Goal: Task Accomplishment & Management: Manage account settings

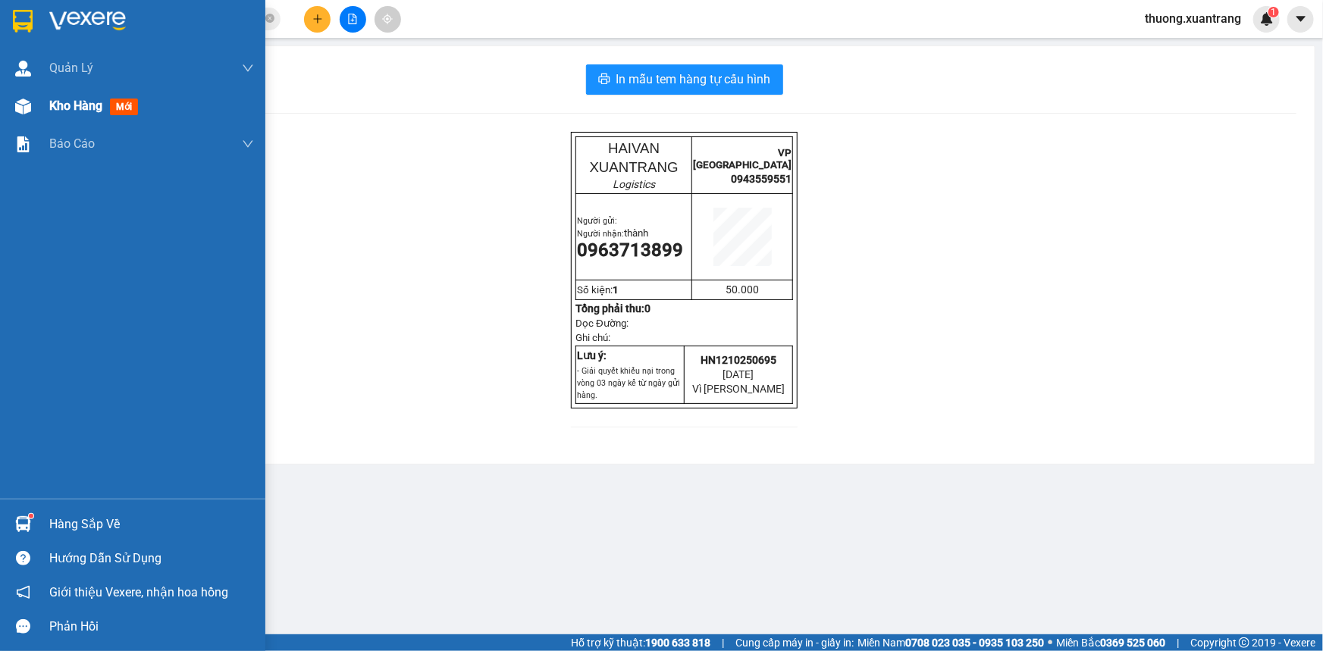
click at [30, 97] on div at bounding box center [23, 106] width 27 height 27
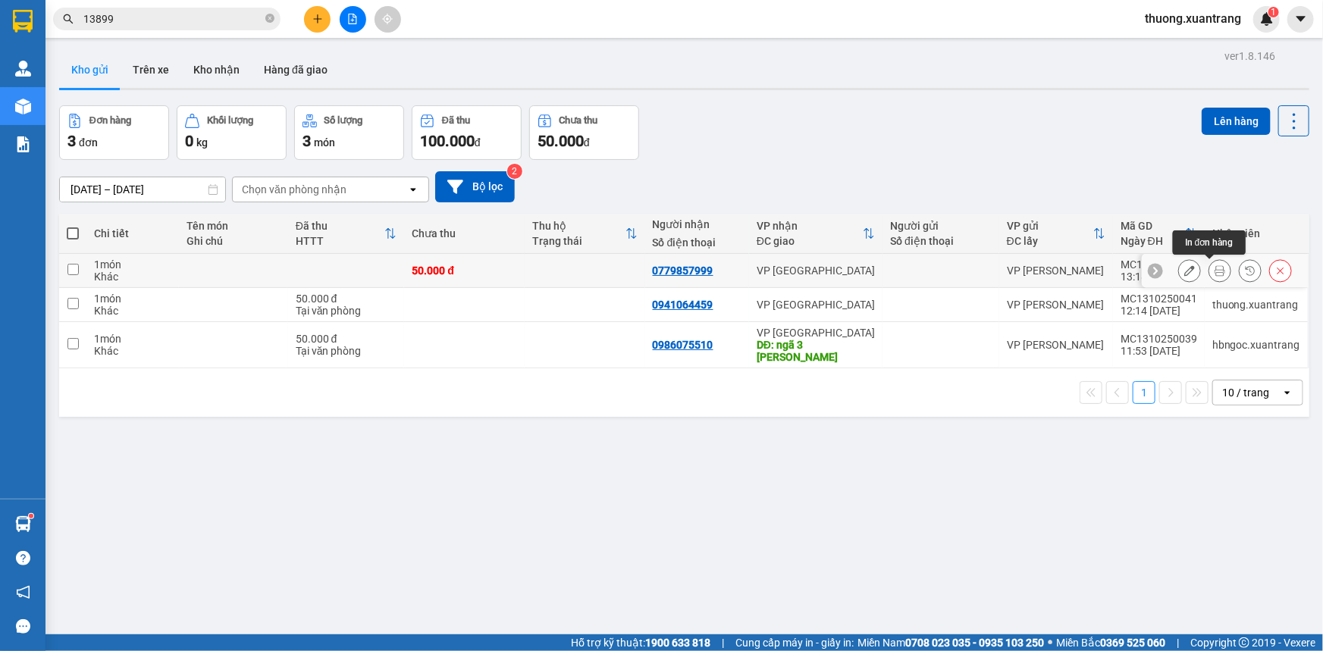
click at [1209, 268] on button at bounding box center [1219, 271] width 21 height 27
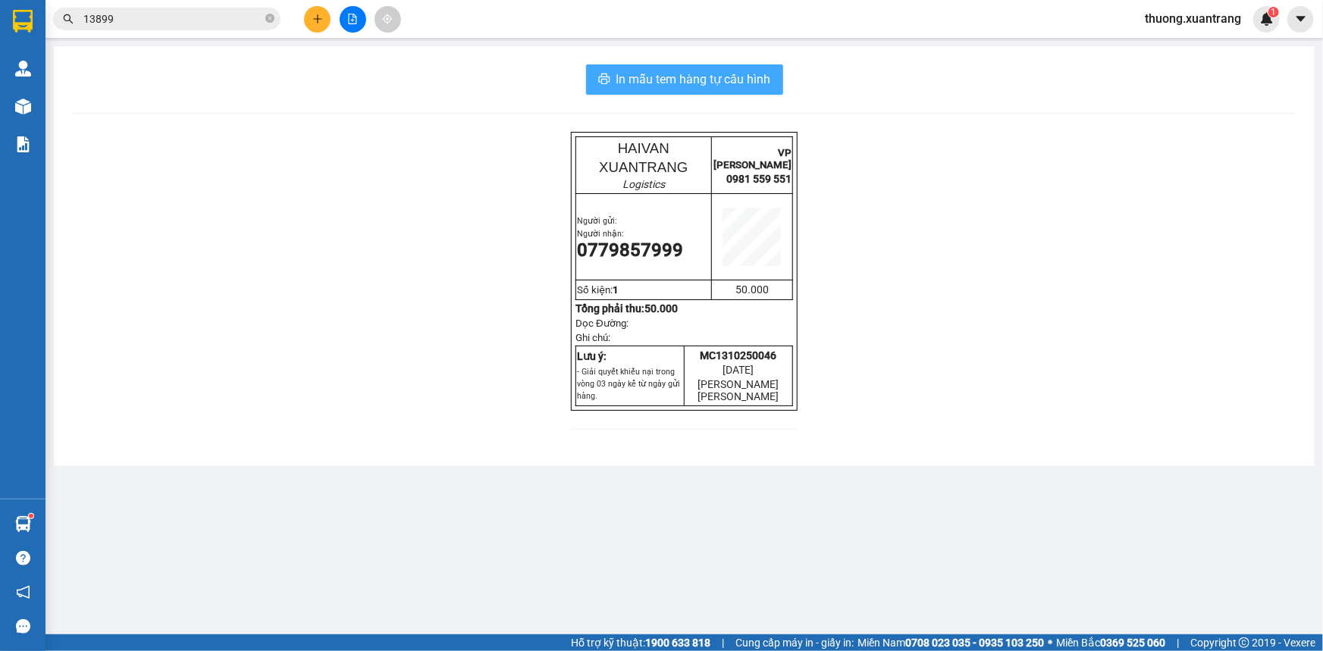
click at [684, 80] on span "In mẫu tem hàng tự cấu hình" at bounding box center [693, 79] width 155 height 19
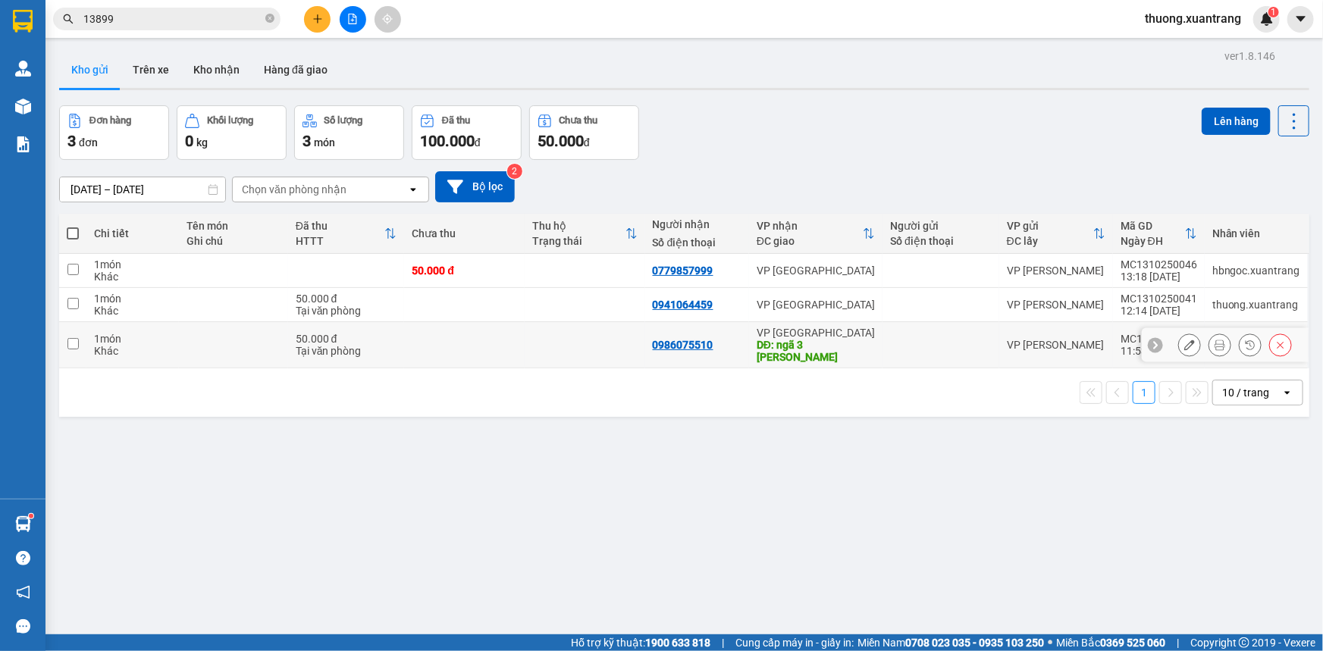
click at [437, 340] on td at bounding box center [464, 345] width 121 height 46
checkbox input "true"
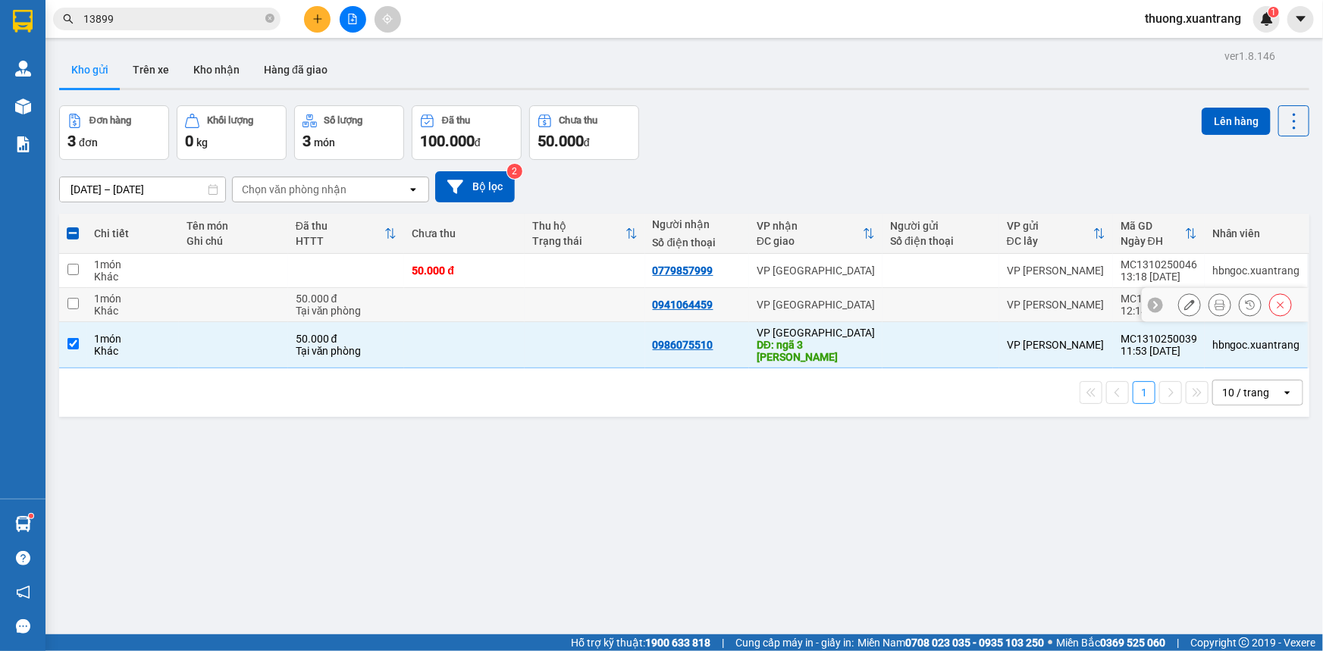
click at [461, 302] on td at bounding box center [464, 305] width 121 height 34
checkbox input "true"
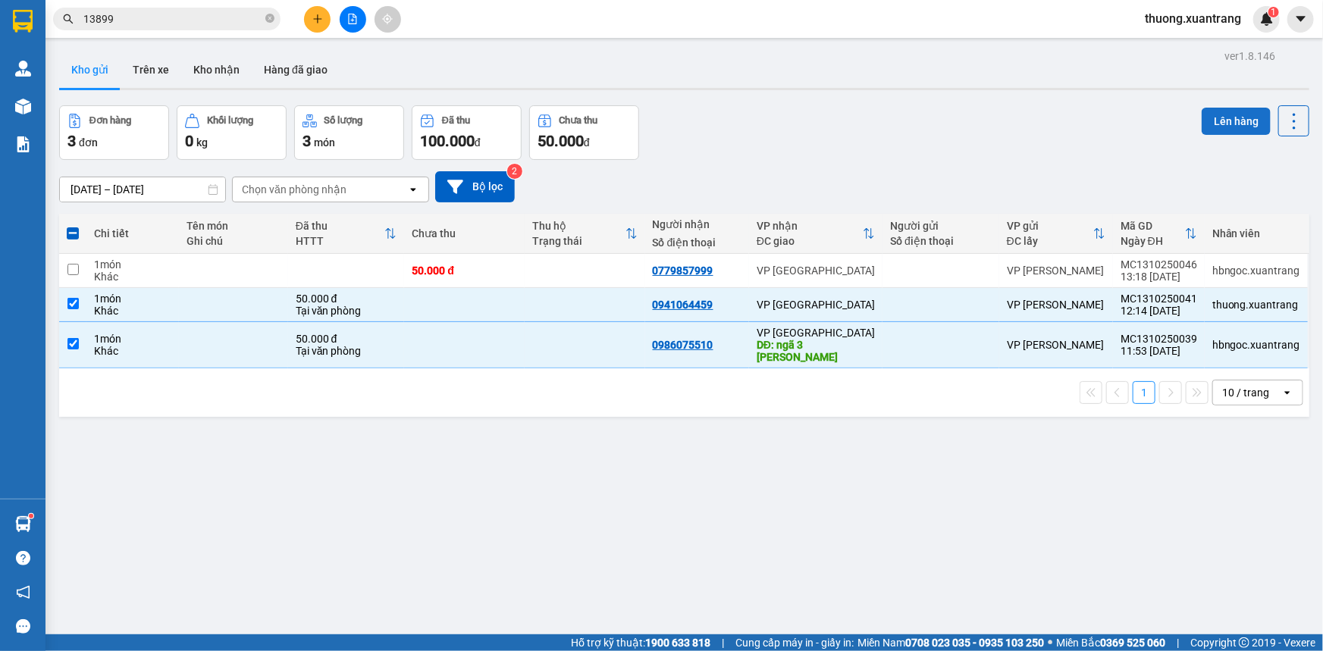
click at [1234, 115] on button "Lên hàng" at bounding box center [1235, 121] width 69 height 27
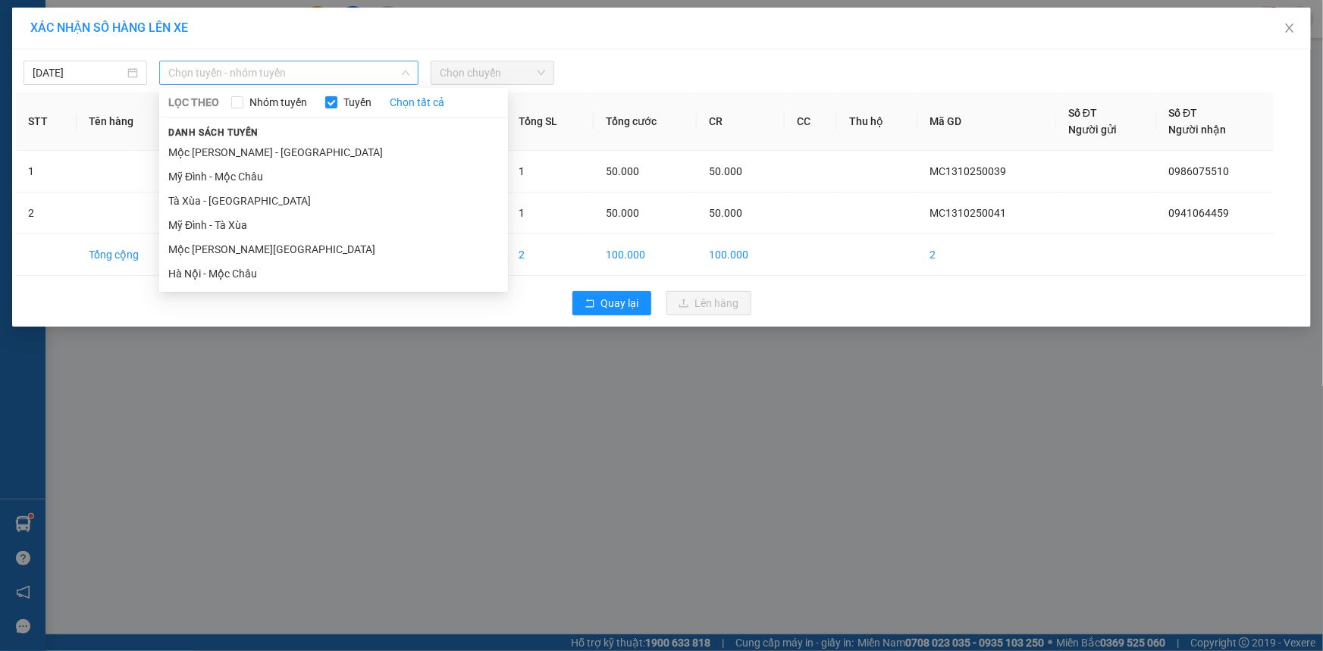
click at [278, 70] on span "Chọn tuyến - nhóm tuyến" at bounding box center [288, 72] width 241 height 23
click at [246, 256] on li "Mộc Châu - [GEOGRAPHIC_DATA]" at bounding box center [333, 249] width 349 height 24
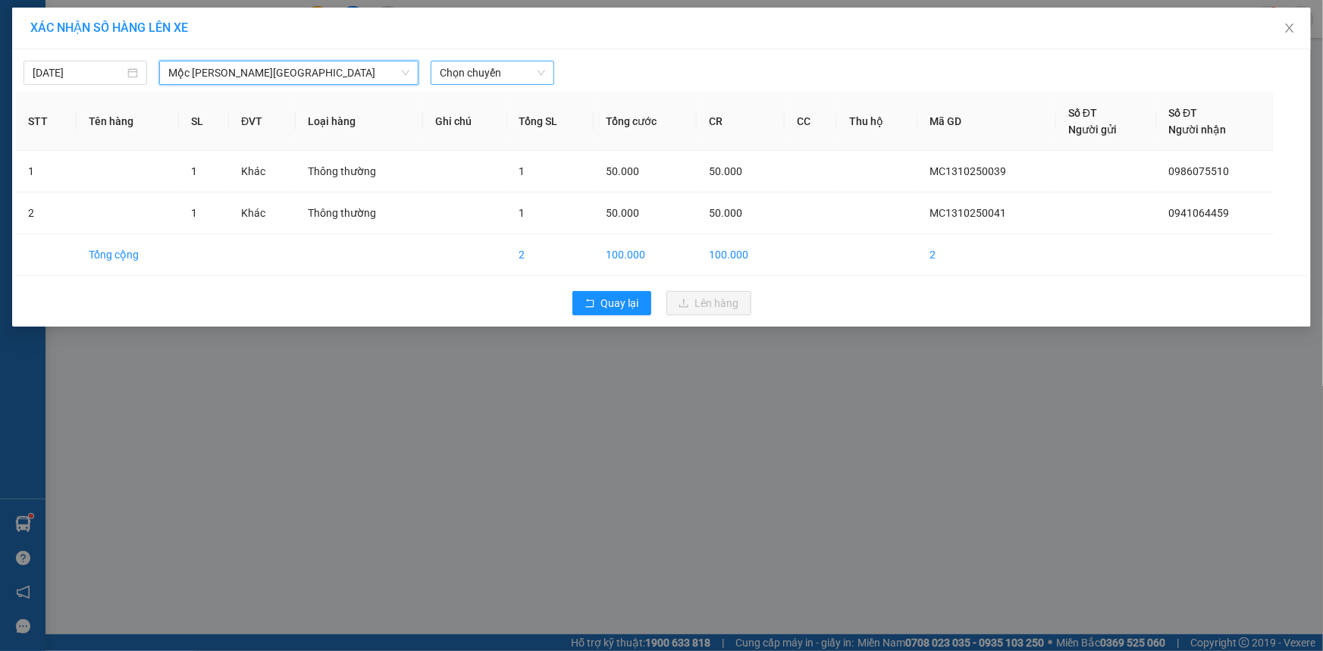
click at [518, 83] on span "Chọn chuyến" at bounding box center [492, 72] width 105 height 23
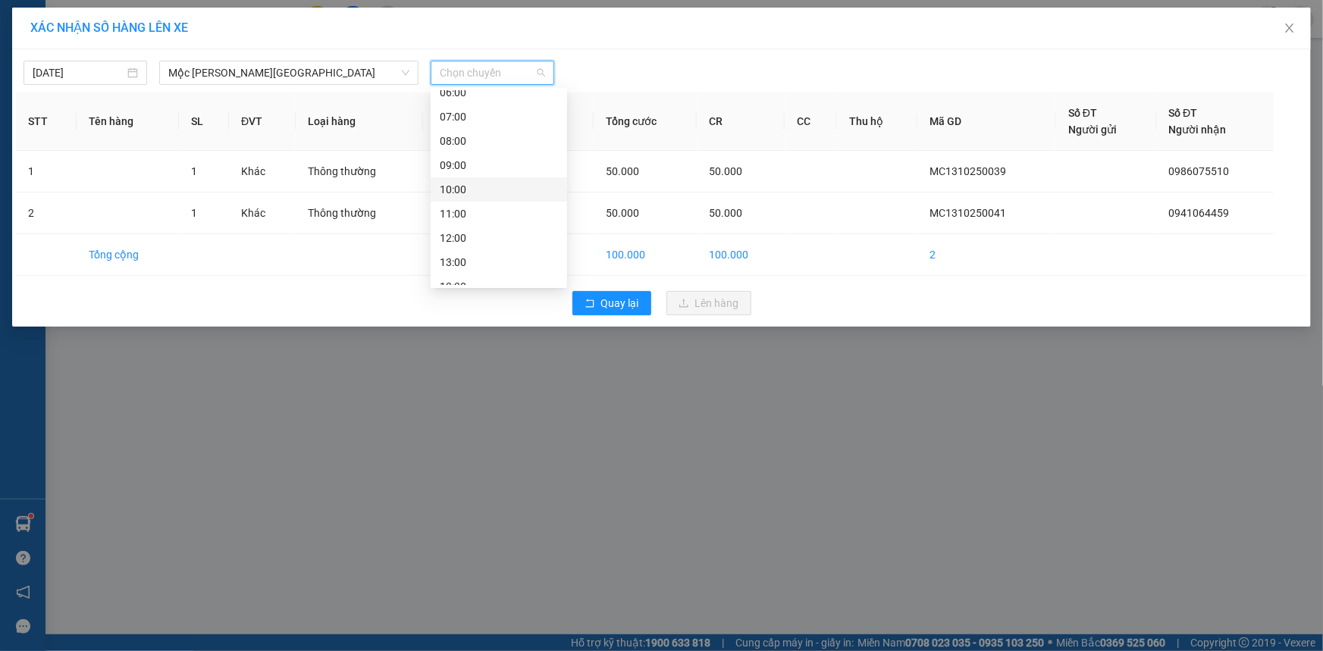
scroll to position [68, 0]
click at [493, 229] on div "13:00" at bounding box center [499, 229] width 118 height 17
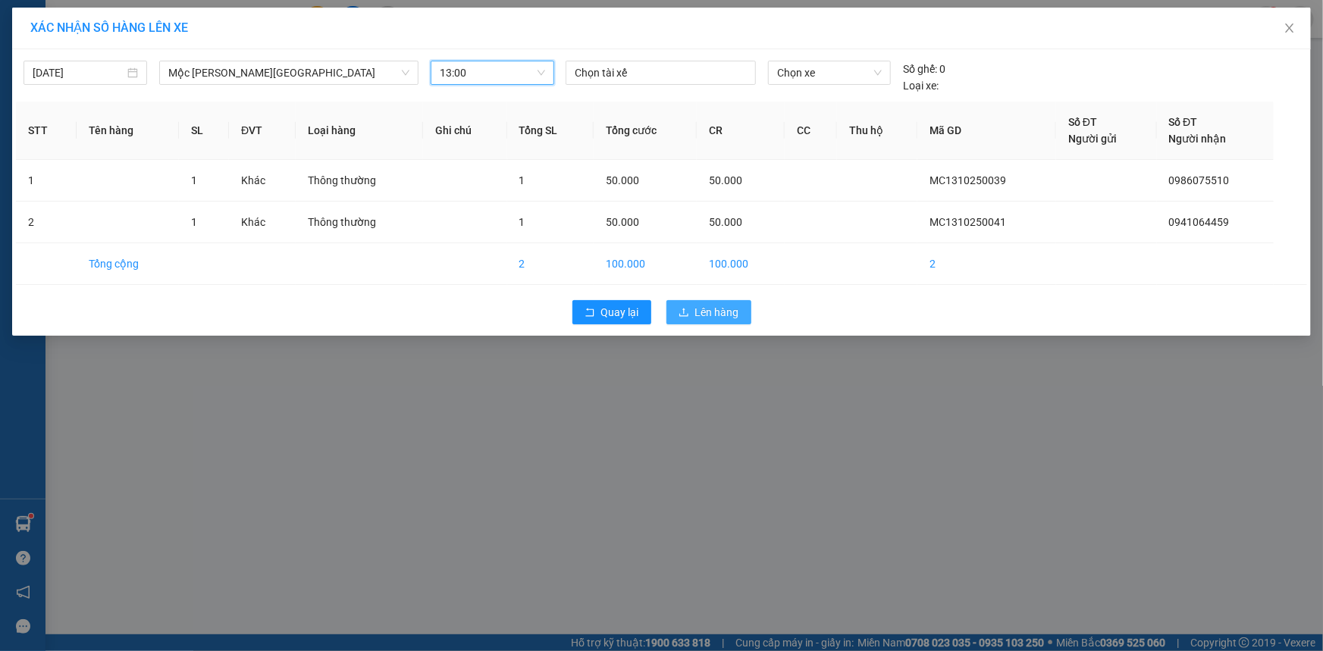
click at [701, 308] on span "Lên hàng" at bounding box center [717, 312] width 44 height 17
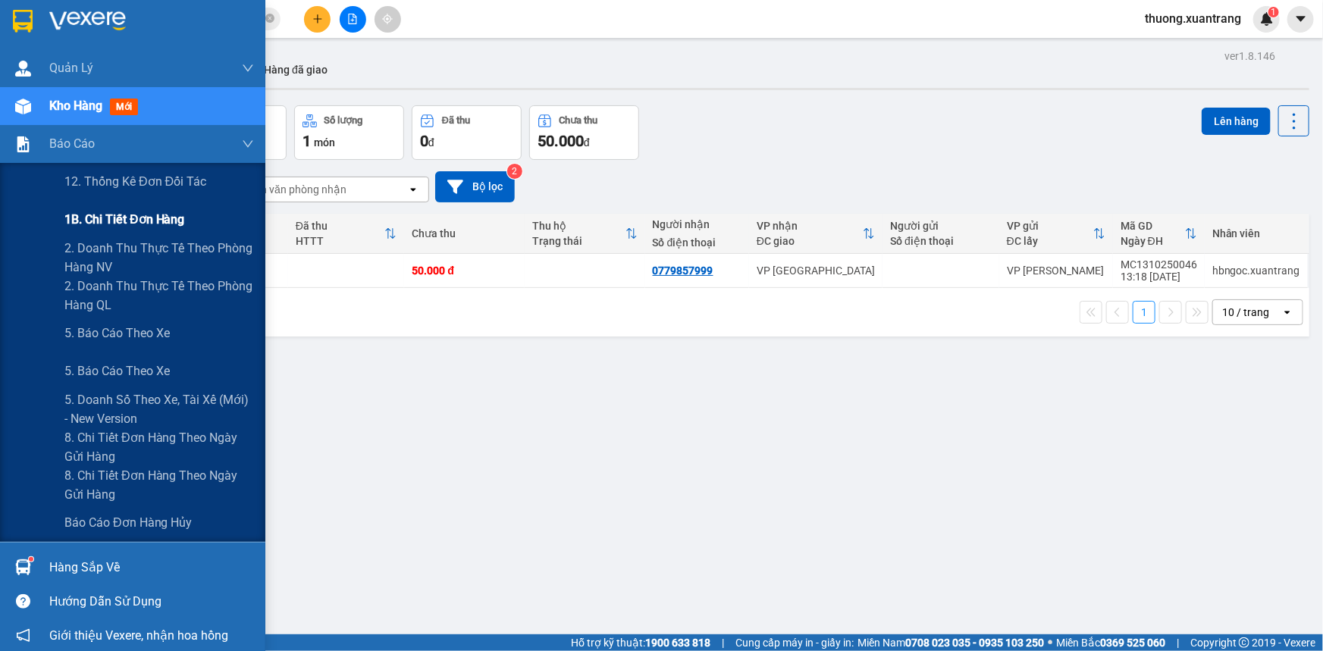
click at [135, 214] on span "1B. Chi tiết đơn hàng" at bounding box center [124, 219] width 121 height 19
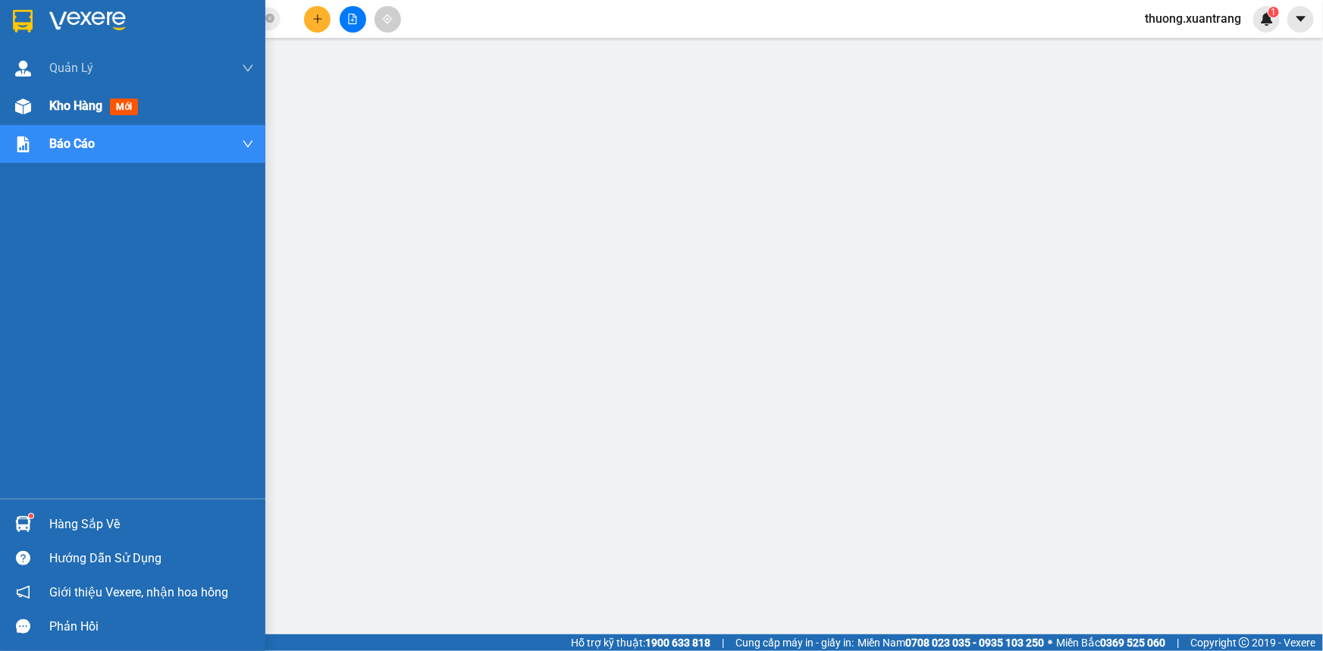
click at [23, 105] on img at bounding box center [23, 107] width 16 height 16
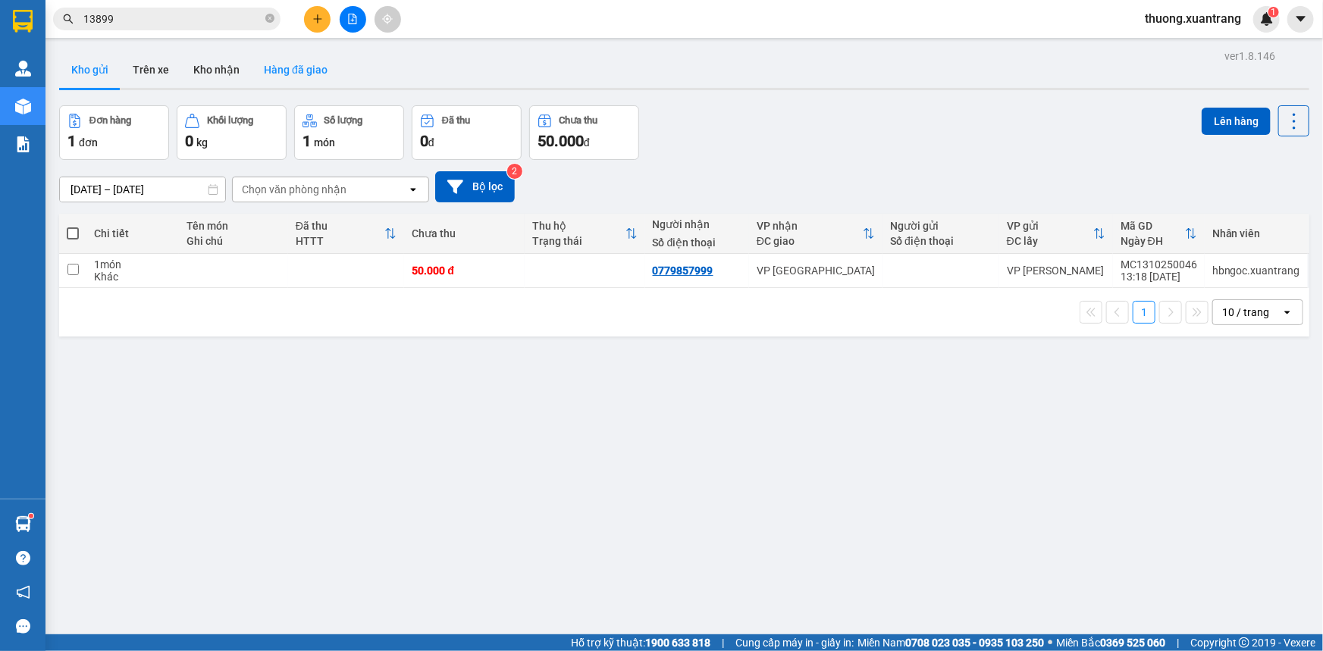
click at [306, 74] on button "Hàng đã giao" at bounding box center [296, 70] width 88 height 36
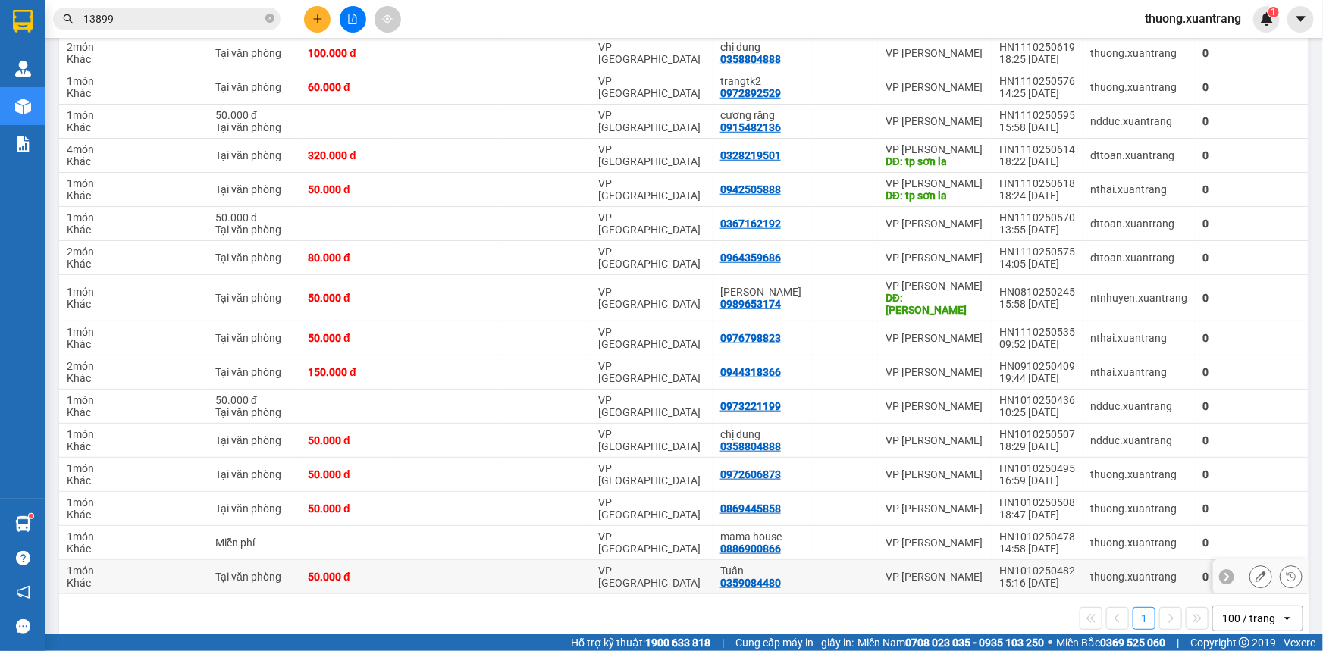
scroll to position [600, 0]
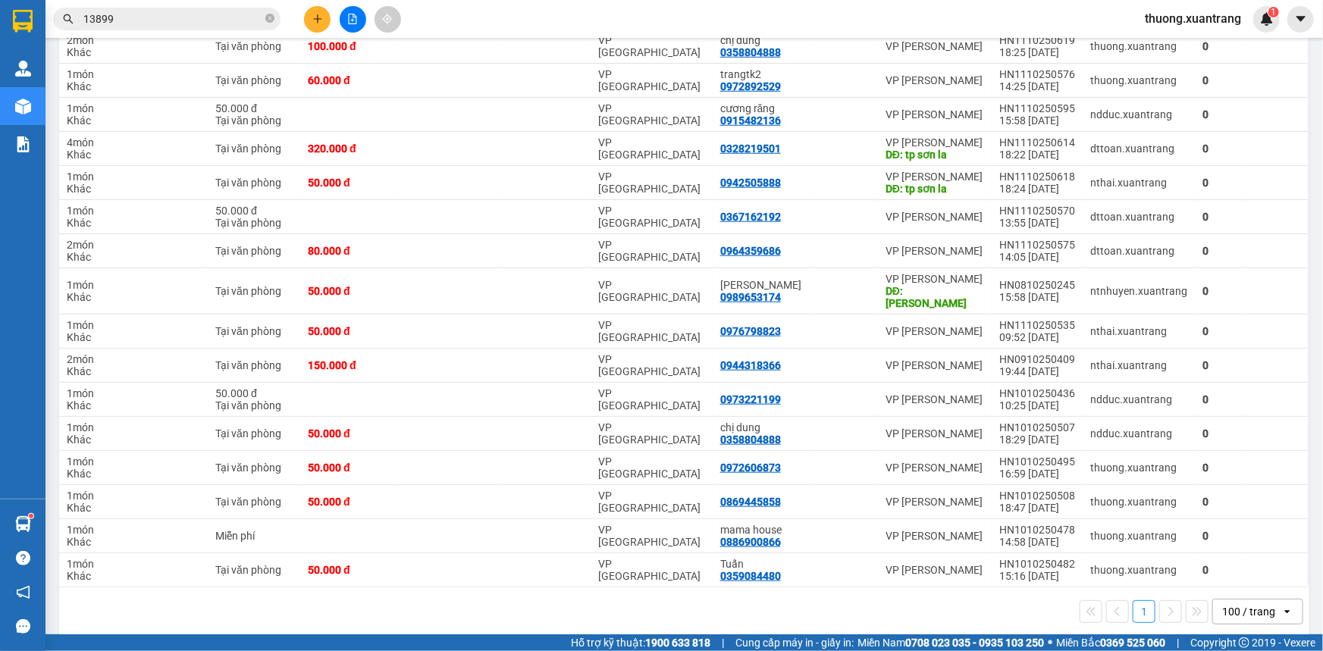
click at [1244, 604] on div "100 / trang" at bounding box center [1248, 611] width 53 height 15
click at [1232, 568] on span "100 / trang" at bounding box center [1242, 563] width 58 height 15
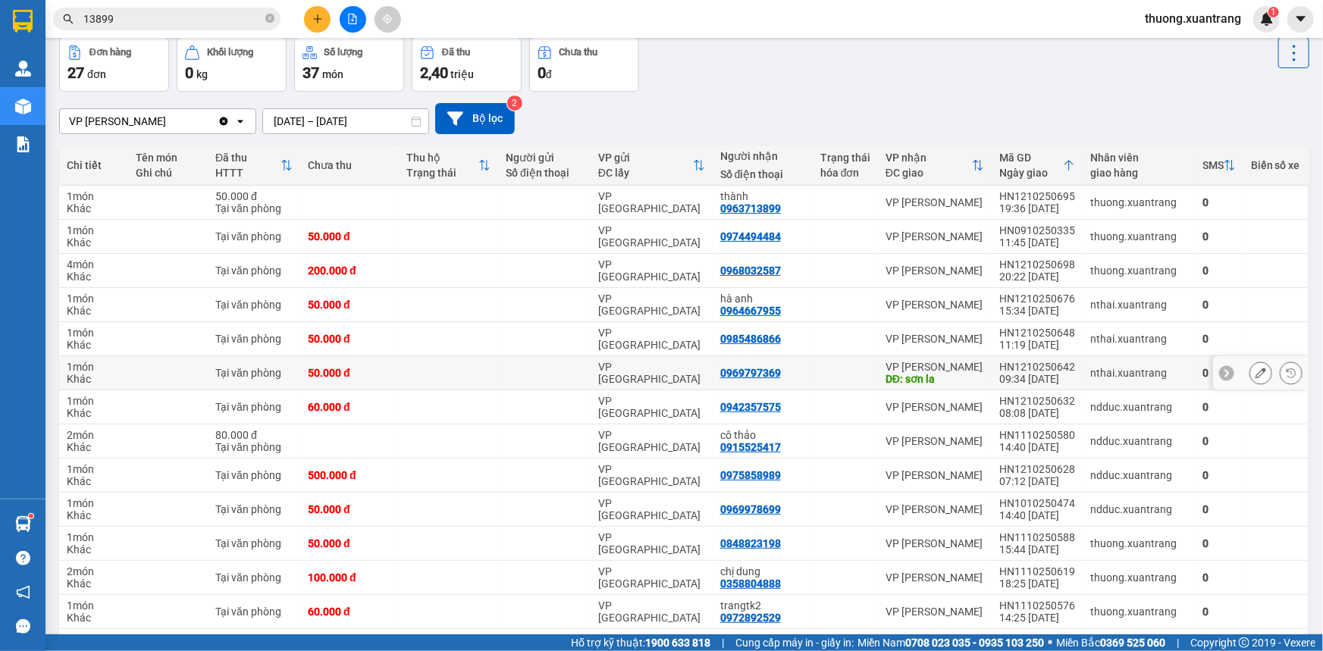
scroll to position [0, 0]
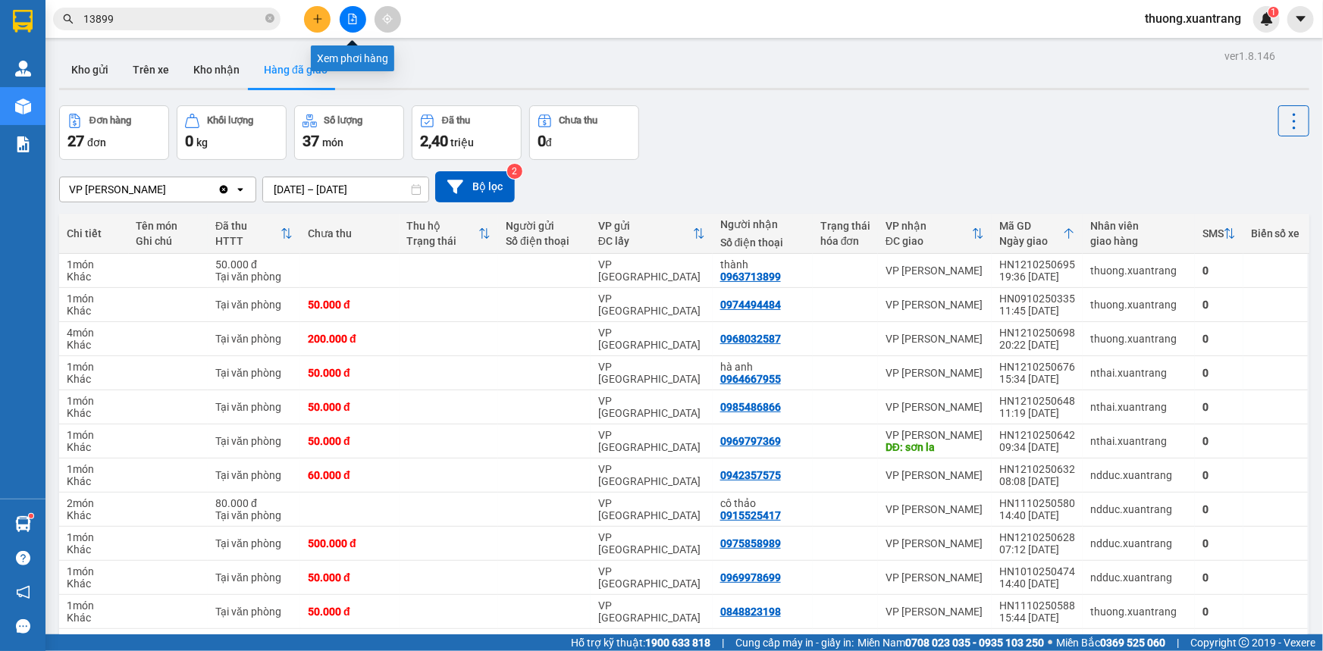
click at [347, 11] on button at bounding box center [353, 19] width 27 height 27
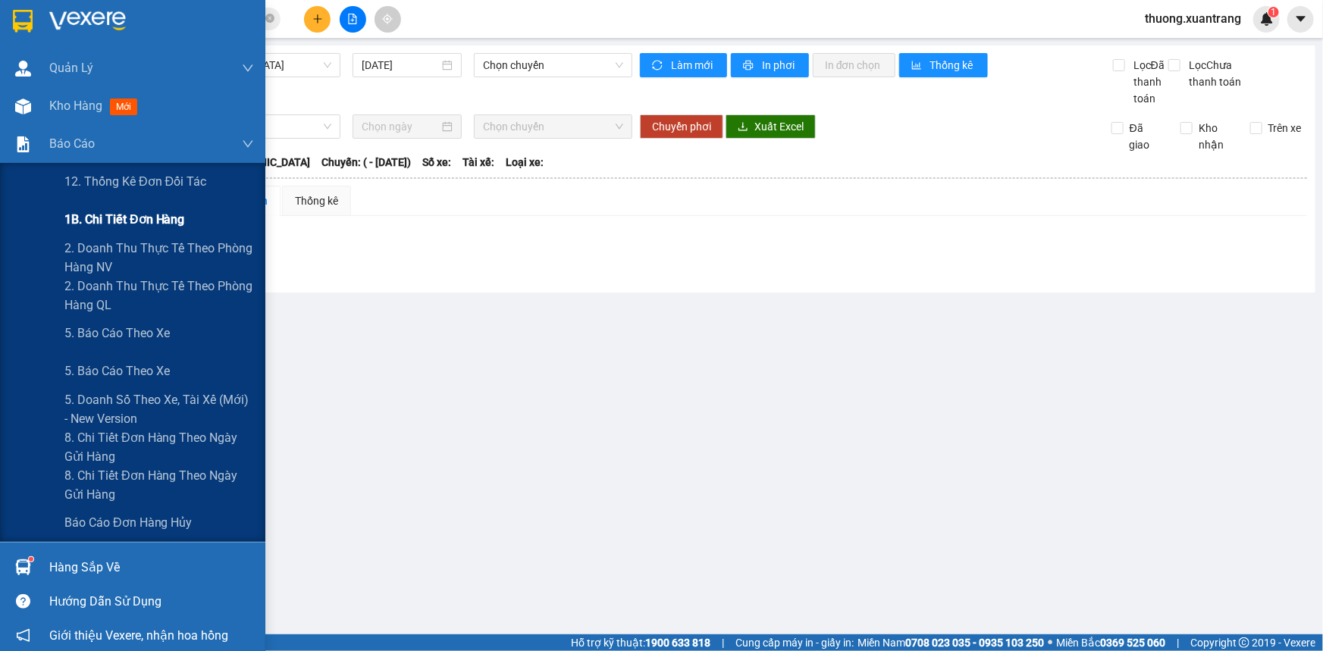
click at [146, 209] on div "1B. Chi tiết đơn hàng" at bounding box center [158, 220] width 189 height 38
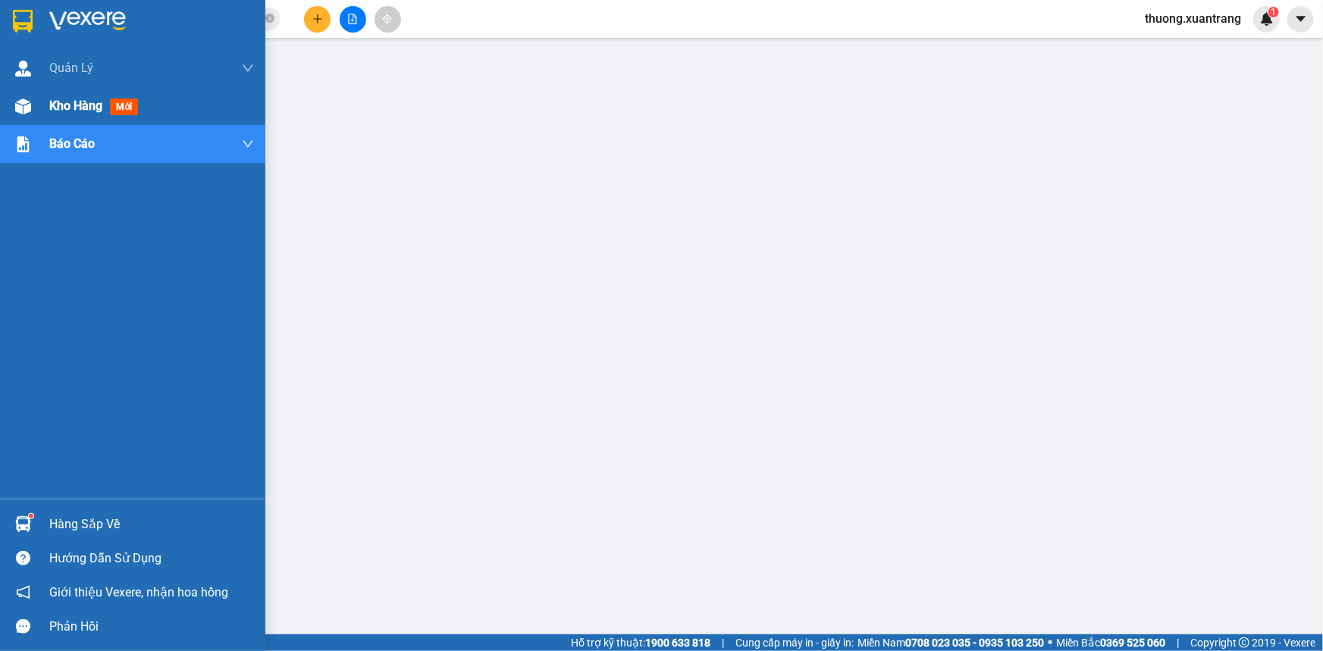
click at [17, 116] on div at bounding box center [23, 106] width 27 height 27
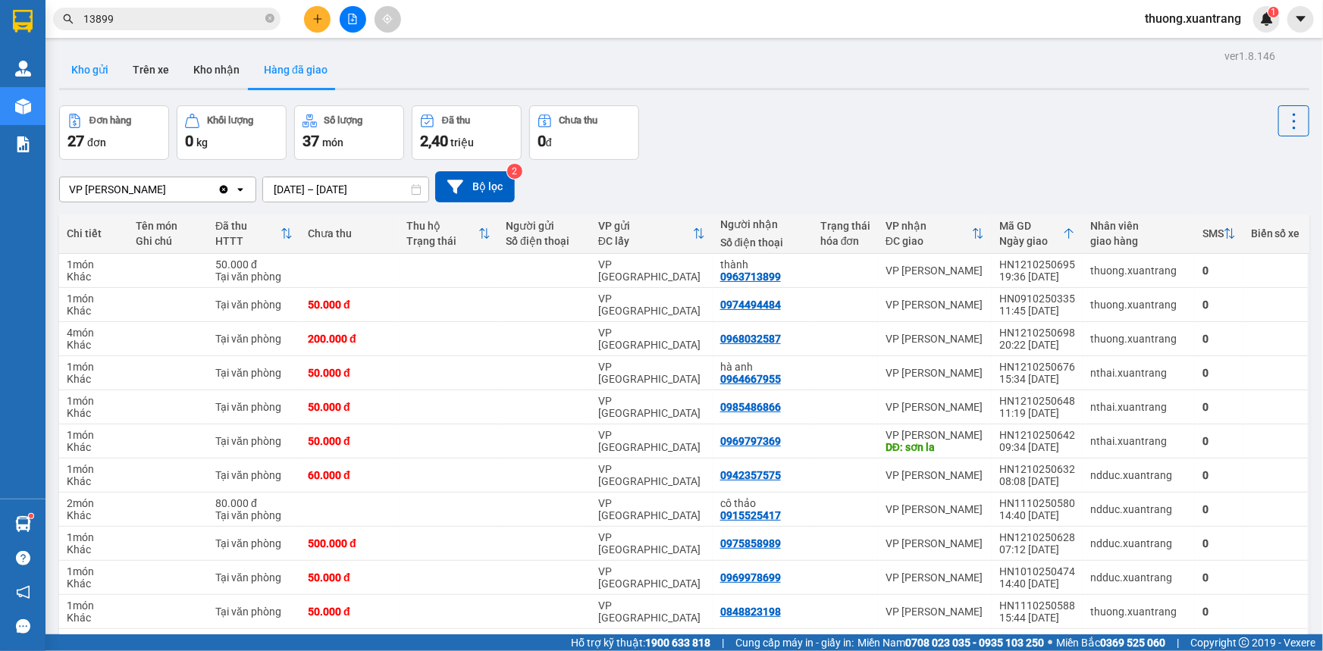
click at [97, 74] on button "Kho gửi" at bounding box center [89, 70] width 61 height 36
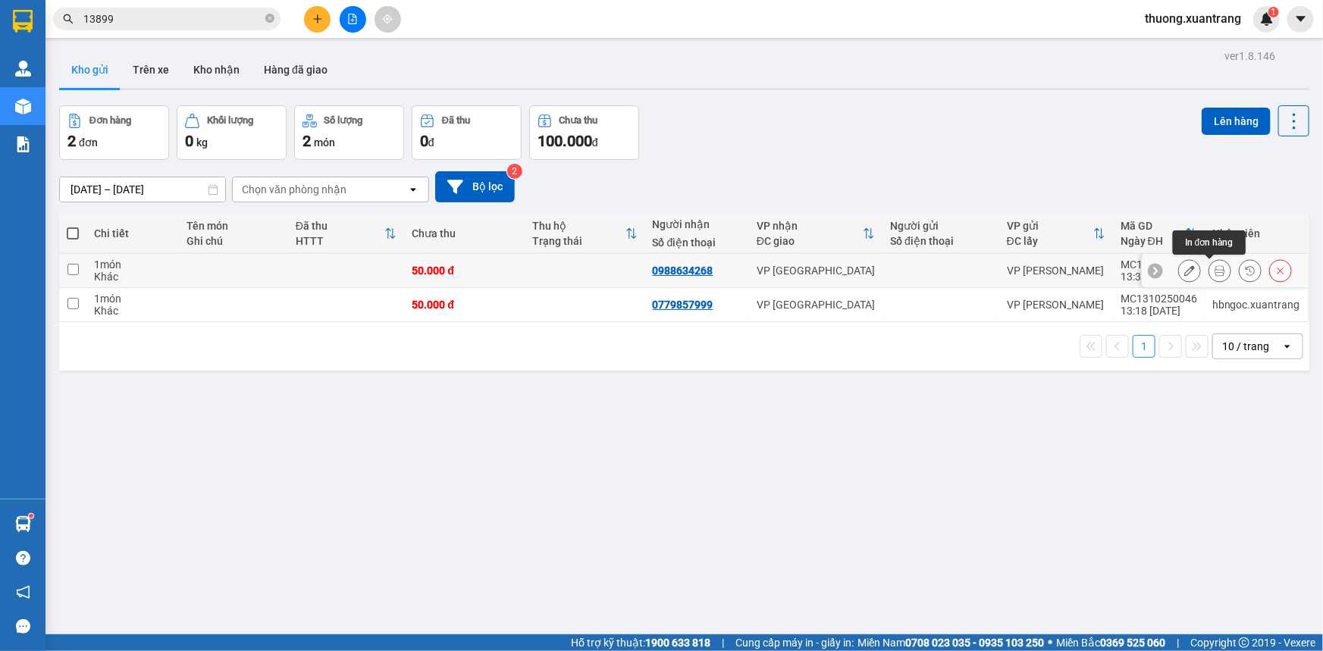
click at [1214, 273] on icon at bounding box center [1219, 270] width 11 height 11
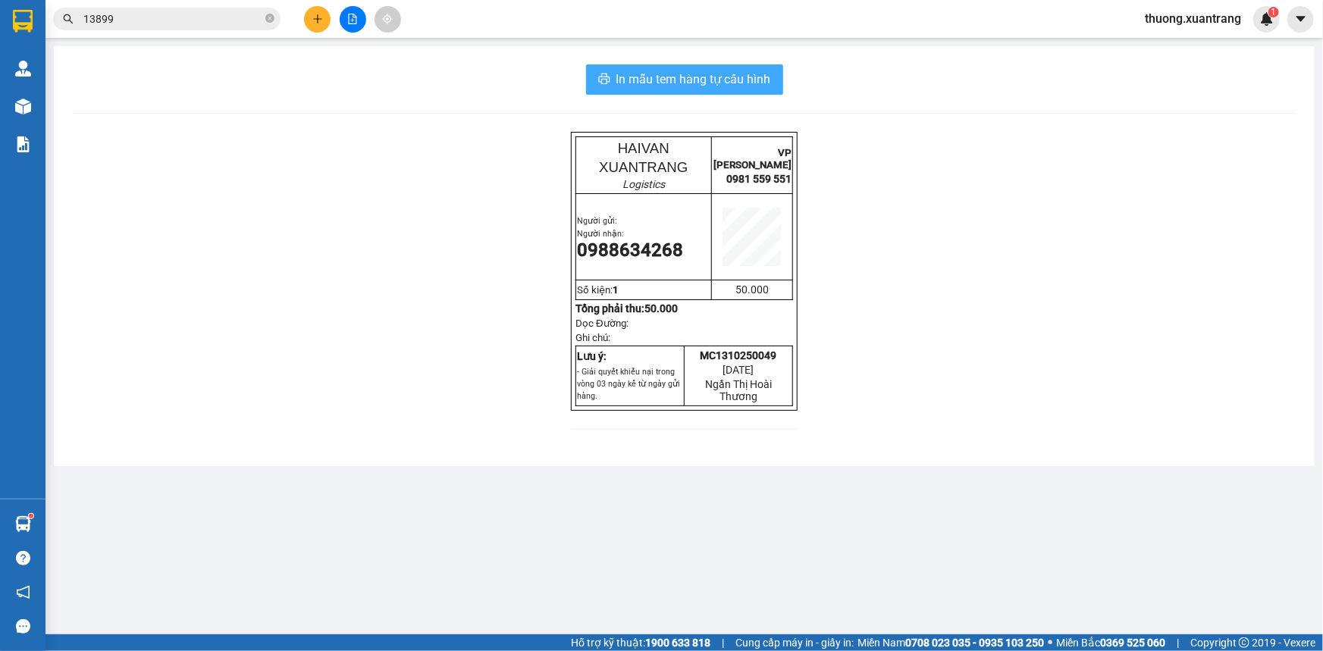
click at [718, 82] on span "In mẫu tem hàng tự cấu hình" at bounding box center [693, 79] width 155 height 19
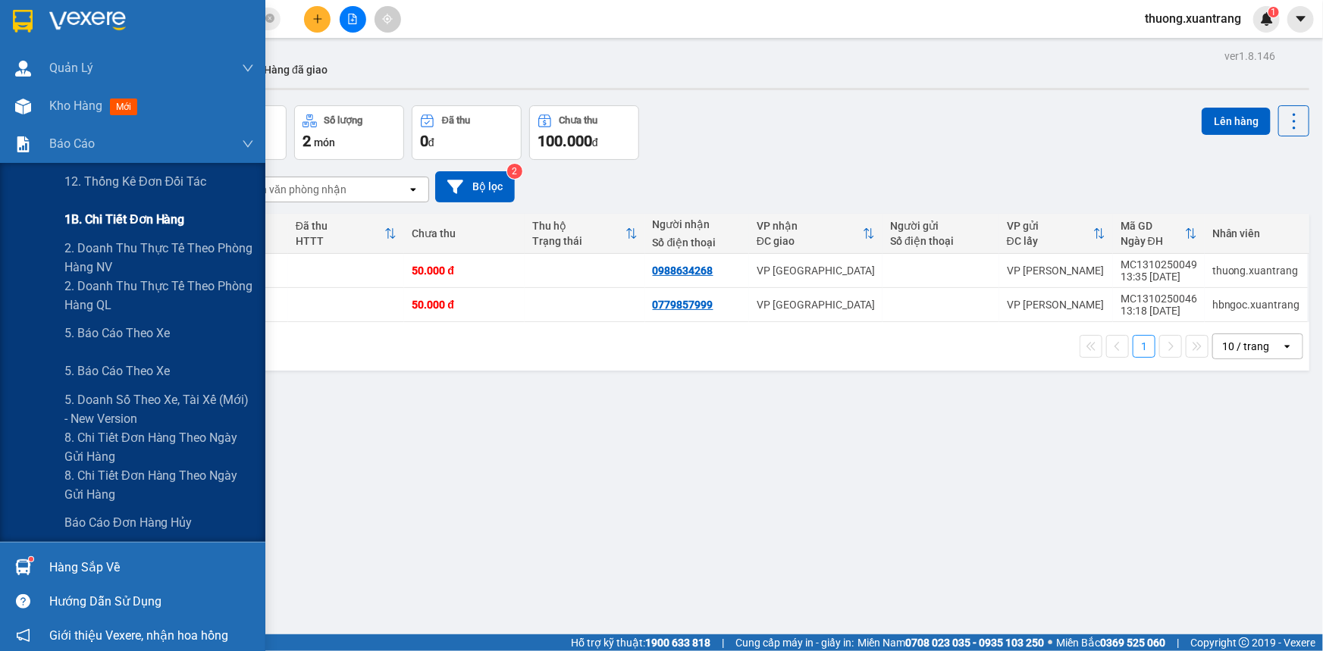
click at [103, 215] on span "1B. Chi tiết đơn hàng" at bounding box center [124, 219] width 121 height 19
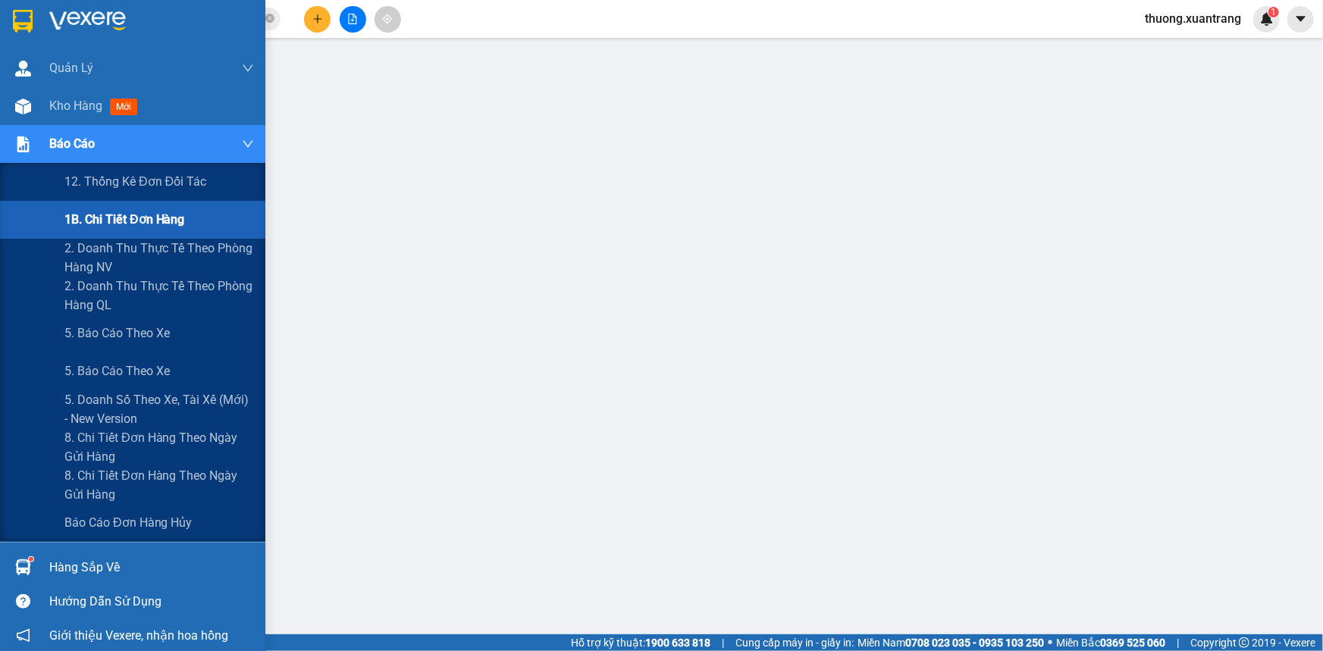
click at [114, 221] on span "1B. Chi tiết đơn hàng" at bounding box center [124, 219] width 121 height 19
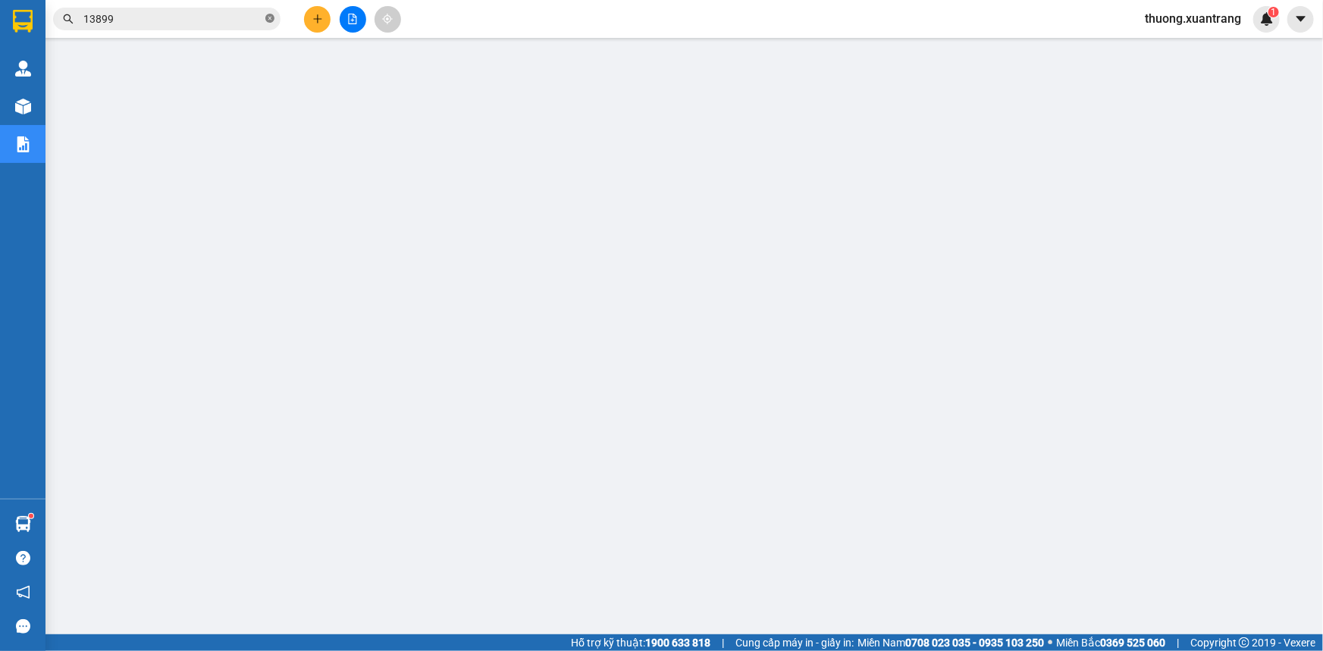
click at [271, 20] on icon "close-circle" at bounding box center [269, 18] width 9 height 9
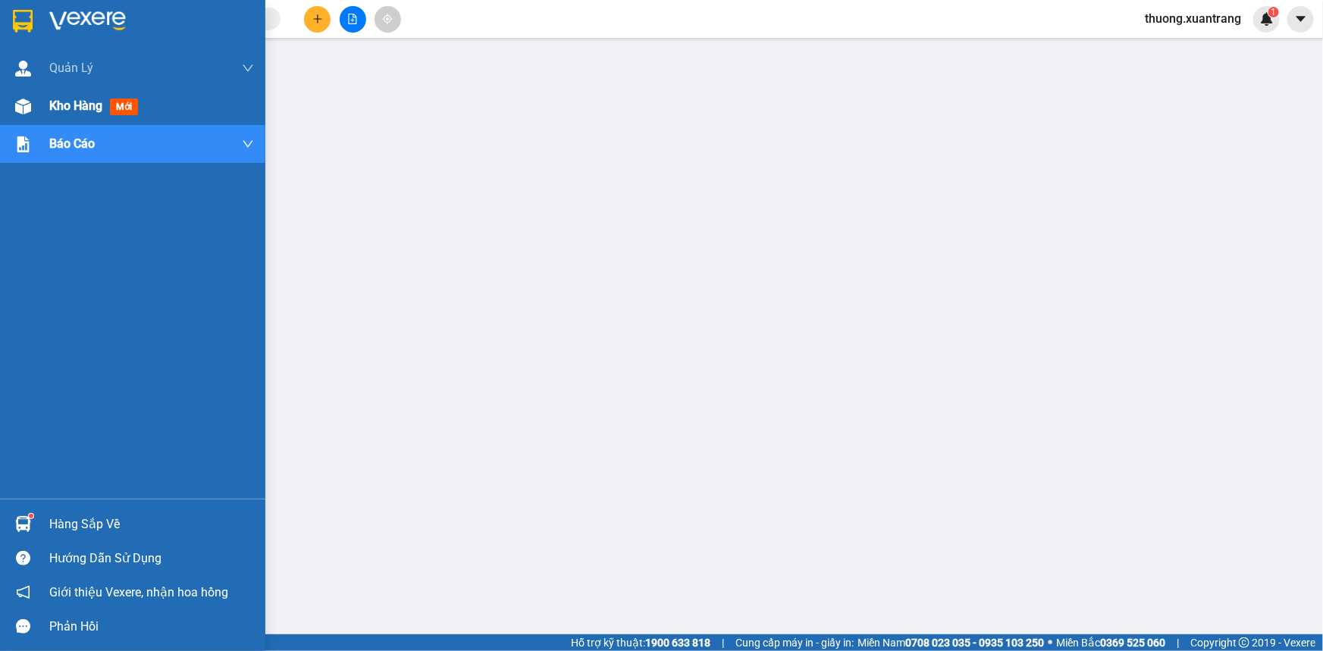
click at [20, 102] on img at bounding box center [23, 107] width 16 height 16
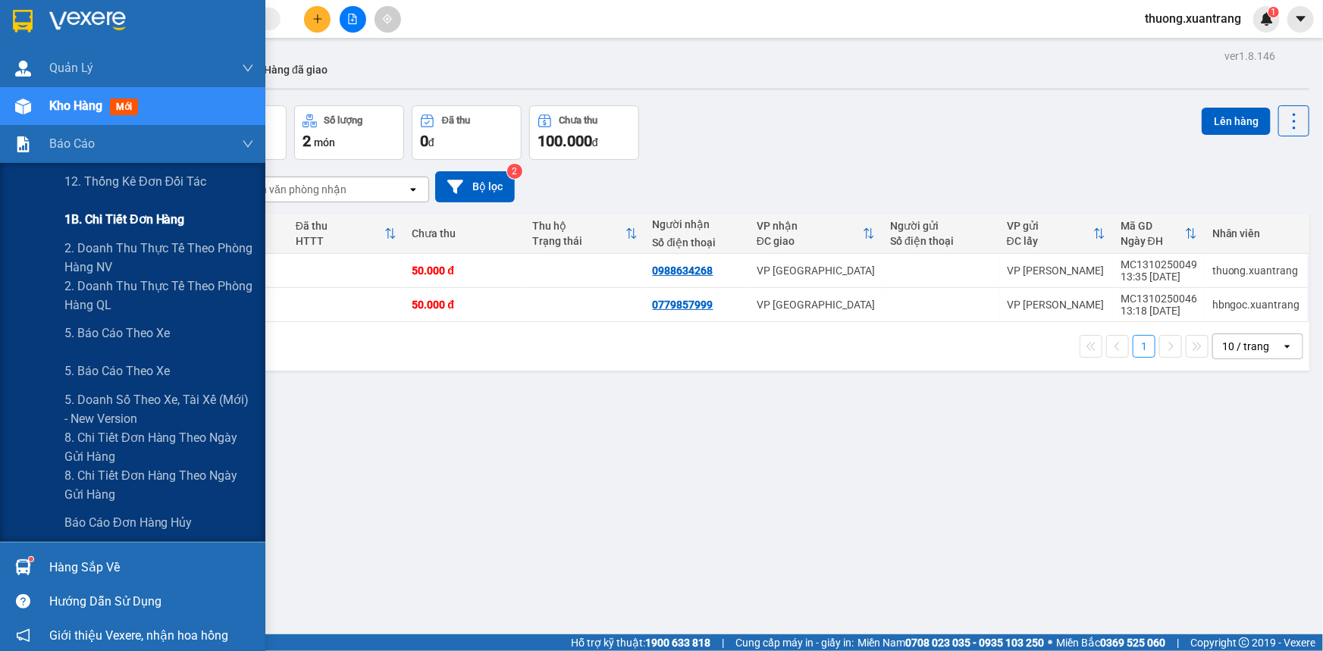
click at [123, 214] on span "1B. Chi tiết đơn hàng" at bounding box center [124, 219] width 121 height 19
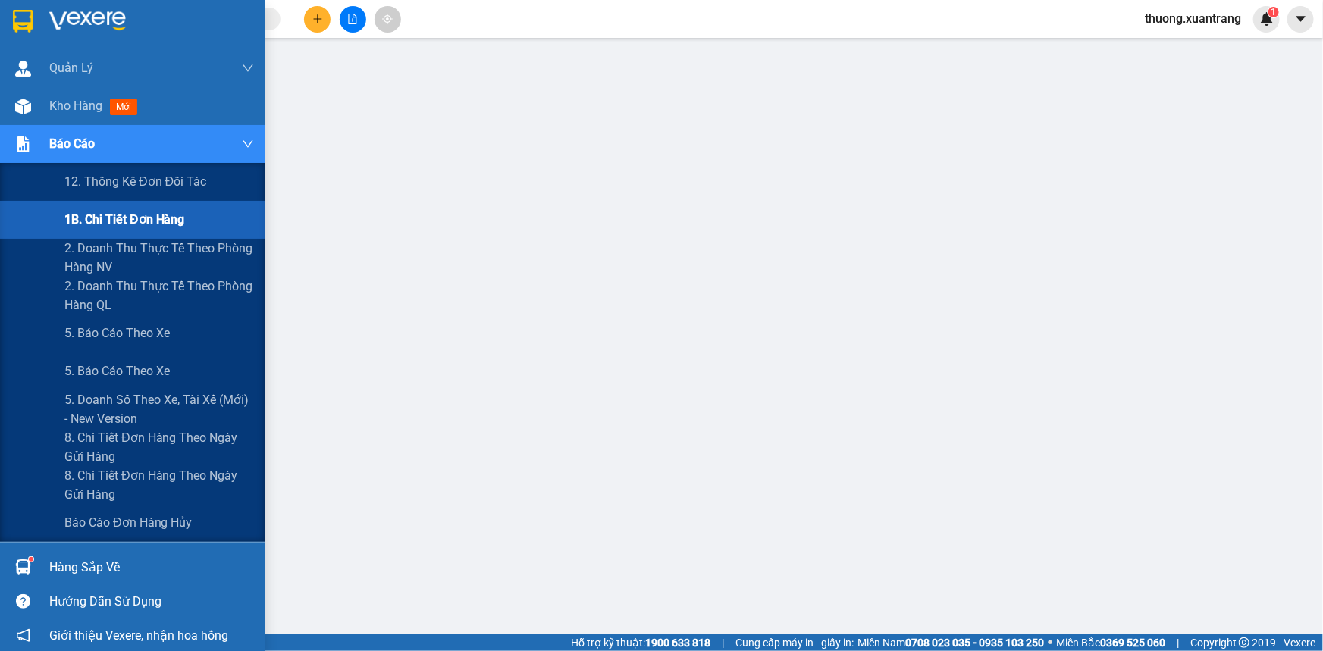
click at [74, 125] on div "Báo cáo" at bounding box center [151, 144] width 205 height 38
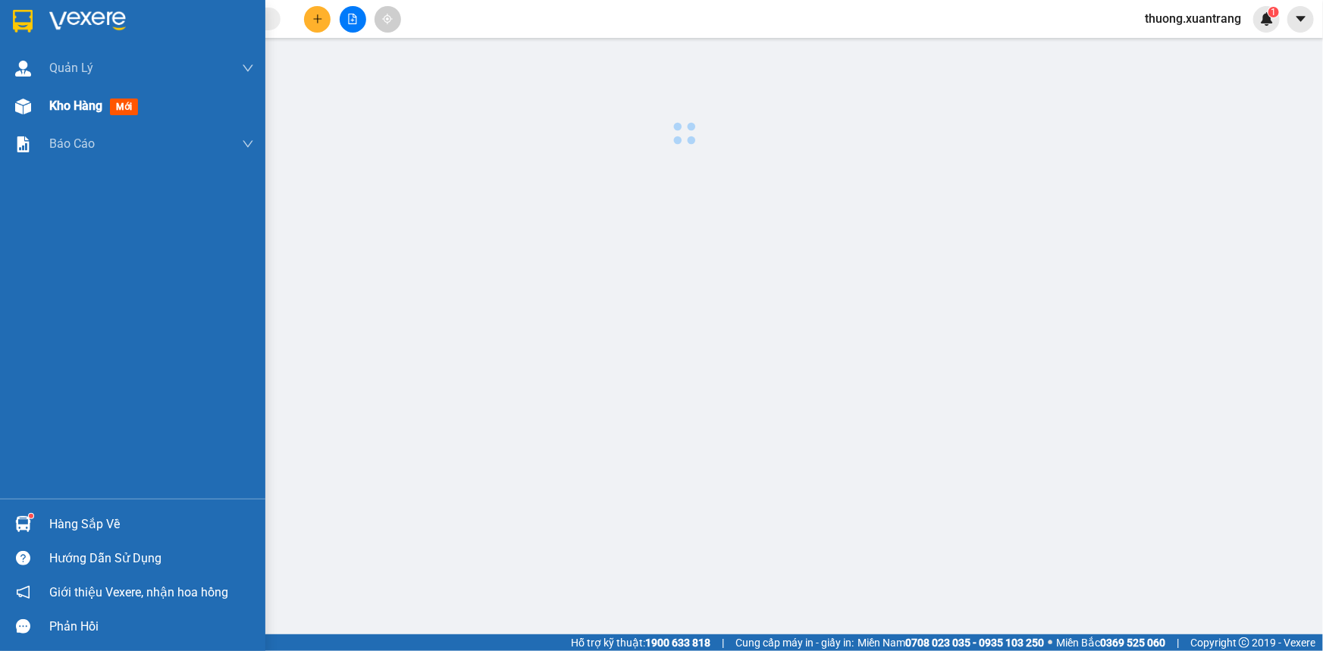
click at [77, 113] on span "Kho hàng" at bounding box center [75, 106] width 53 height 14
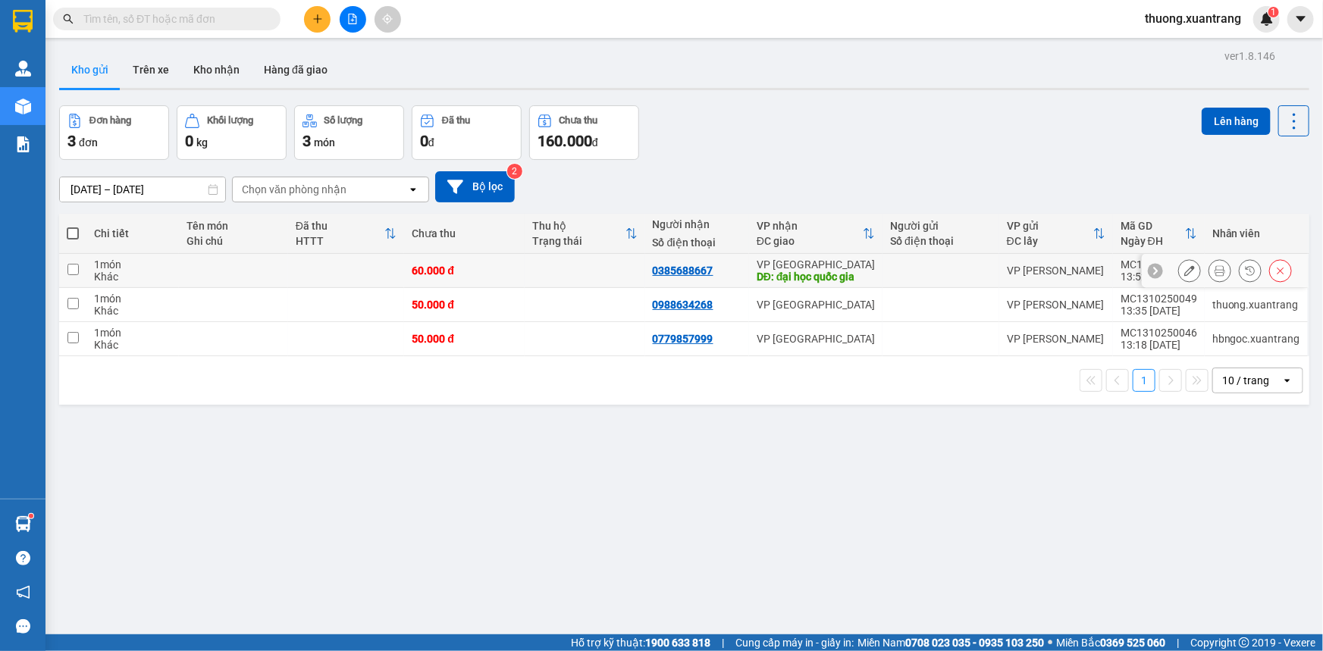
click at [1214, 271] on icon at bounding box center [1219, 270] width 11 height 11
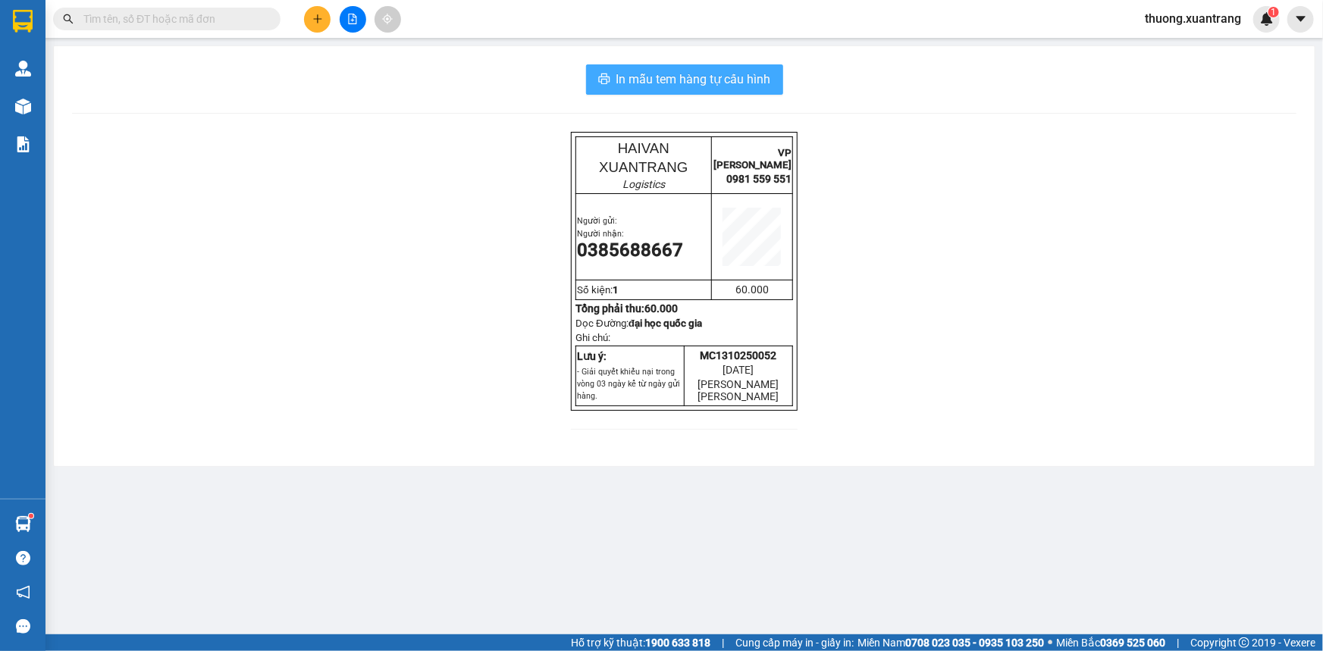
click at [757, 83] on span "In mẫu tem hàng tự cấu hình" at bounding box center [693, 79] width 155 height 19
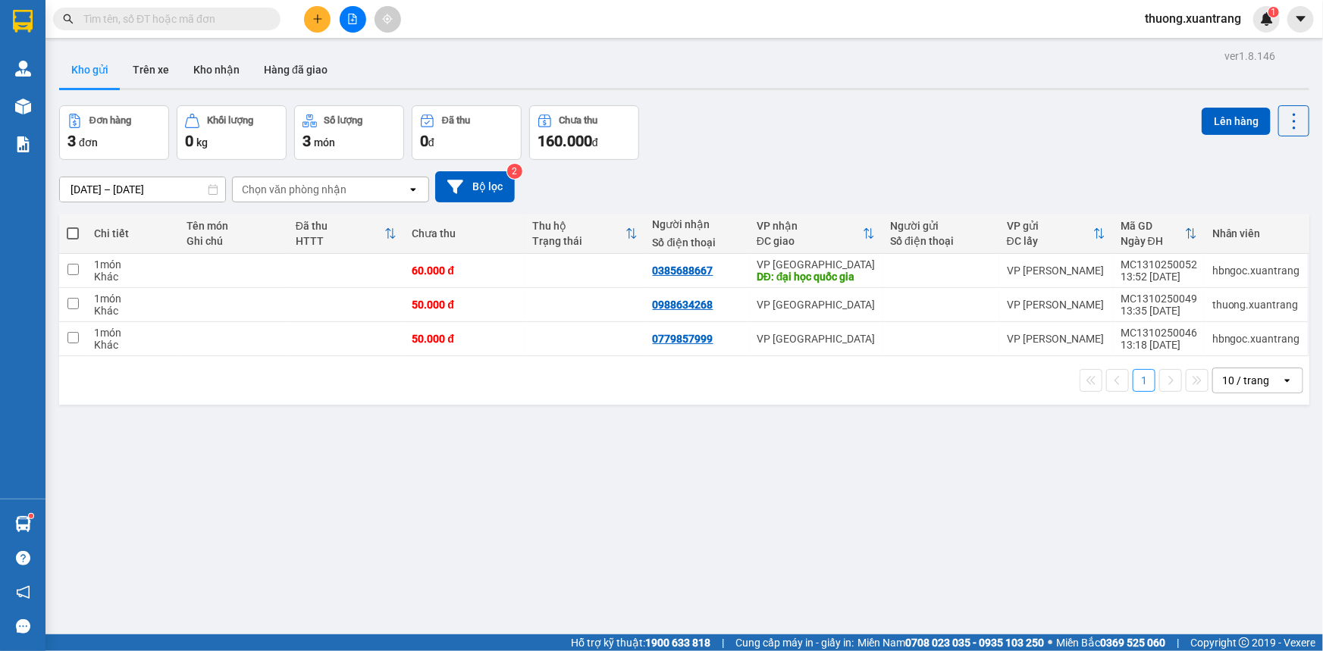
click at [352, 22] on icon "file-add" at bounding box center [352, 19] width 11 height 11
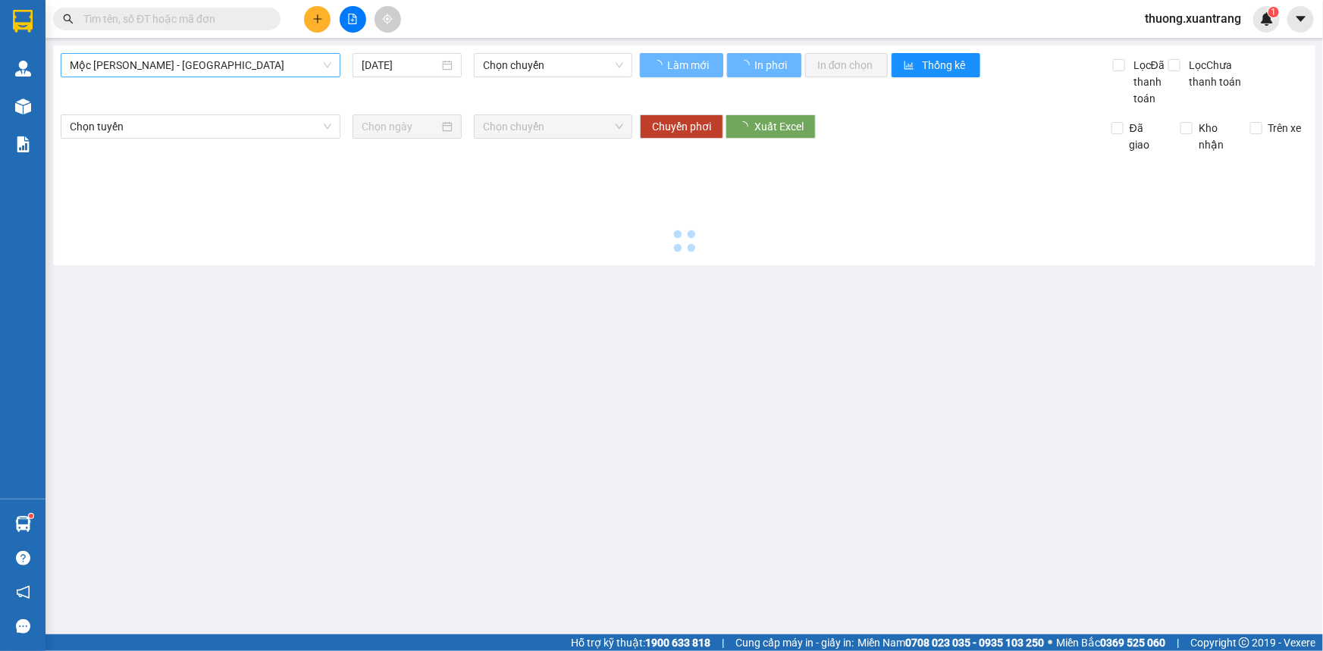
click at [197, 68] on span "Mộc Châu - [GEOGRAPHIC_DATA]" at bounding box center [200, 65] width 261 height 23
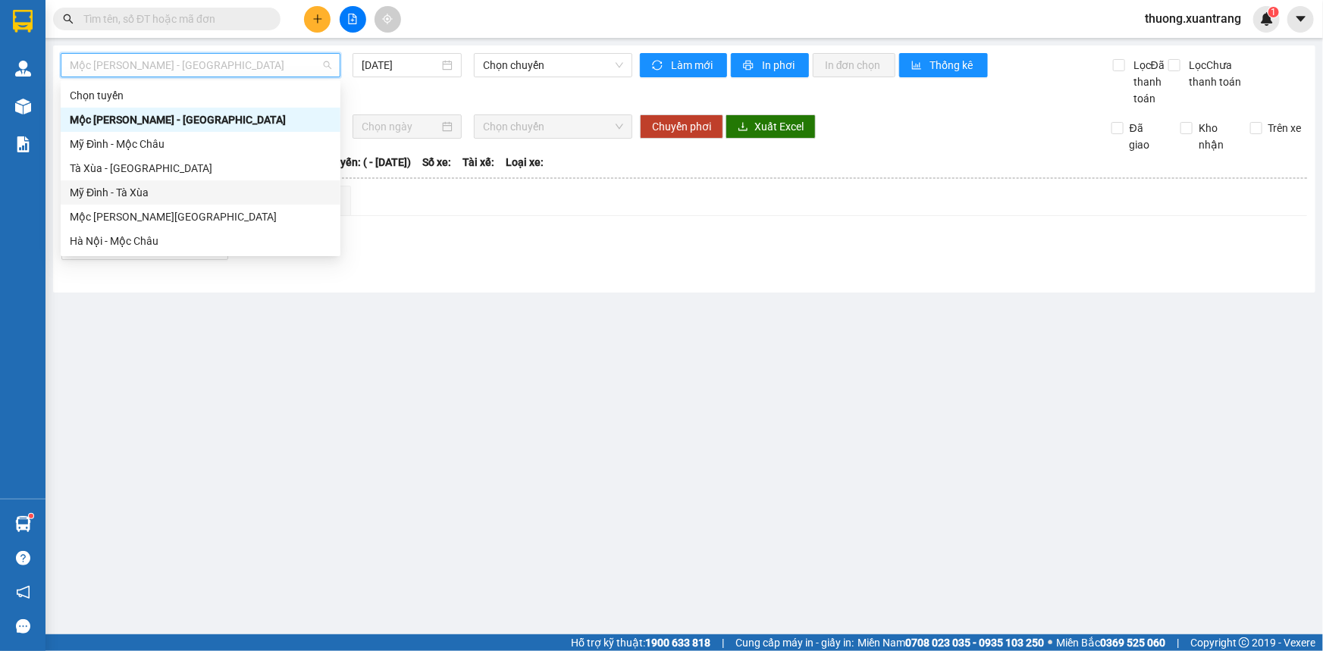
click at [191, 208] on div "Mộc Châu - [GEOGRAPHIC_DATA]" at bounding box center [200, 216] width 261 height 17
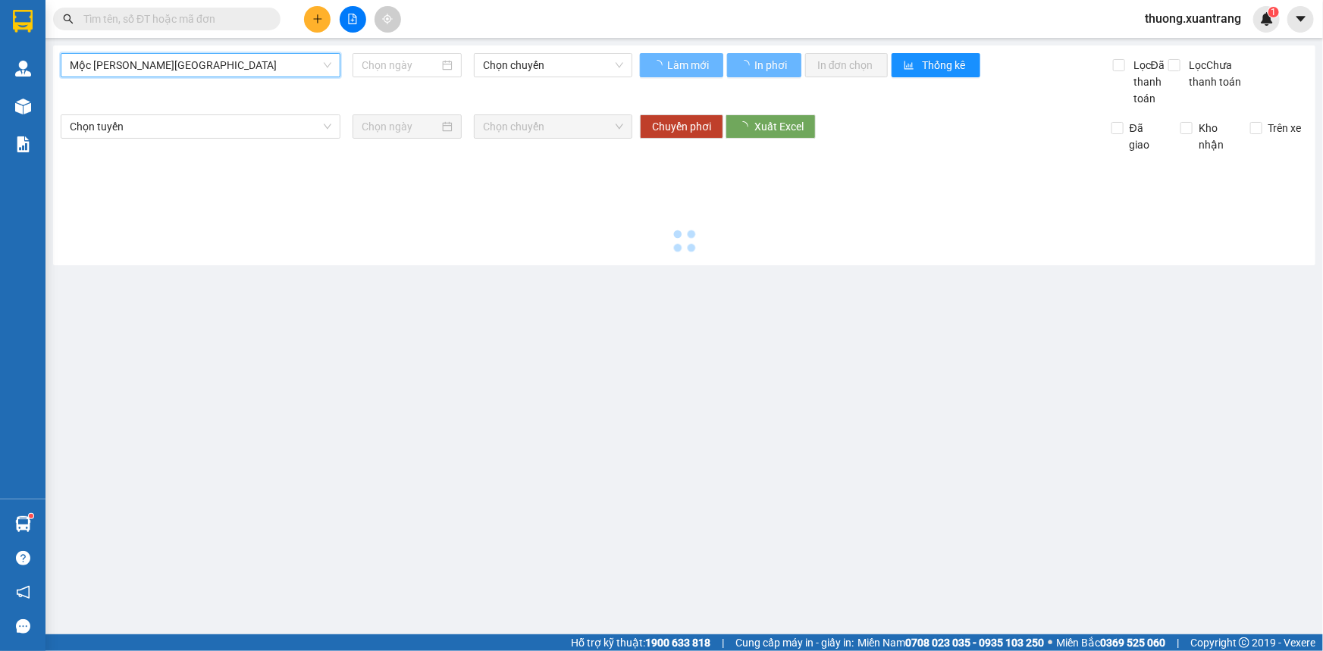
type input "[DATE]"
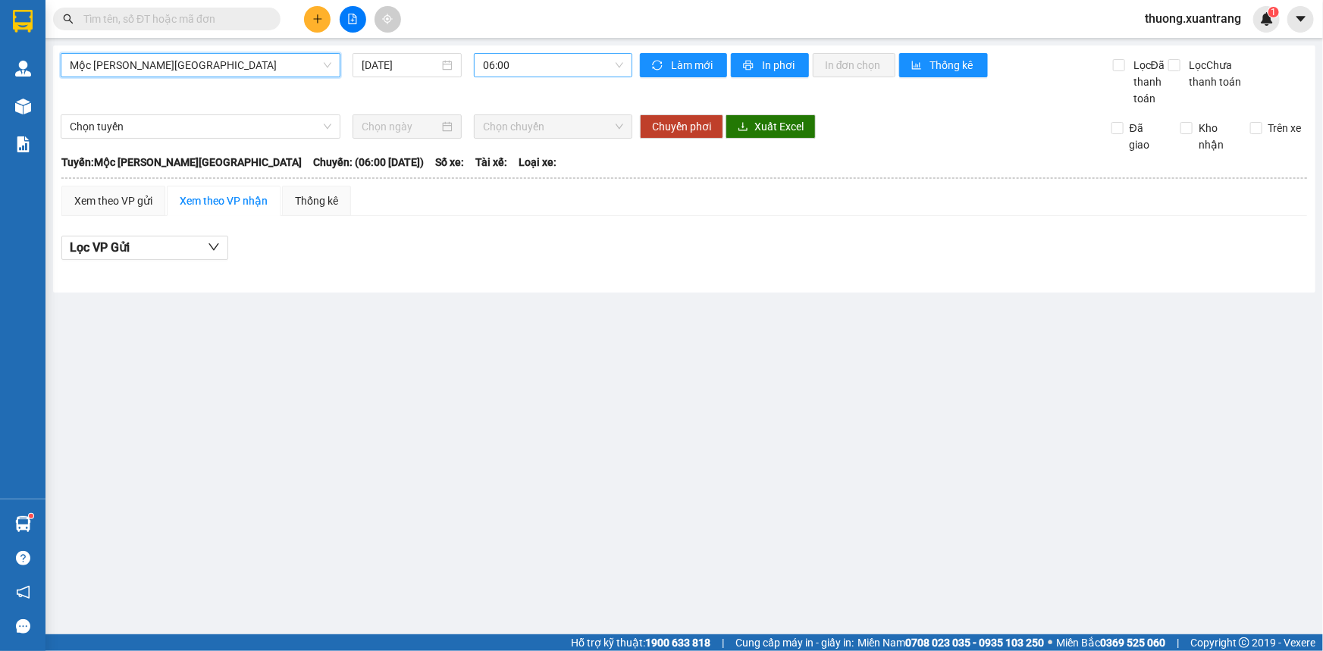
click at [541, 70] on span "06:00" at bounding box center [553, 65] width 140 height 23
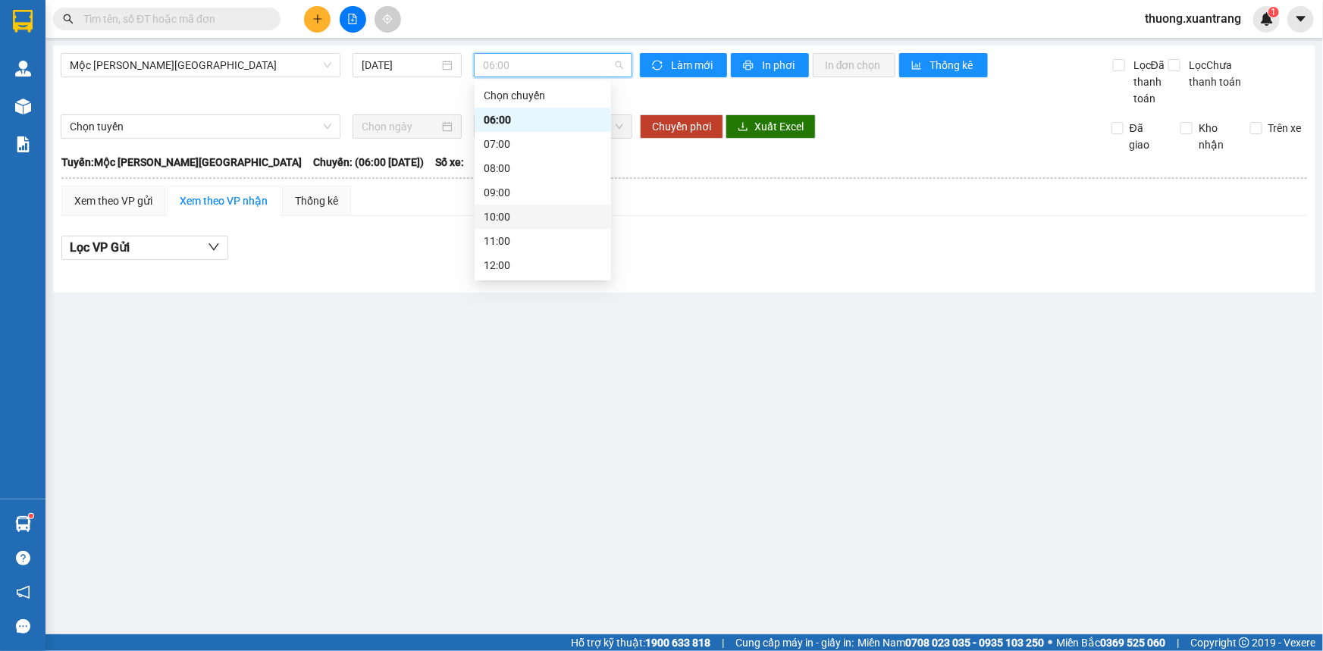
click at [512, 215] on div "10:00" at bounding box center [543, 216] width 118 height 17
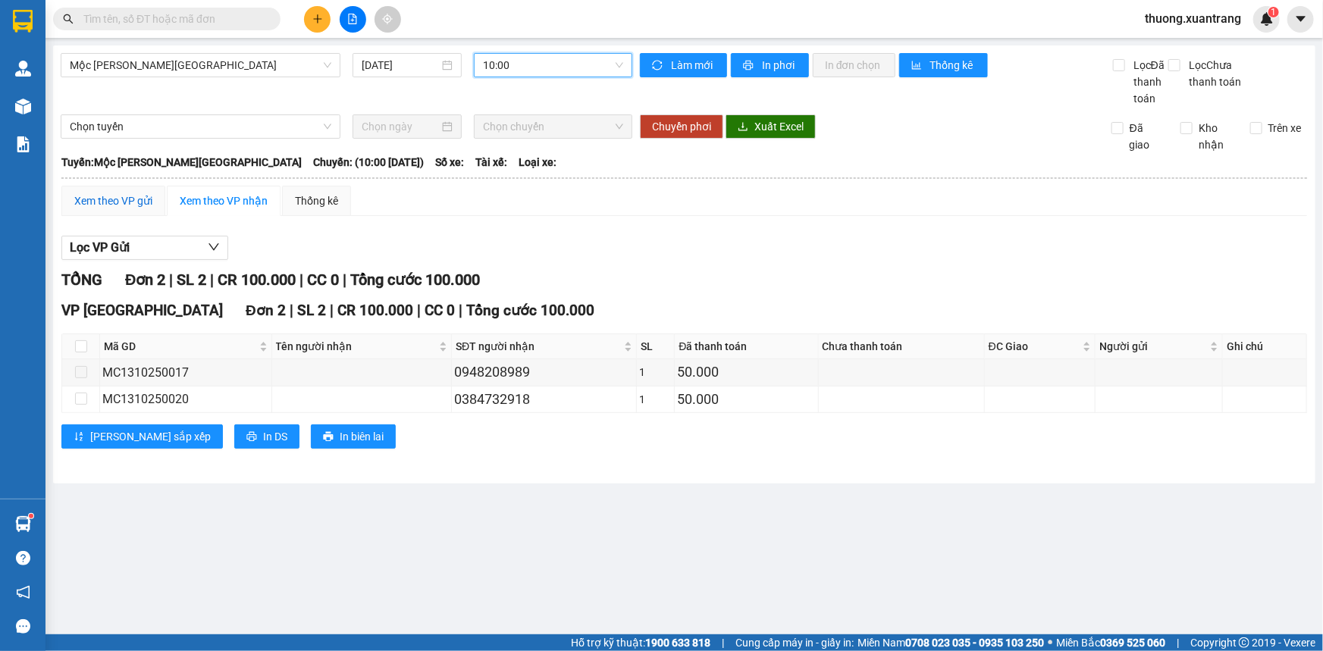
click at [130, 200] on div "Xem theo VP gửi" at bounding box center [113, 201] width 78 height 17
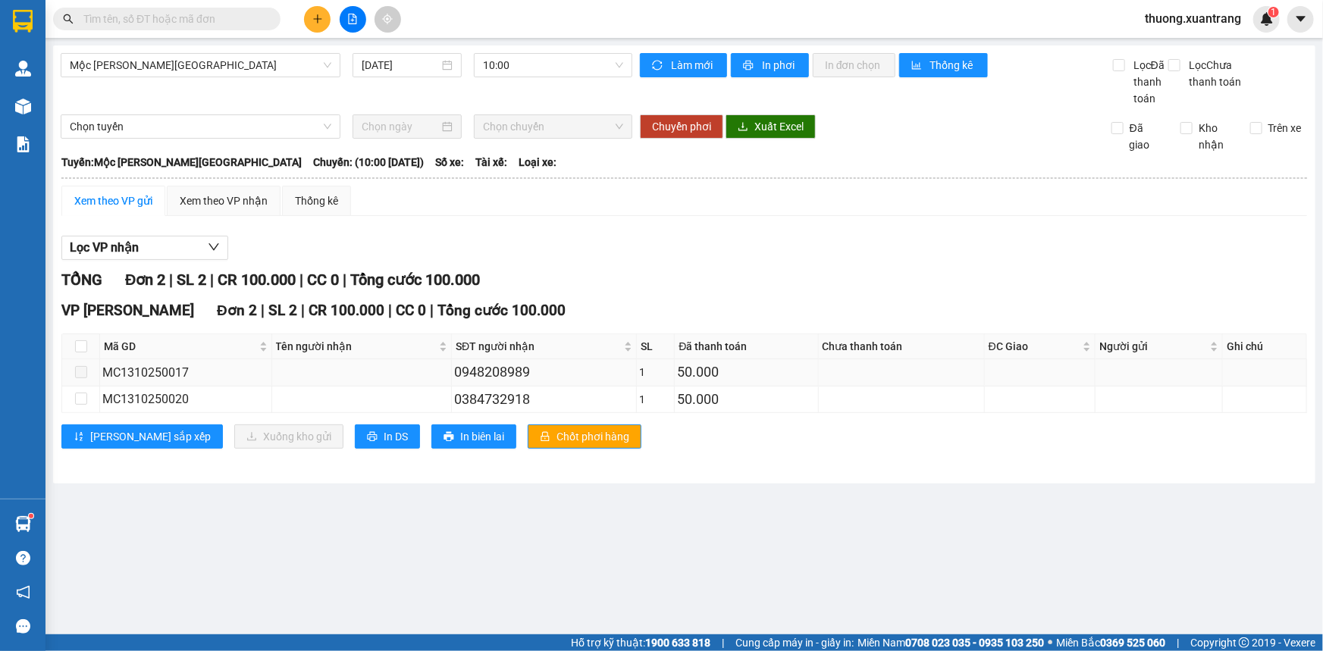
click at [160, 369] on div "MC1310250017" at bounding box center [185, 372] width 167 height 19
copy div "MC1310250017"
click at [170, 23] on input "text" at bounding box center [172, 19] width 179 height 17
paste input "MC1310250017"
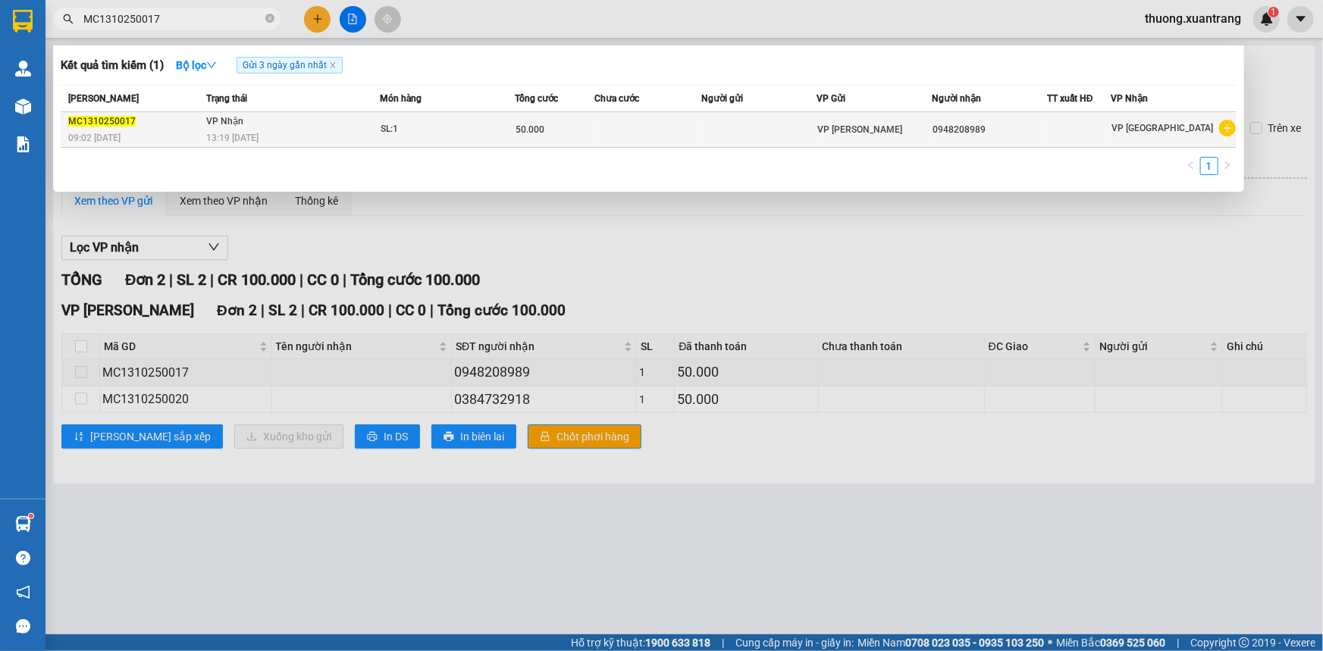
type input "MC1310250017"
click at [283, 134] on div "13:19 - 13/10" at bounding box center [292, 138] width 173 height 17
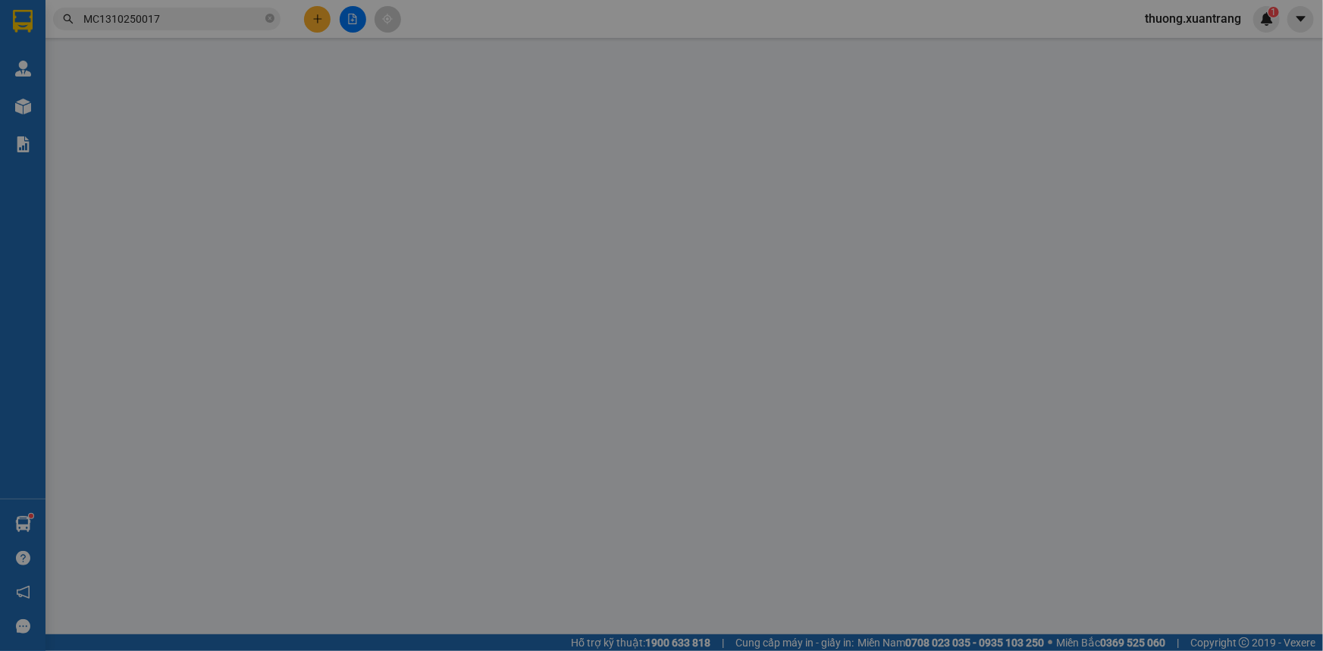
type input "0948208989"
type input "50.000"
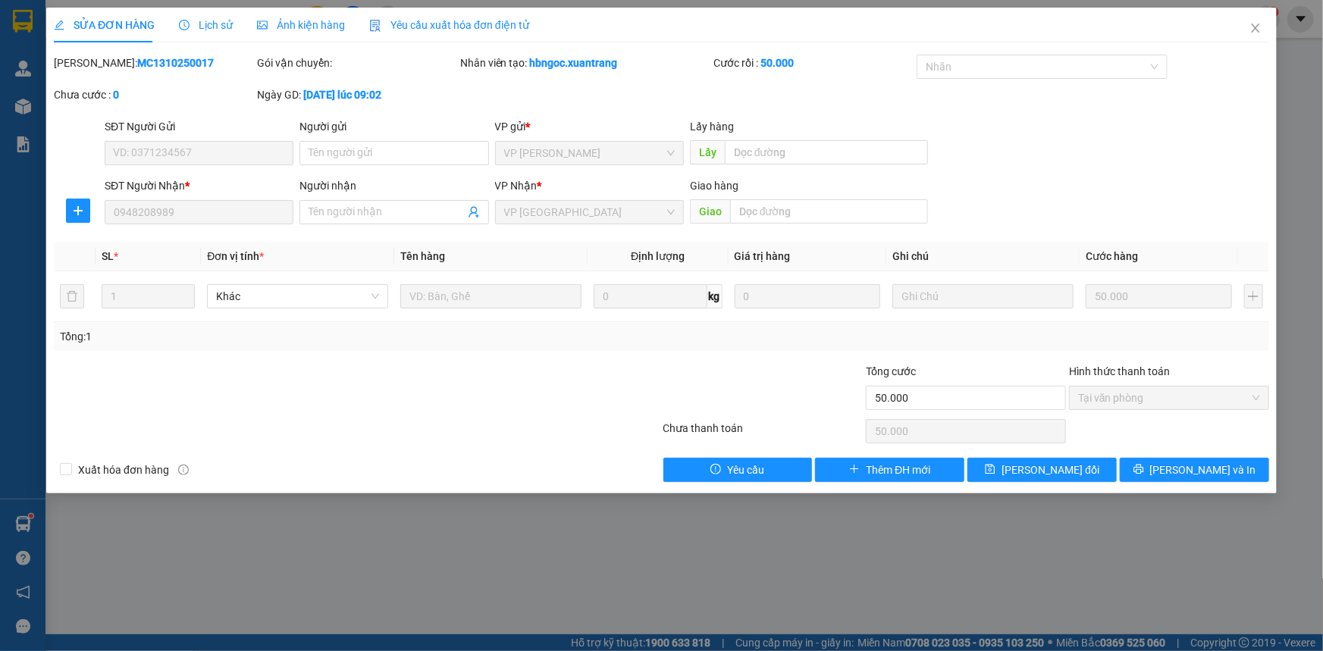
click at [203, 22] on span "Lịch sử" at bounding box center [206, 25] width 54 height 12
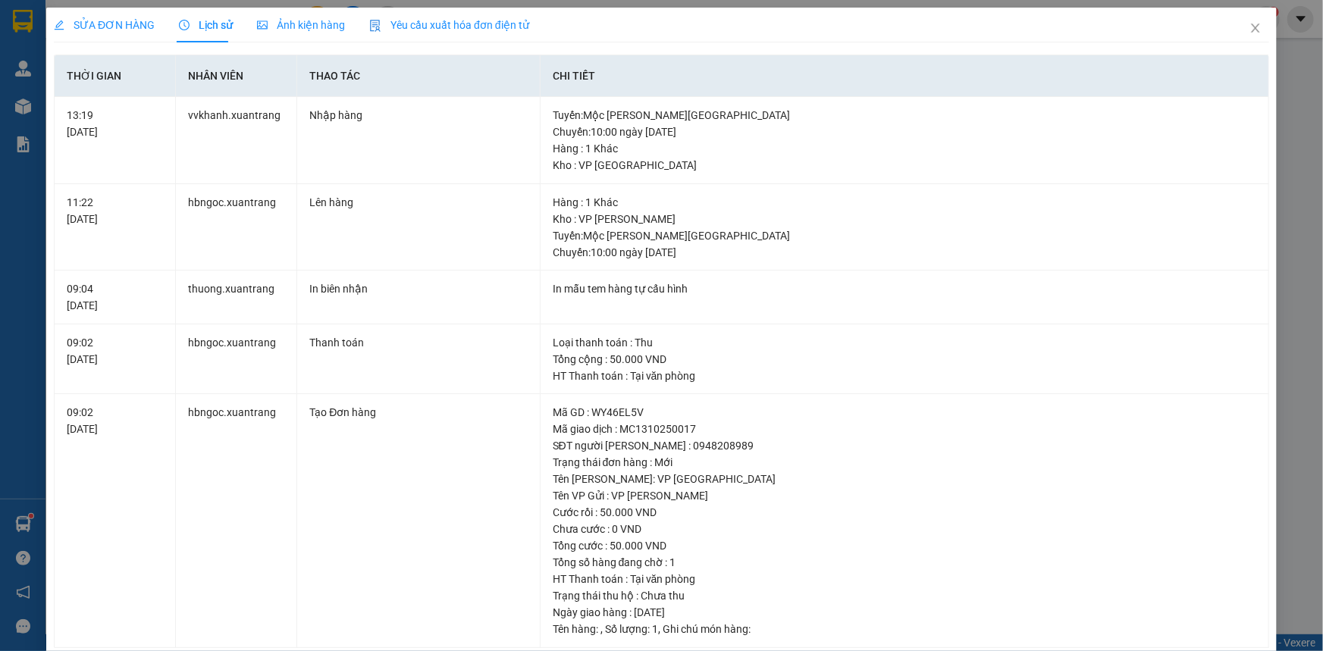
click at [133, 30] on span "SỬA ĐƠN HÀNG" at bounding box center [104, 25] width 101 height 12
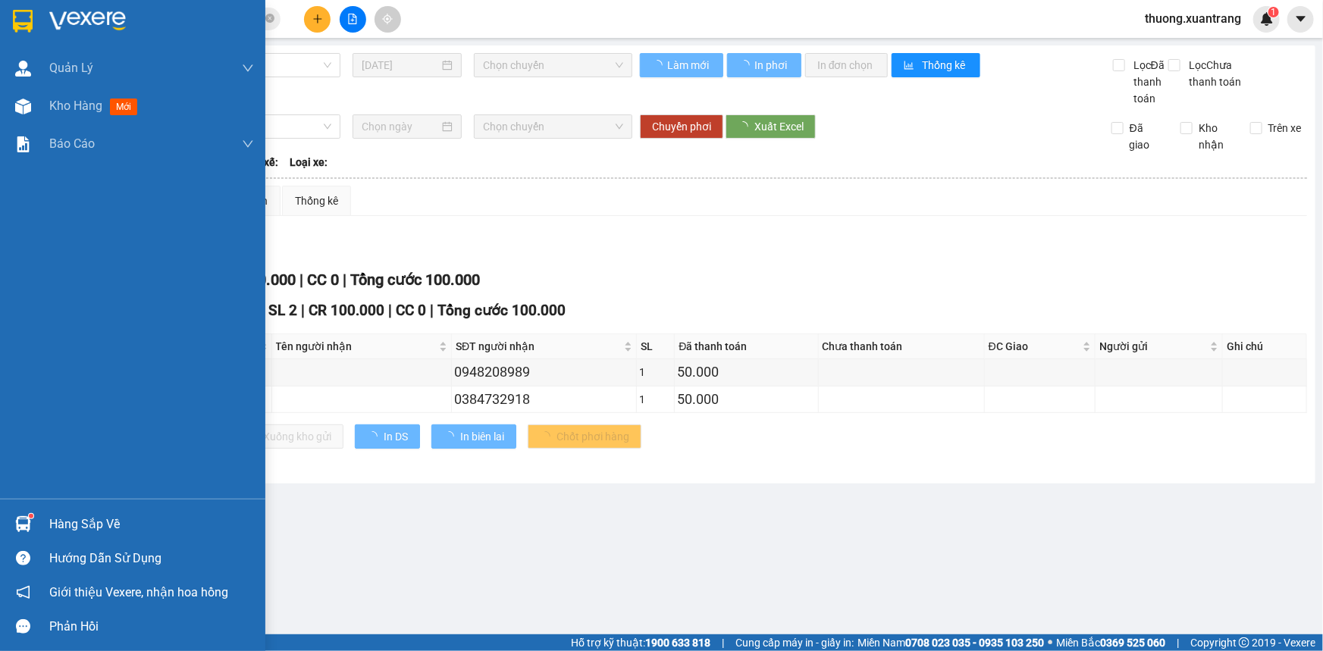
click at [47, 33] on div at bounding box center [132, 24] width 265 height 49
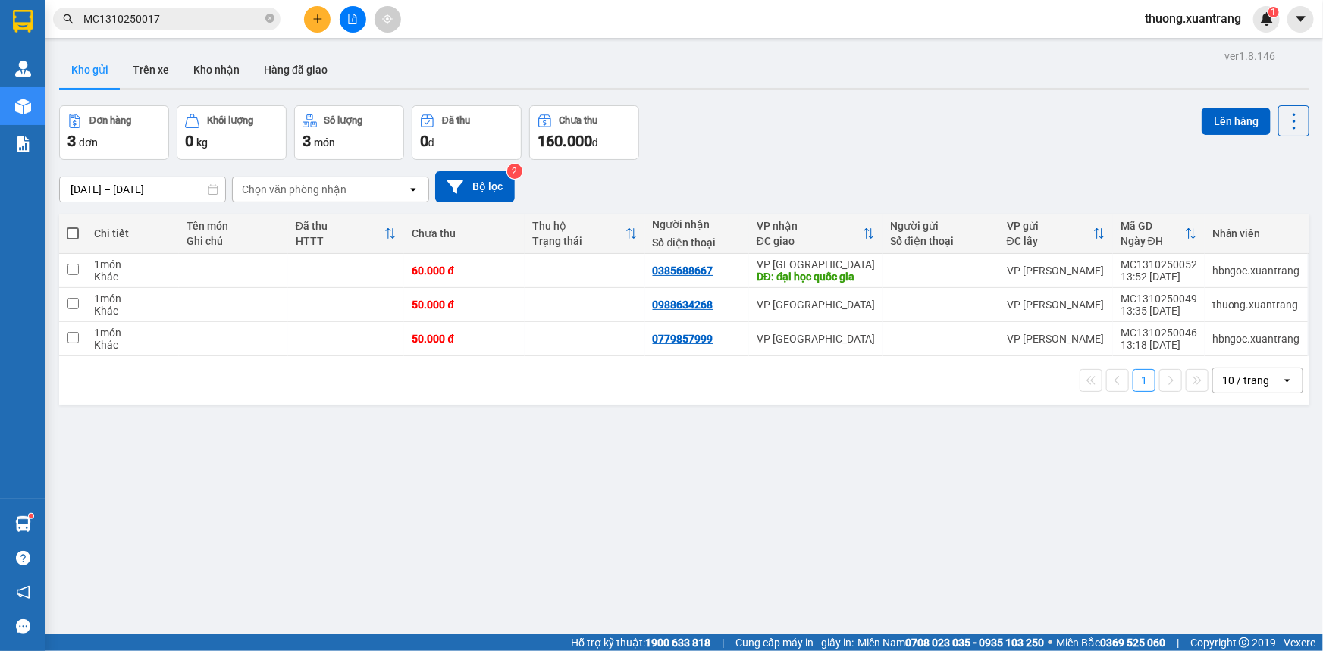
click at [59, 52] on button "Kho gửi" at bounding box center [89, 70] width 61 height 36
click at [1179, 277] on button at bounding box center [1189, 271] width 21 height 27
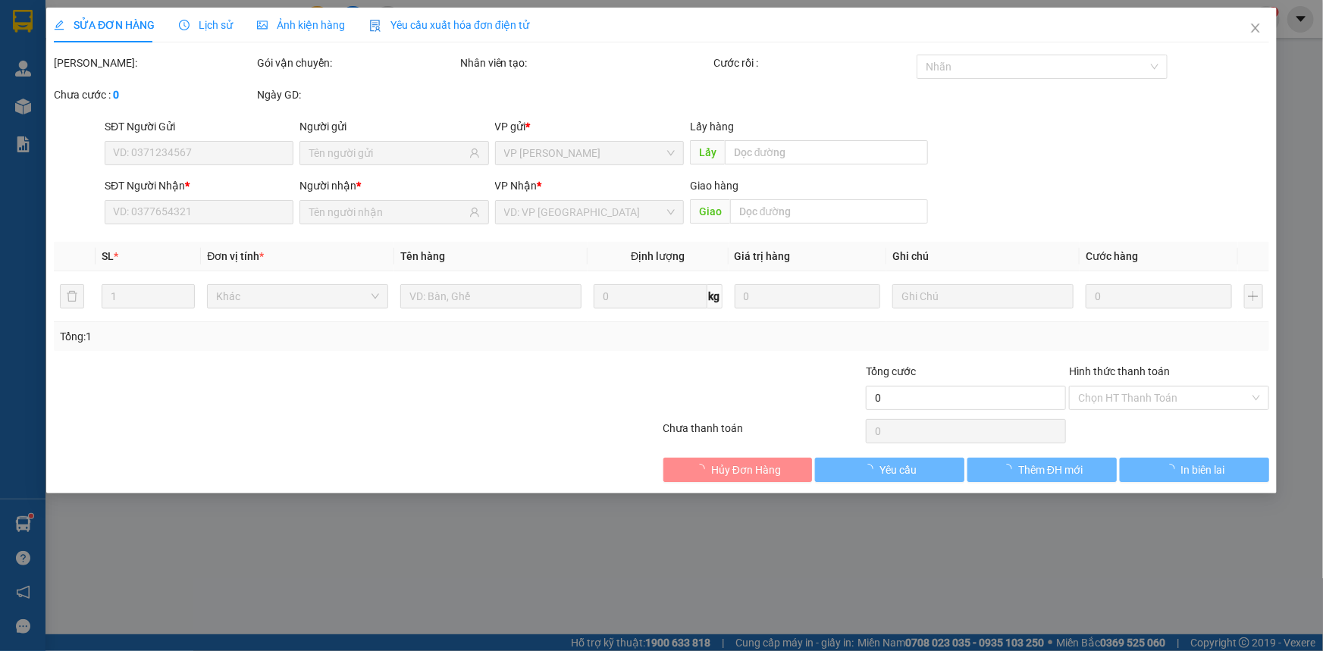
click at [294, 32] on div "Ảnh kiện hàng" at bounding box center [301, 25] width 88 height 17
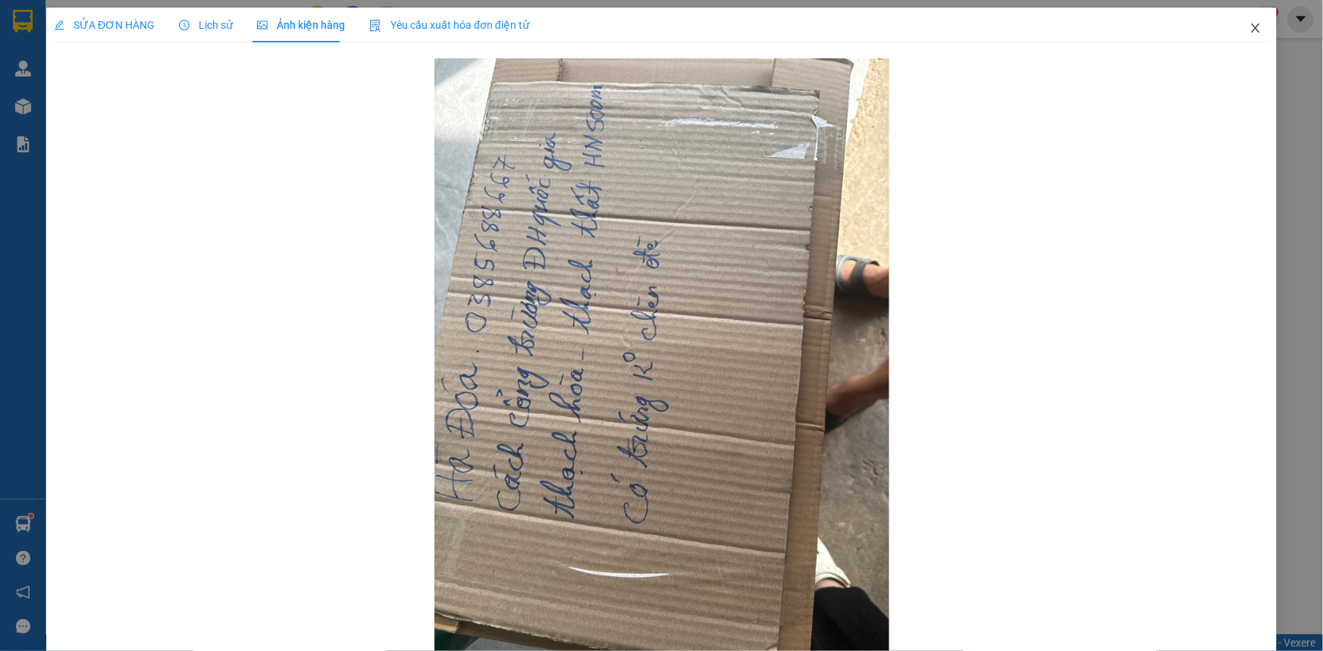
click at [1235, 28] on span "Close" at bounding box center [1255, 29] width 42 height 42
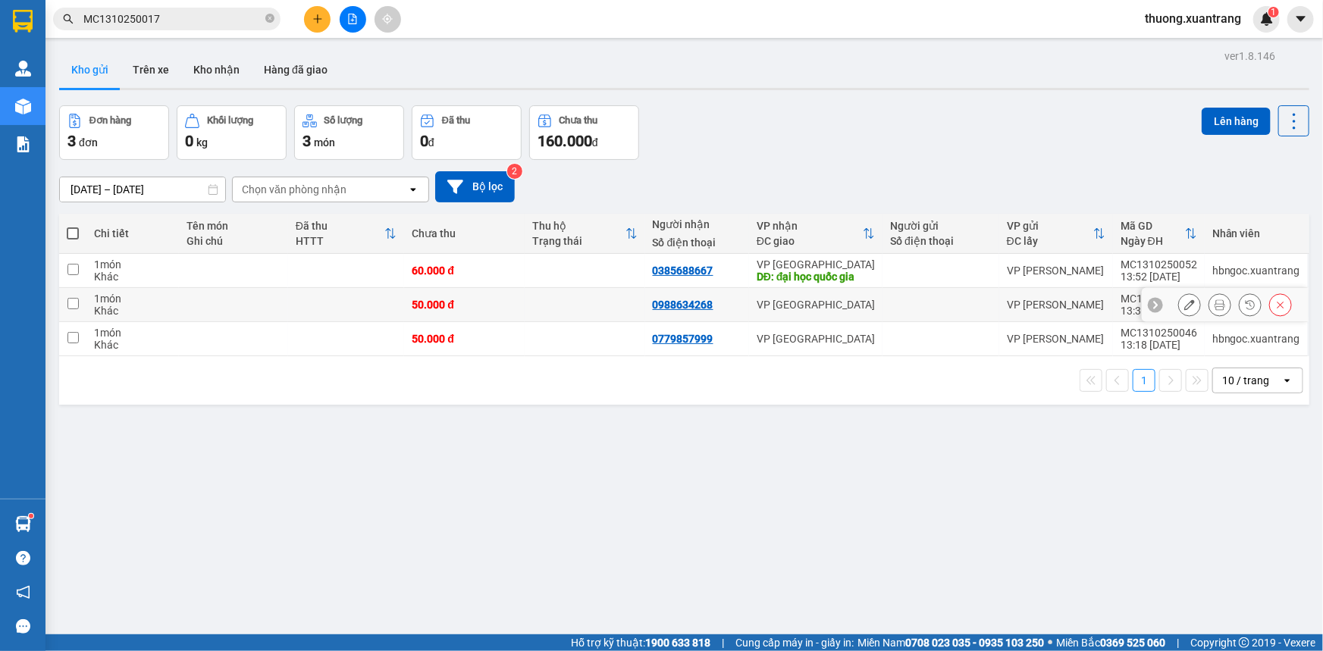
click at [424, 292] on td "50.000 đ" at bounding box center [464, 305] width 121 height 34
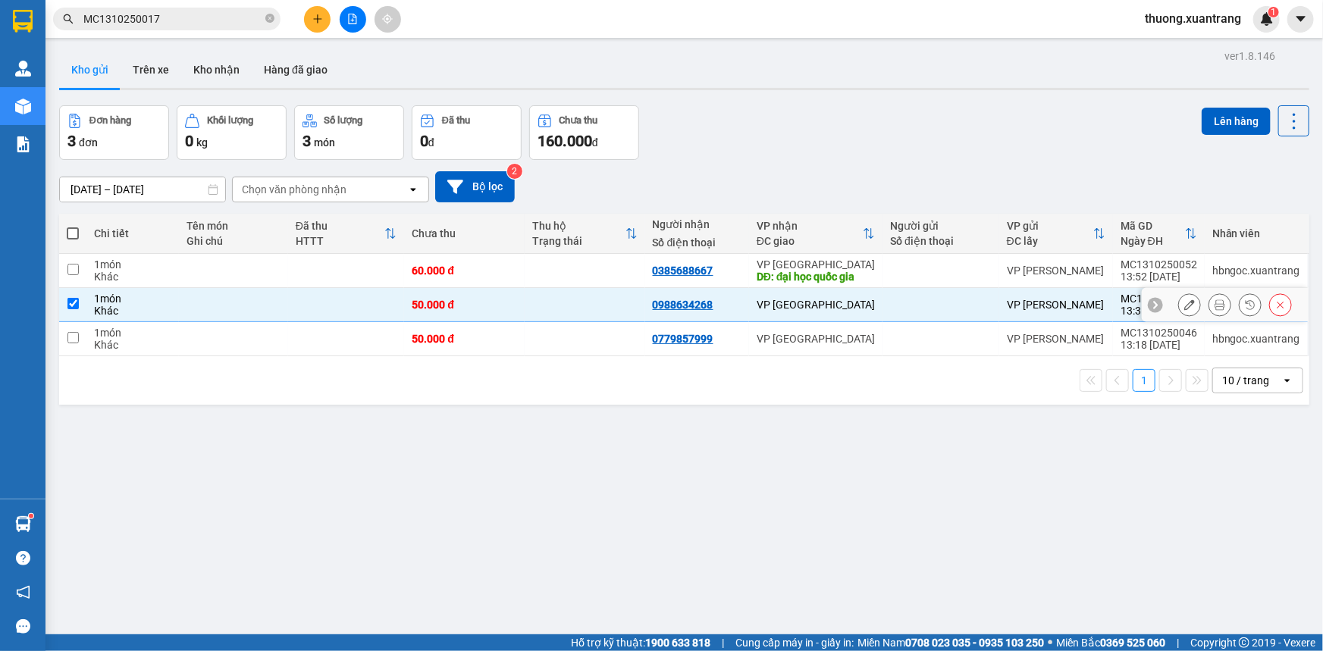
click at [433, 321] on td "50.000 đ" at bounding box center [464, 305] width 121 height 34
checkbox input "false"
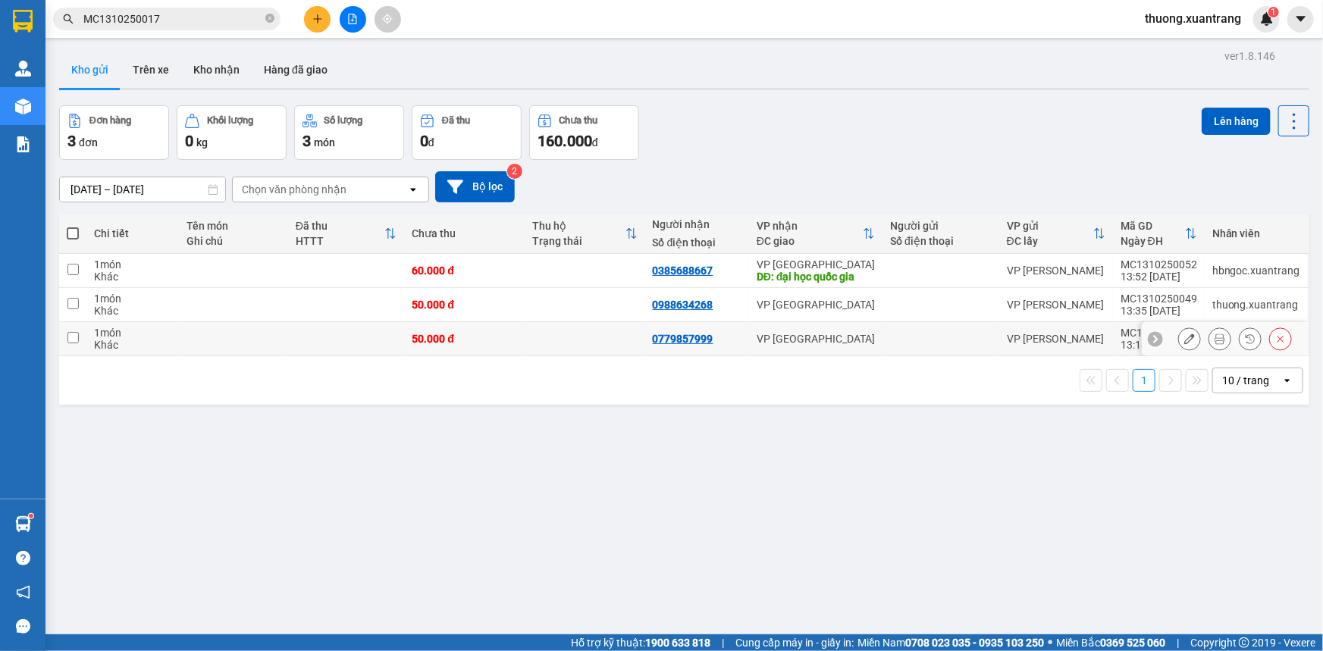
click at [547, 340] on td at bounding box center [584, 339] width 121 height 34
checkbox input "true"
click at [574, 312] on td at bounding box center [584, 305] width 121 height 34
checkbox input "true"
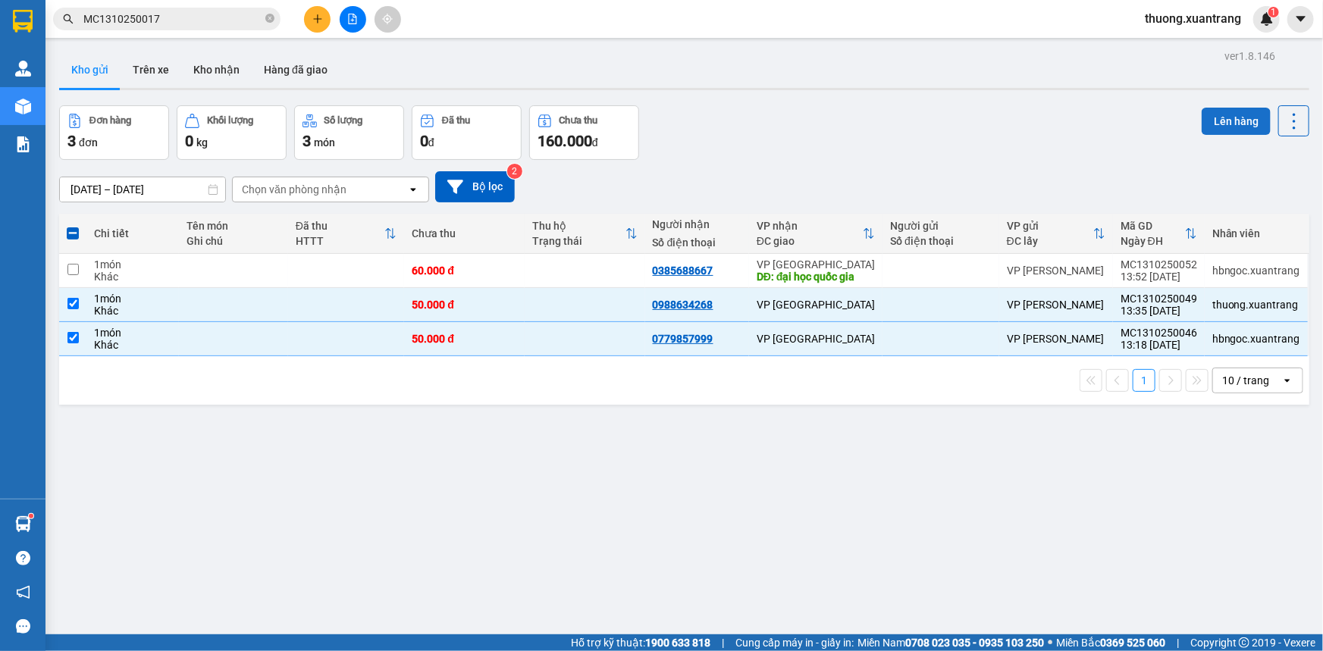
click at [1205, 117] on button "Lên hàng" at bounding box center [1235, 121] width 69 height 27
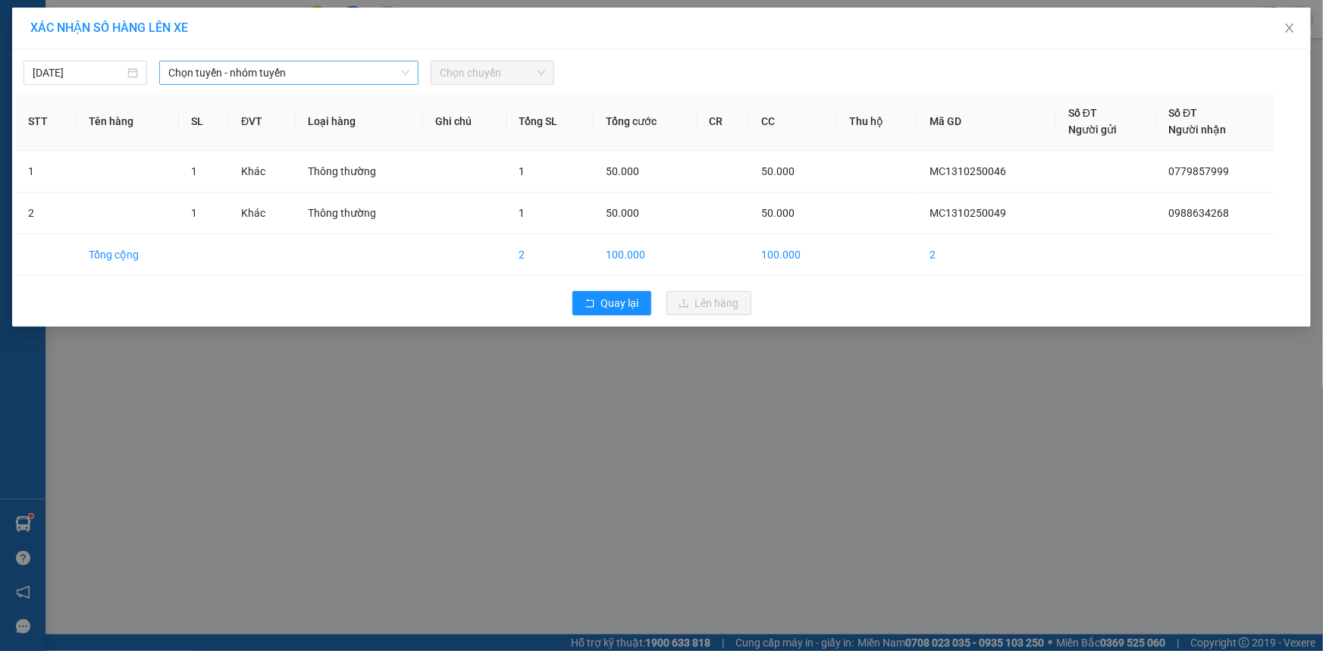
click at [188, 68] on span "Chọn tuyến - nhóm tuyến" at bounding box center [288, 72] width 241 height 23
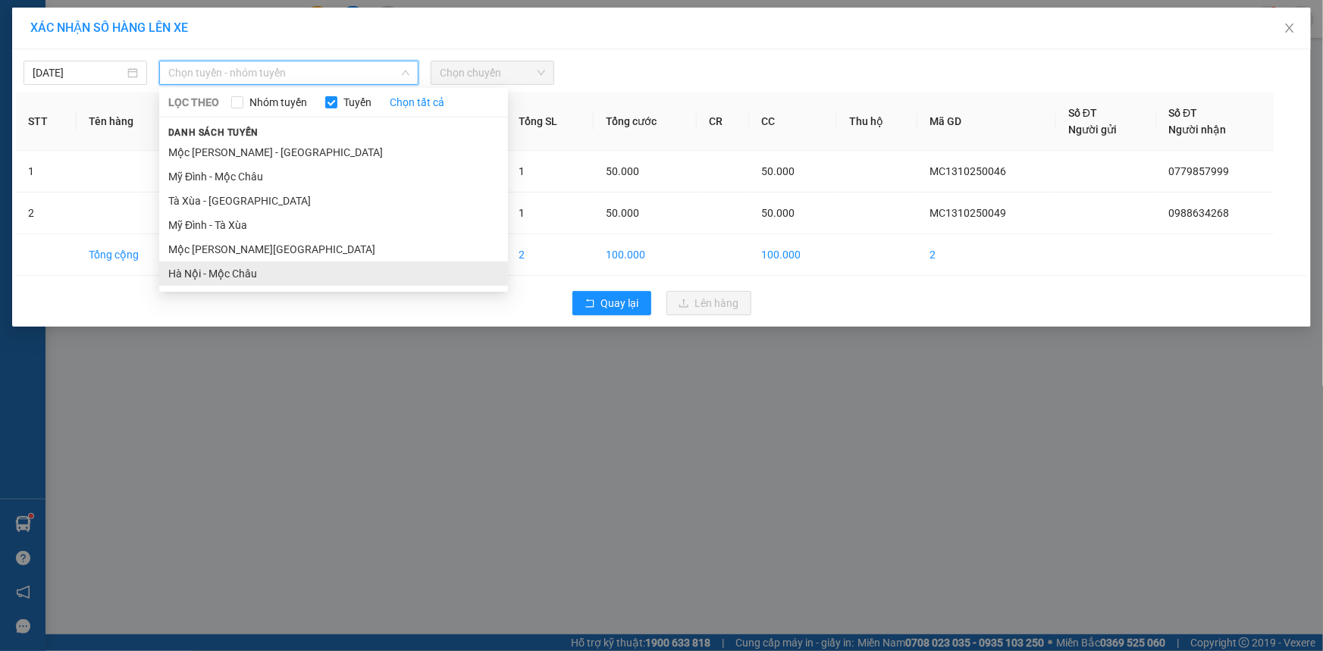
click at [203, 273] on li "Hà Nội - Mộc Châu" at bounding box center [333, 273] width 349 height 24
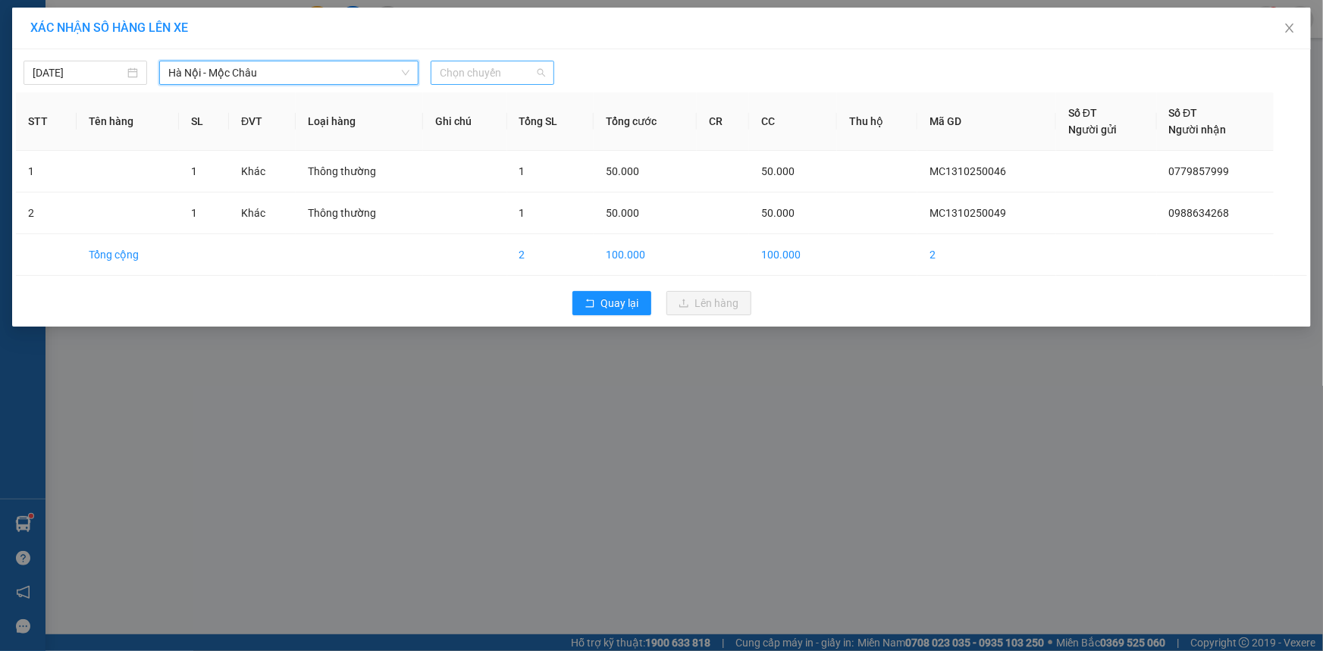
click at [493, 62] on span "Chọn chuyến" at bounding box center [492, 72] width 105 height 23
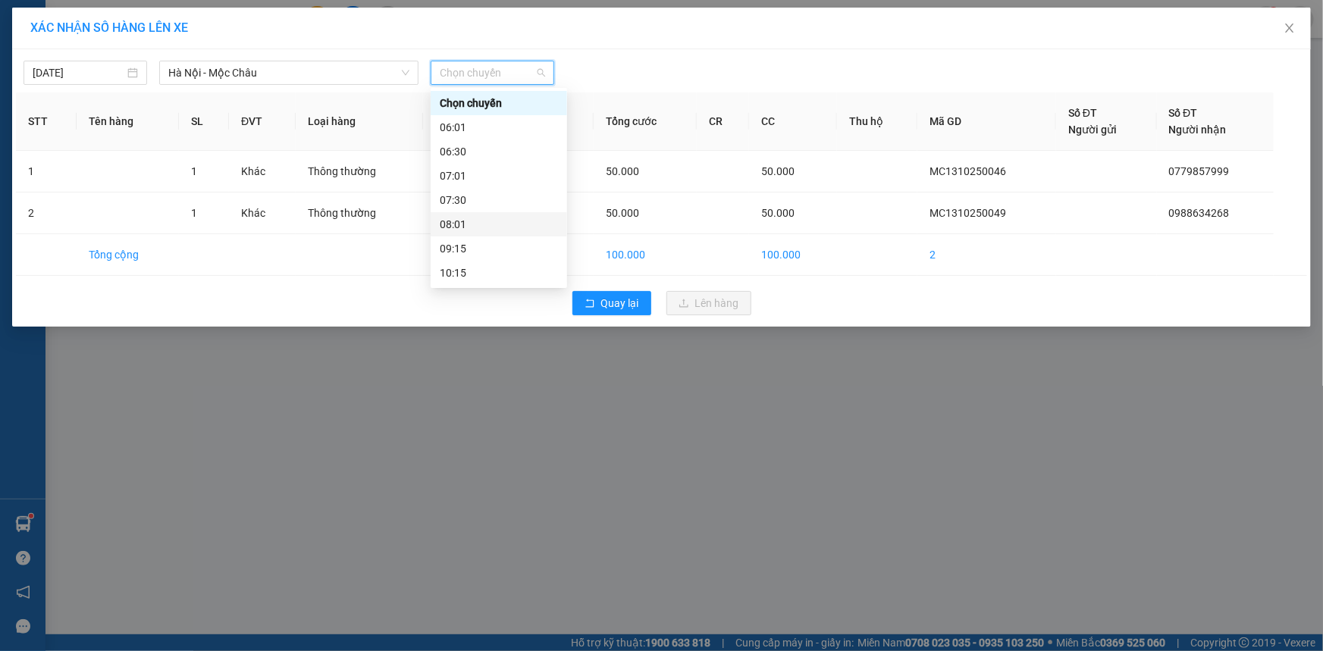
scroll to position [218, 0]
click at [452, 153] on div "14:15" at bounding box center [499, 152] width 118 height 17
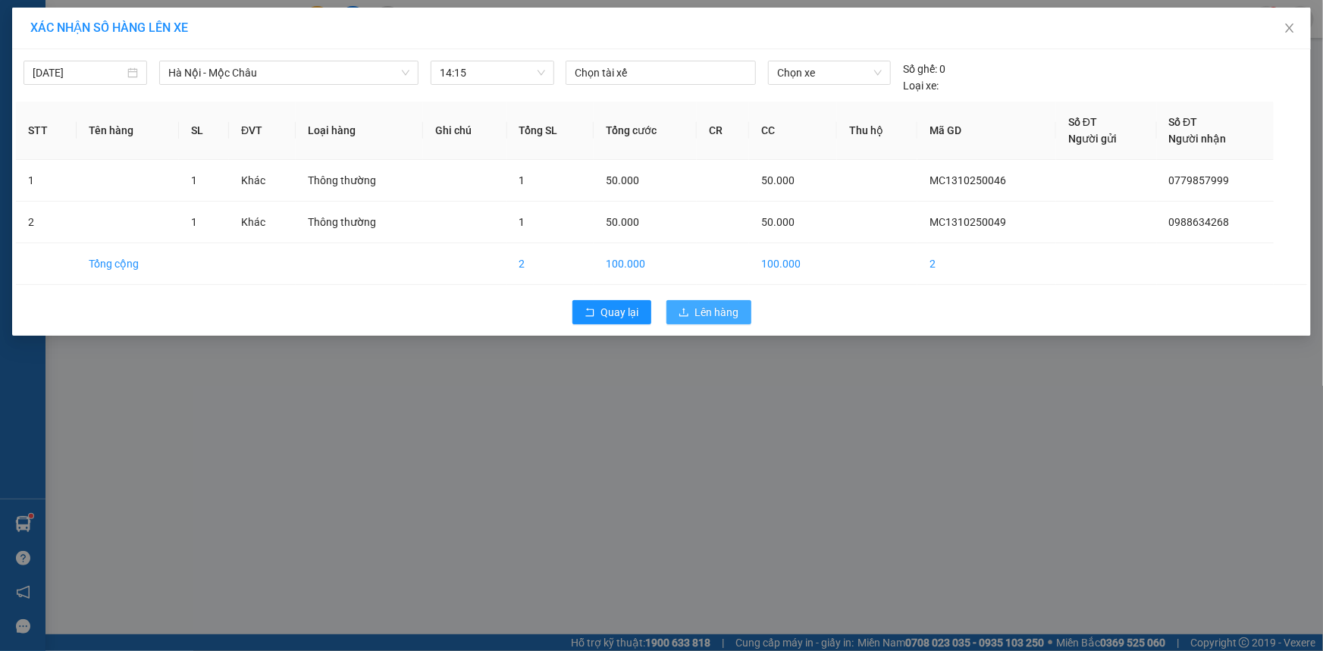
click at [690, 314] on button "Lên hàng" at bounding box center [708, 312] width 85 height 24
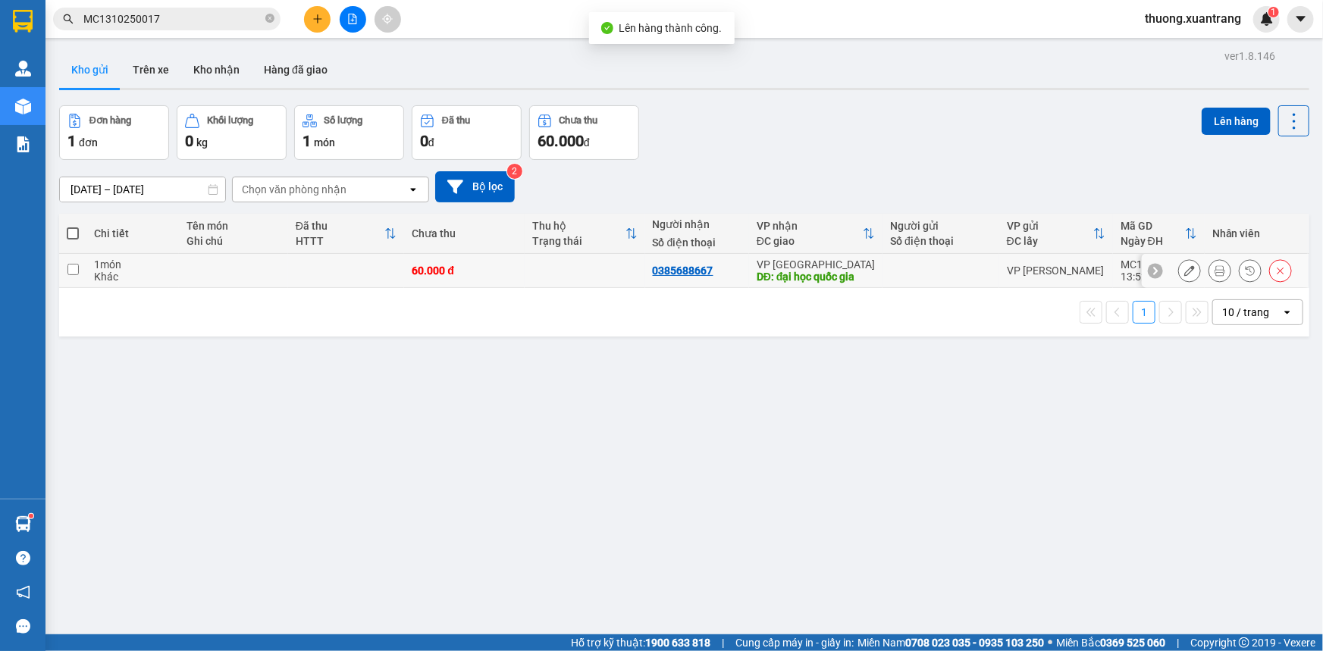
click at [509, 265] on div "60.000 đ" at bounding box center [464, 271] width 105 height 12
checkbox input "true"
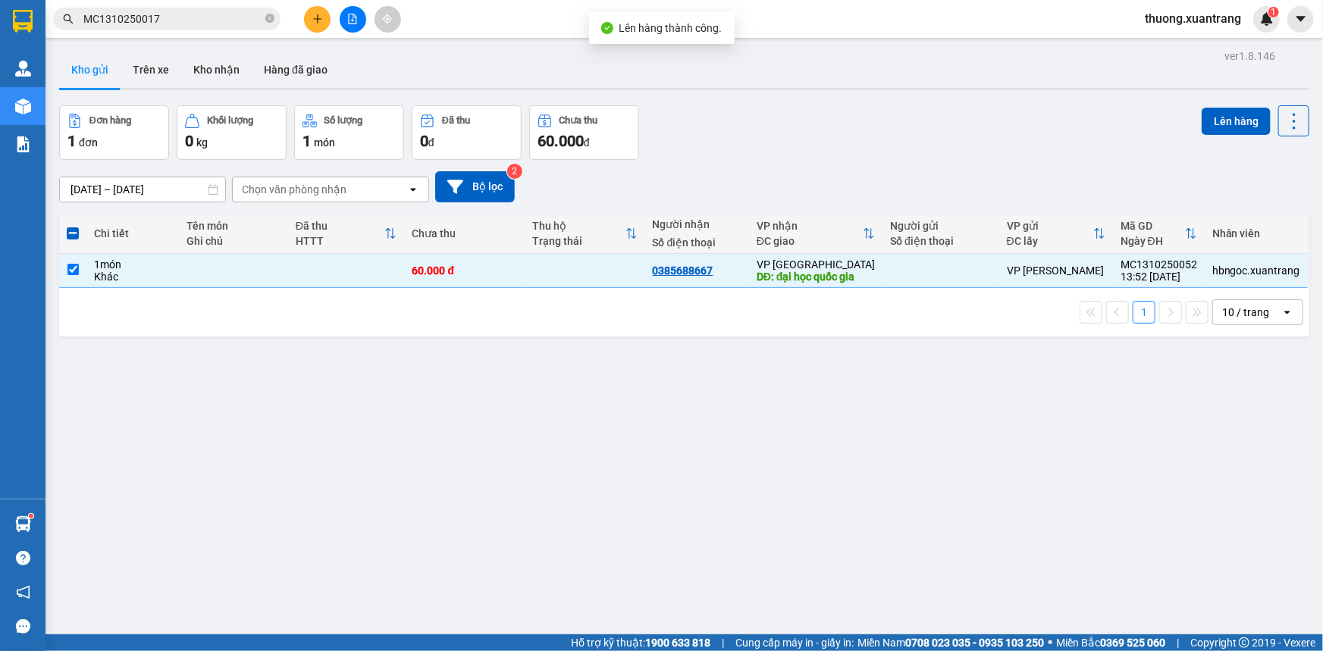
click at [1289, 137] on div "Lên hàng" at bounding box center [1255, 132] width 108 height 55
click at [1266, 16] on img at bounding box center [1267, 19] width 14 height 14
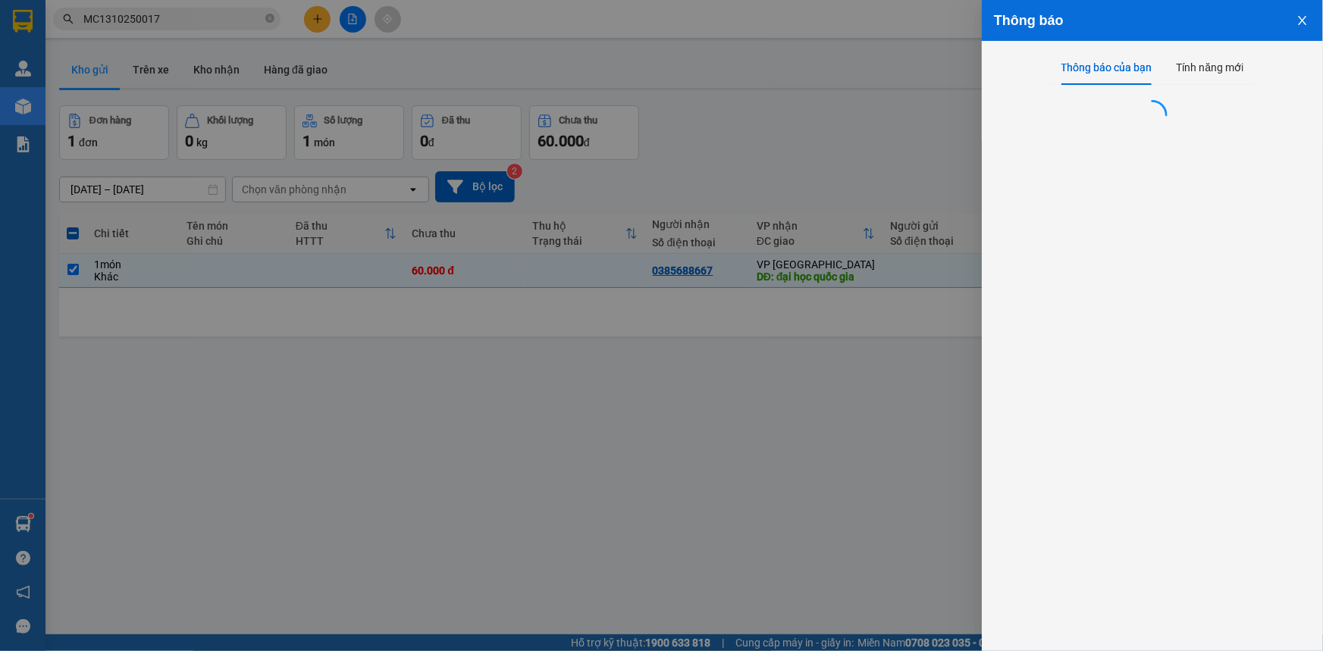
click at [1266, 16] on div "Thông báo" at bounding box center [1152, 20] width 317 height 17
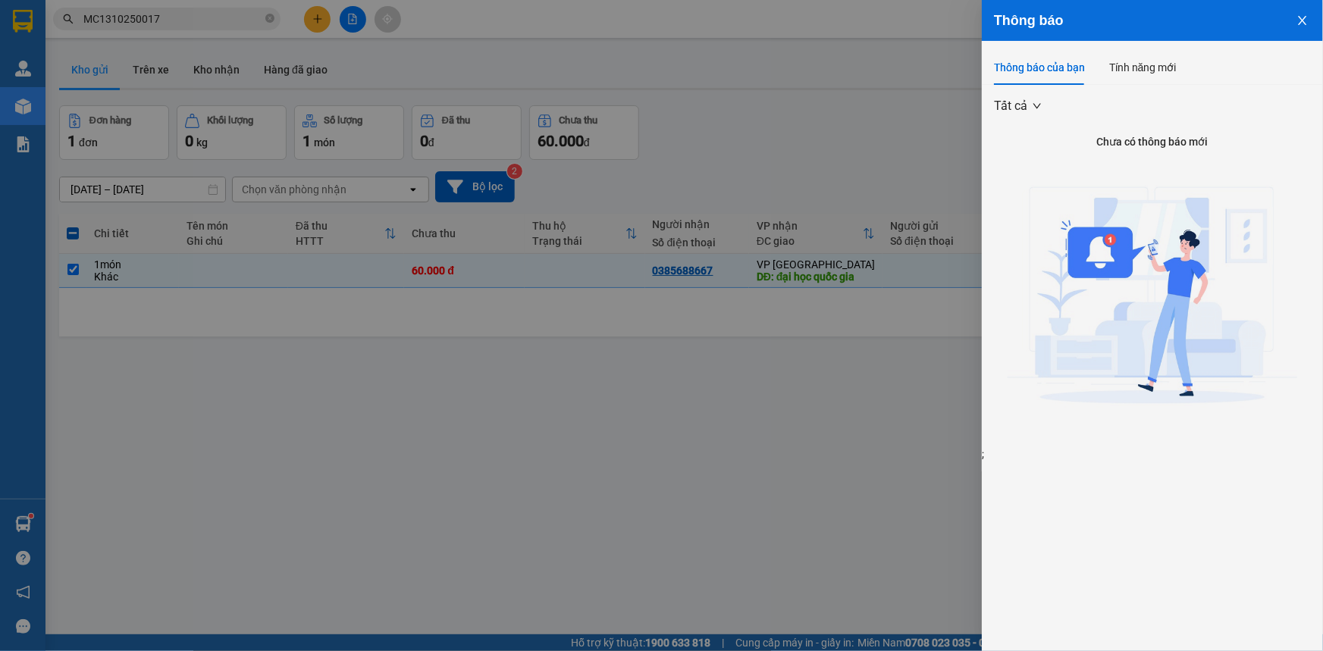
click at [928, 20] on div at bounding box center [661, 325] width 1323 height 651
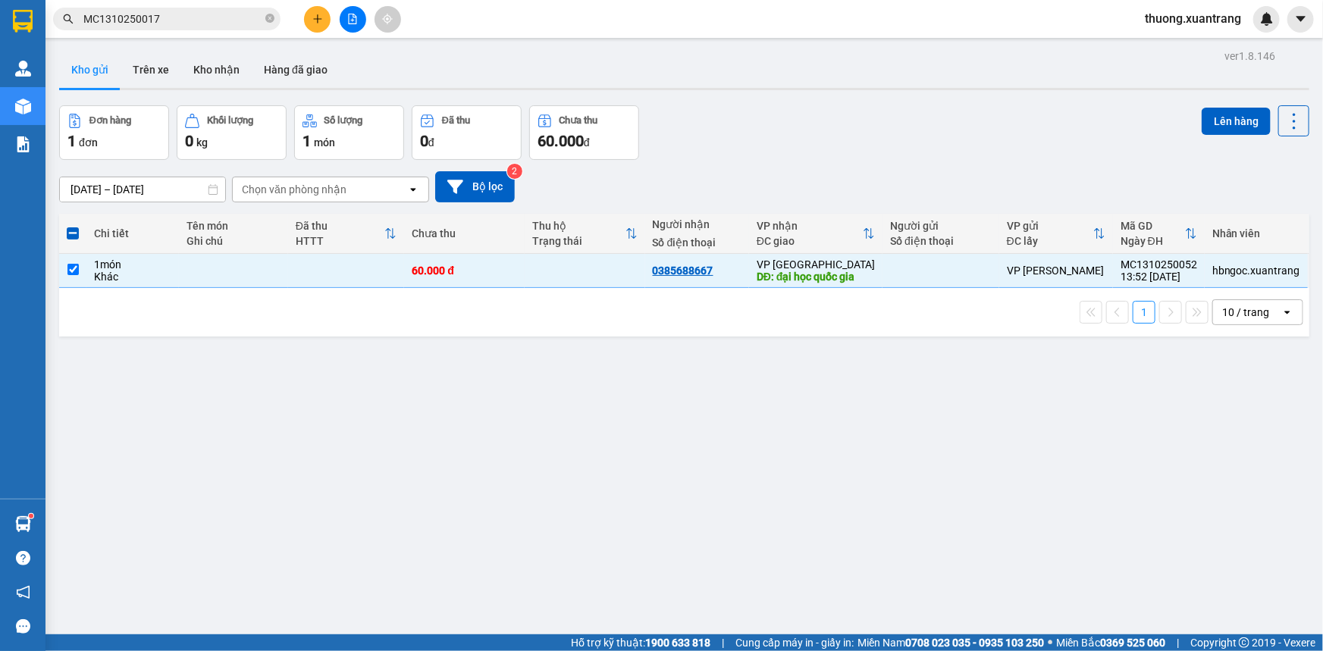
click at [1197, 21] on span "thuong.xuantrang" at bounding box center [1192, 18] width 121 height 19
click at [1171, 54] on span "Đăng xuất" at bounding box center [1199, 47] width 90 height 17
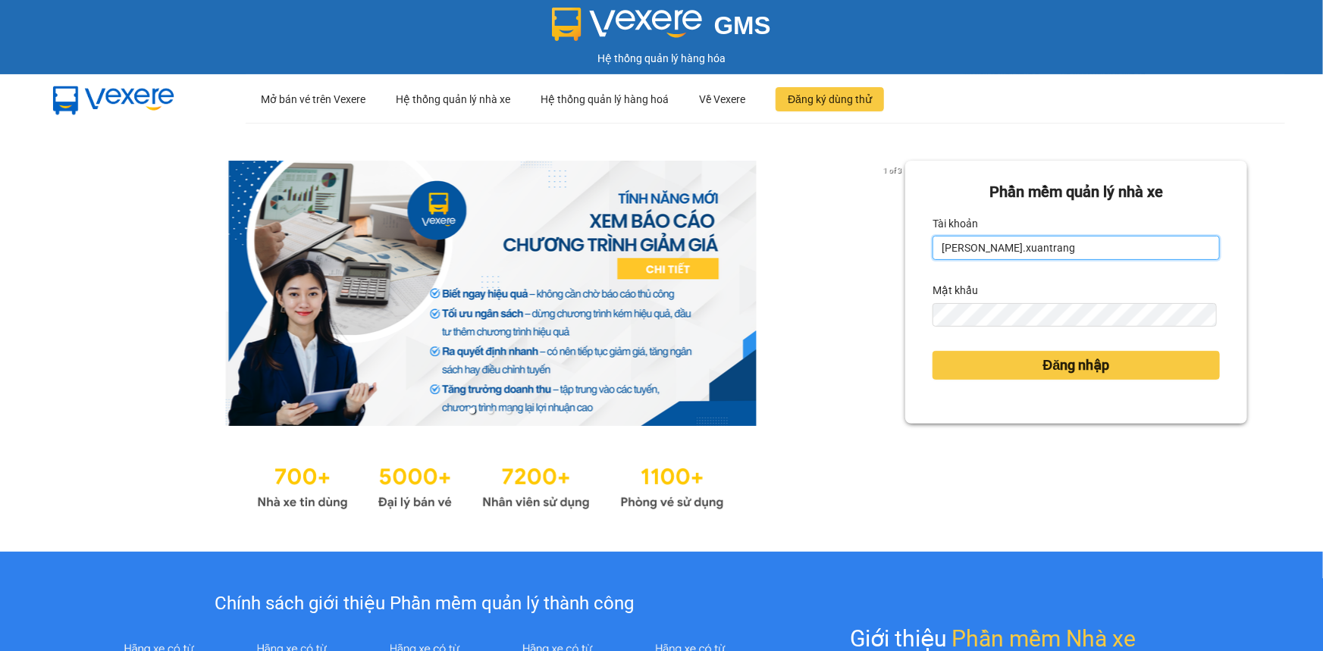
drag, startPoint x: 909, startPoint y: 243, endPoint x: 778, endPoint y: 243, distance: 131.1
click at [778, 243] on div "1 of 3 Phần mềm quản lý nhà xe [PERSON_NAME].xuantrang Mật khẩu Đăng nhập" at bounding box center [661, 337] width 1323 height 429
drag, startPoint x: 992, startPoint y: 250, endPoint x: 901, endPoint y: 235, distance: 92.2
click at [905, 235] on div "Phần mềm quản lý nhà xe [PERSON_NAME].xuantrang Mật khẩu Đăng nhập" at bounding box center [1076, 292] width 342 height 263
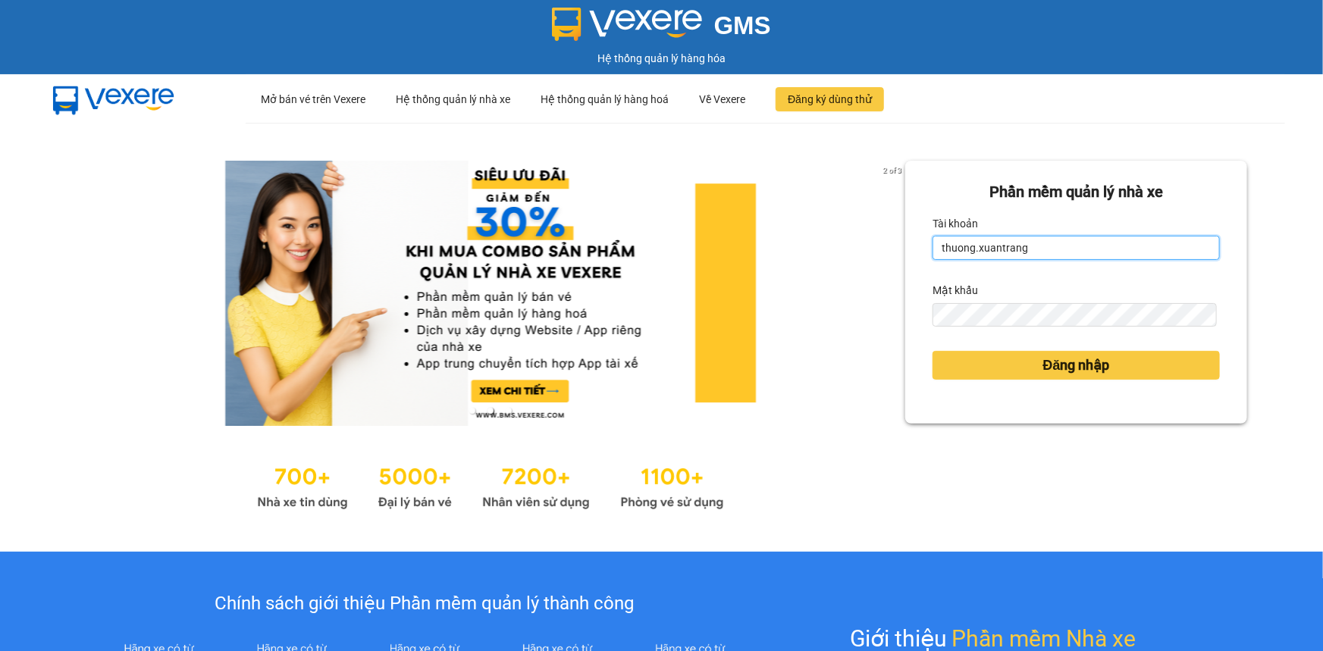
type input "thuong.xuantrang"
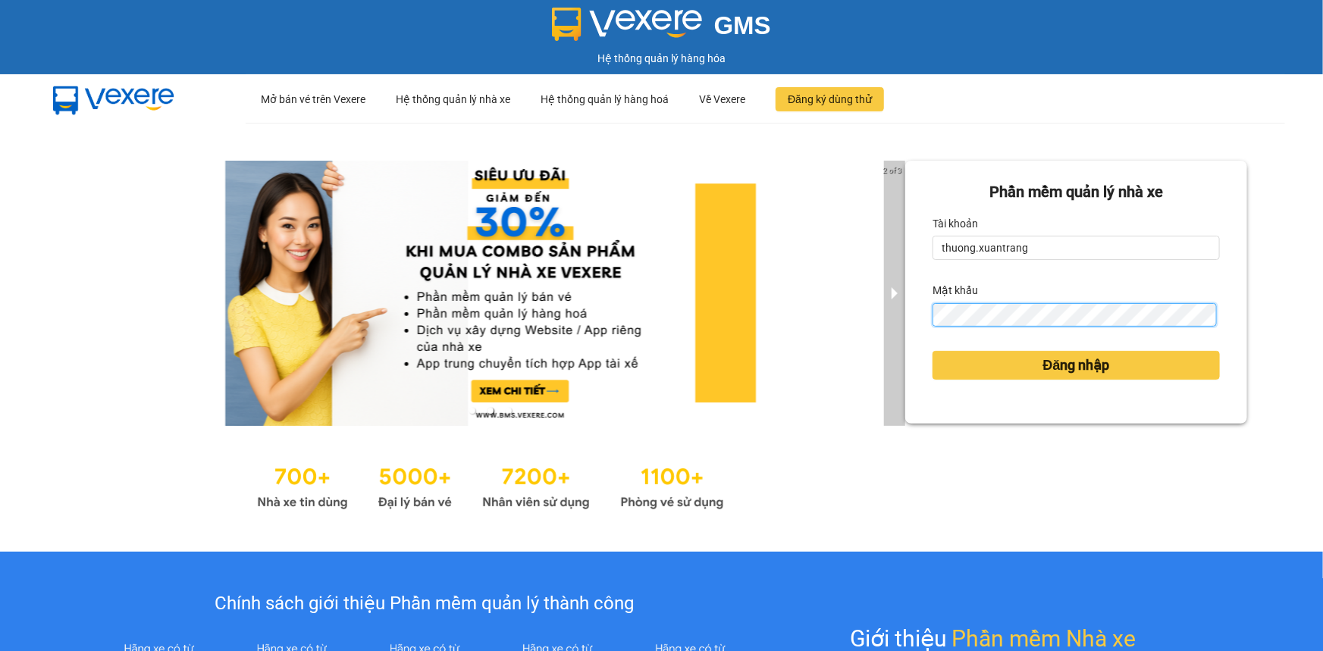
click at [866, 303] on div "2 of 3 Phần mềm quản lý nhà xe Tài khoản thuong.xuantrang Mật khẩu Đăng nhập" at bounding box center [661, 337] width 1323 height 429
click at [932, 351] on button "Đăng nhập" at bounding box center [1075, 365] width 287 height 29
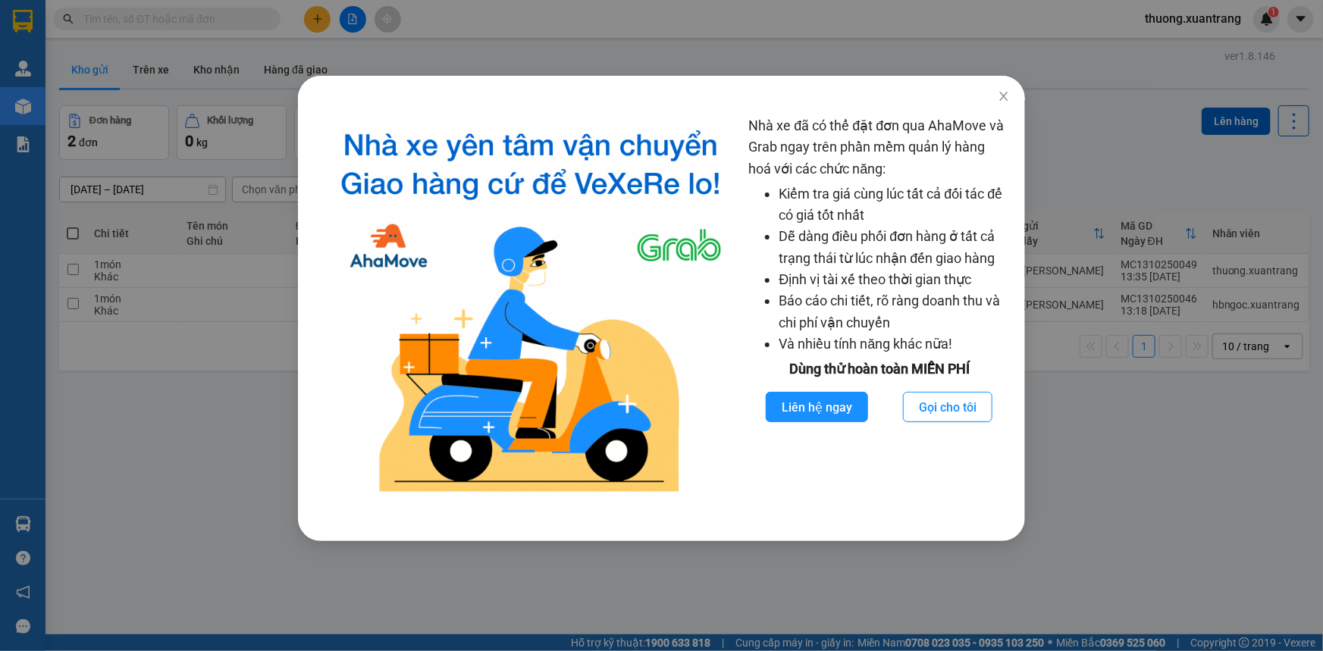
click at [212, 20] on div "Nhà xe đã có thể đặt đơn qua AhaMove và Grab ngay trên phần mềm quản lý hàng ho…" at bounding box center [661, 325] width 1323 height 651
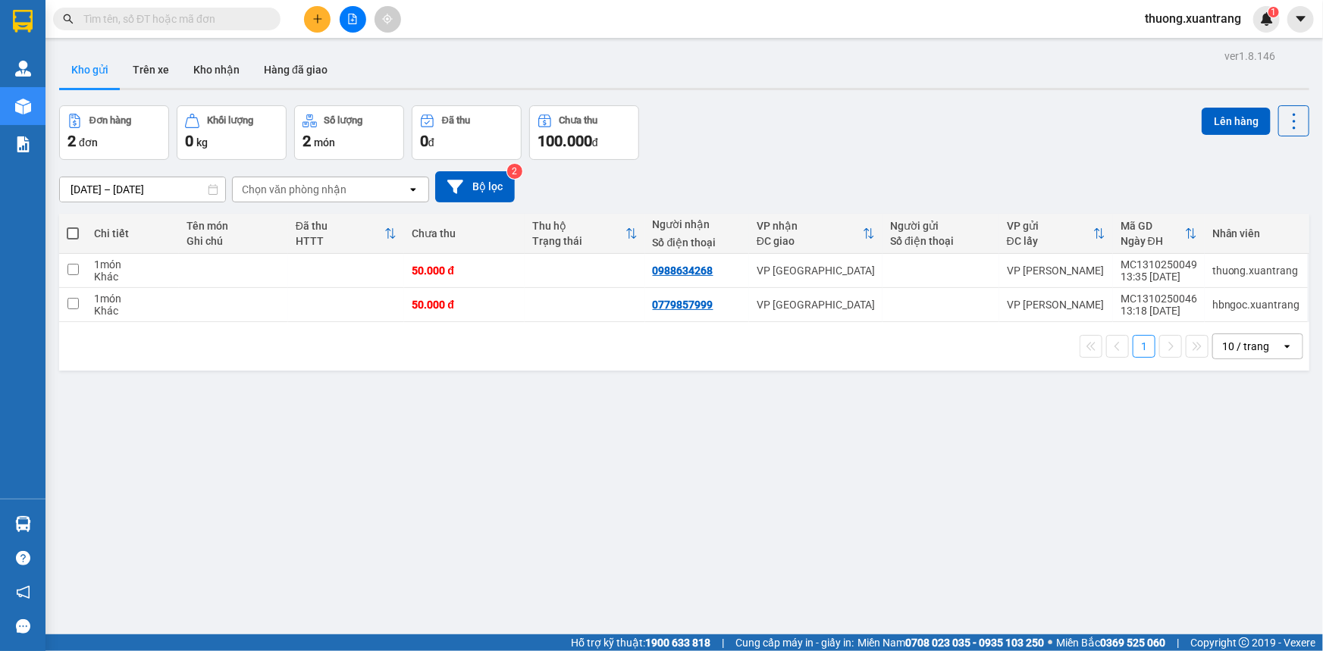
click at [227, 19] on body "Kết quả tìm kiếm ( 0 ) Bộ lọc Gửi 3 ngày gần nhất No Data thuong.xuantrang 1 Qu…" at bounding box center [661, 325] width 1323 height 651
click at [224, 19] on input "text" at bounding box center [172, 19] width 179 height 17
paste input "MC1310250039"
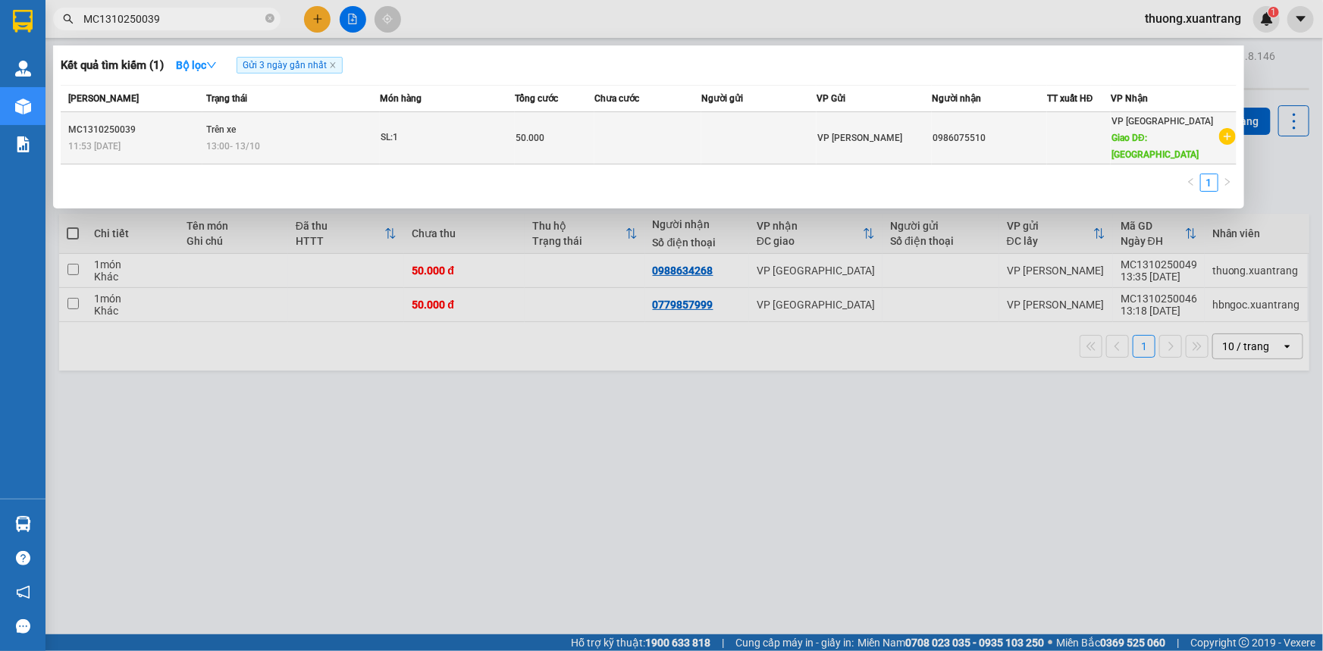
type input "MC1310250039"
click at [376, 140] on div "13:00 - 13/10" at bounding box center [292, 146] width 173 height 17
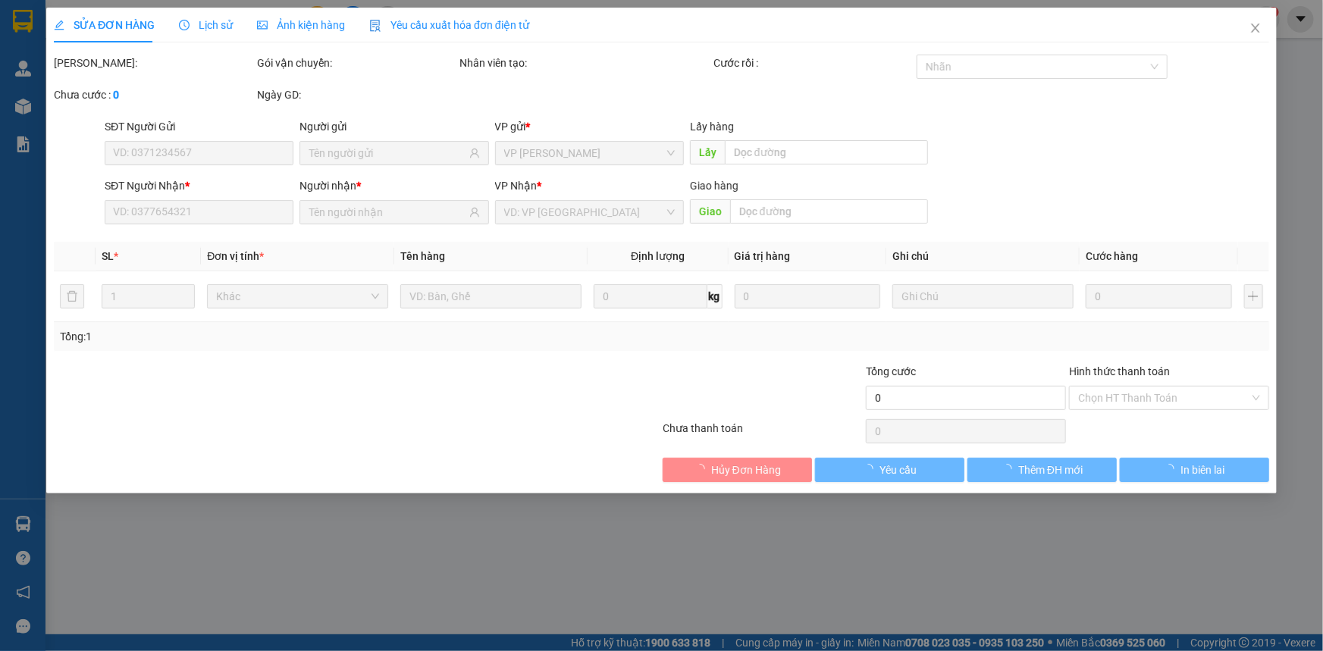
type input "0986075510"
type input "ngã 3 mai châu"
type input "50.000"
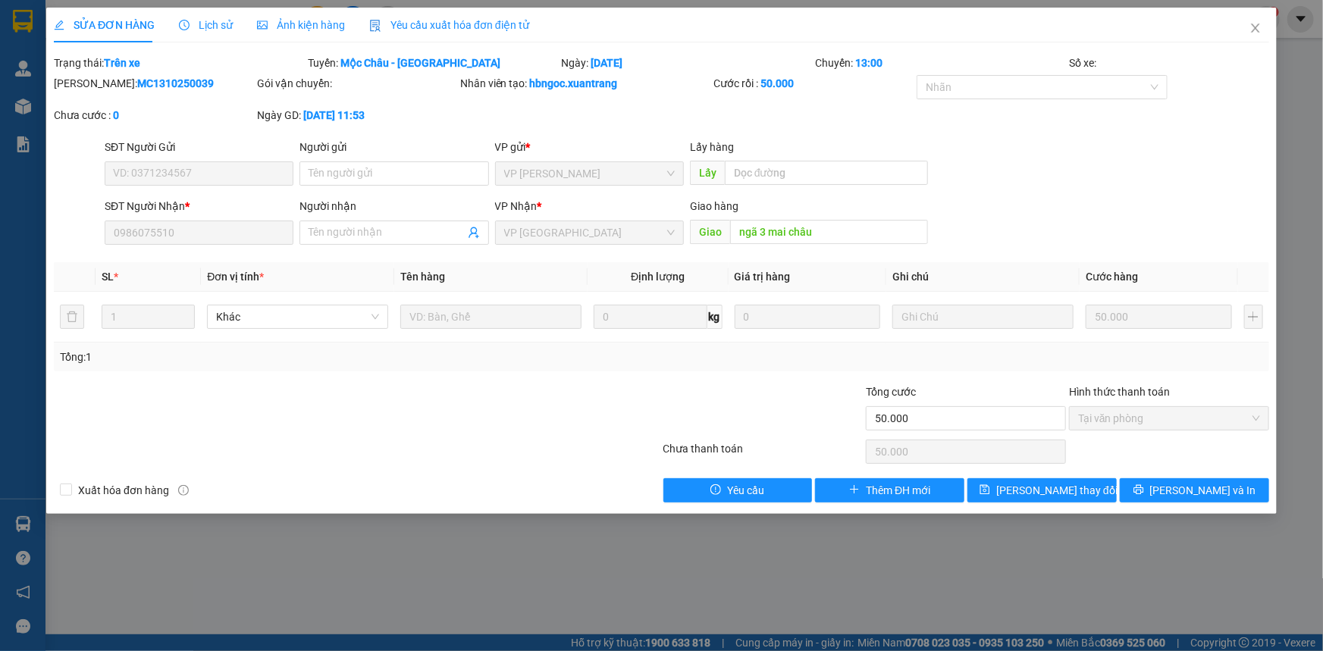
click at [280, 22] on span "Ảnh kiện hàng" at bounding box center [301, 25] width 88 height 12
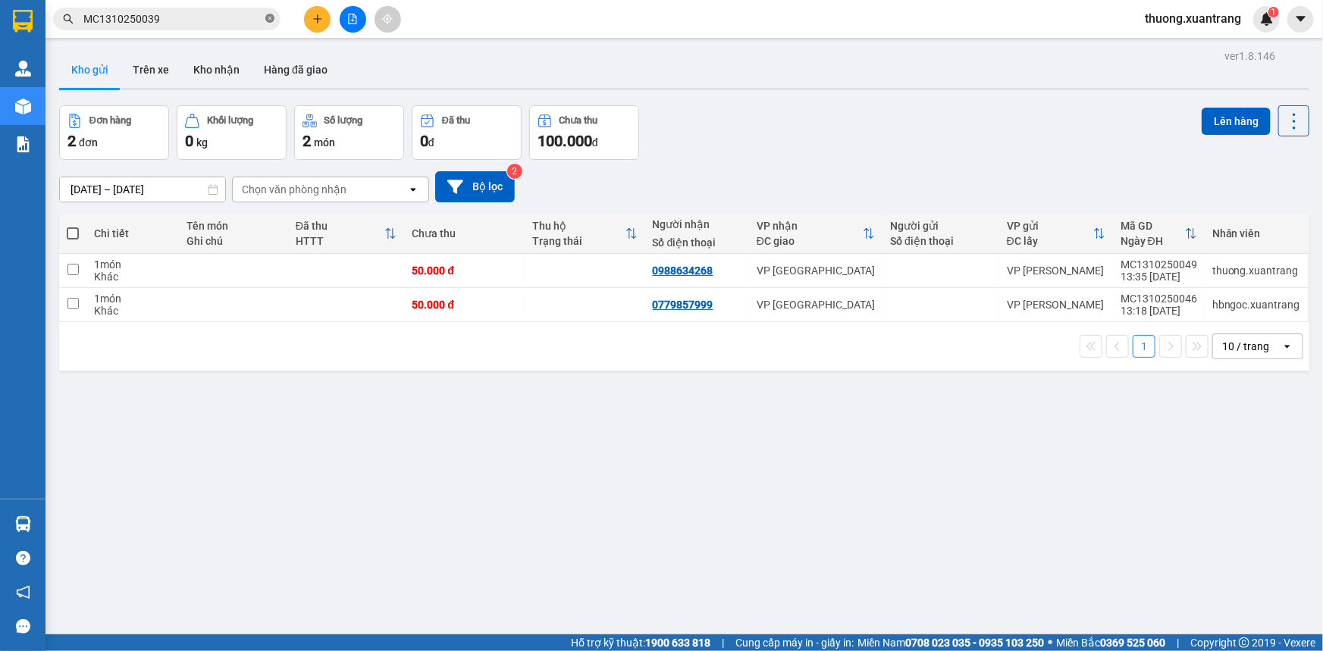
drag, startPoint x: 273, startPoint y: 21, endPoint x: 236, endPoint y: 18, distance: 37.3
click at [272, 21] on icon "close-circle" at bounding box center [269, 18] width 9 height 9
click at [236, 18] on input "text" at bounding box center [172, 19] width 179 height 17
paste input "MC1310250041"
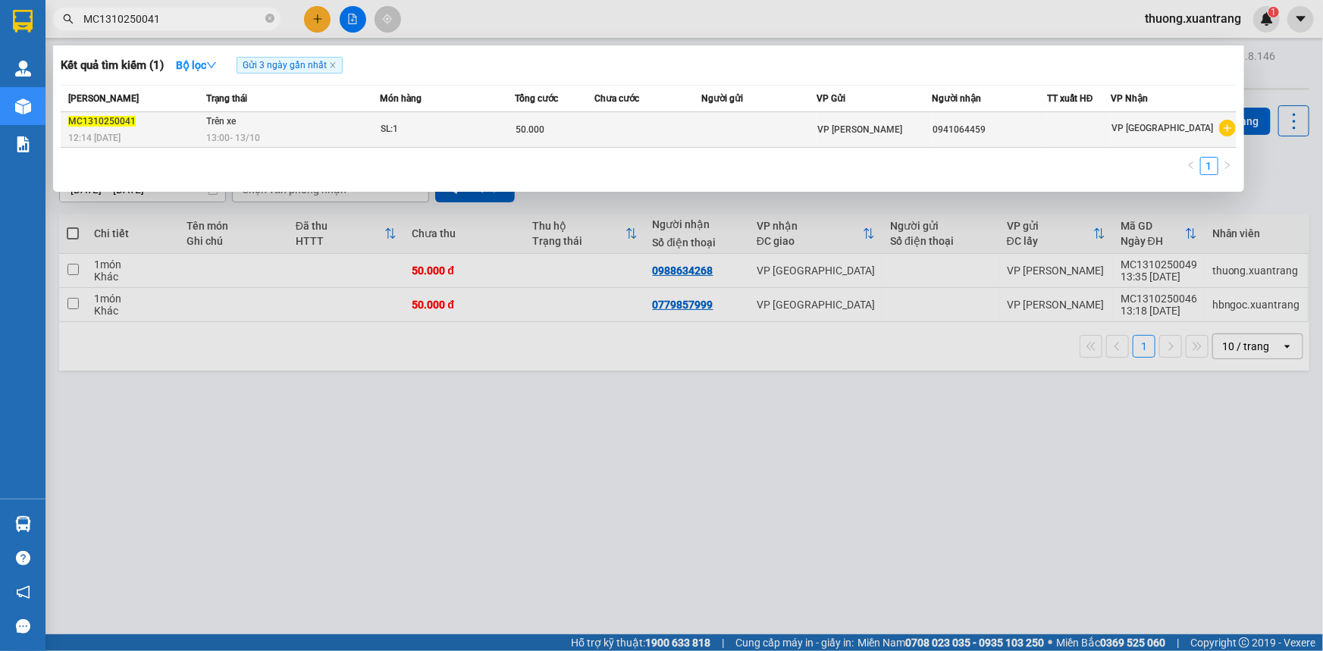
type input "MC1310250041"
click at [401, 118] on td "SL: 1" at bounding box center [447, 130] width 135 height 36
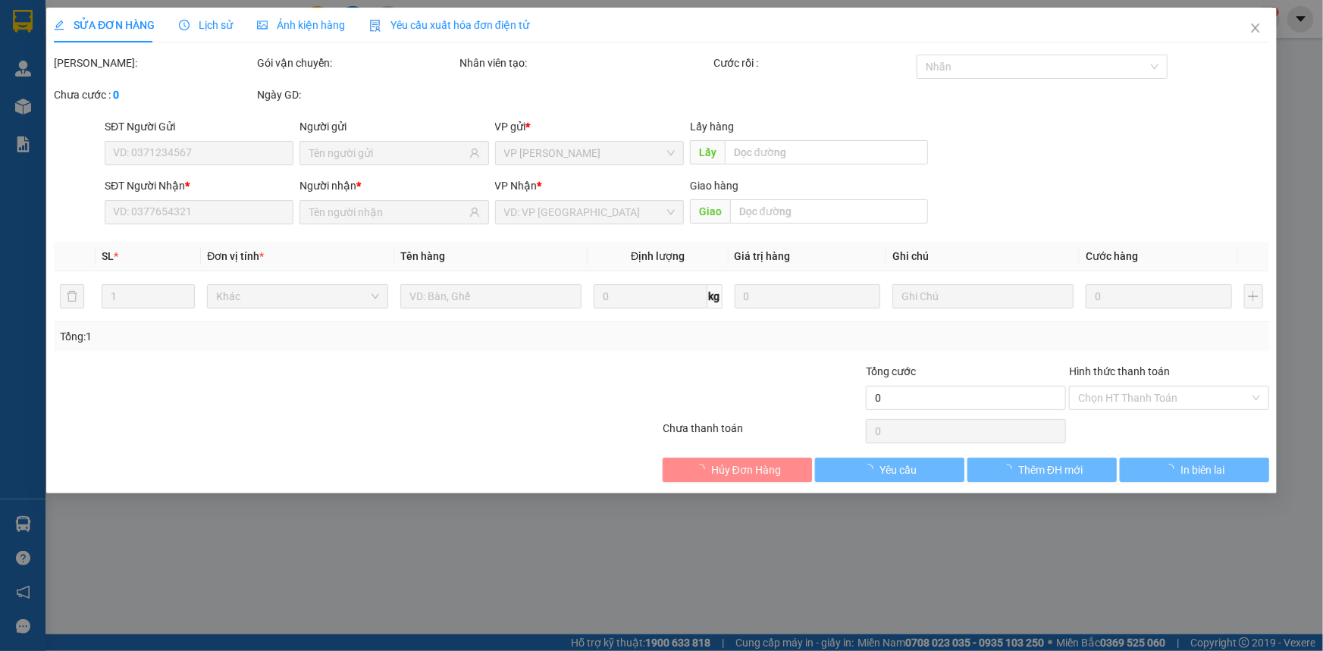
type input "0941064459"
type input "50.000"
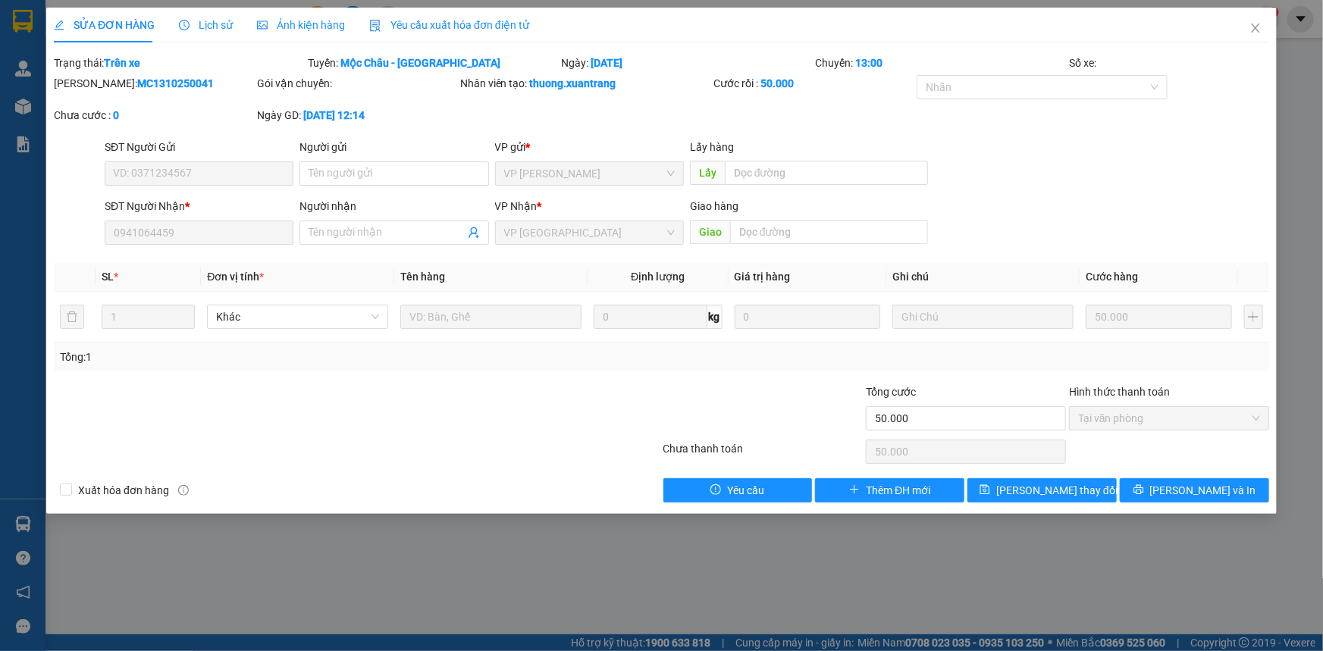
click at [310, 17] on div "Ảnh kiện hàng" at bounding box center [301, 25] width 88 height 17
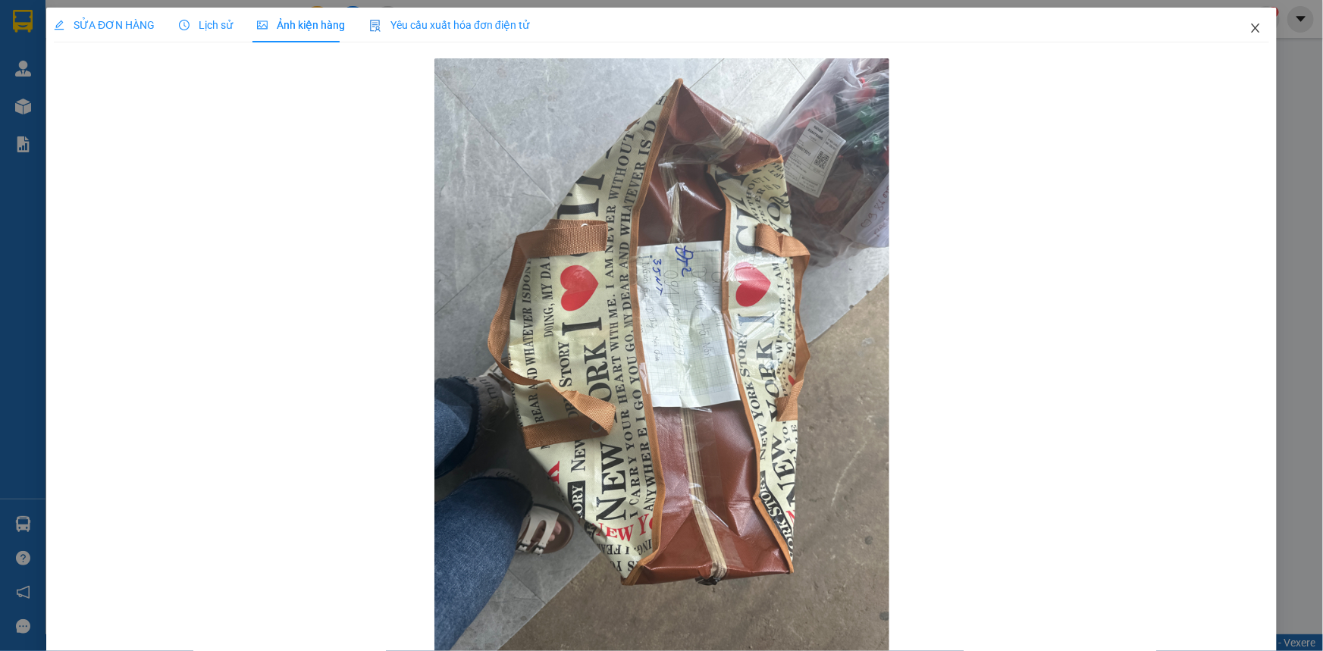
click at [1251, 30] on icon "close" at bounding box center [1255, 27] width 8 height 9
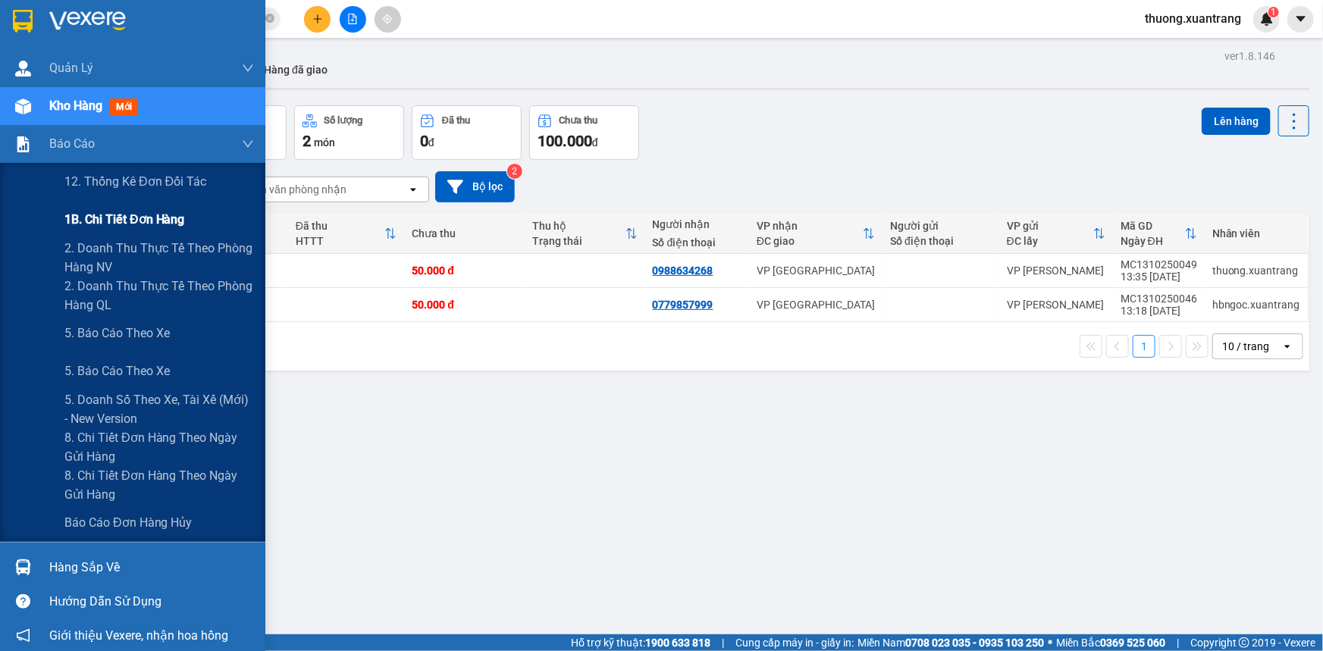
click at [149, 223] on span "1B. Chi tiết đơn hàng" at bounding box center [124, 219] width 121 height 19
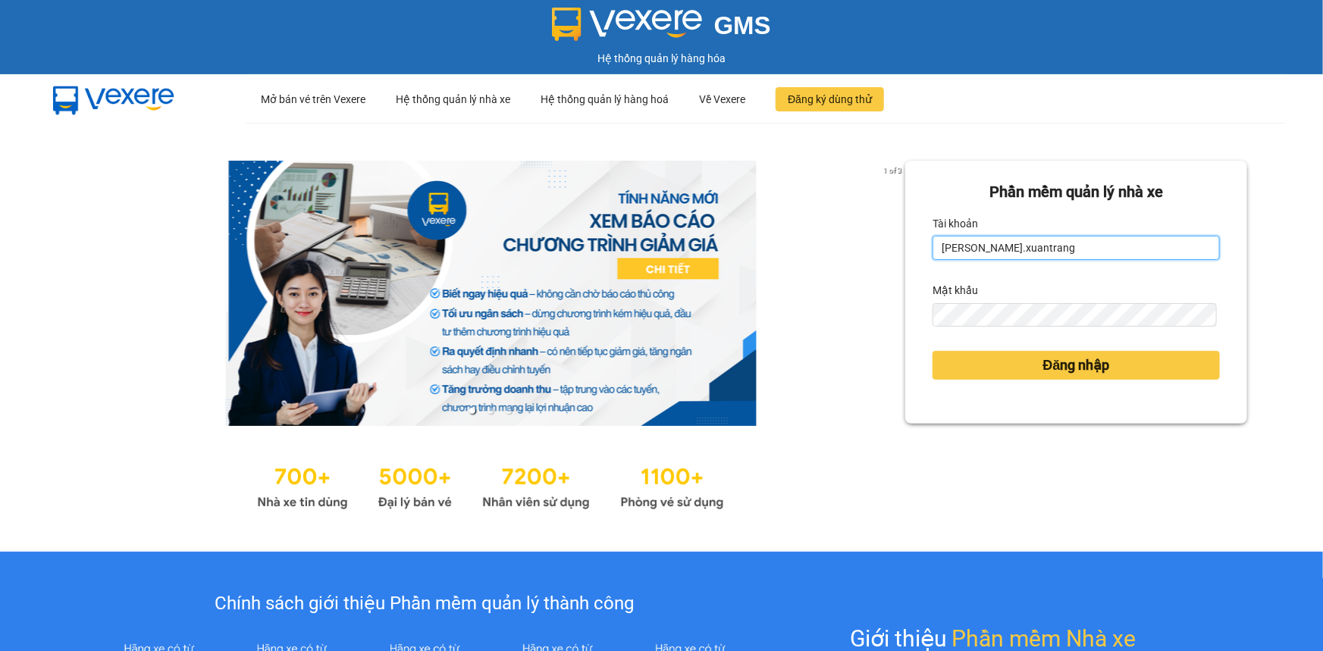
click at [1019, 256] on input "[PERSON_NAME].xuantrang" at bounding box center [1075, 248] width 287 height 24
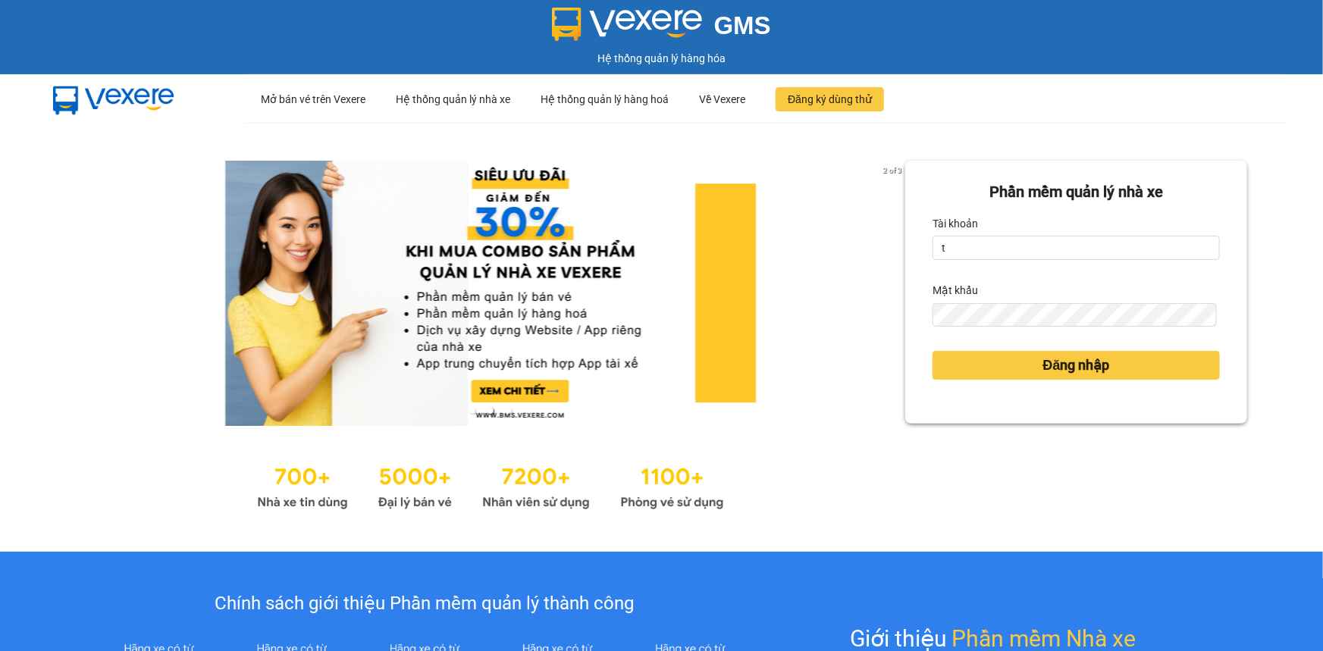
click at [1005, 260] on form "Phần mềm quản lý nhà xe Tài khoản t Mật khẩu Đăng nhập" at bounding box center [1075, 292] width 287 height 224
click at [1005, 259] on input "t" at bounding box center [1075, 248] width 287 height 24
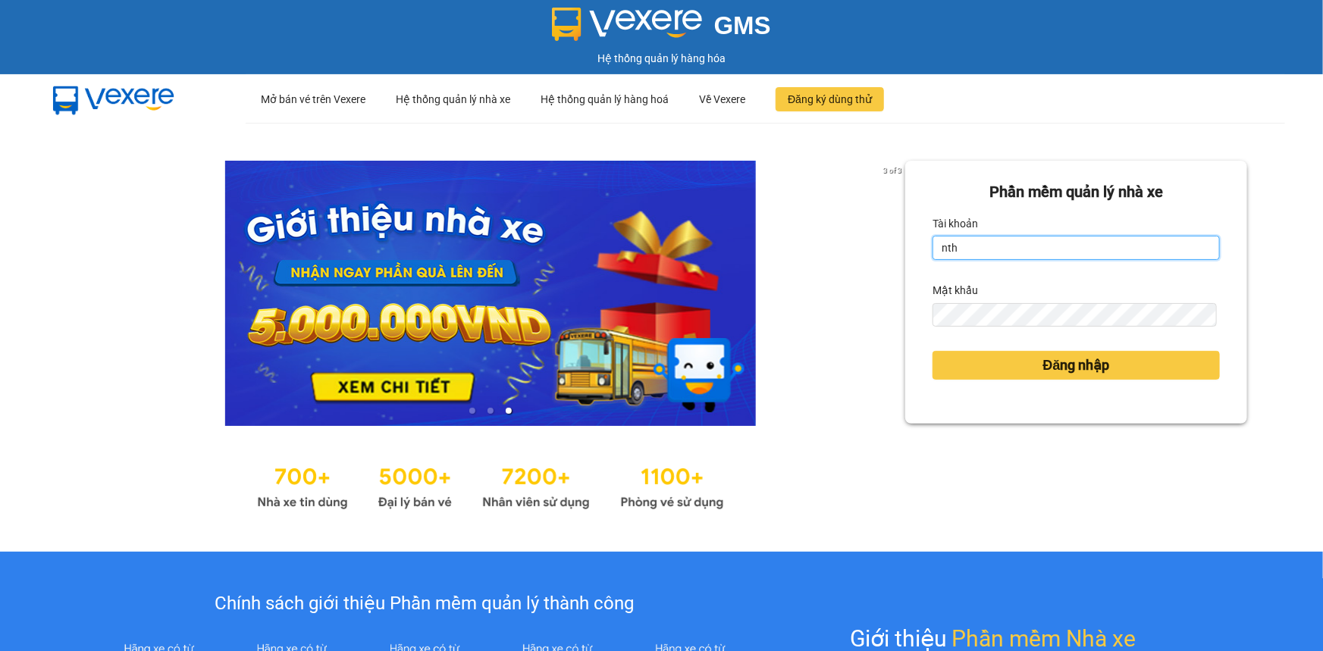
type input "nthai.xuantrang"
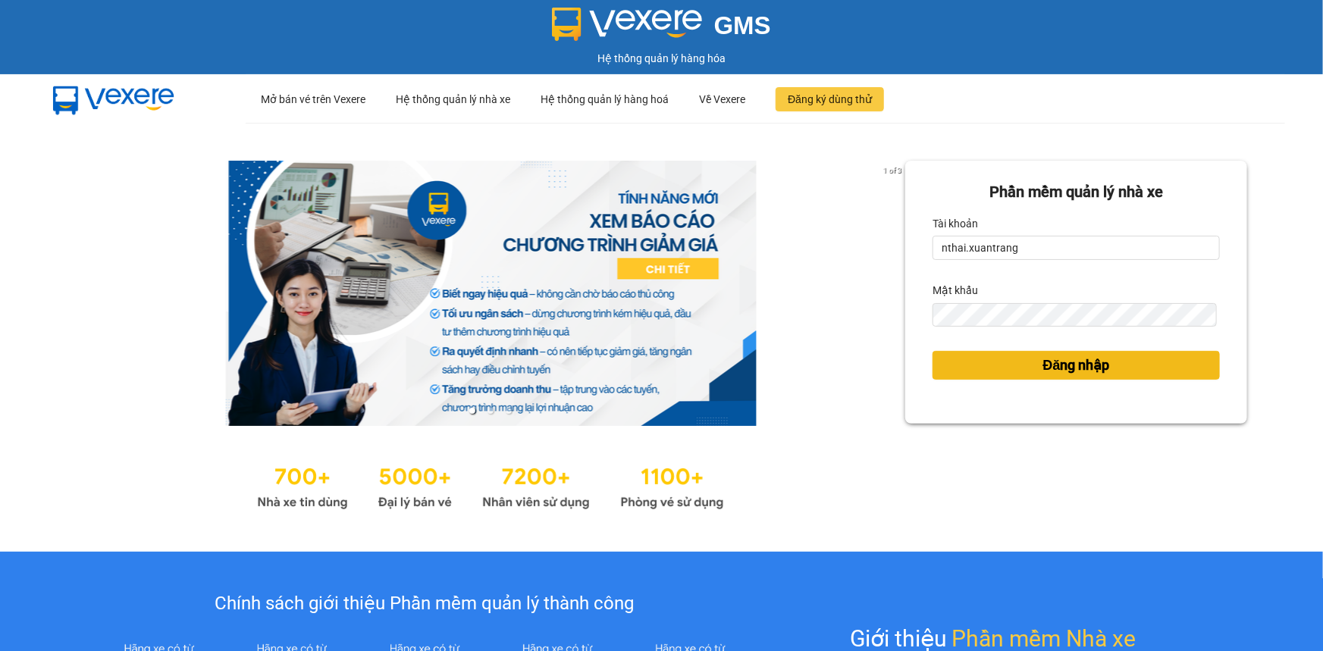
click at [957, 371] on button "Đăng nhập" at bounding box center [1075, 365] width 287 height 29
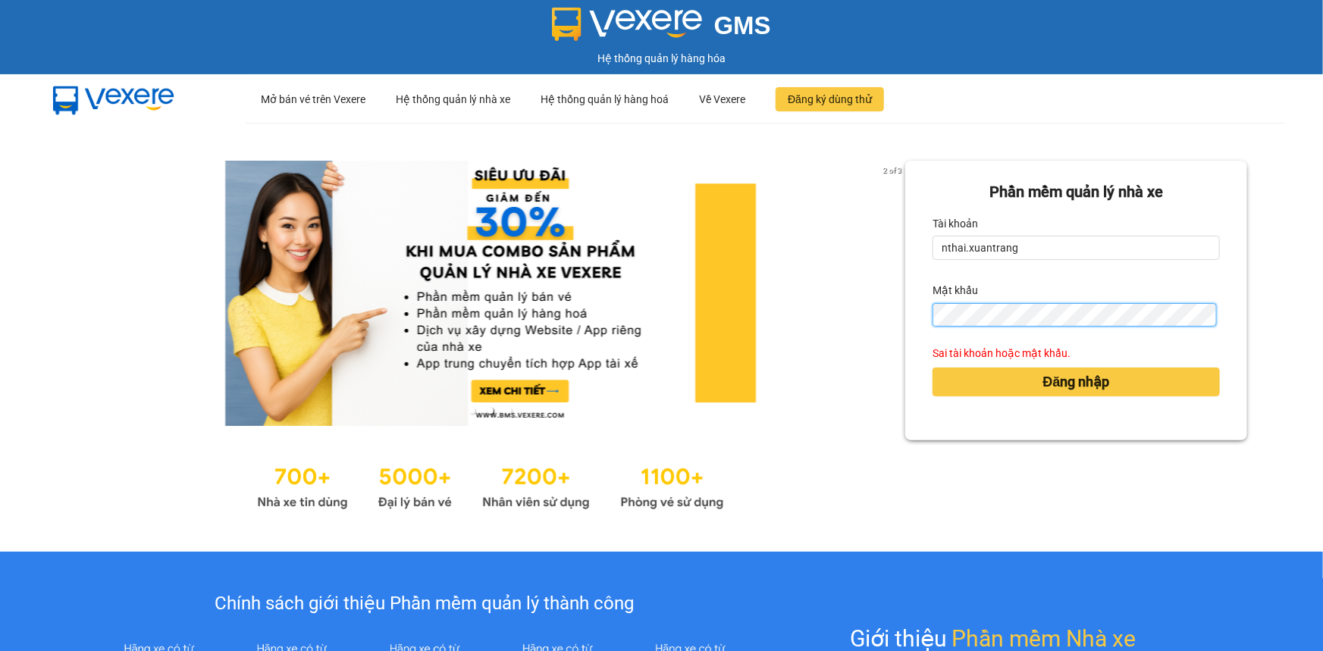
click at [932, 368] on button "Đăng nhập" at bounding box center [1075, 382] width 287 height 29
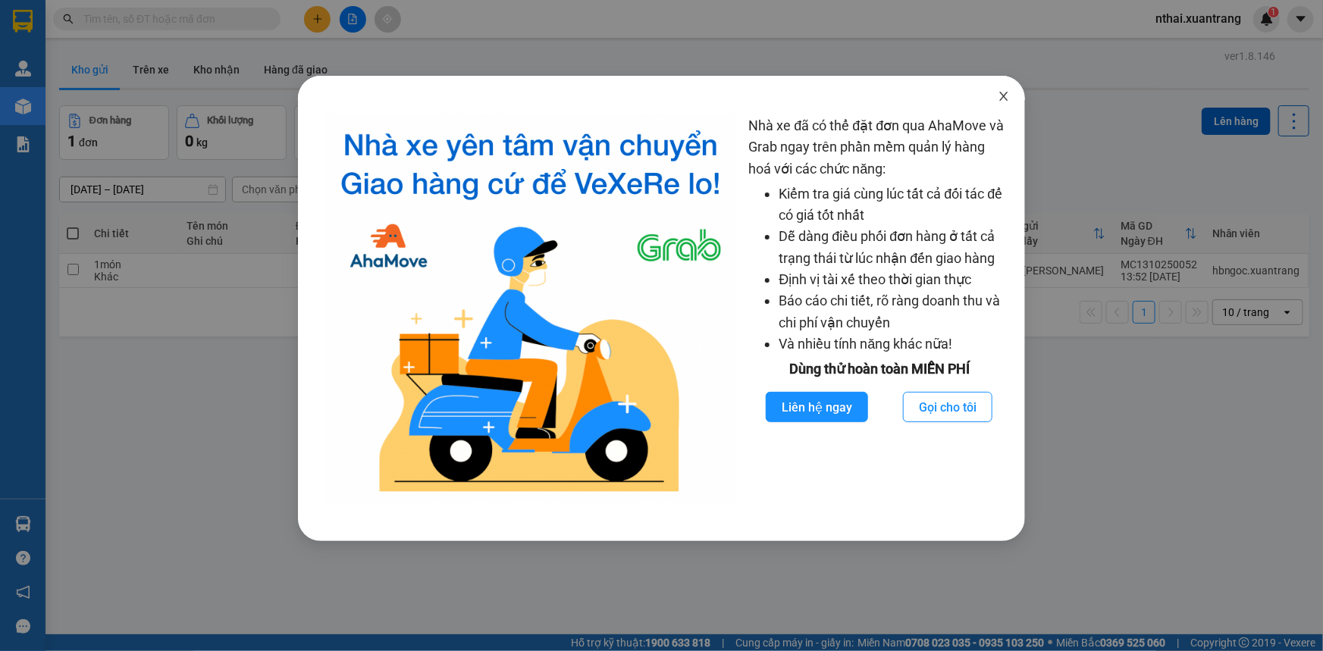
click at [1006, 98] on icon "close" at bounding box center [1003, 96] width 12 height 12
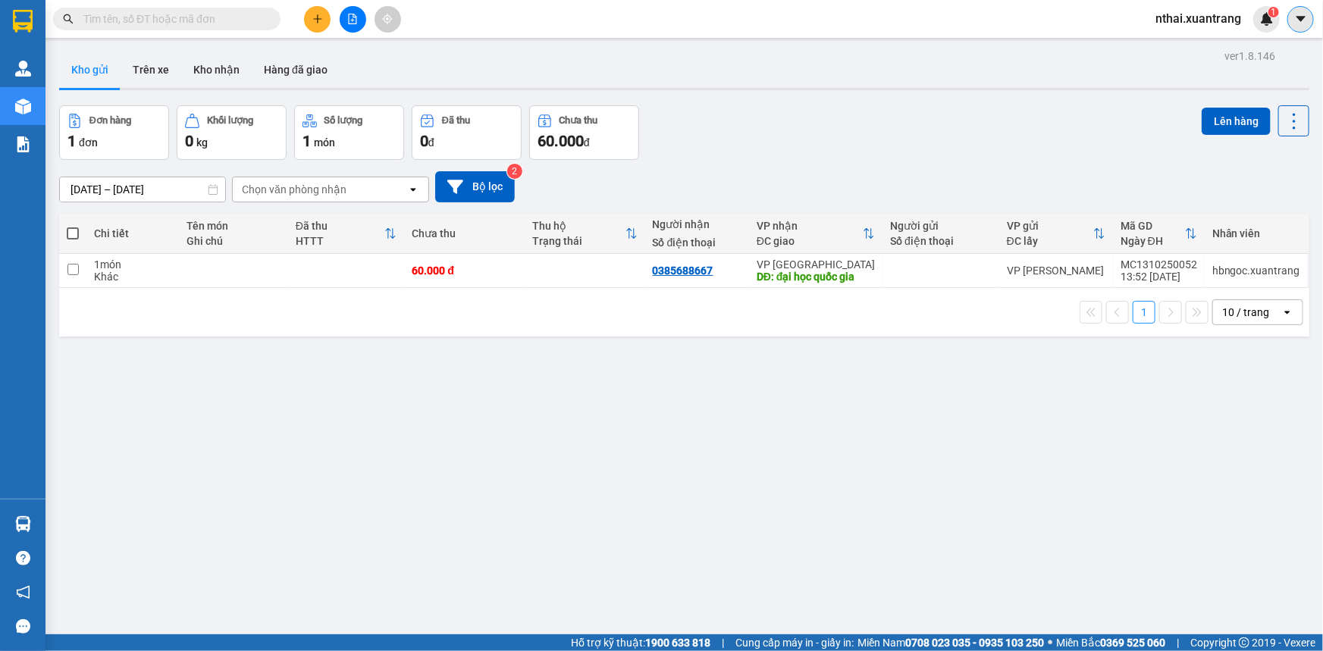
click at [1297, 18] on icon "caret-down" at bounding box center [1301, 19] width 14 height 14
click at [1234, 11] on span "nthai.xuantrang" at bounding box center [1198, 18] width 110 height 19
click at [1172, 67] on li "Đổi mật khẩu" at bounding box center [1197, 71] width 111 height 24
click at [1179, 17] on span "nthai.xuantrang" at bounding box center [1198, 18] width 110 height 19
click at [1179, 75] on span "Đổi mật khẩu" at bounding box center [1205, 71] width 78 height 17
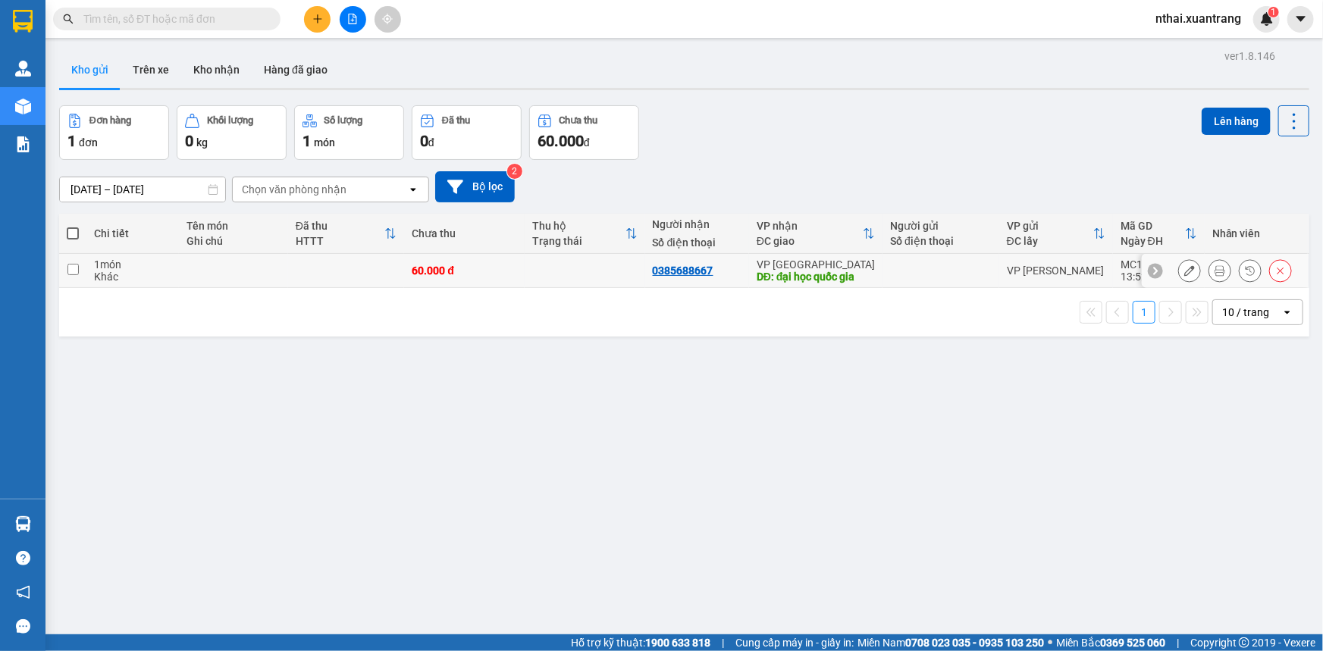
click at [527, 277] on td at bounding box center [584, 271] width 121 height 34
checkbox input "true"
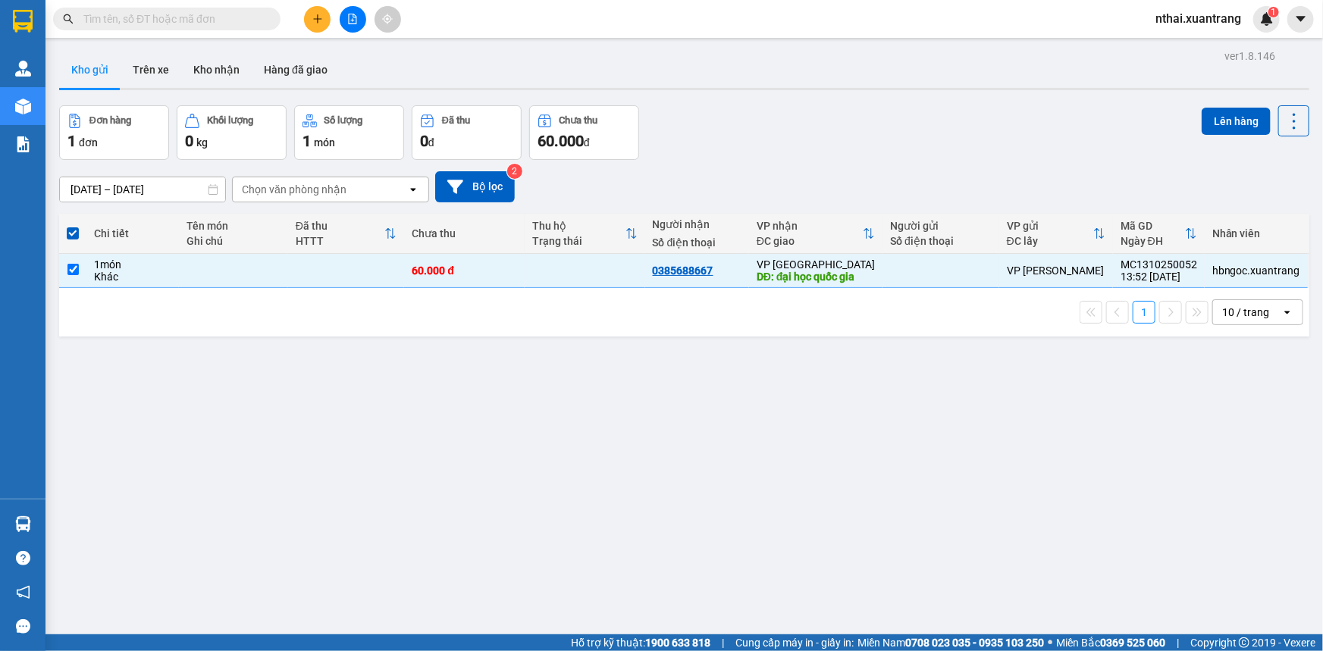
click at [1212, 136] on div "Lên hàng" at bounding box center [1255, 132] width 108 height 55
click at [1214, 129] on button "Lên hàng" at bounding box center [1235, 121] width 69 height 27
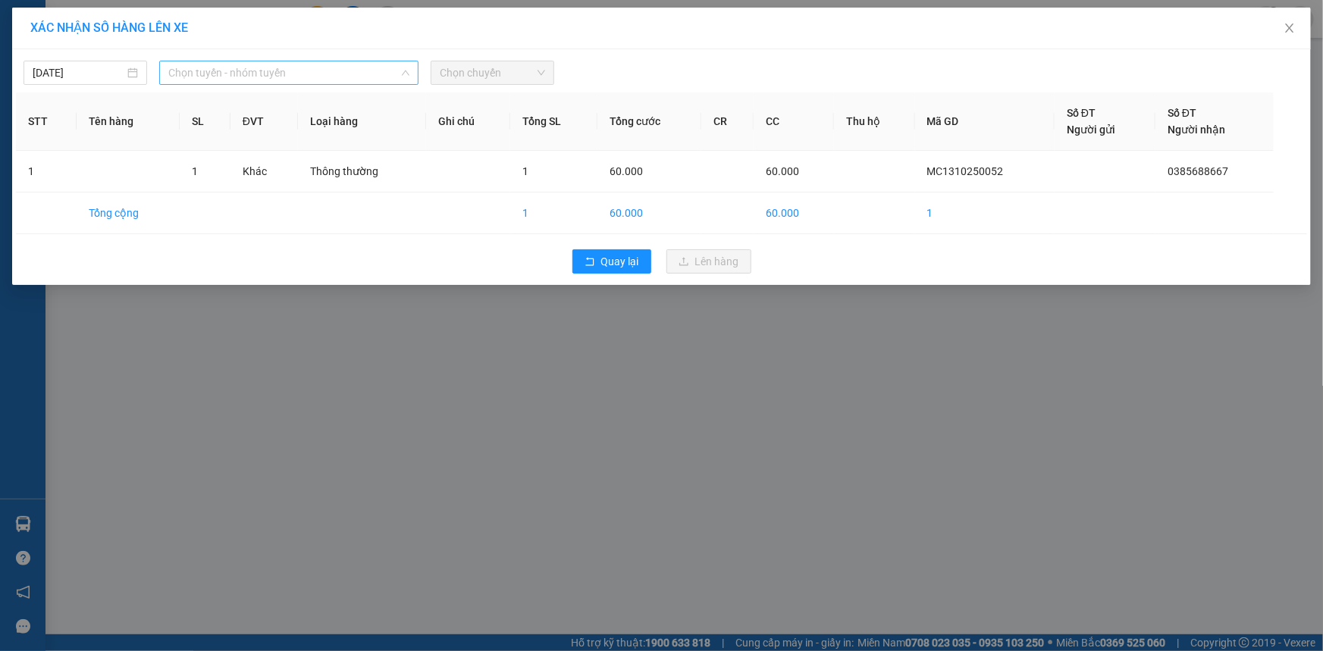
click at [204, 67] on span "Chọn tuyến - nhóm tuyến" at bounding box center [288, 72] width 241 height 23
click at [1285, 31] on icon "close" at bounding box center [1289, 28] width 12 height 12
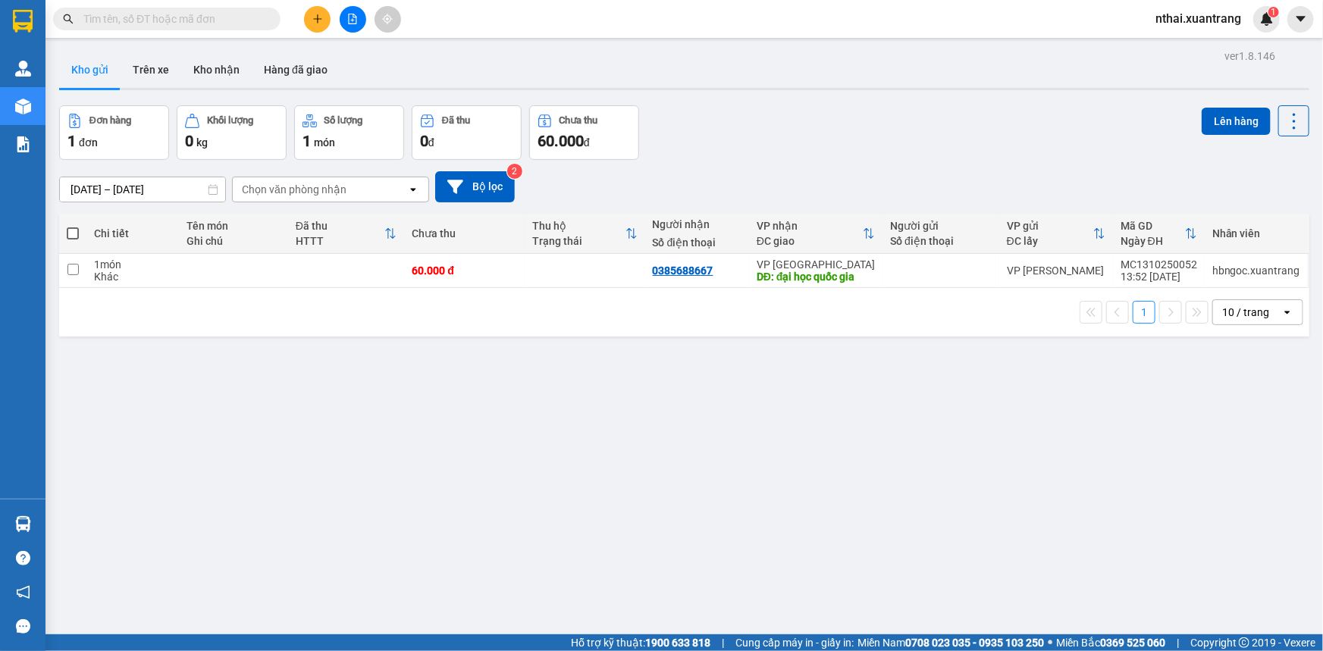
click at [202, 20] on input "text" at bounding box center [172, 19] width 179 height 17
paste input "0367755657"
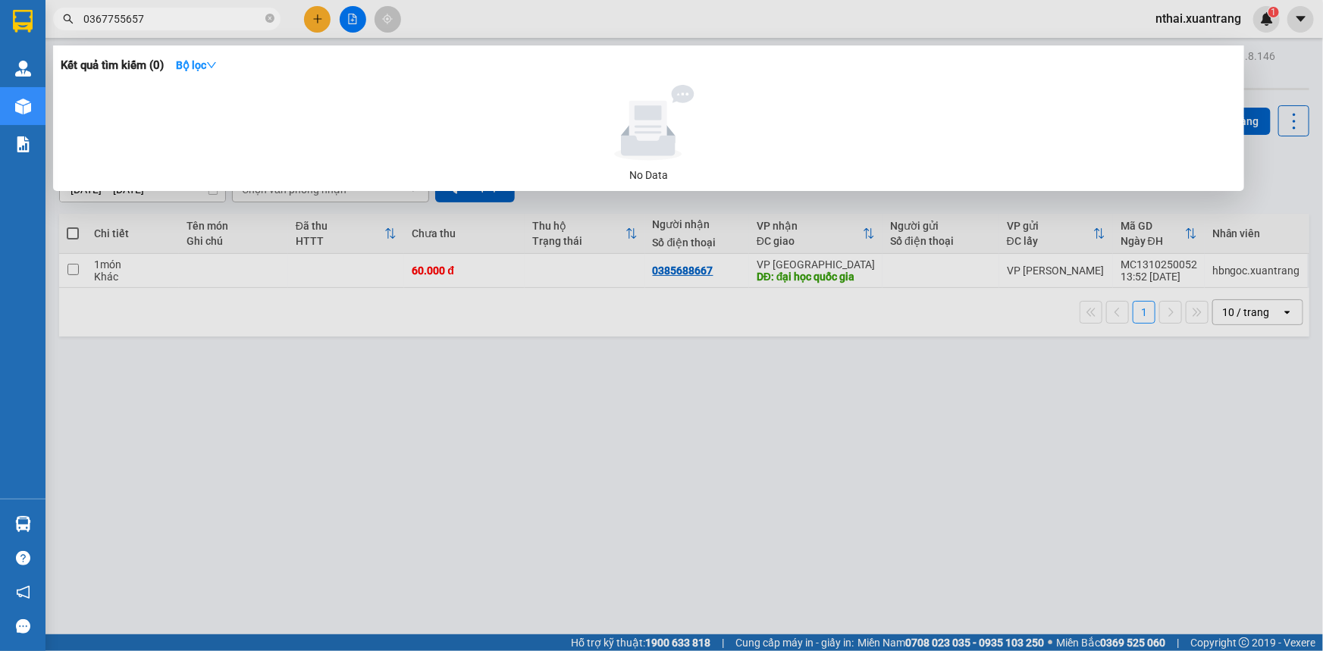
type input "0367755657"
click at [206, 9] on span "0367755657" at bounding box center [166, 19] width 227 height 23
click at [205, 17] on input "0367755657" at bounding box center [172, 19] width 179 height 17
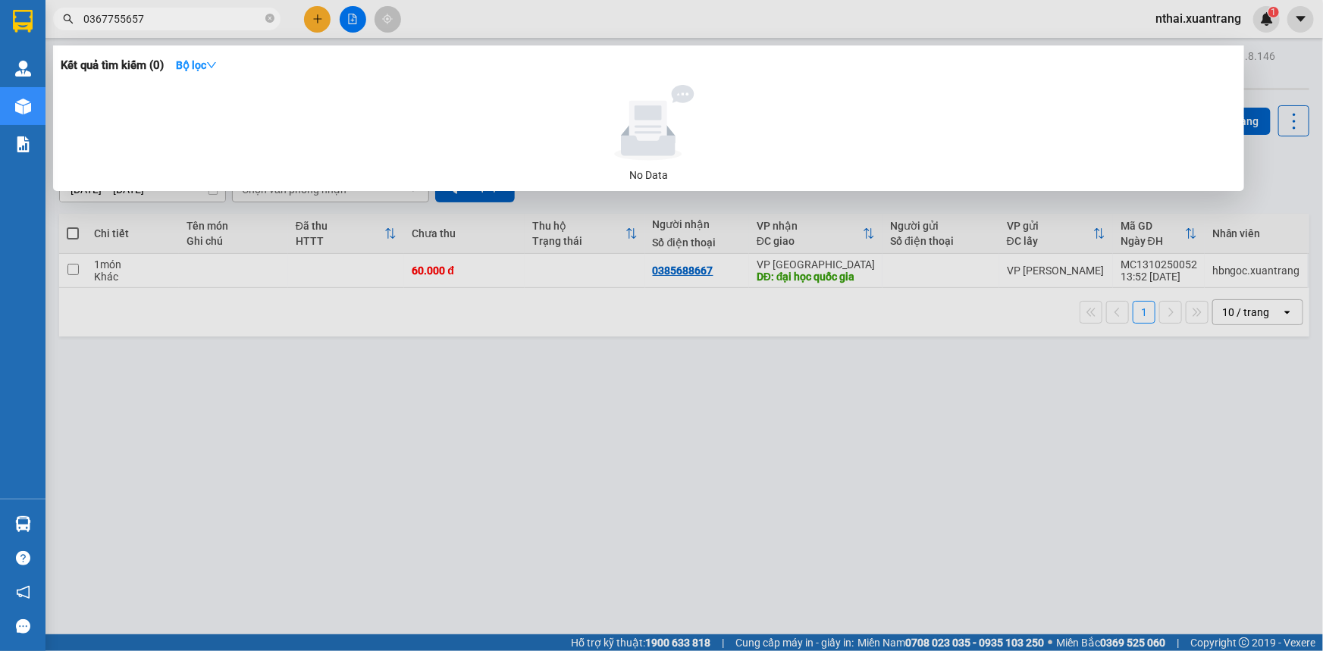
click at [304, 346] on div at bounding box center [661, 325] width 1323 height 651
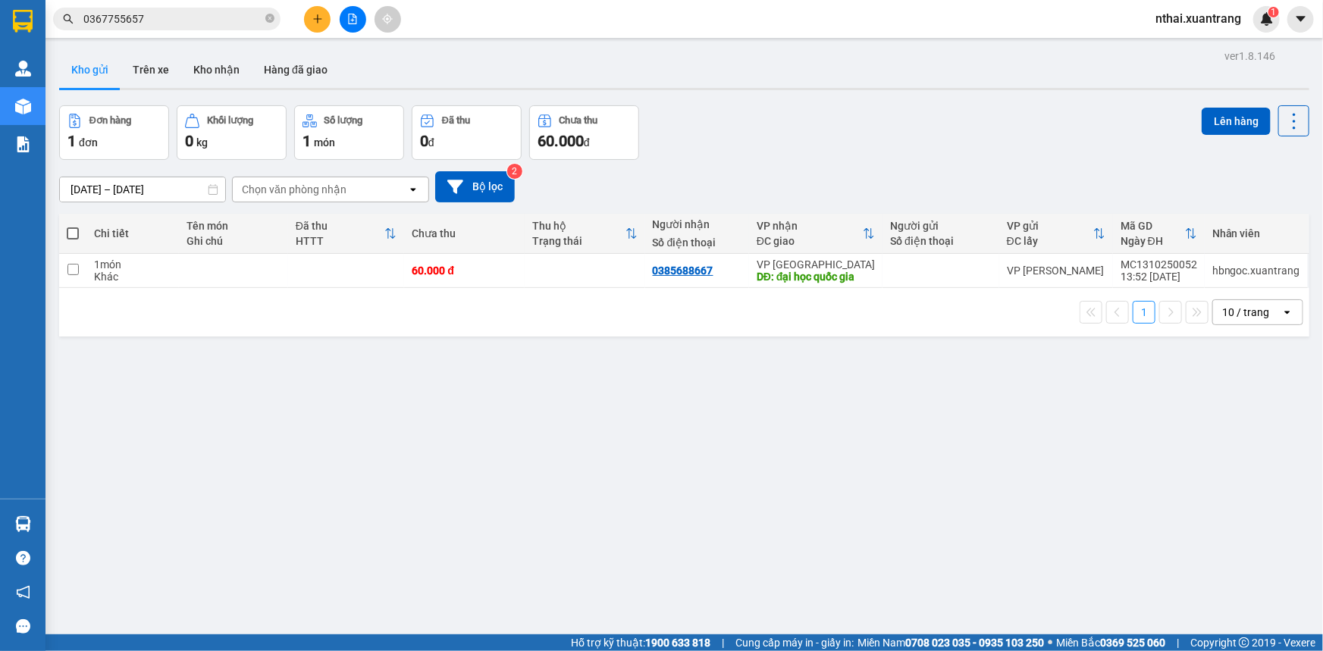
click at [292, 296] on div "1 10 / trang open" at bounding box center [684, 312] width 1250 height 49
click at [312, 281] on td at bounding box center [346, 271] width 117 height 34
checkbox input "true"
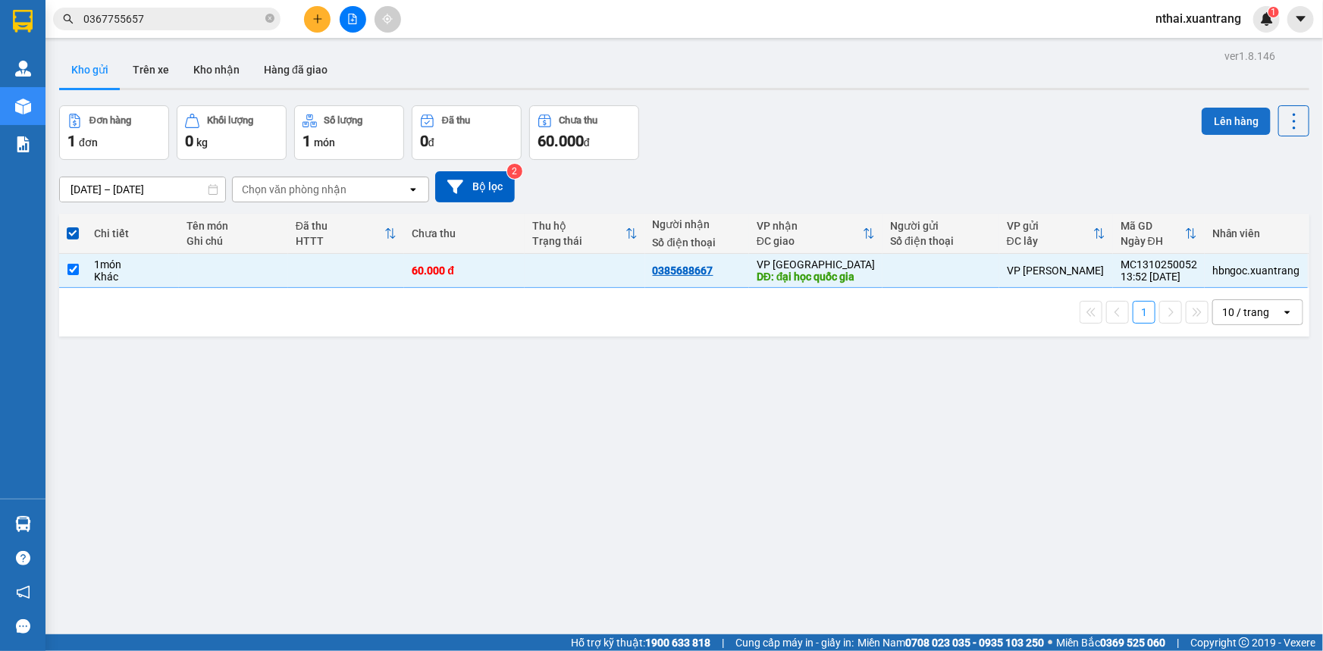
click at [1201, 111] on button "Lên hàng" at bounding box center [1235, 121] width 69 height 27
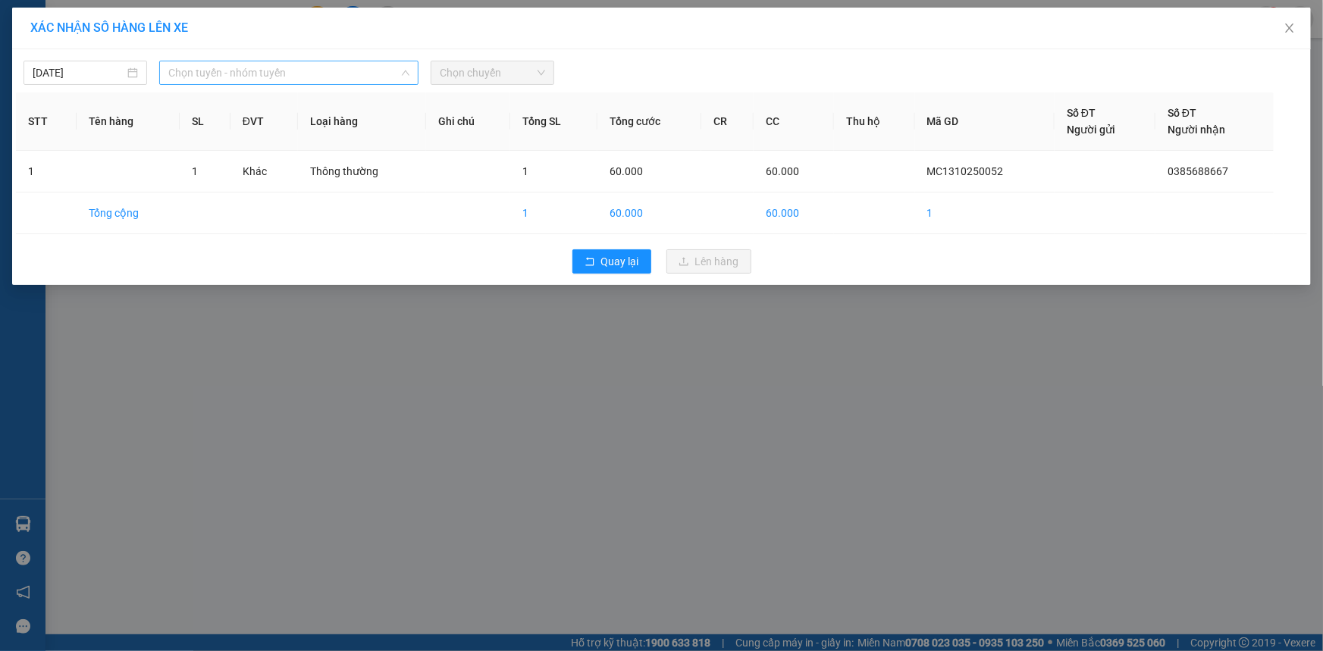
click at [255, 80] on span "Chọn tuyến - nhóm tuyến" at bounding box center [288, 72] width 241 height 23
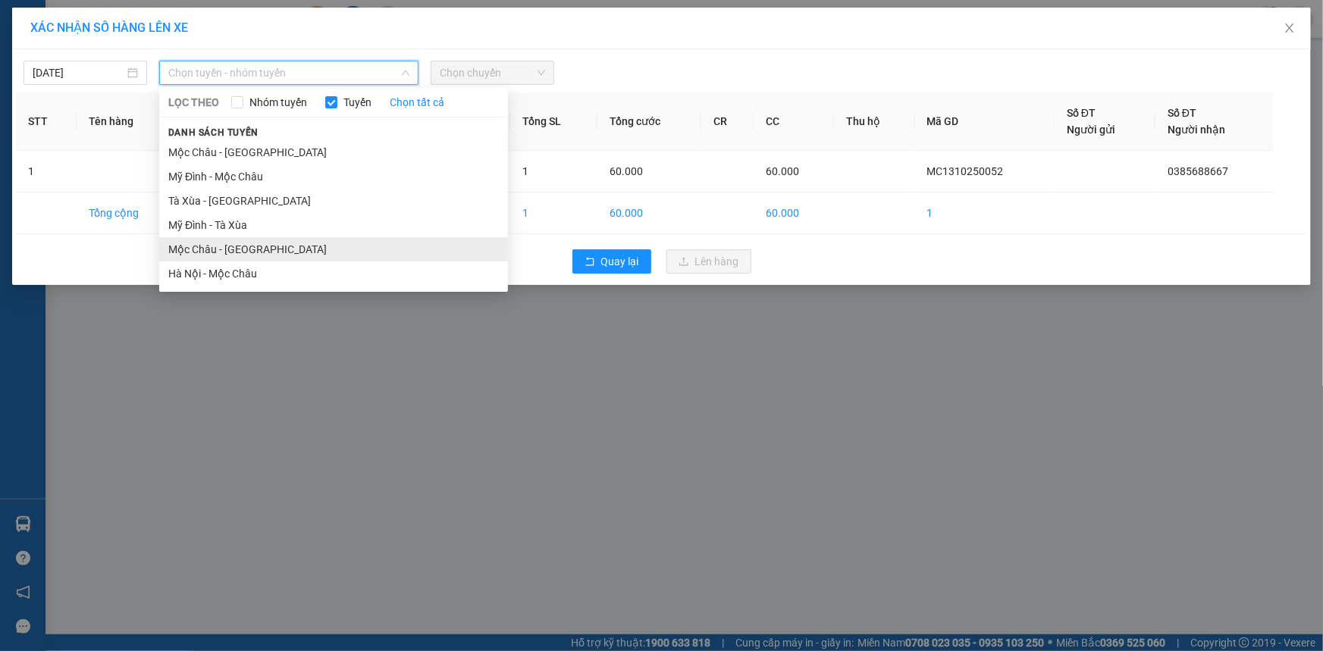
click at [225, 250] on li "Mộc Châu - [GEOGRAPHIC_DATA]" at bounding box center [333, 249] width 349 height 24
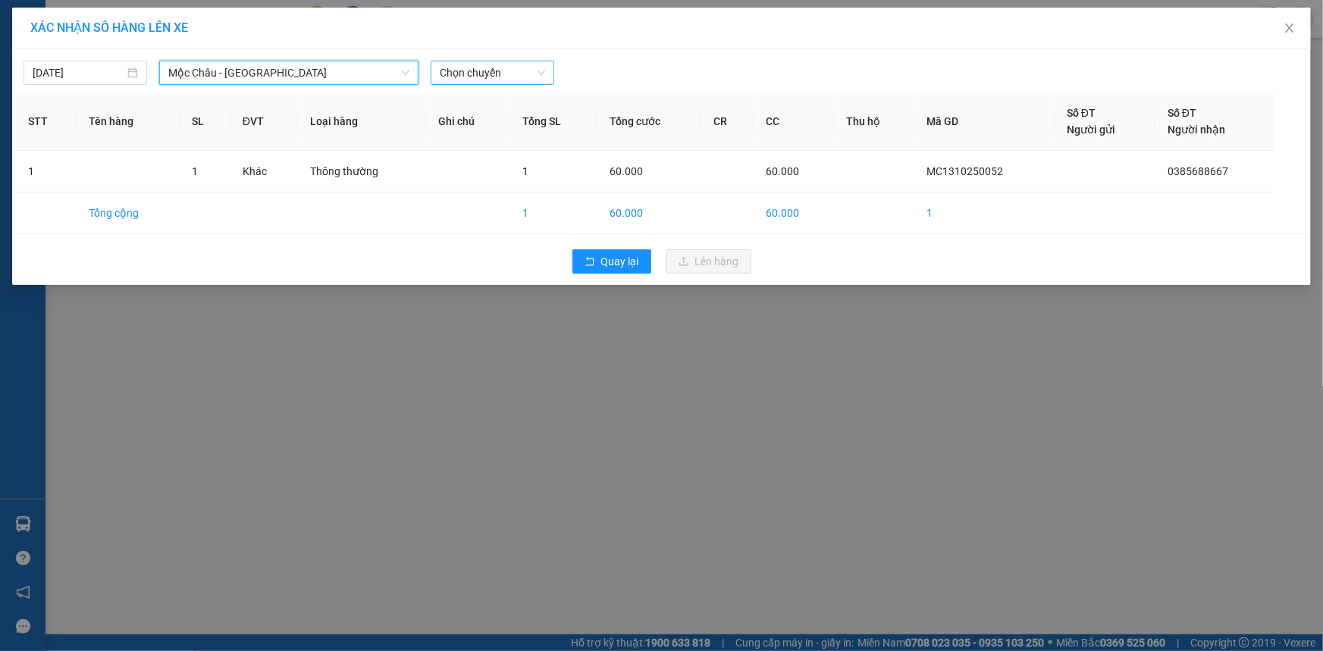
click at [463, 81] on span "Chọn chuyến" at bounding box center [492, 72] width 105 height 23
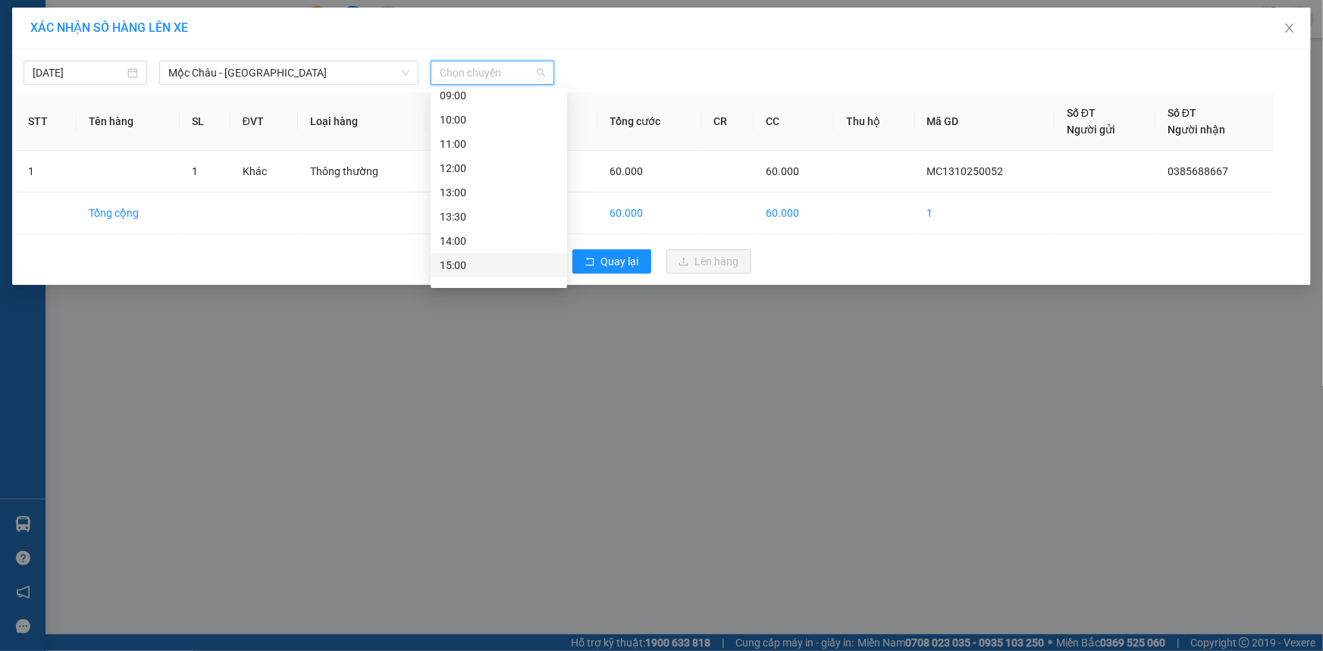
scroll to position [218, 0]
click at [461, 152] on div "15:00" at bounding box center [499, 152] width 118 height 17
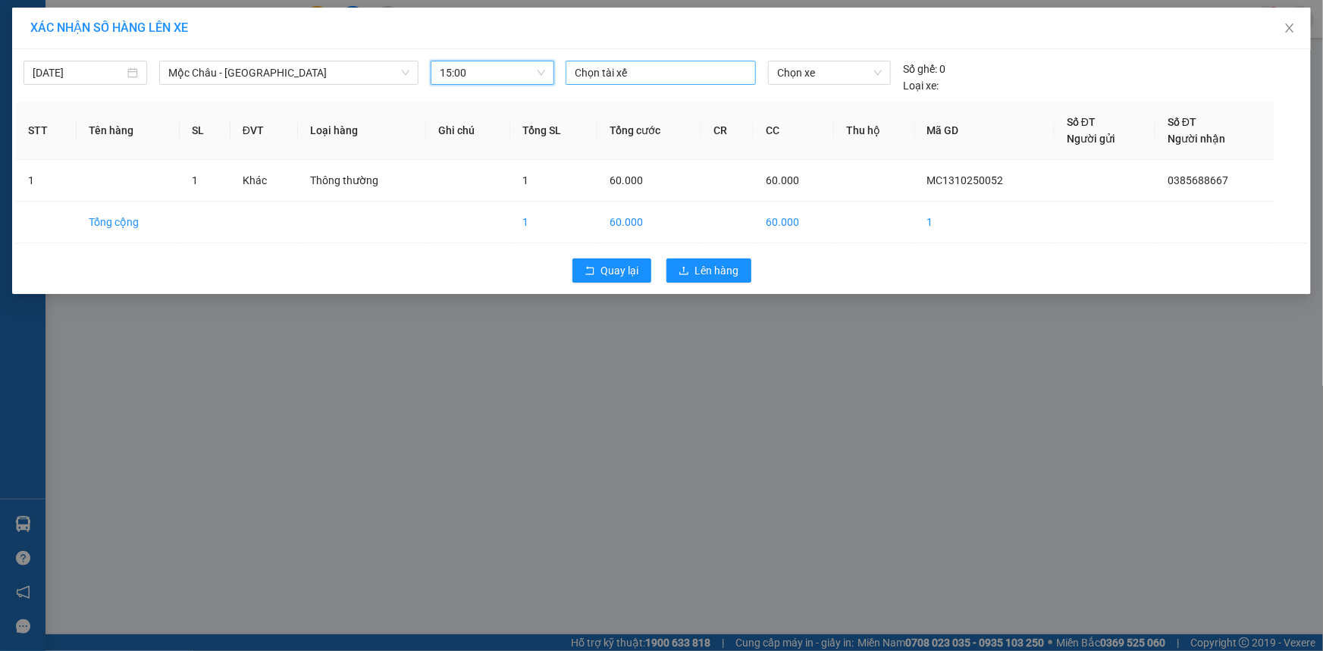
click at [603, 67] on div at bounding box center [660, 73] width 183 height 18
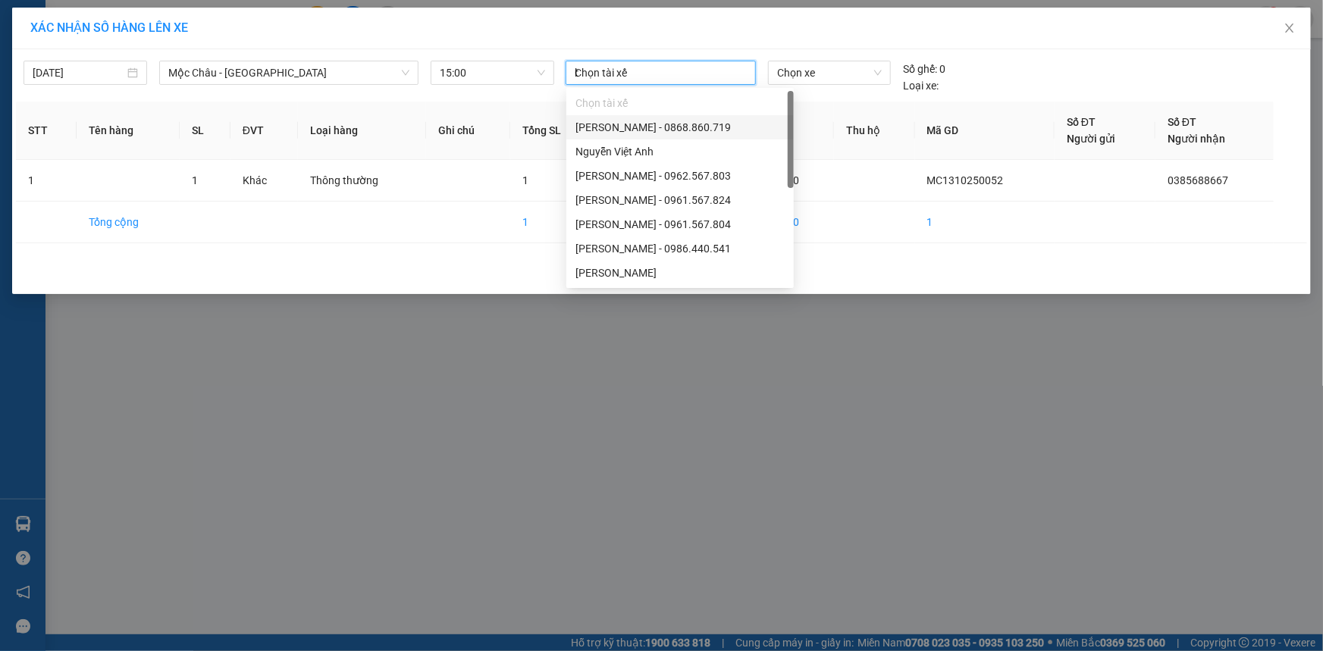
type input "ba"
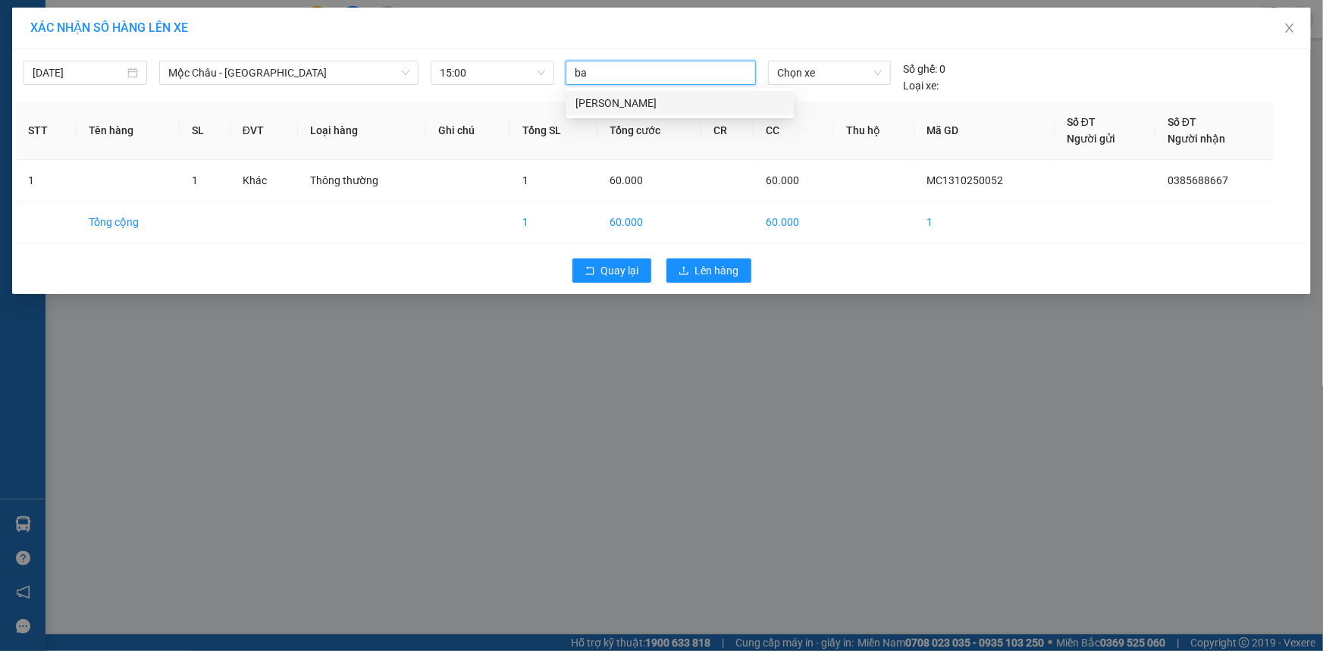
click at [615, 102] on div "[PERSON_NAME]" at bounding box center [679, 103] width 209 height 17
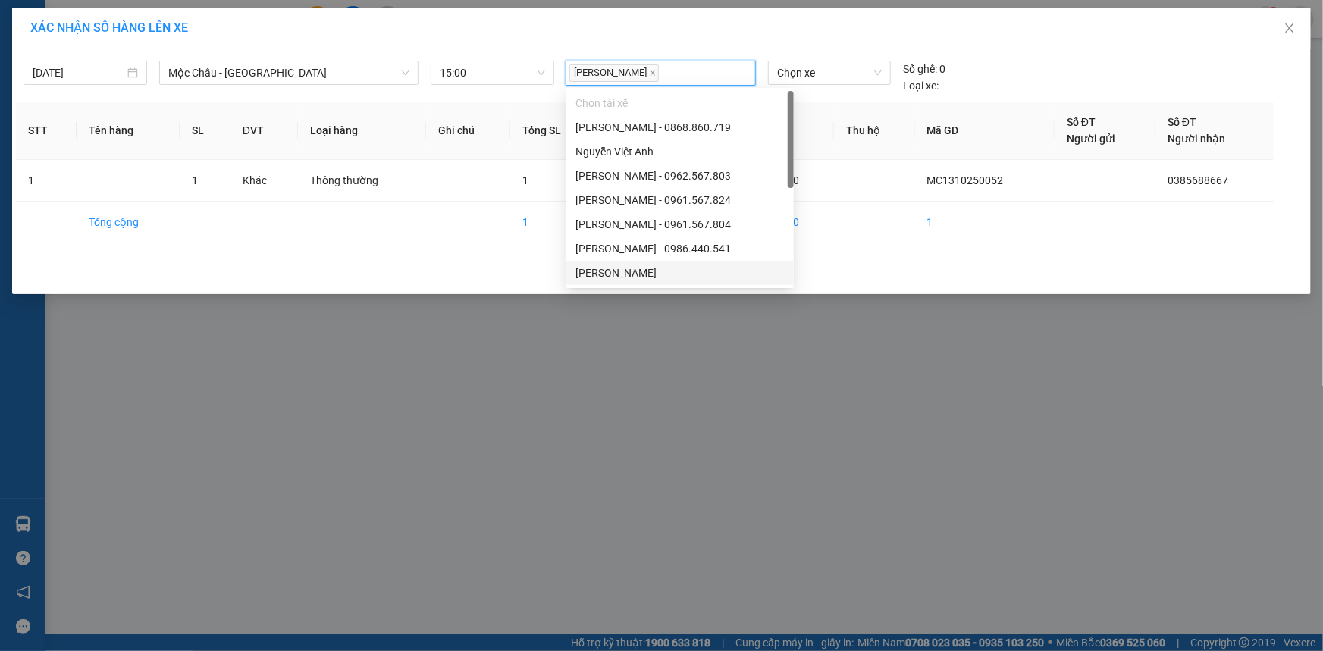
click at [920, 262] on div "Quay lại Lên hàng" at bounding box center [661, 270] width 1291 height 39
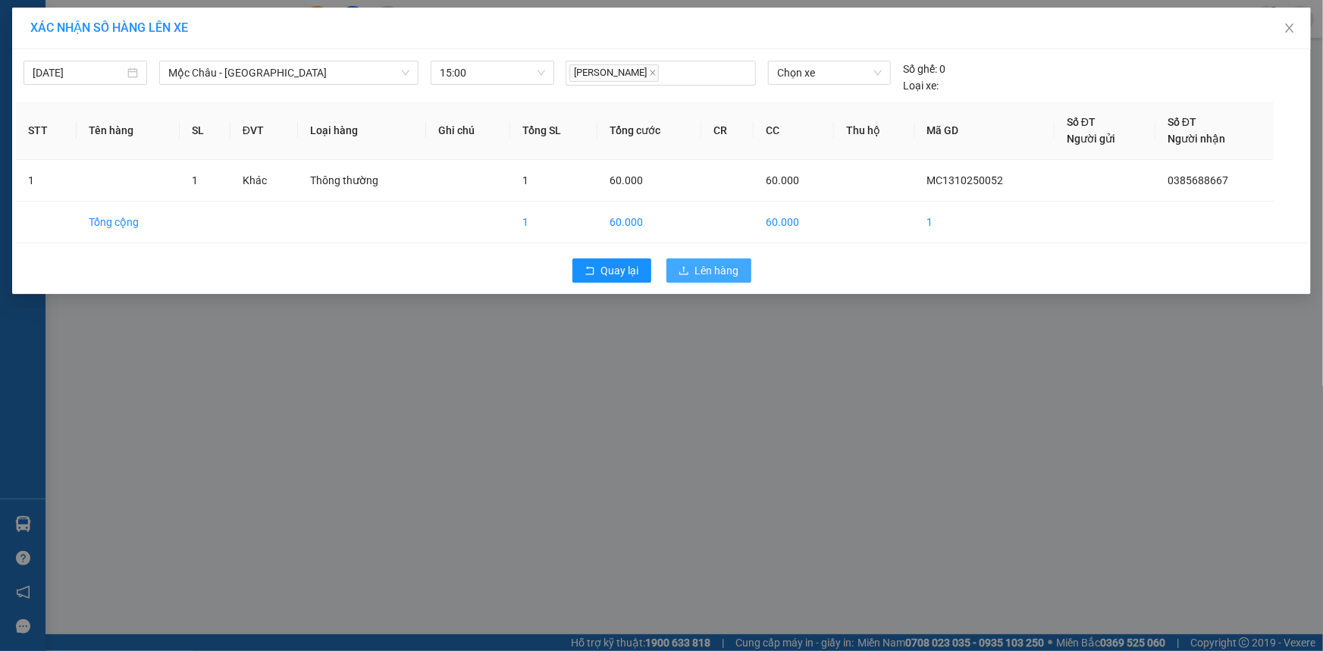
click at [716, 273] on span "Lên hàng" at bounding box center [717, 270] width 44 height 17
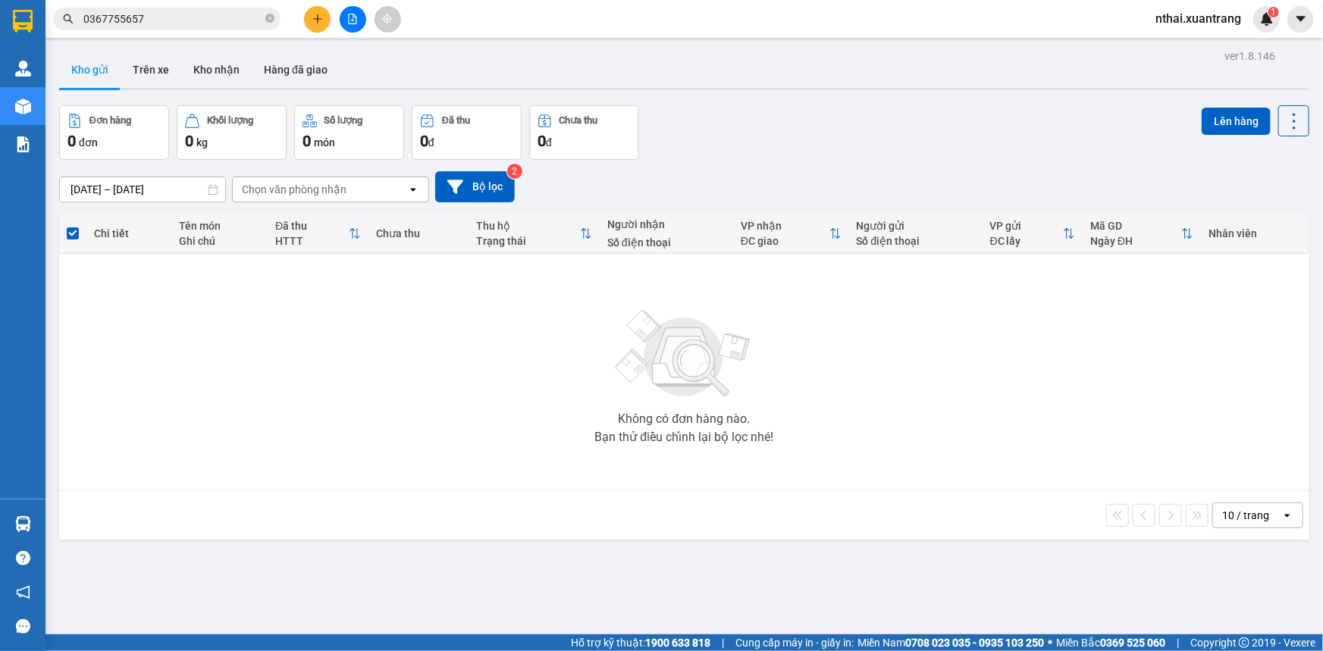
click at [118, 23] on input "0367755657" at bounding box center [172, 19] width 179 height 17
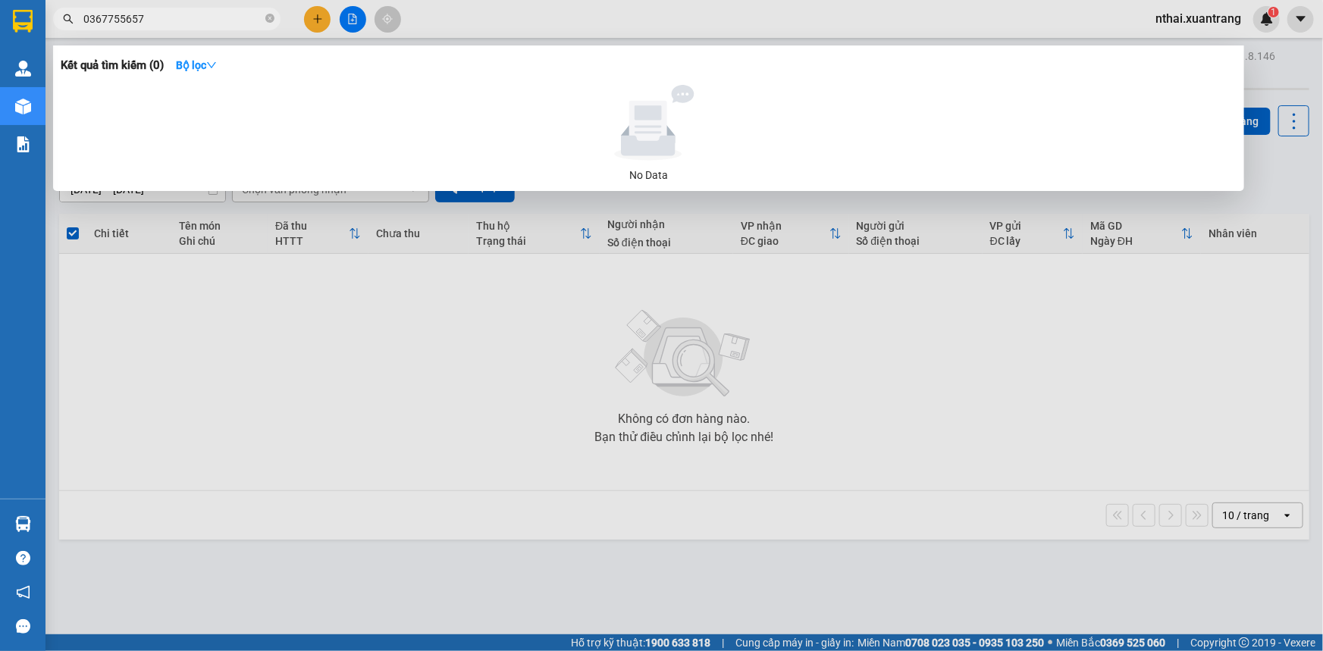
click at [118, 23] on input "0367755657" at bounding box center [172, 19] width 179 height 17
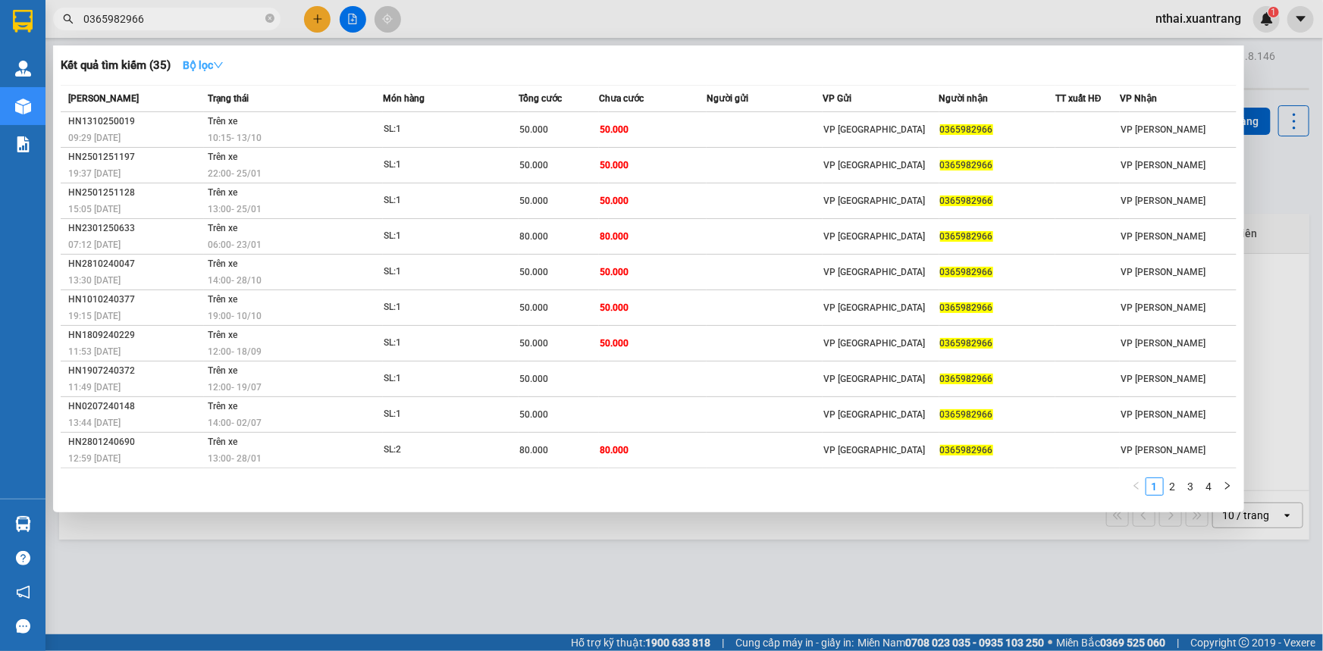
type input "0365982966"
click at [181, 62] on button "Bộ lọc" at bounding box center [203, 65] width 65 height 24
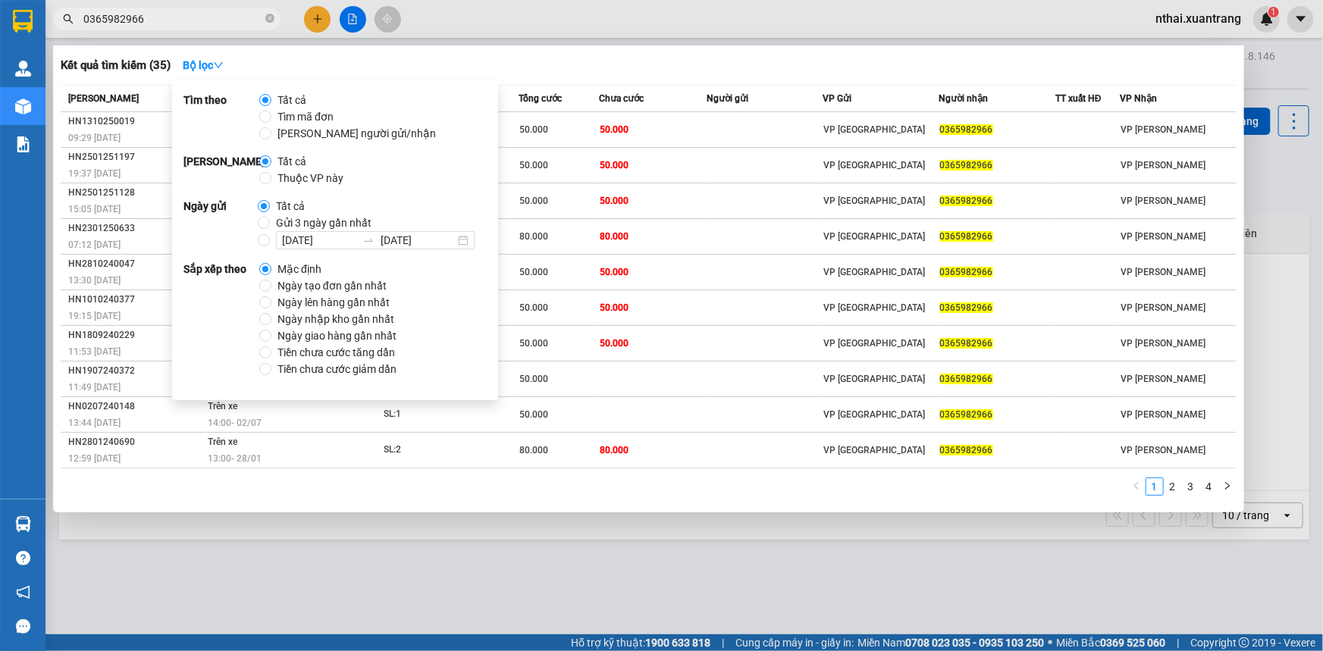
click at [305, 227] on span "Gửi 3 ngày gần nhất" at bounding box center [324, 222] width 108 height 17
click at [270, 227] on input "Gửi 3 ngày gần nhất" at bounding box center [264, 223] width 12 height 12
radio input "true"
radio input "false"
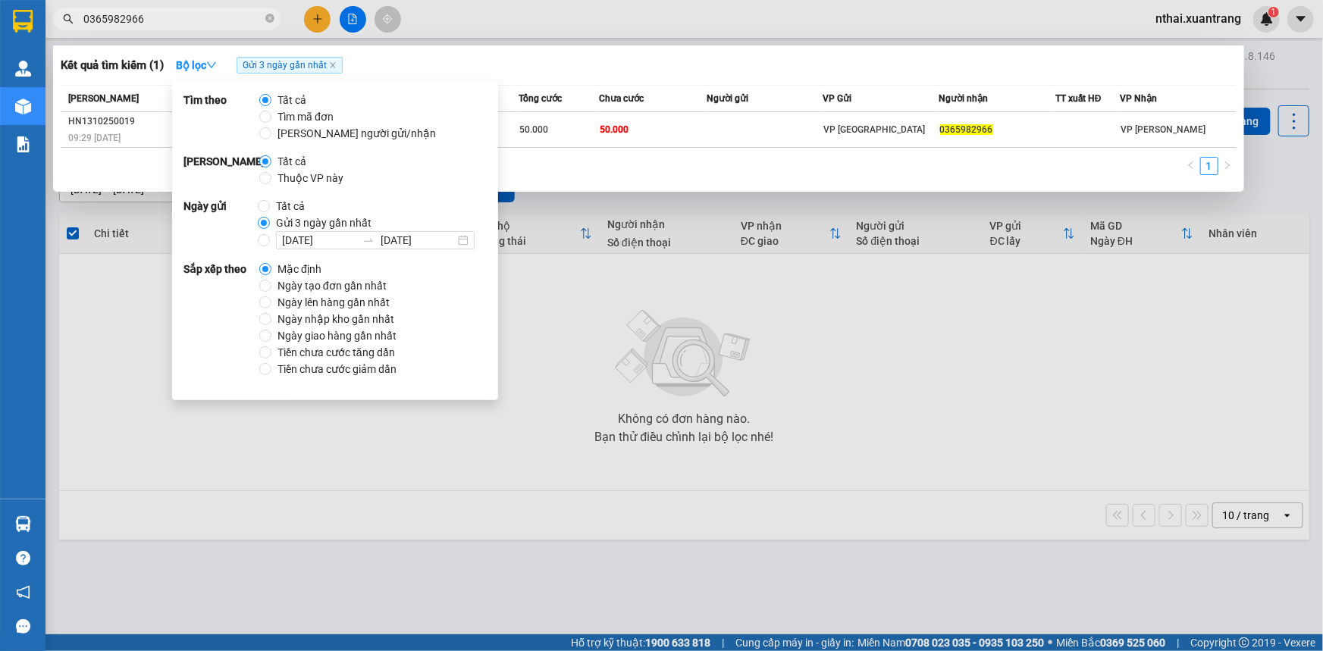
click at [538, 67] on div "Kết quả tìm kiếm ( 1 ) Bộ lọc Gửi 3 ngày gần nhất" at bounding box center [649, 65] width 1176 height 24
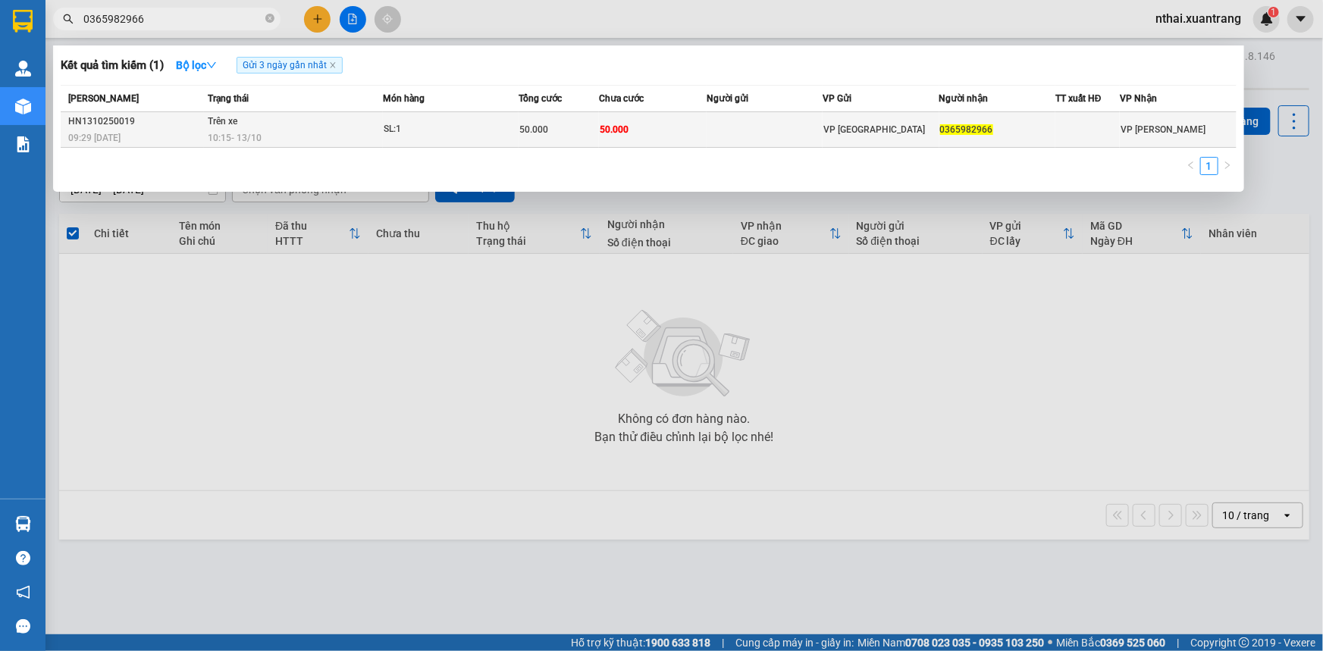
click at [546, 130] on span "50.000" at bounding box center [533, 129] width 29 height 11
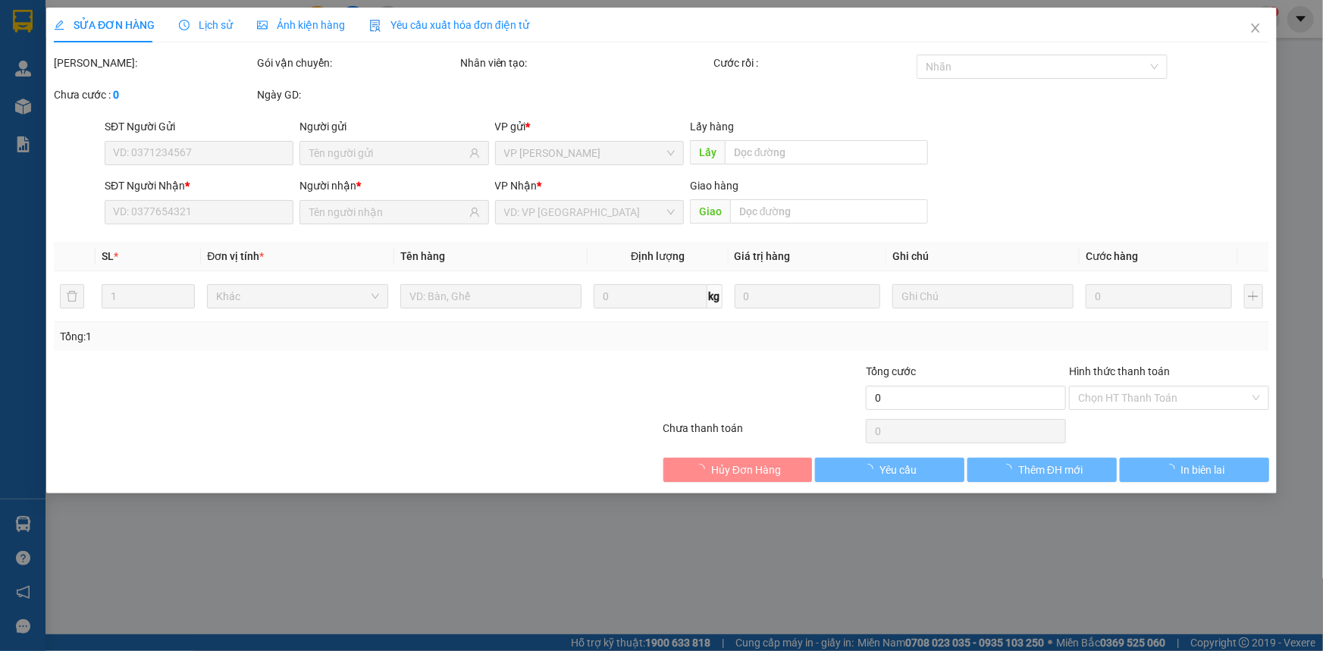
type input "0365982966"
type input "50.000"
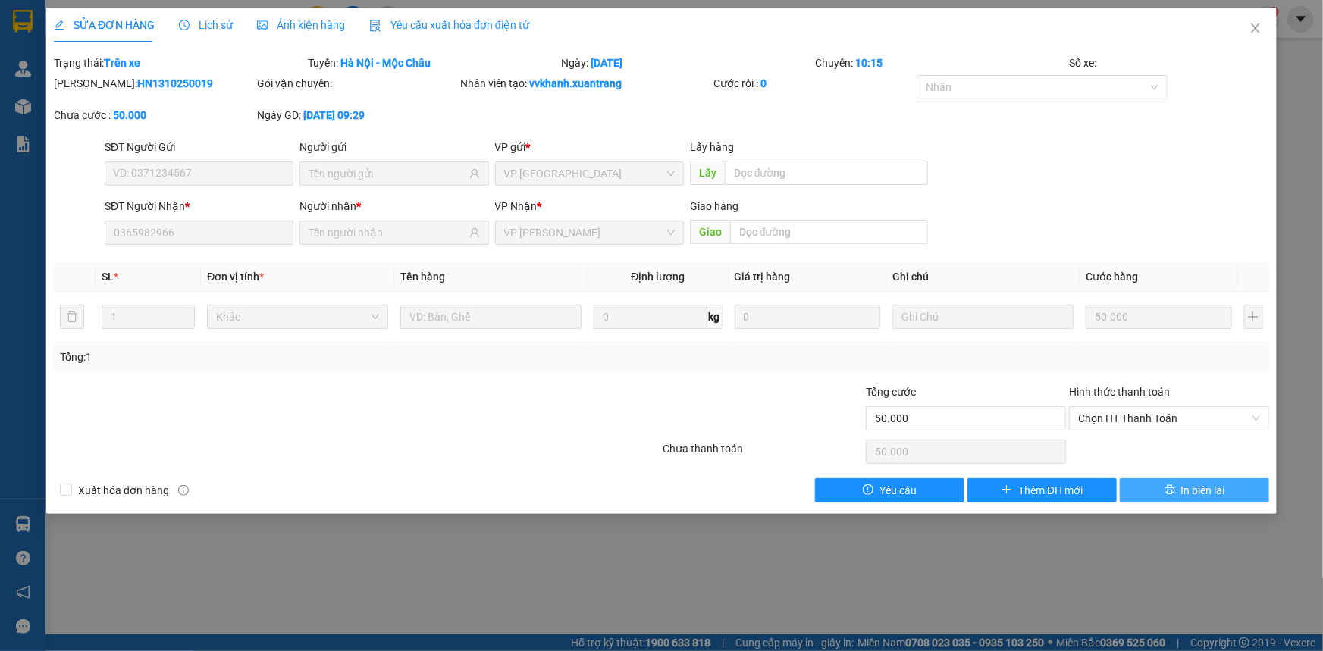
click at [1207, 482] on span "In biên lai" at bounding box center [1203, 490] width 44 height 17
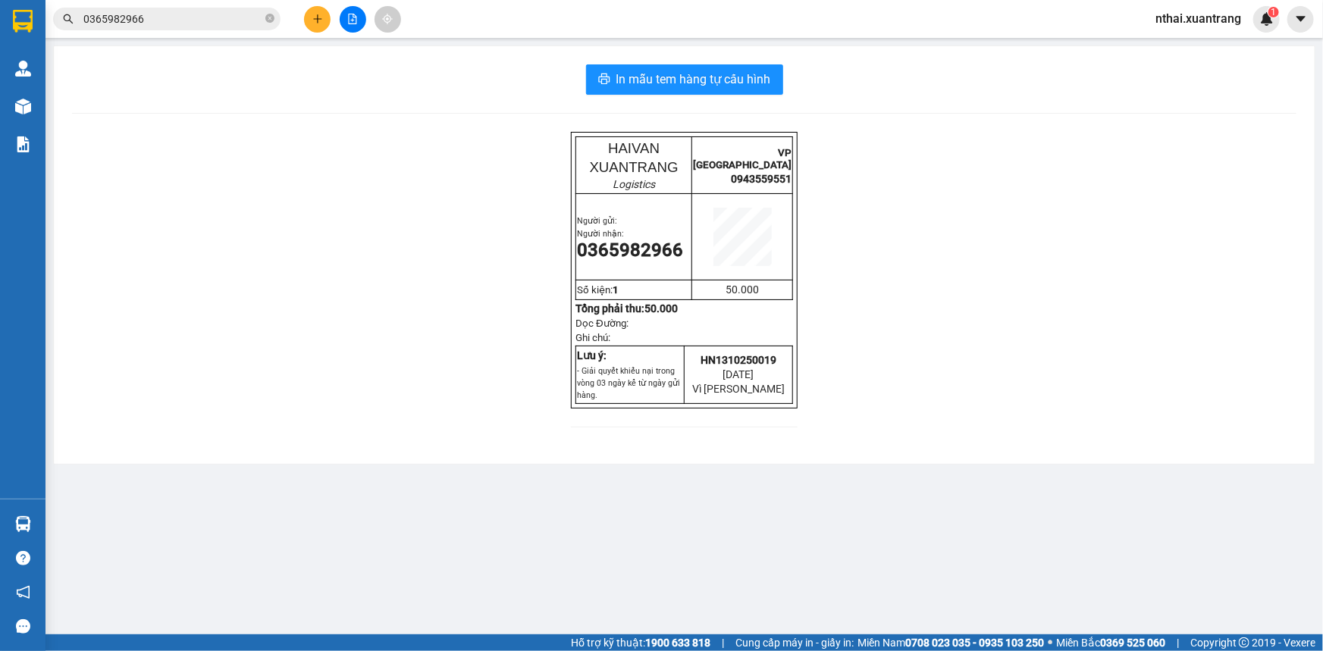
click at [303, 18] on div at bounding box center [353, 19] width 114 height 27
click at [322, 18] on icon "plus" at bounding box center [317, 19] width 11 height 11
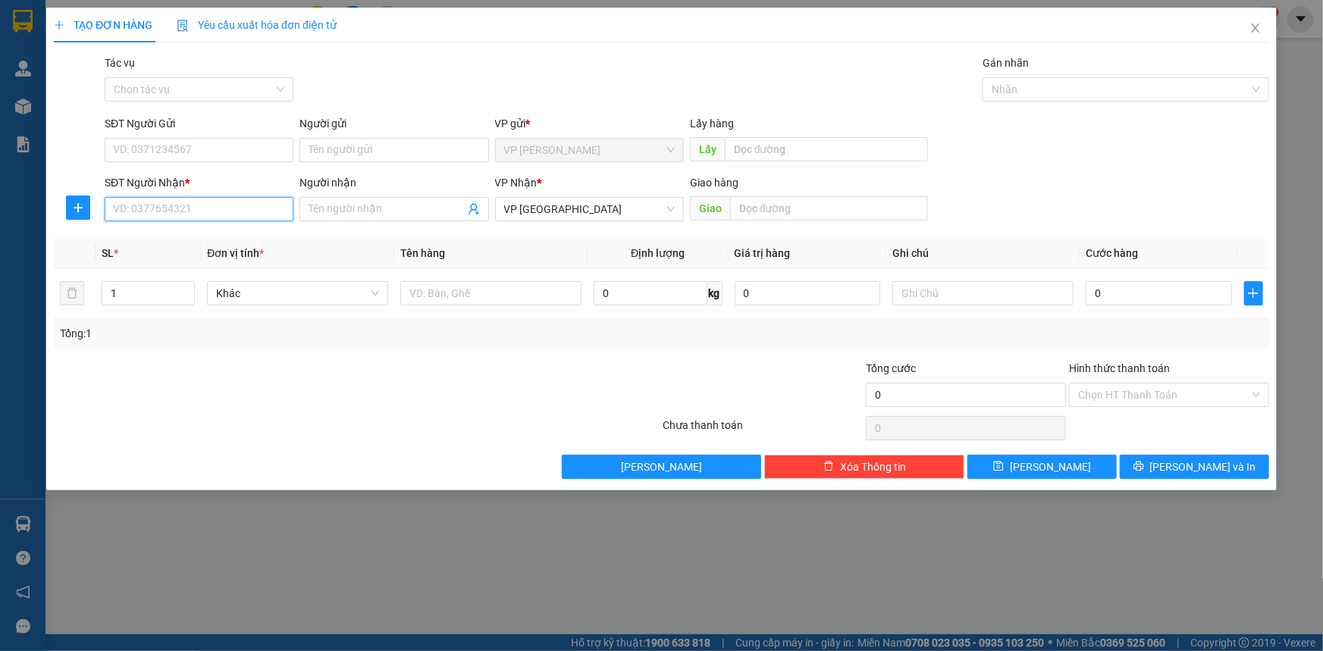
click at [211, 205] on input "SĐT Người Nhận *" at bounding box center [199, 209] width 189 height 24
type input "0983386975"
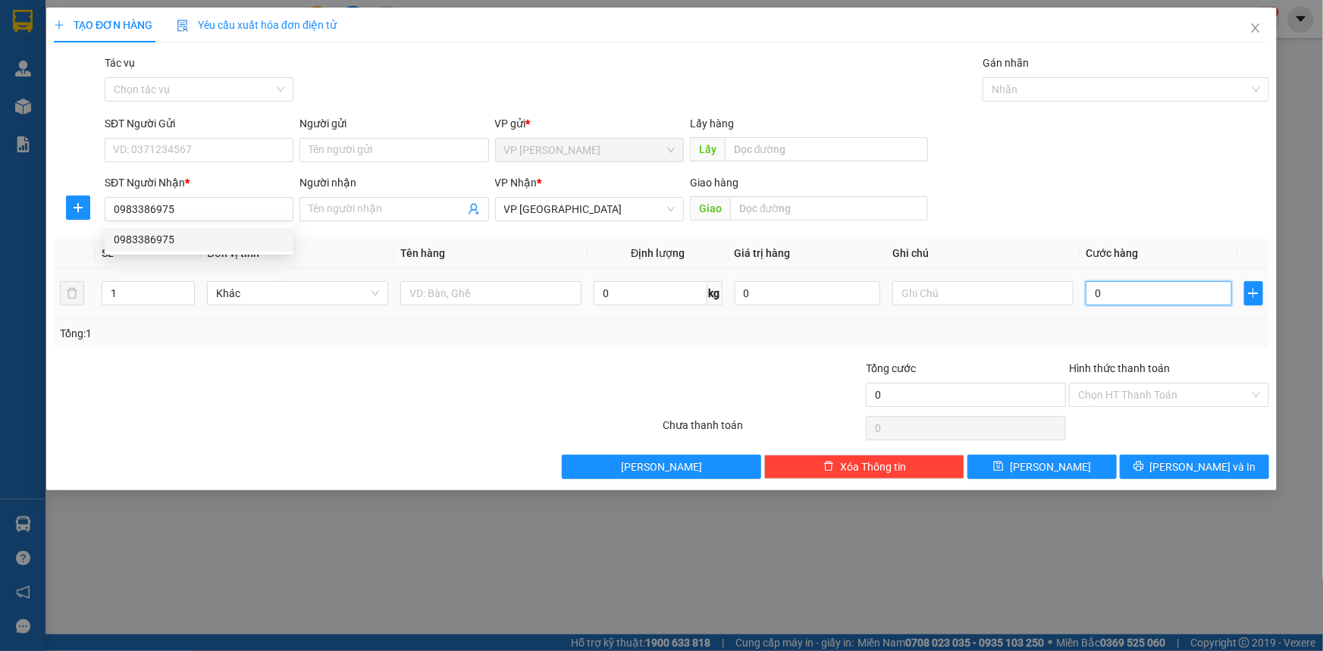
click at [1105, 288] on input "0" at bounding box center [1158, 293] width 146 height 24
type input "5"
type input "50"
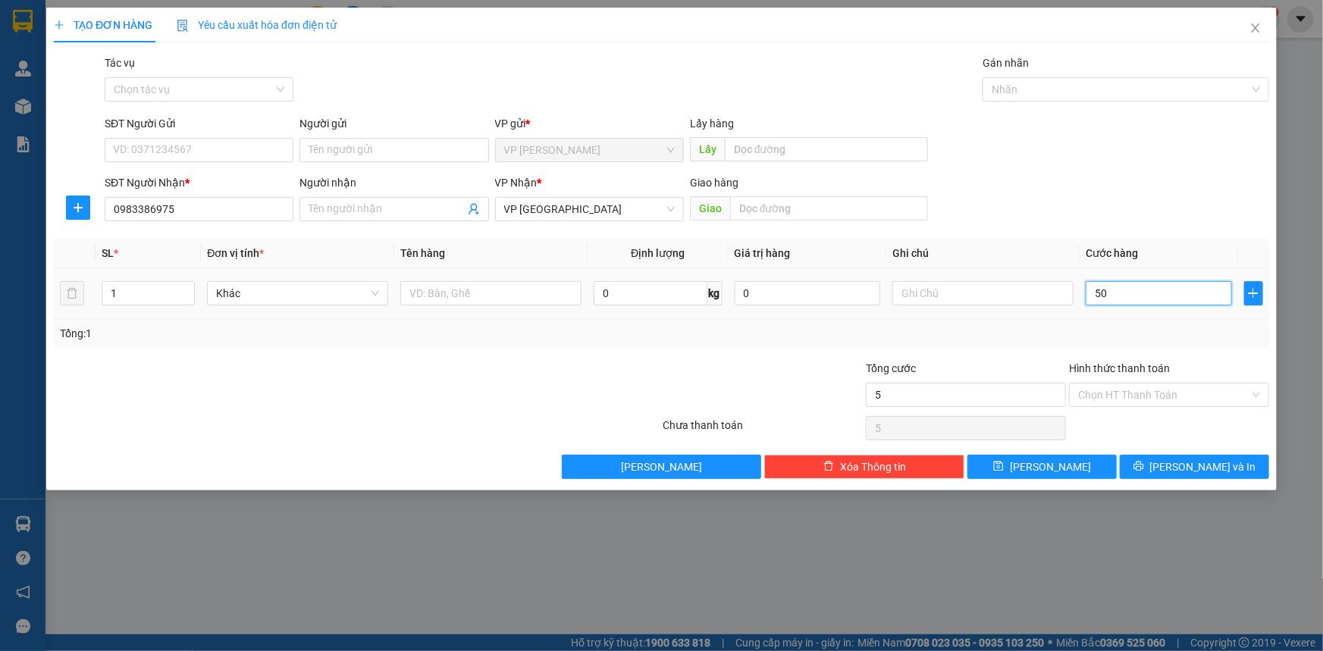
type input "50"
type input "50.000"
drag, startPoint x: 1073, startPoint y: 152, endPoint x: 1084, endPoint y: 271, distance: 119.5
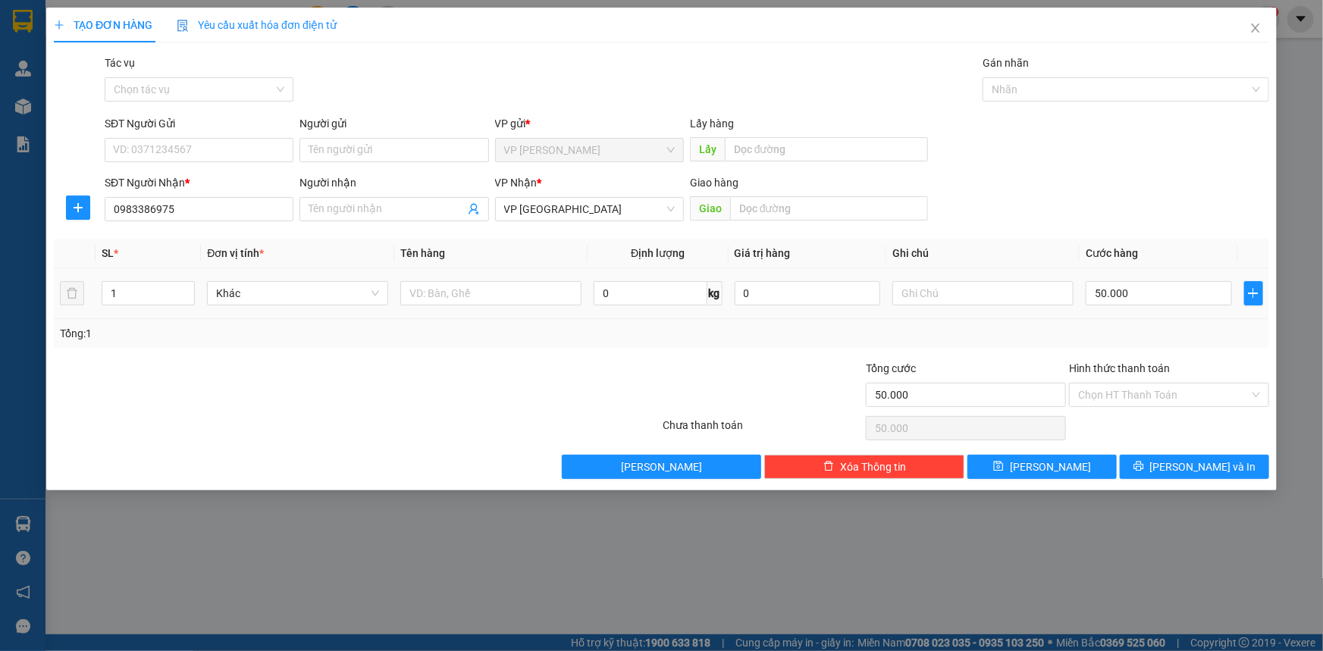
click at [1073, 155] on div "SĐT Người Gửi VD: 0371234567 Người gửi Tên người gửi VP gửi * VP MỘC CHÂU Lấy h…" at bounding box center [687, 141] width 1170 height 53
click at [1113, 385] on input "Hình thức thanh toán" at bounding box center [1163, 395] width 171 height 23
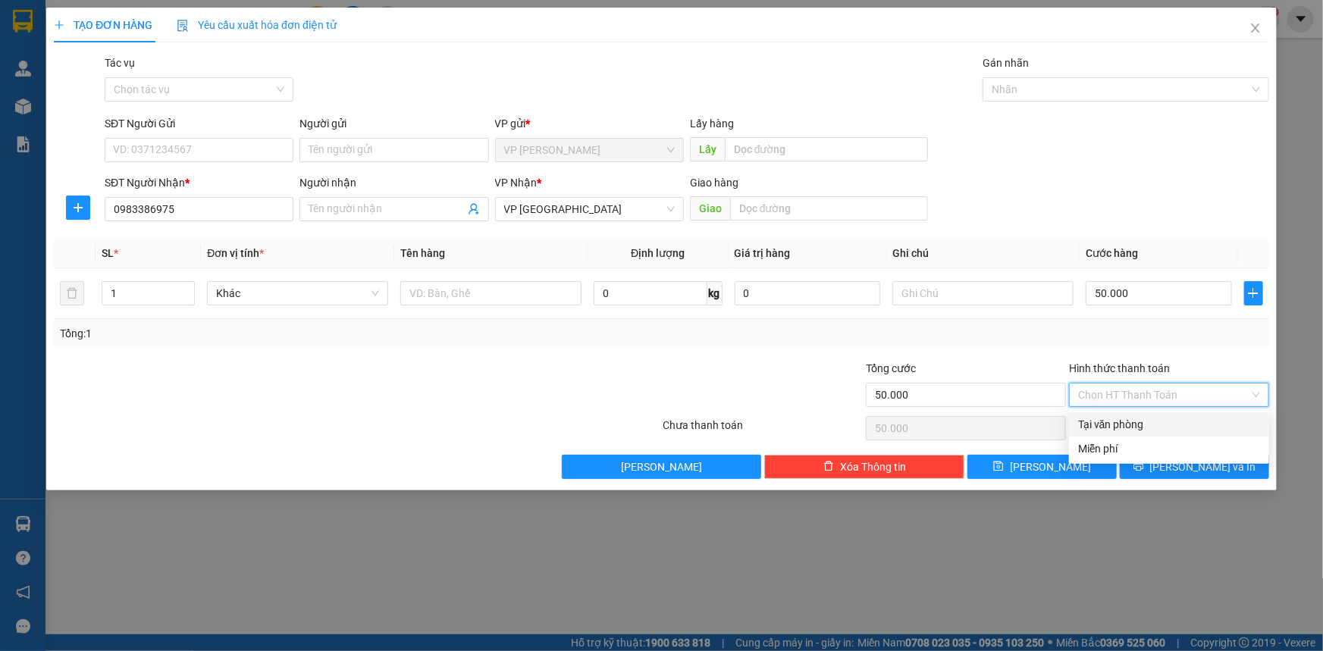
click at [1108, 426] on div "Tại văn phòng" at bounding box center [1169, 424] width 182 height 17
type input "0"
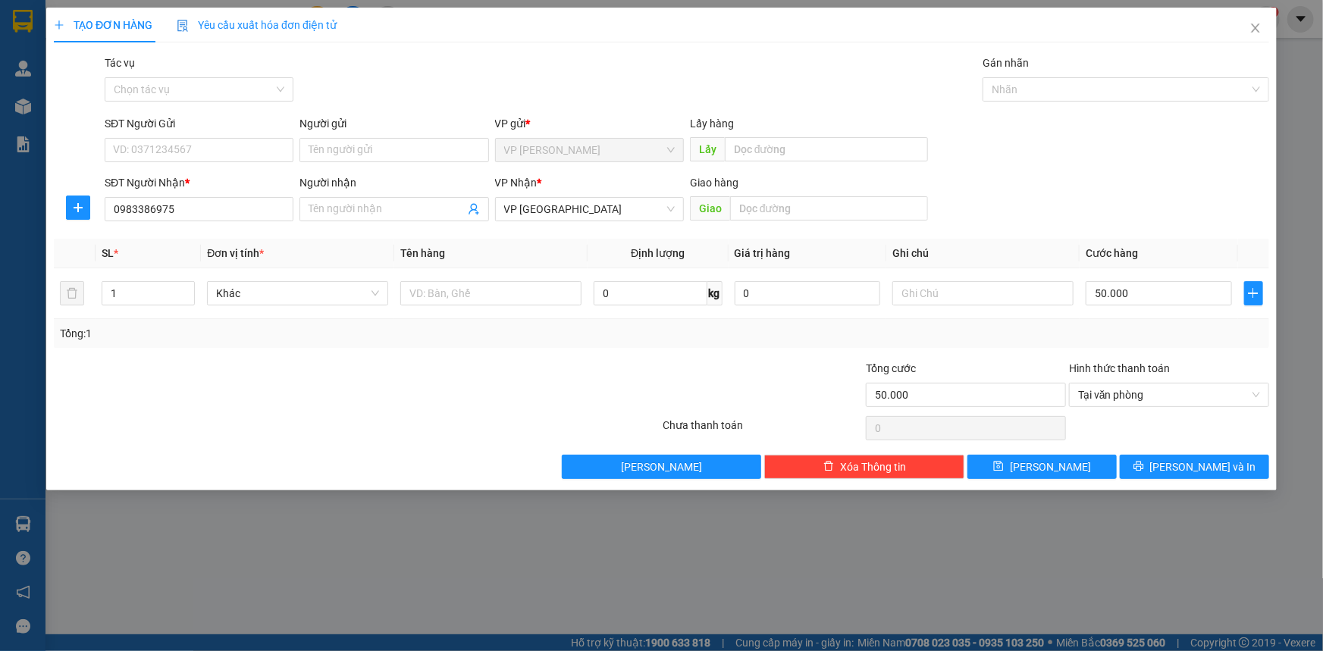
drag, startPoint x: 1015, startPoint y: 374, endPoint x: 966, endPoint y: 337, distance: 62.2
click at [1014, 374] on div "Tổng cước" at bounding box center [966, 371] width 200 height 23
click at [947, 295] on input "text" at bounding box center [982, 293] width 181 height 24
type input "maau rang"
click at [1177, 475] on button "[PERSON_NAME] và In" at bounding box center [1193, 467] width 149 height 24
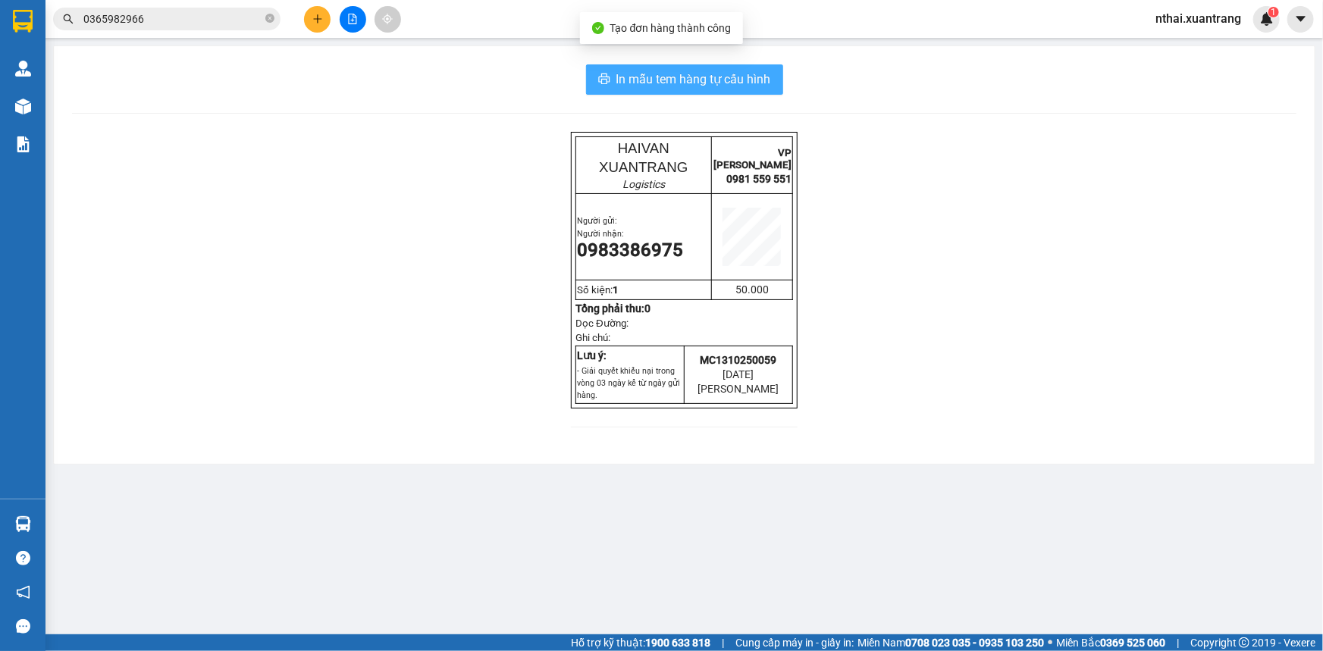
click at [698, 70] on span "In mẫu tem hàng tự cấu hình" at bounding box center [693, 79] width 155 height 19
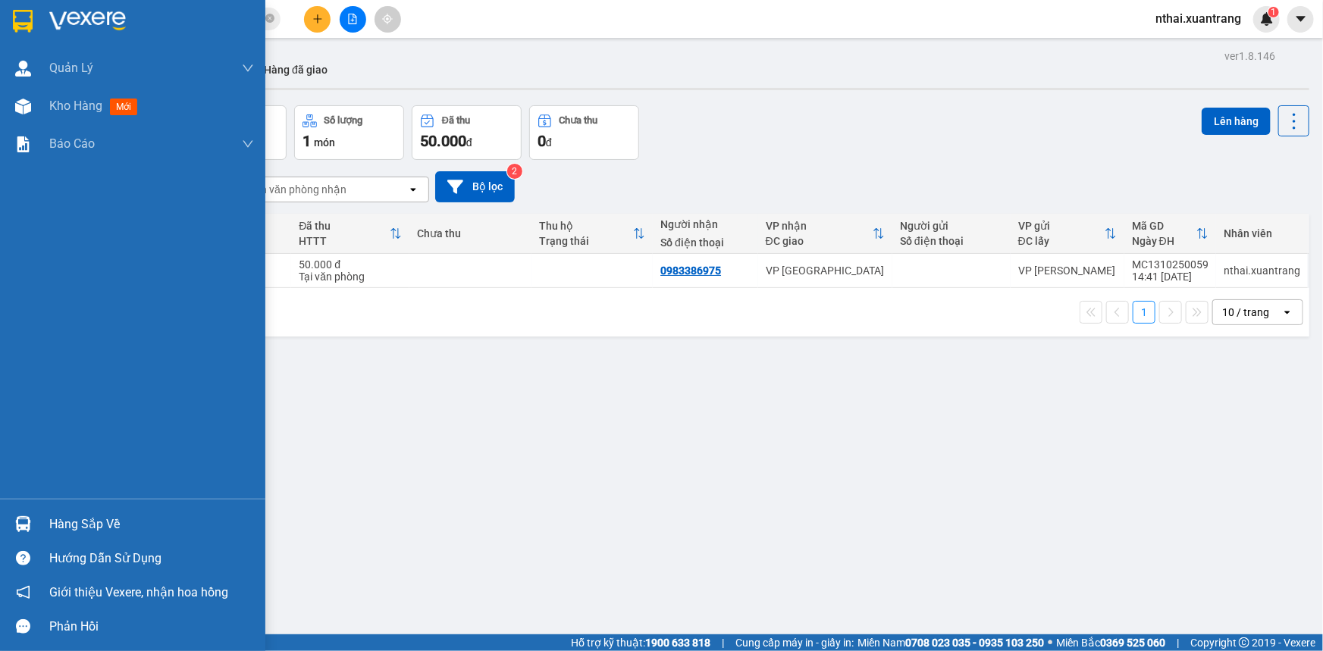
click at [15, 15] on img at bounding box center [23, 21] width 20 height 23
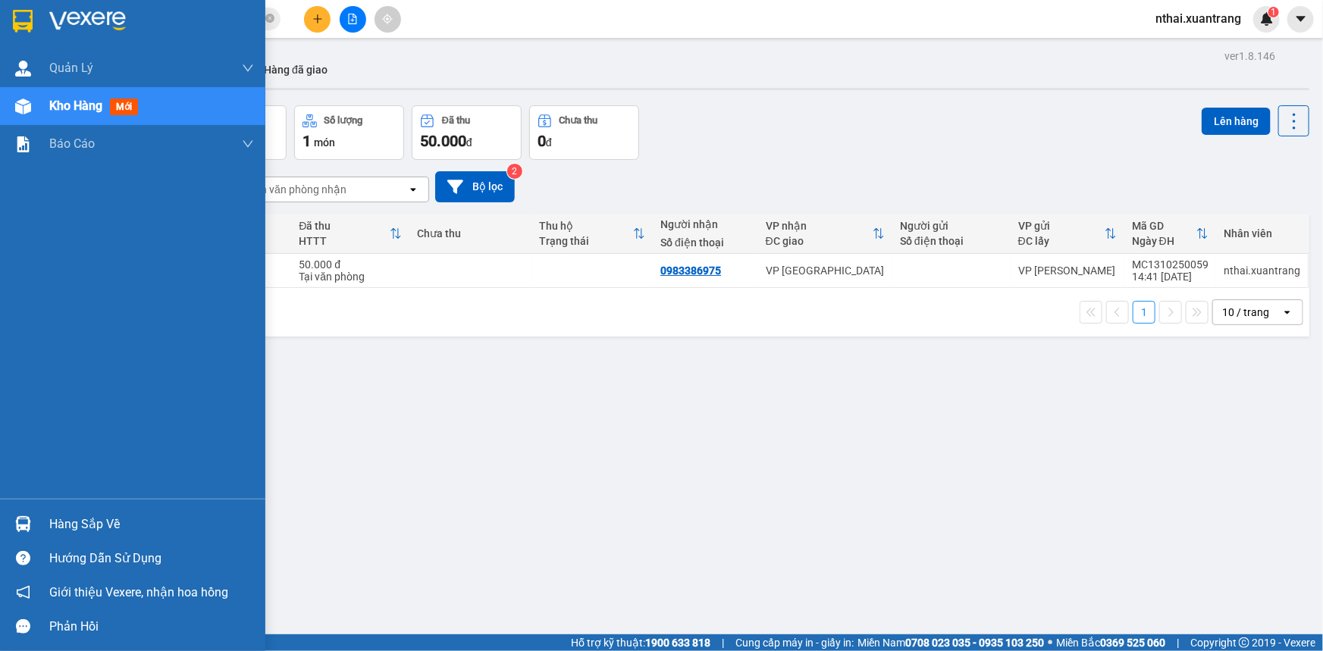
click at [477, 406] on div "ver 1.8.146 Kho gửi Trên xe Kho nhận Hàng đã giao Đơn hàng 1 đơn Khối lượng 0 k…" at bounding box center [684, 370] width 1262 height 651
click at [28, 11] on img at bounding box center [23, 21] width 20 height 23
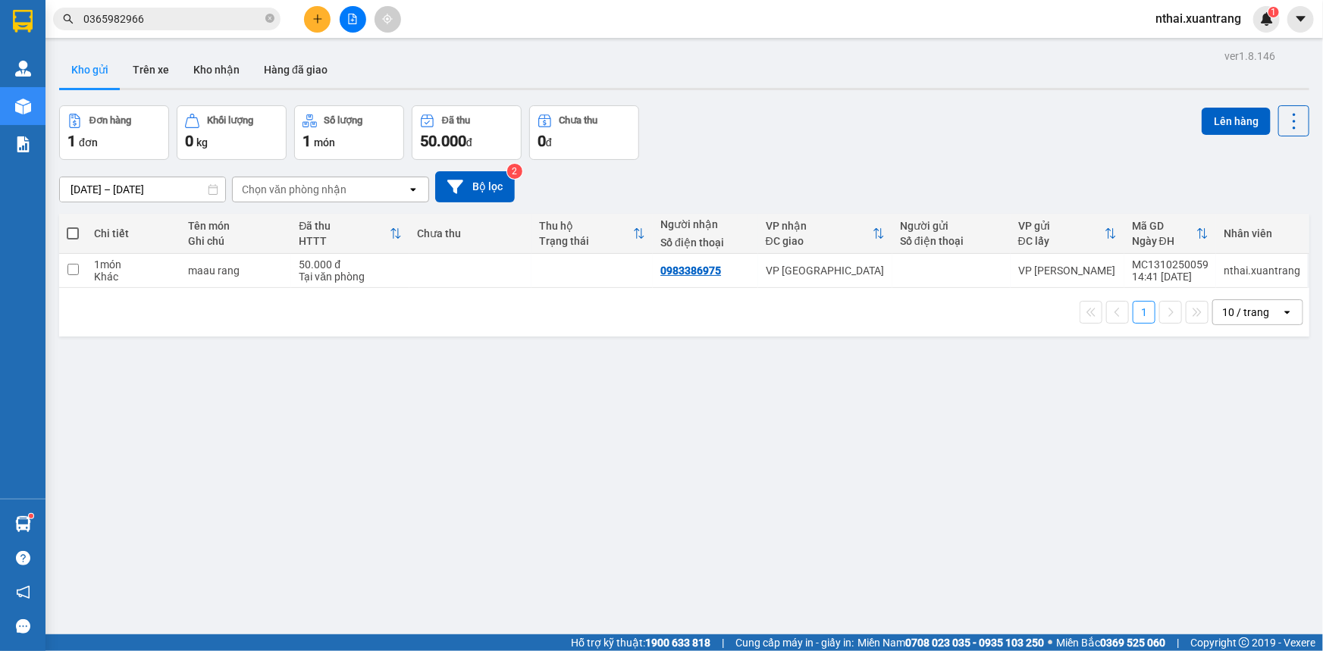
click at [152, 17] on input "0365982966" at bounding box center [172, 19] width 179 height 17
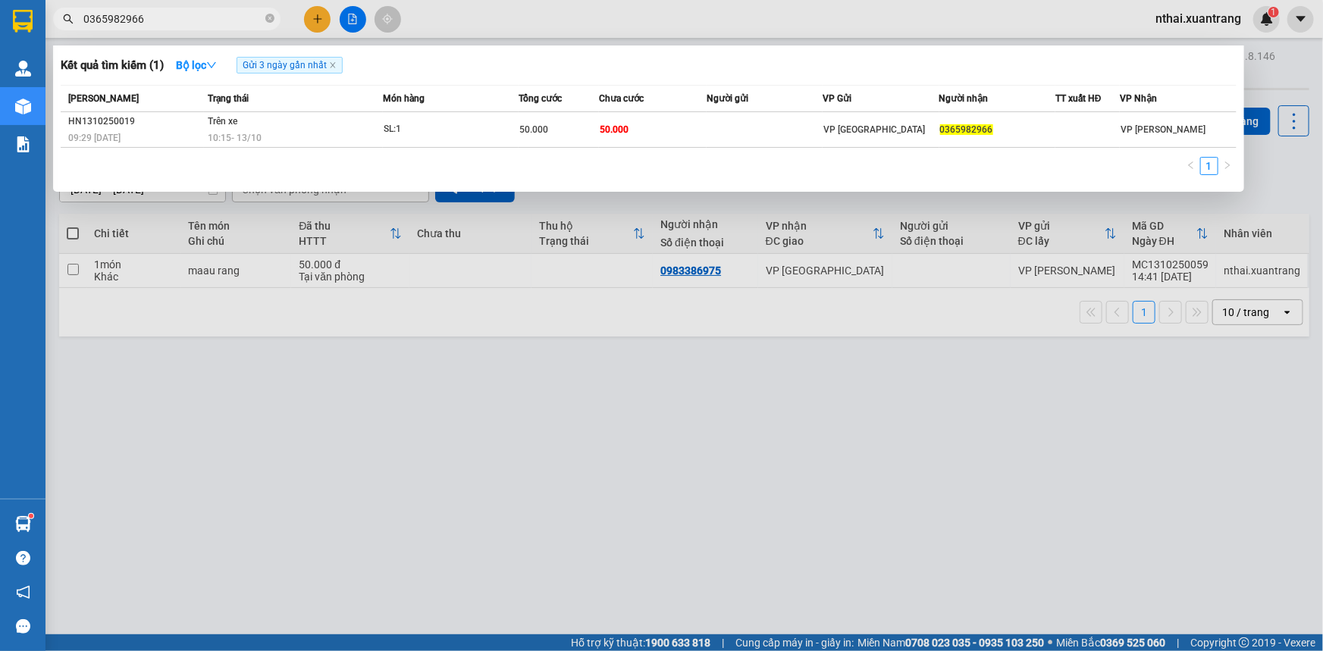
click at [152, 17] on input "0365982966" at bounding box center [172, 19] width 179 height 17
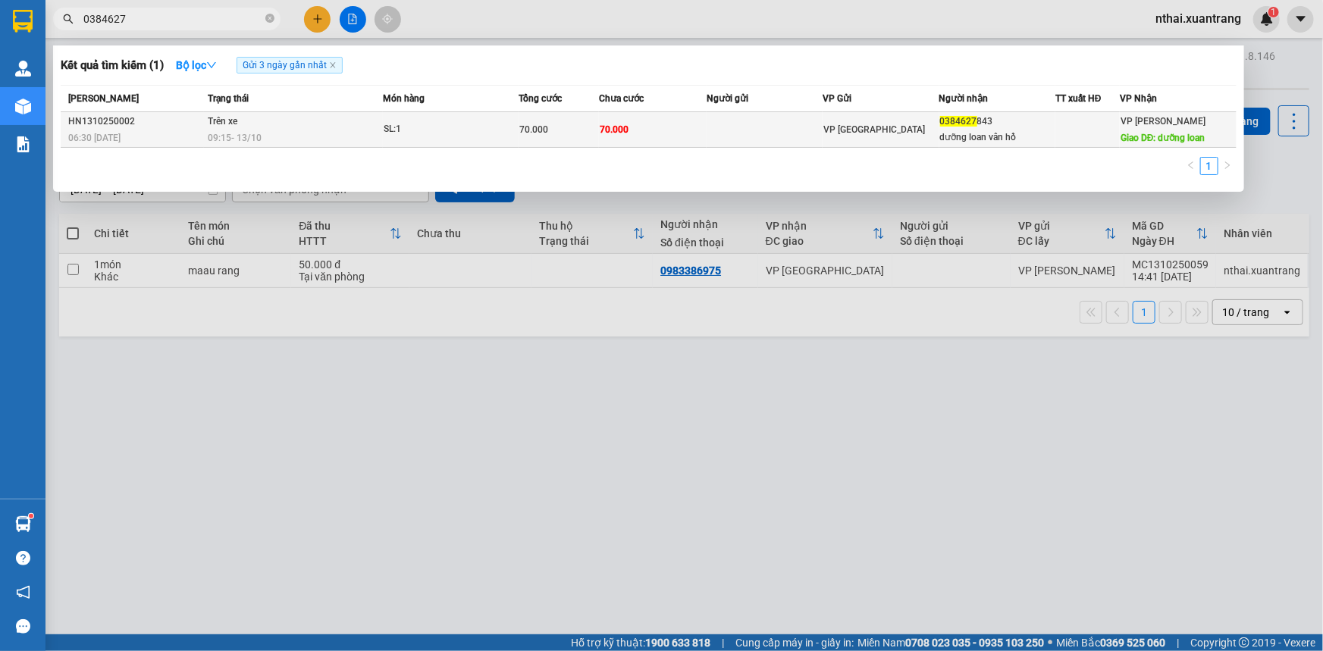
type input "0384627"
click at [426, 129] on div "SL: 1" at bounding box center [441, 129] width 114 height 17
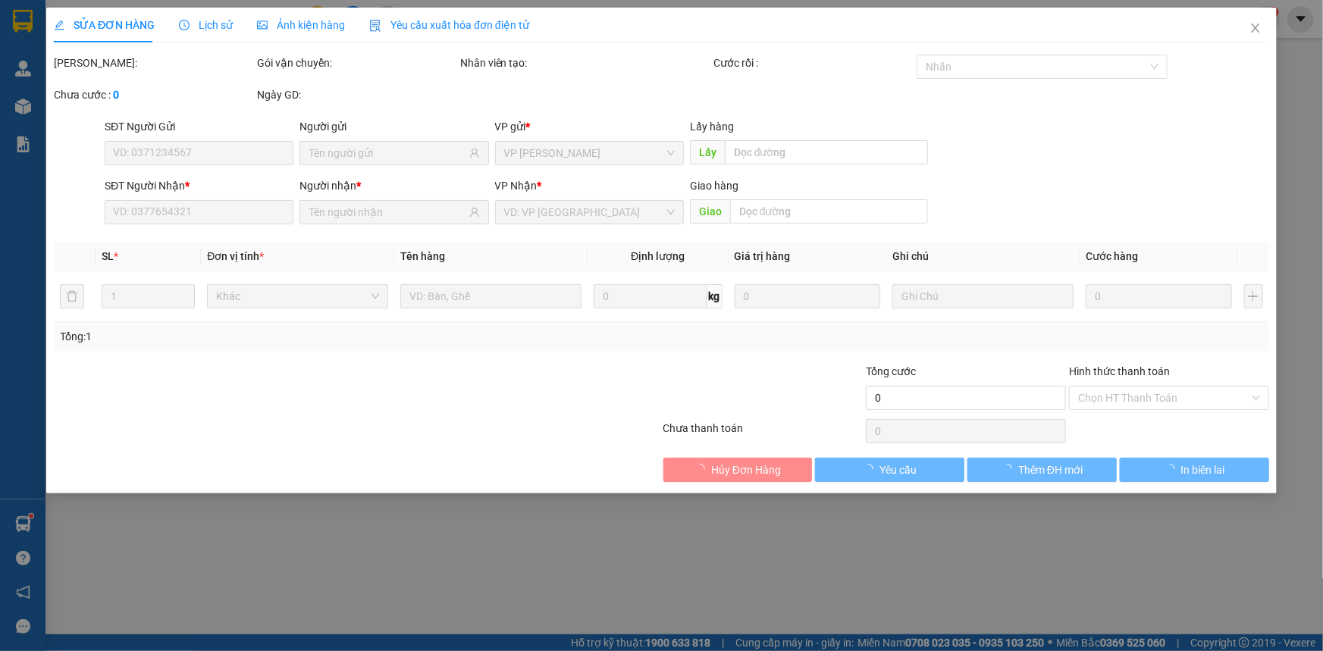
type input "0384627843"
type input "dưỡng loan vân hồ"
type input "dưỡng loan"
type input "70.000"
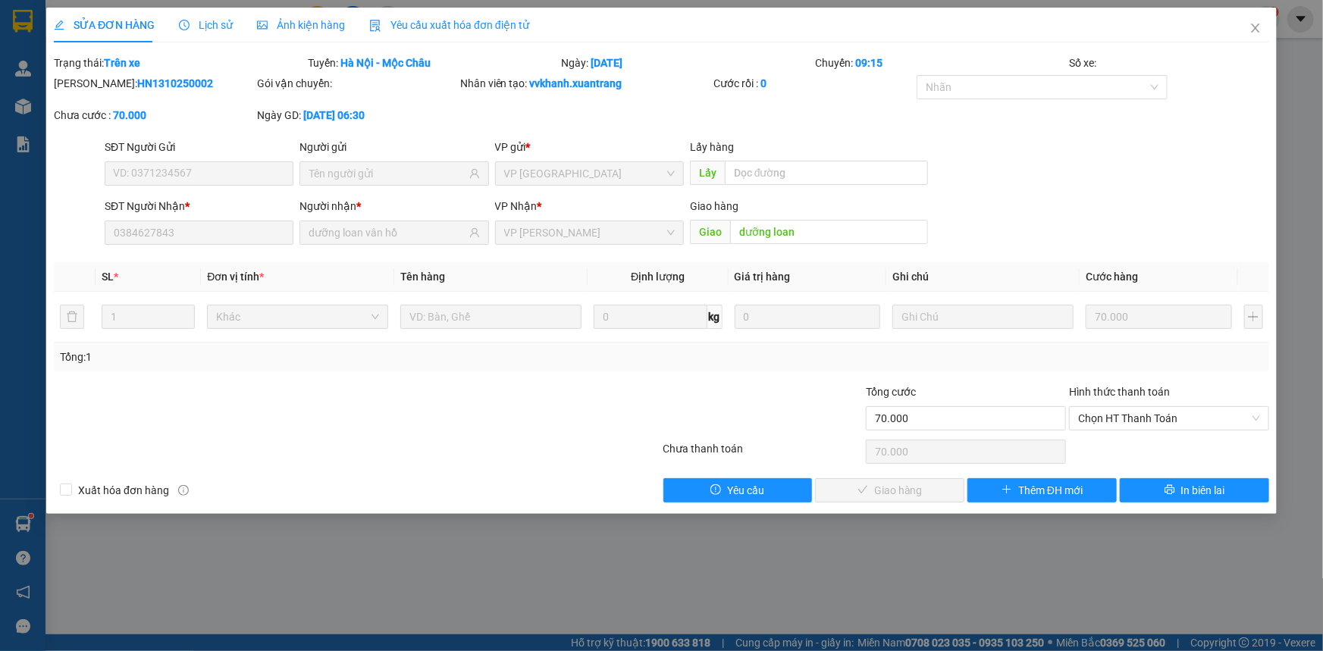
click at [430, 27] on span "Yêu cầu xuất hóa đơn điện tử" at bounding box center [449, 25] width 160 height 12
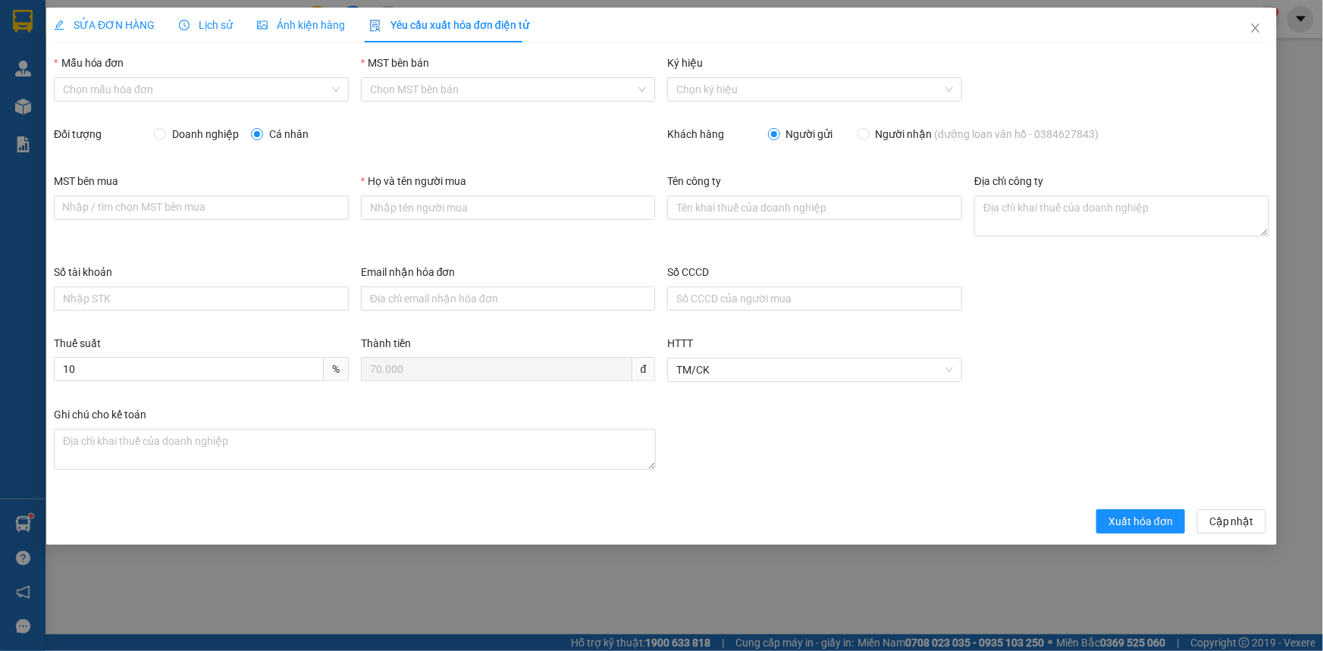
click at [337, 27] on span "Ảnh kiện hàng" at bounding box center [301, 25] width 88 height 12
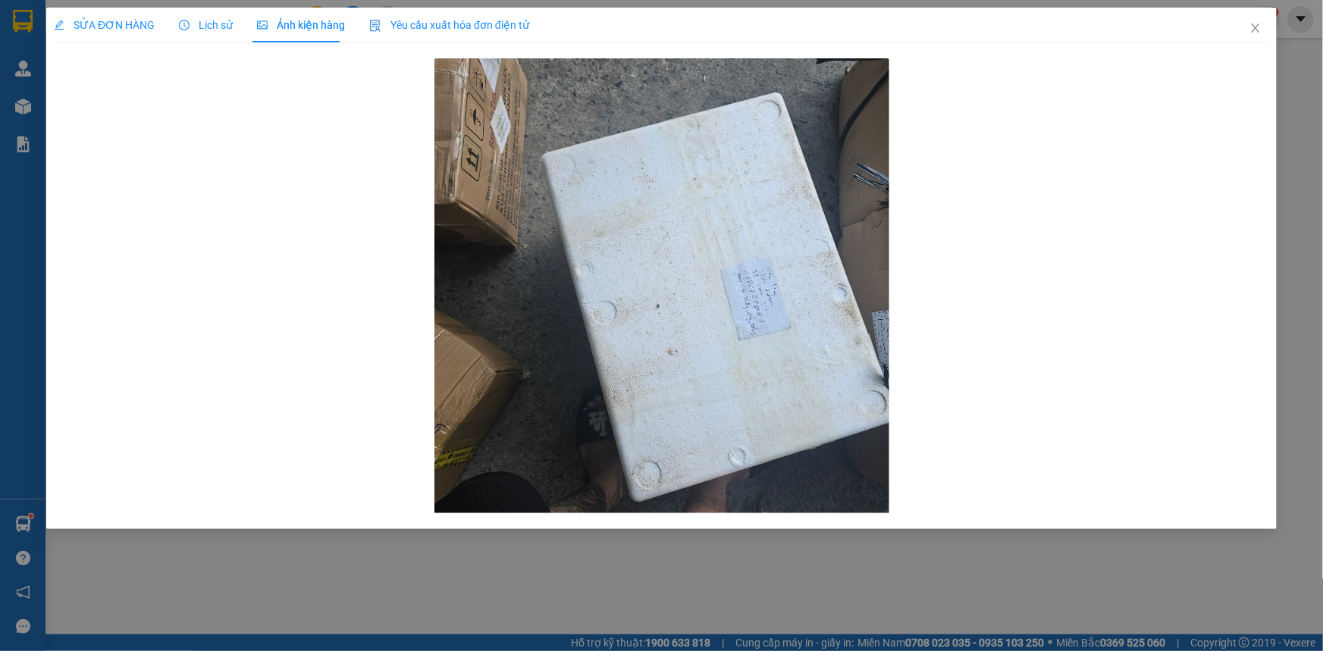
click at [127, 30] on span "SỬA ĐƠN HÀNG" at bounding box center [104, 25] width 101 height 12
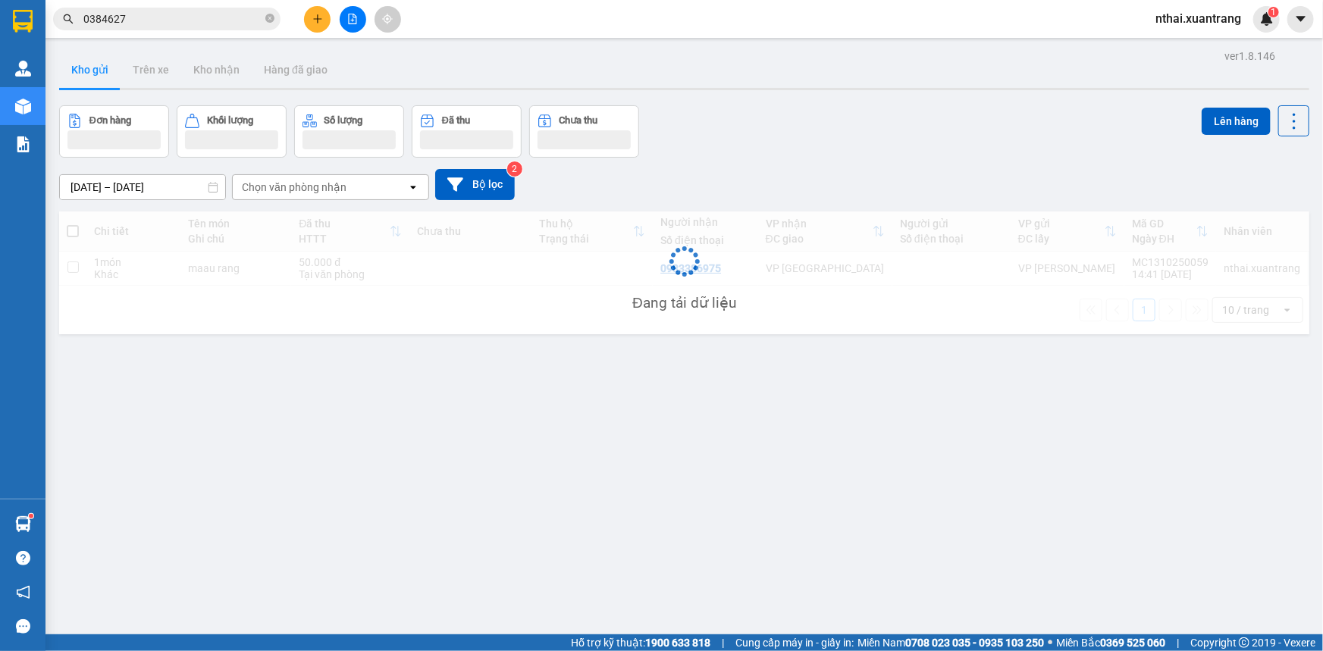
click at [327, 23] on button at bounding box center [317, 19] width 27 height 27
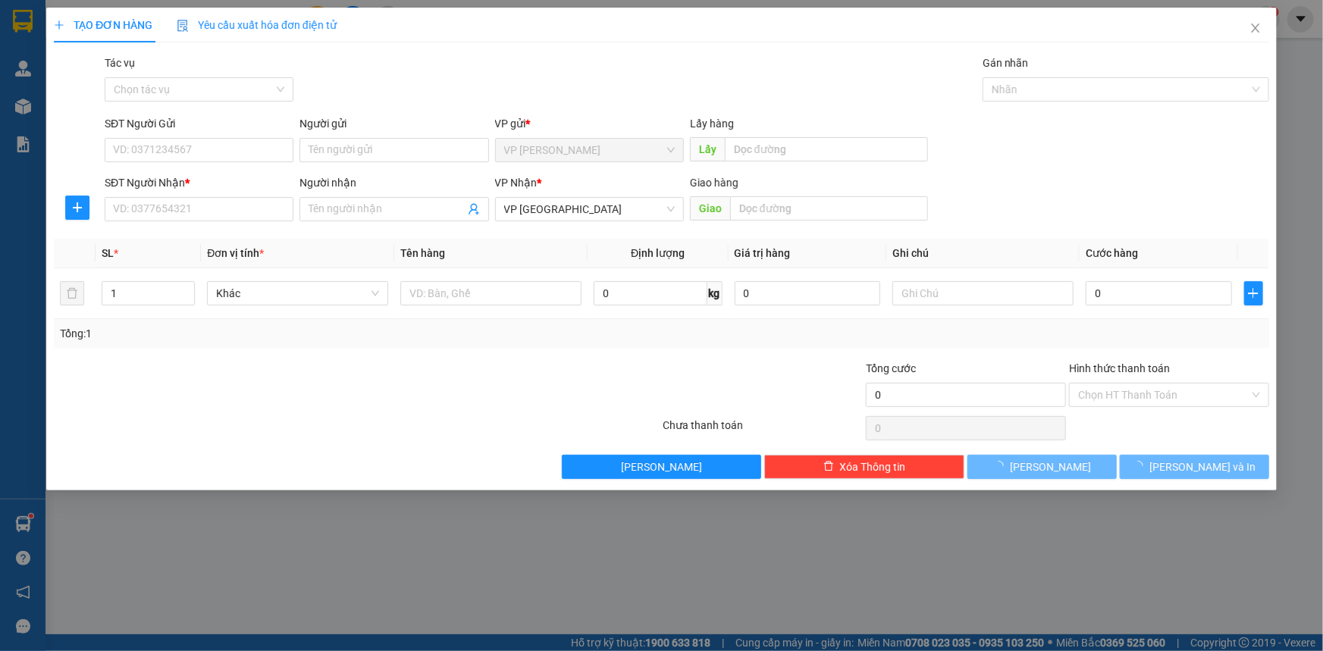
click at [365, 15] on div "TẠO ĐƠN HÀNG Yêu cầu xuất hóa đơn điện tử Transit Pickup Surcharge Ids Transit …" at bounding box center [661, 325] width 1323 height 651
click at [355, 15] on div "TẠO ĐƠN HÀNG Yêu cầu xuất hóa đơn điện tử" at bounding box center [661, 25] width 1215 height 35
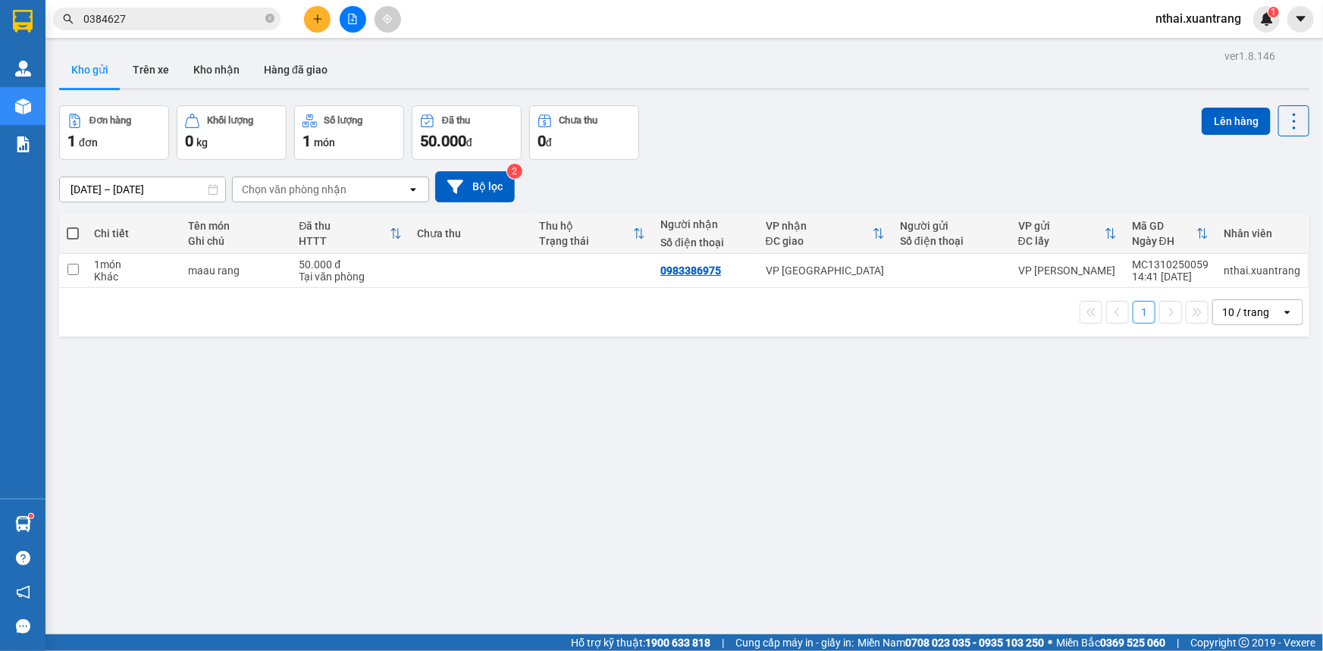
click at [336, 14] on div at bounding box center [353, 19] width 114 height 27
click at [355, 16] on icon "file-add" at bounding box center [352, 19] width 11 height 11
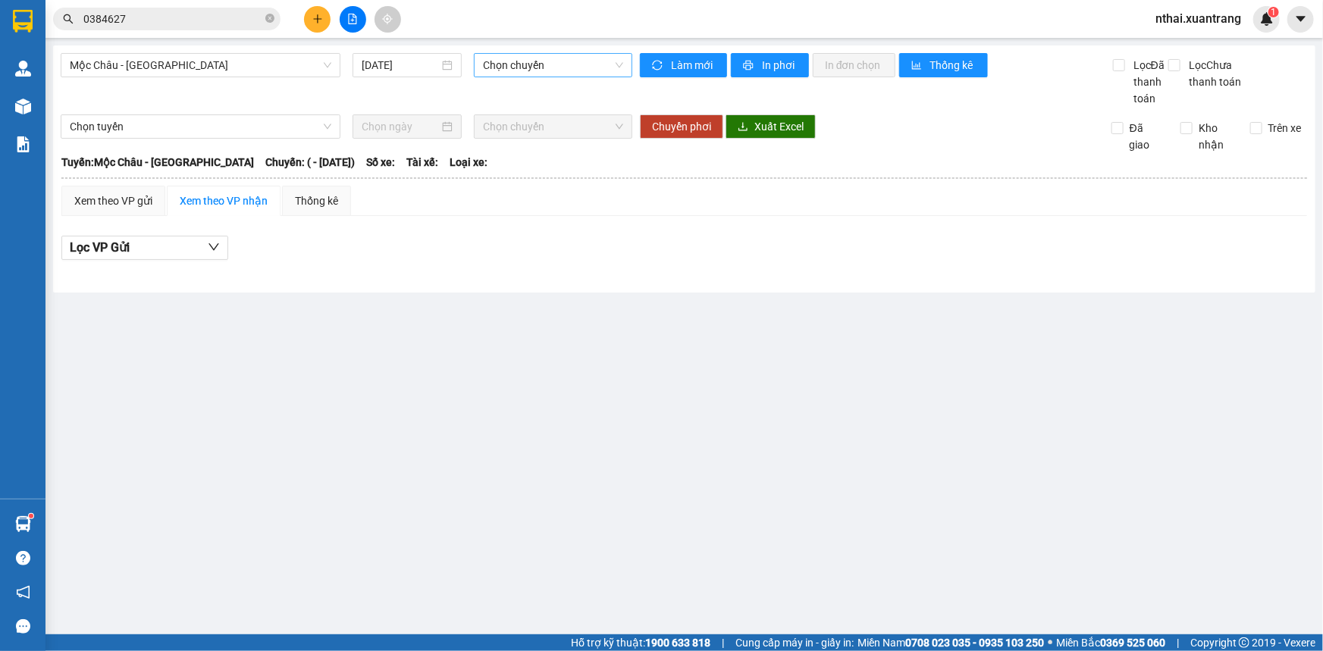
click at [531, 62] on span "Chọn chuyến" at bounding box center [553, 65] width 140 height 23
click at [165, 62] on span "Mộc Châu - [GEOGRAPHIC_DATA]" at bounding box center [200, 65] width 261 height 23
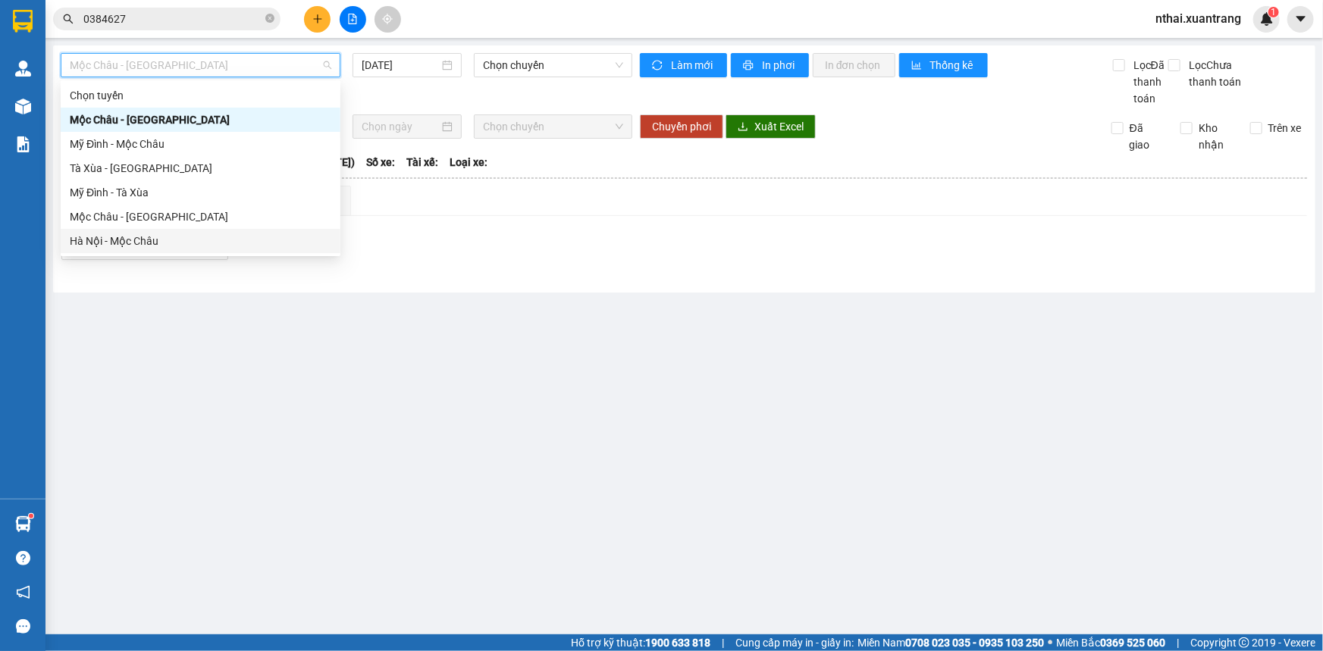
drag, startPoint x: 118, startPoint y: 239, endPoint x: 368, endPoint y: 138, distance: 269.7
click at [118, 238] on div "Hà Nội - Mộc Châu" at bounding box center [200, 241] width 261 height 17
type input "[DATE]"
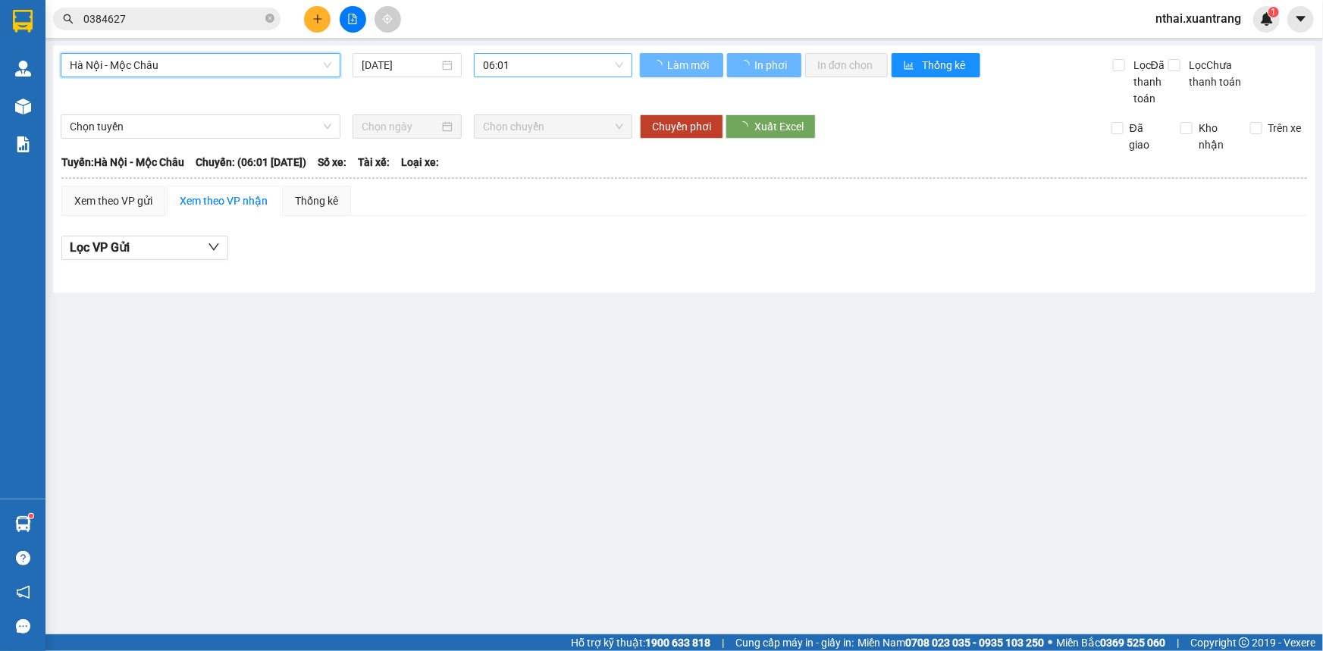
click at [521, 69] on span "06:01" at bounding box center [553, 65] width 140 height 23
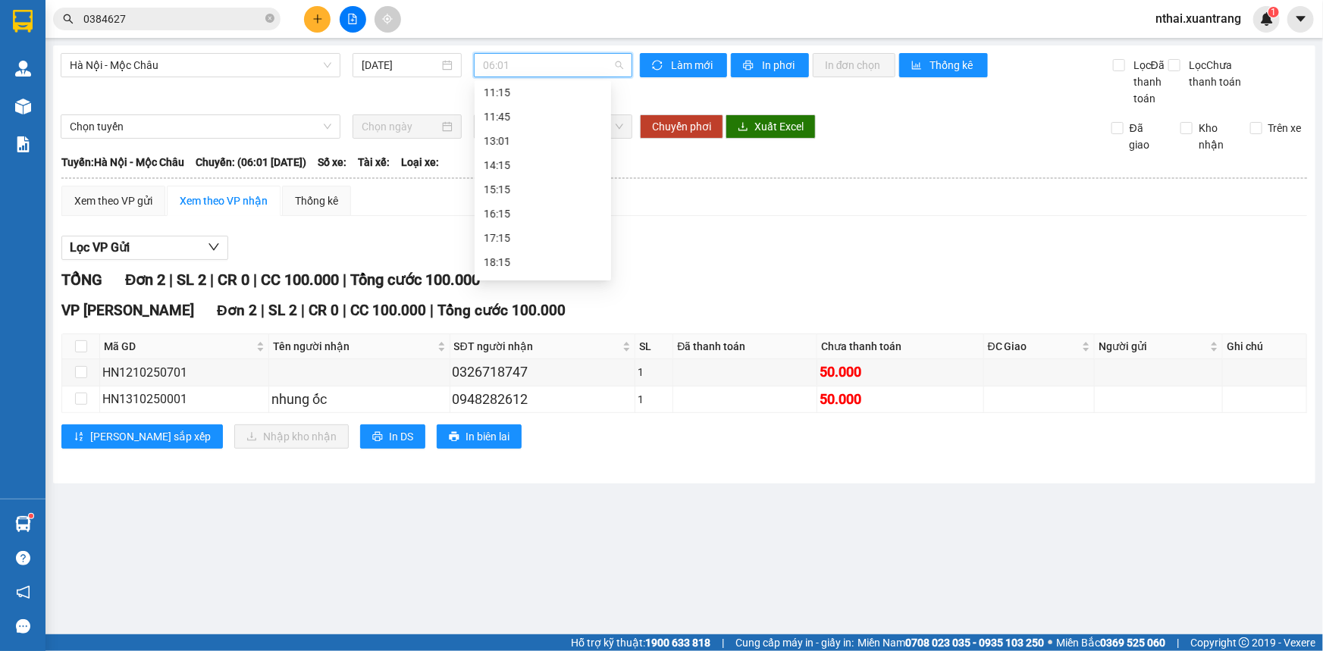
scroll to position [206, 0]
click at [514, 181] on div "15:15" at bounding box center [543, 180] width 118 height 17
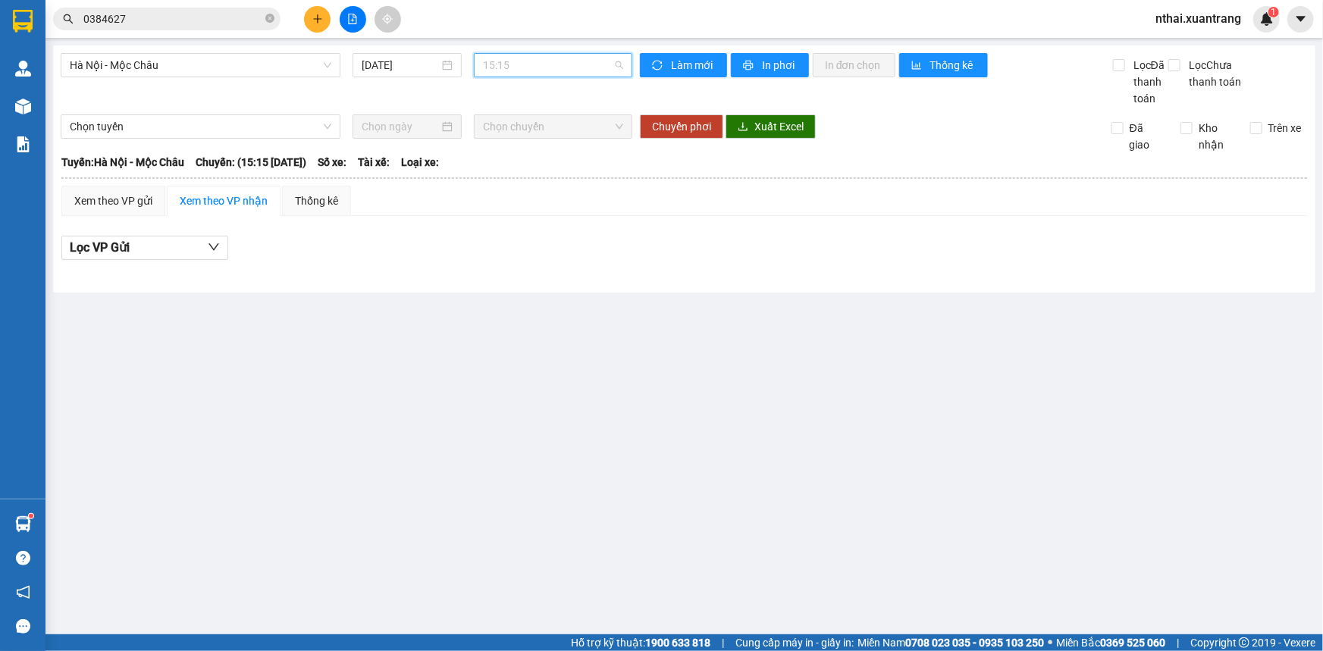
click at [521, 54] on span "15:15" at bounding box center [553, 65] width 140 height 23
click at [506, 182] on div "09:15" at bounding box center [542, 173] width 136 height 24
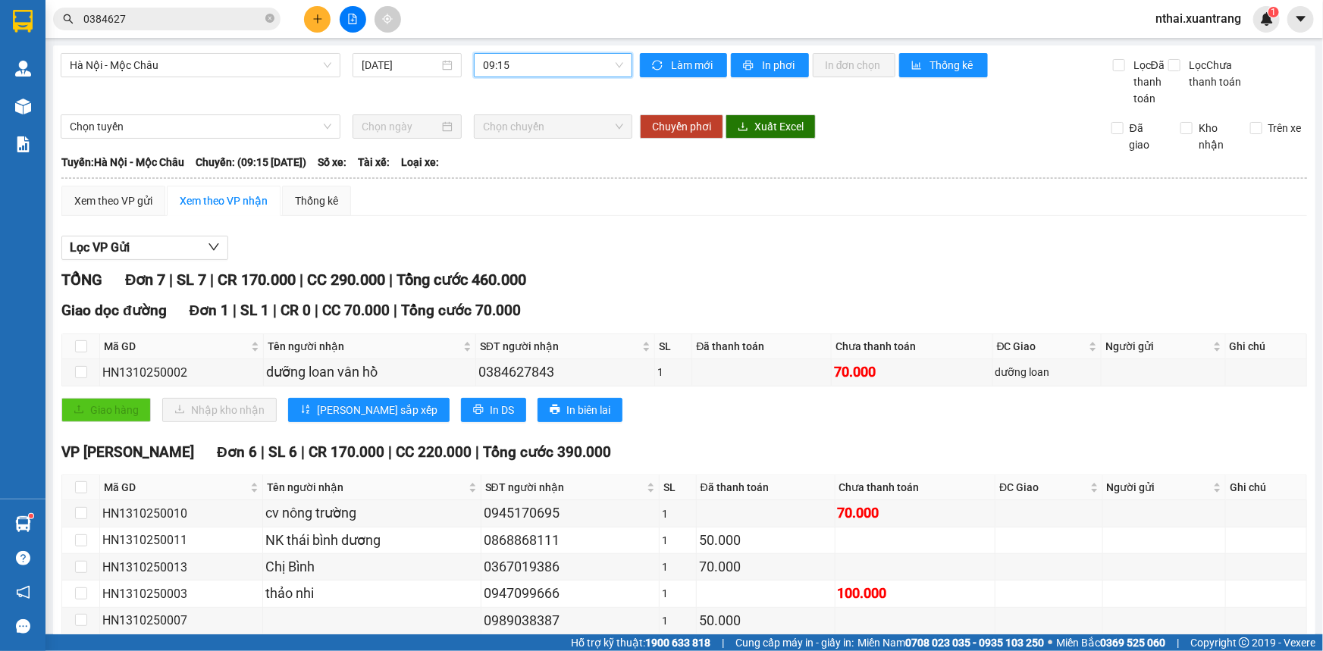
click at [521, 58] on span "09:15" at bounding box center [553, 65] width 140 height 23
click at [514, 71] on span "09:15" at bounding box center [553, 65] width 140 height 23
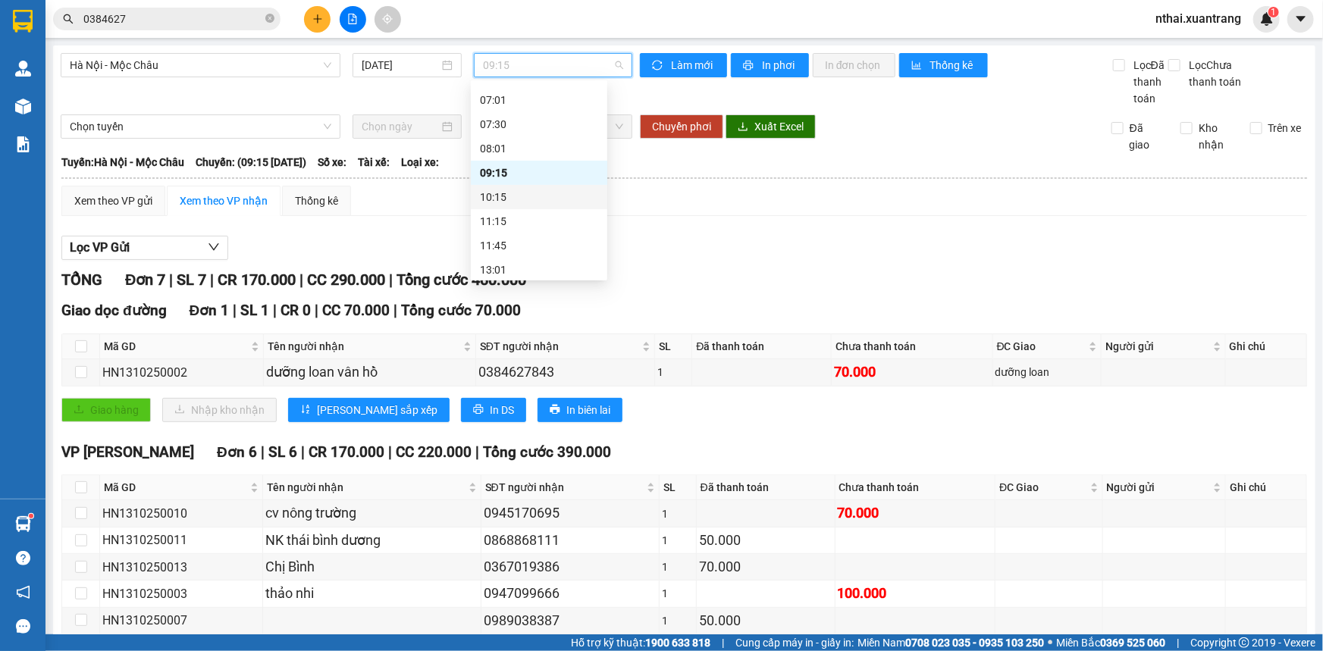
click at [497, 193] on div "10:15" at bounding box center [539, 197] width 118 height 17
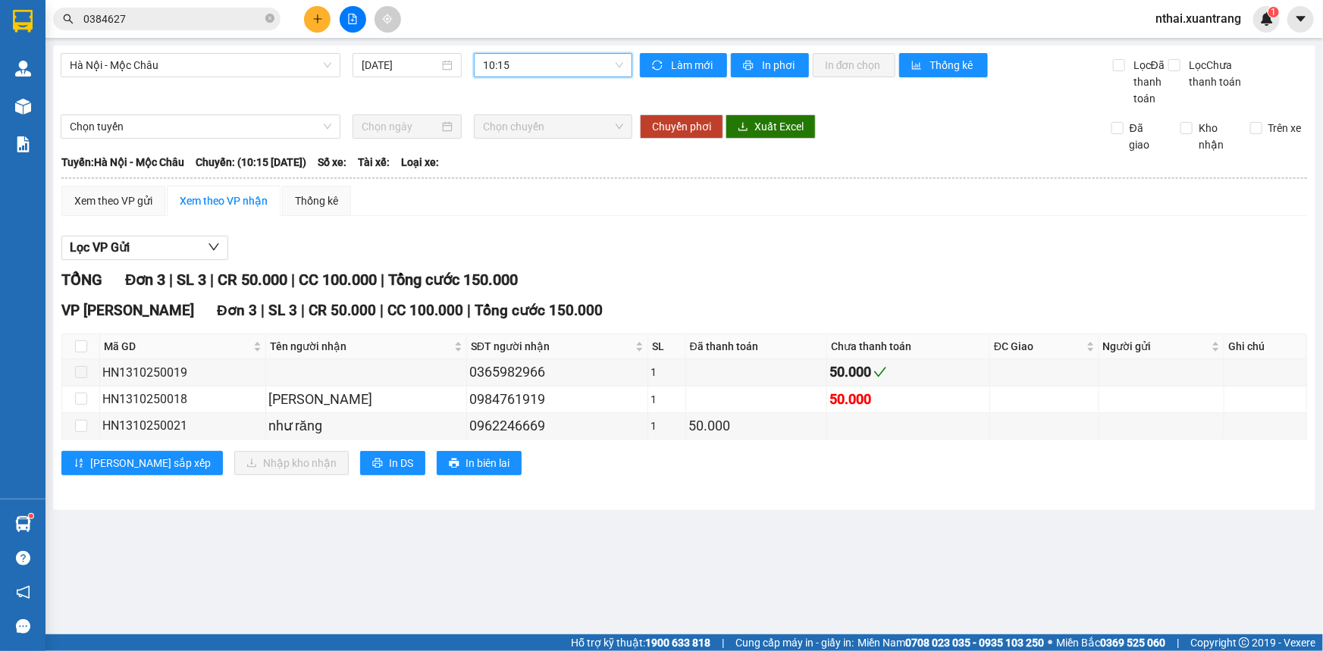
click at [570, 62] on span "10:15" at bounding box center [553, 65] width 140 height 23
click at [527, 86] on div "Hà Nội - Mộc Châu [DATE] 10:15 10:15" at bounding box center [346, 80] width 571 height 54
click at [529, 66] on span "10:15" at bounding box center [553, 65] width 140 height 23
click at [552, 68] on span "10:15" at bounding box center [553, 65] width 140 height 23
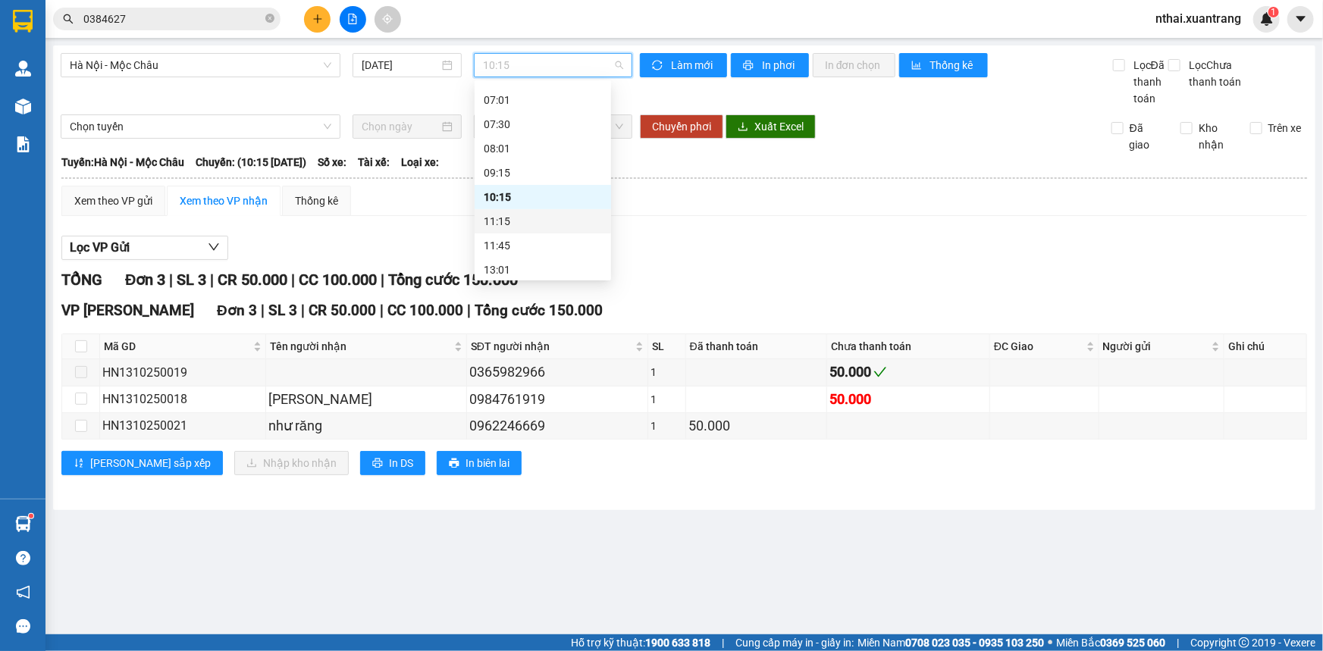
click at [500, 224] on div "11:15" at bounding box center [543, 221] width 118 height 17
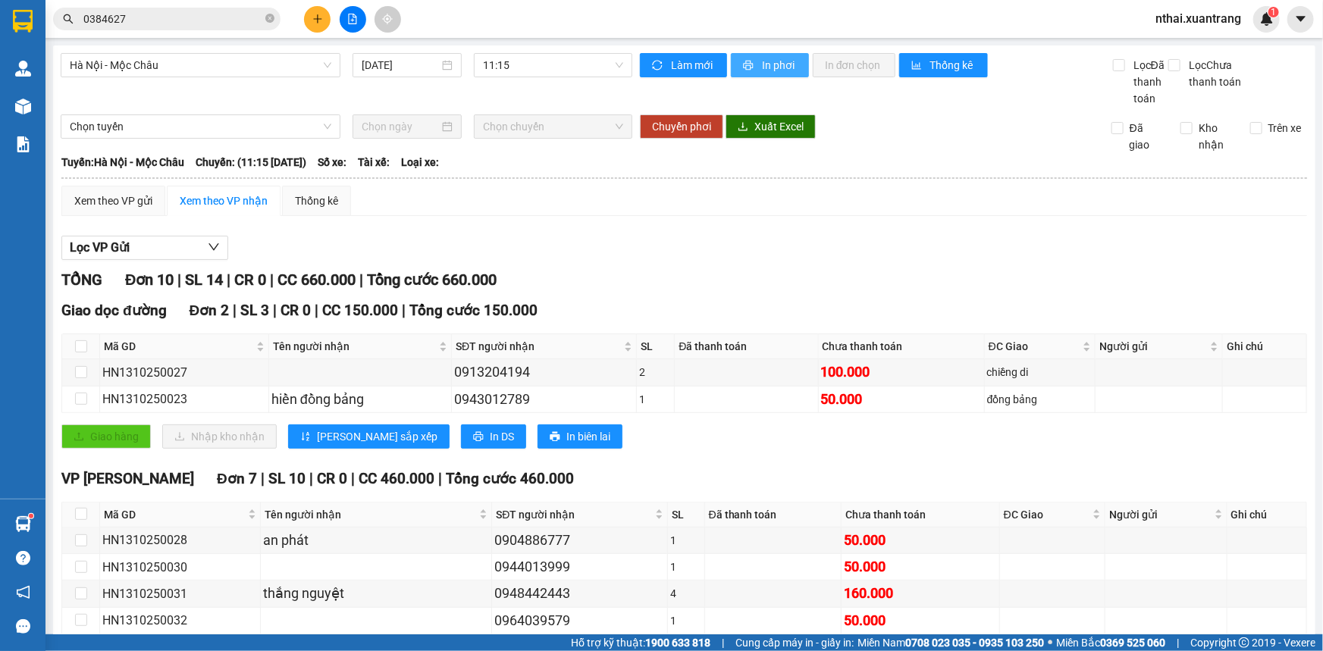
click at [762, 66] on span "In phơi" at bounding box center [779, 65] width 35 height 17
click at [512, 65] on span "11:15" at bounding box center [553, 65] width 140 height 23
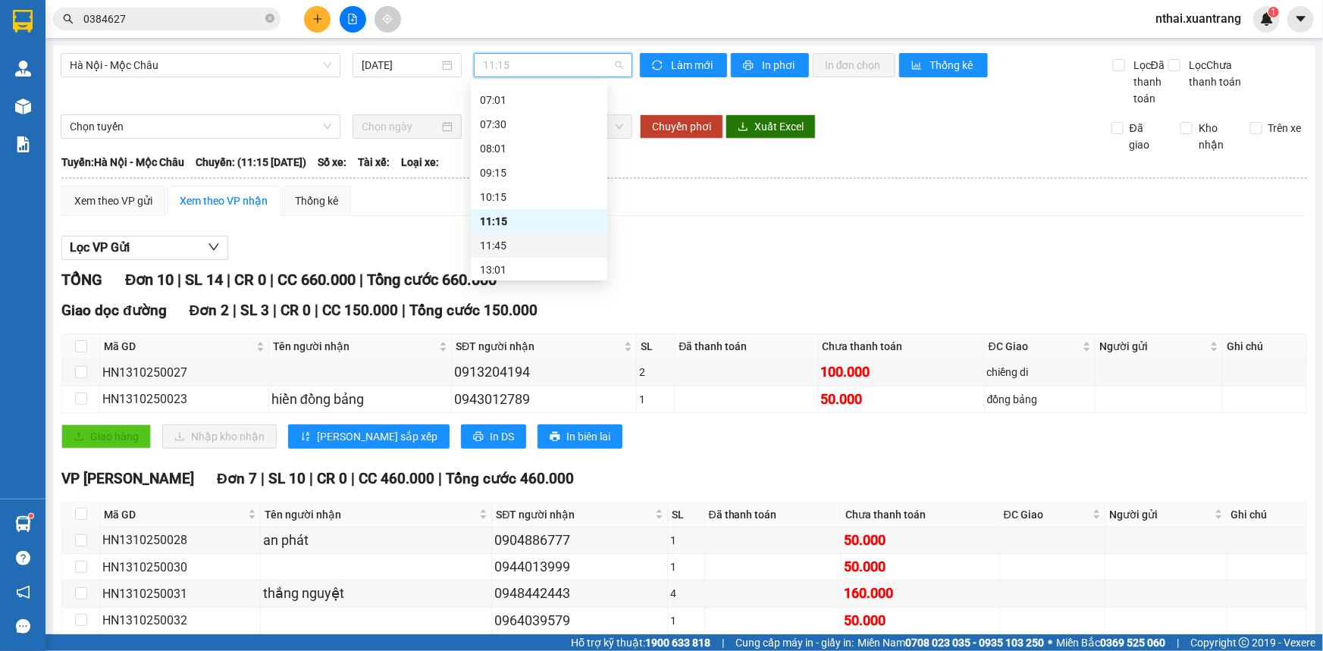
click at [502, 242] on div "11:45" at bounding box center [539, 245] width 118 height 17
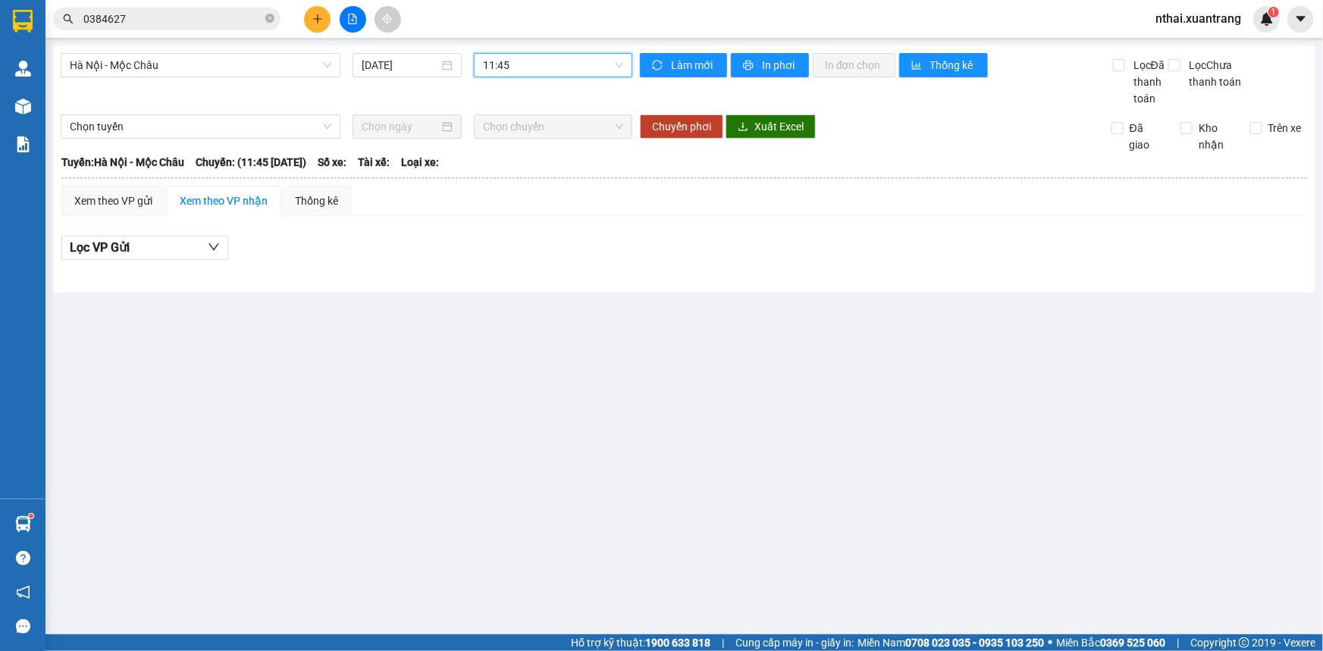
click at [546, 61] on span "11:45" at bounding box center [553, 65] width 140 height 23
click at [495, 283] on div "[GEOGRAPHIC_DATA] - Mộc Châu [DATE] 11:45 Làm mới In phơi In đơn chọn Thống kê …" at bounding box center [684, 168] width 1262 height 247
click at [515, 55] on span "11:45" at bounding box center [553, 65] width 140 height 23
click at [517, 264] on div "13:01" at bounding box center [543, 269] width 118 height 17
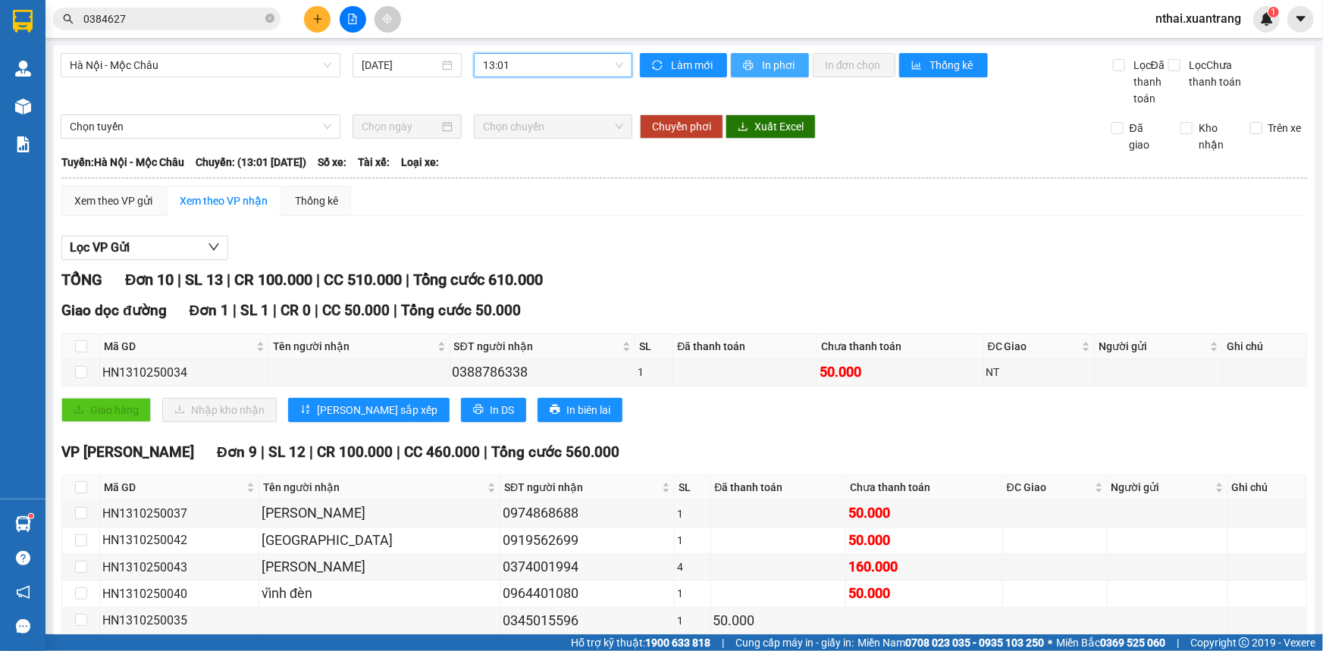
click at [759, 77] on button "In phơi" at bounding box center [770, 65] width 78 height 24
click at [547, 60] on span "13:01" at bounding box center [553, 65] width 140 height 23
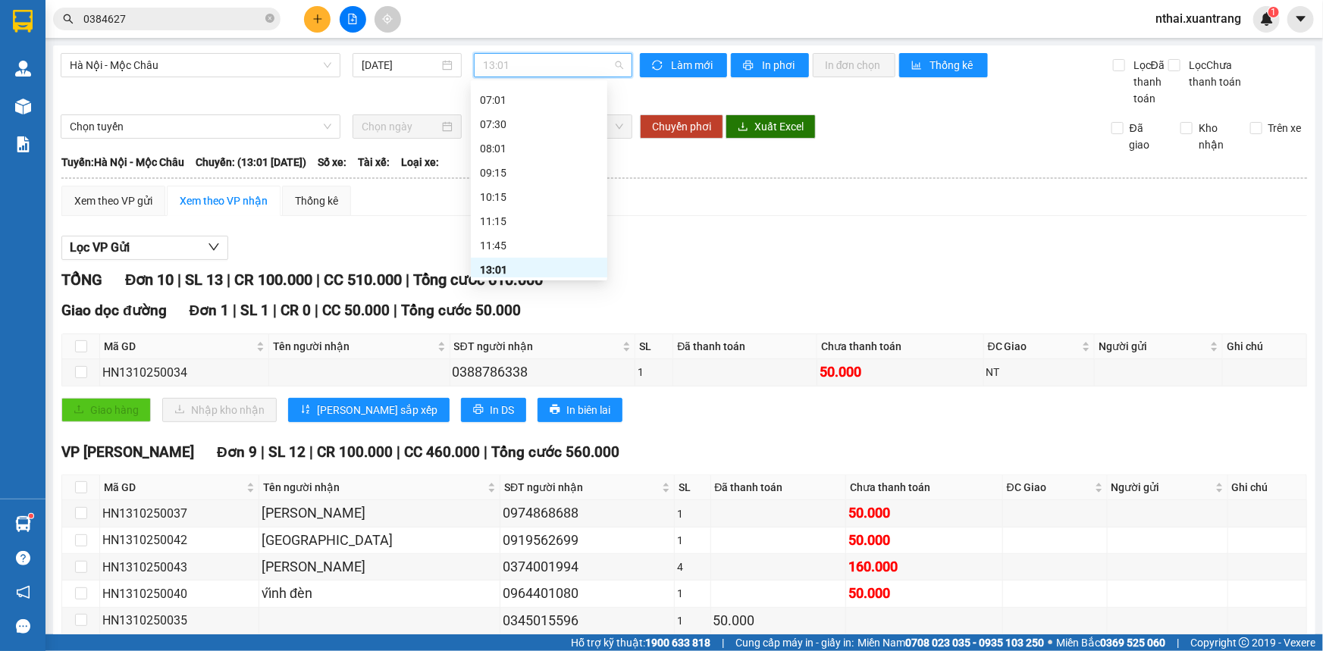
click at [502, 286] on div "14:15" at bounding box center [539, 294] width 118 height 17
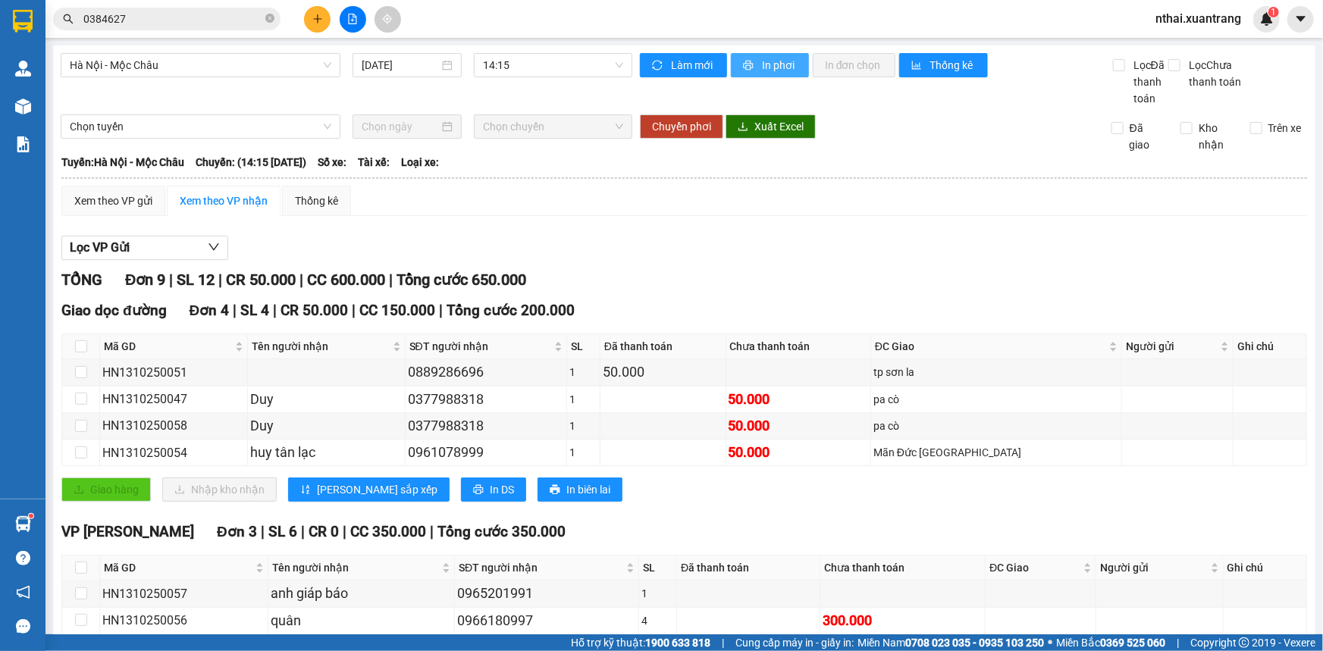
click at [752, 70] on button "In phơi" at bounding box center [770, 65] width 78 height 24
click at [556, 60] on span "14:15" at bounding box center [553, 65] width 140 height 23
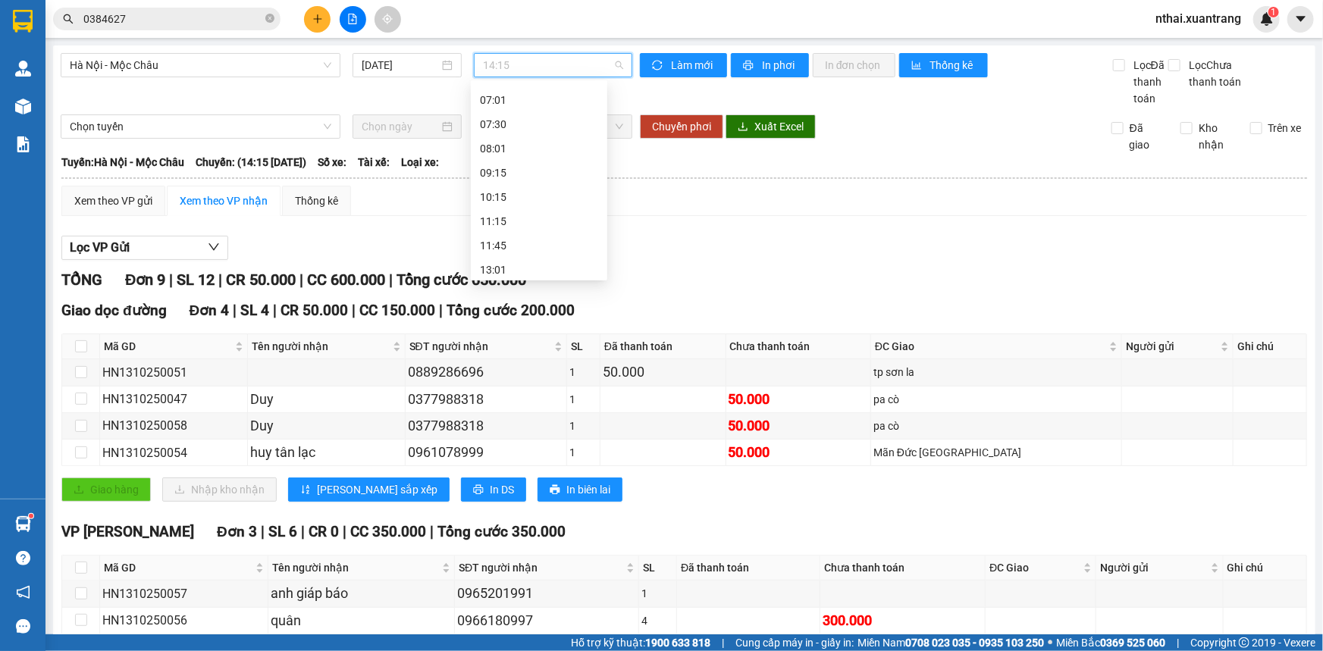
click at [505, 310] on div "15:15" at bounding box center [539, 318] width 118 height 17
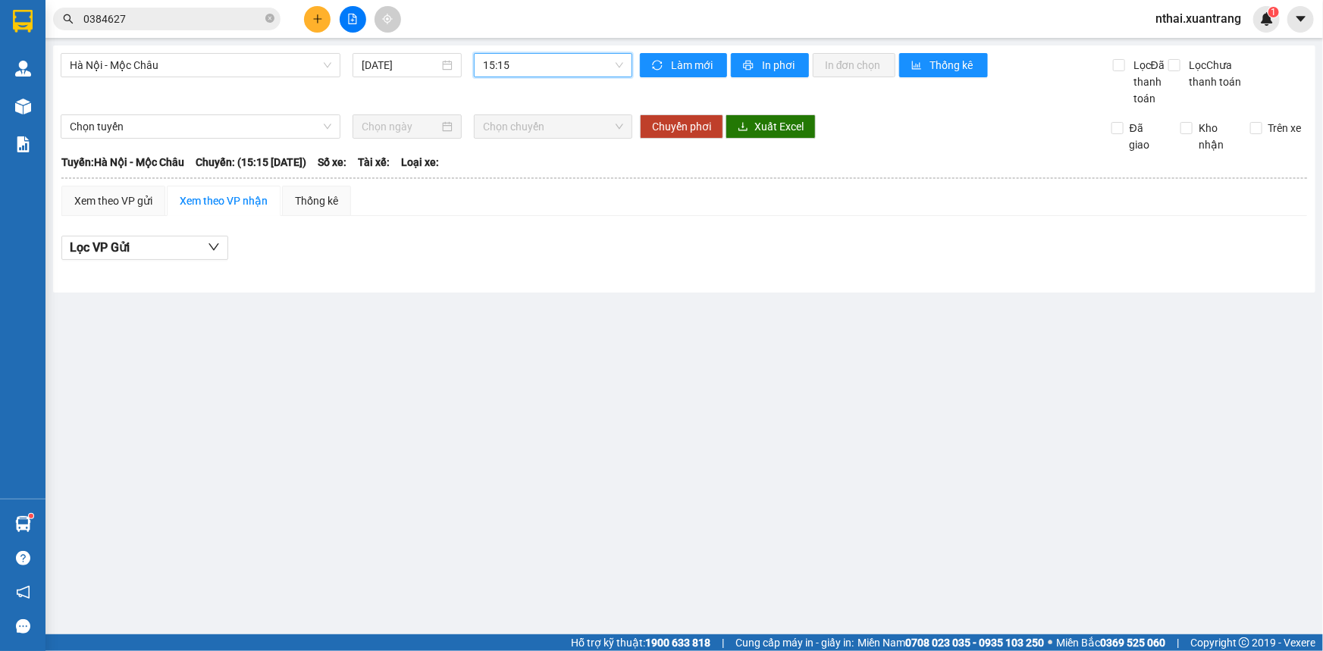
click at [590, 68] on span "15:15" at bounding box center [553, 65] width 140 height 23
click at [506, 213] on div "11:15" at bounding box center [543, 221] width 118 height 17
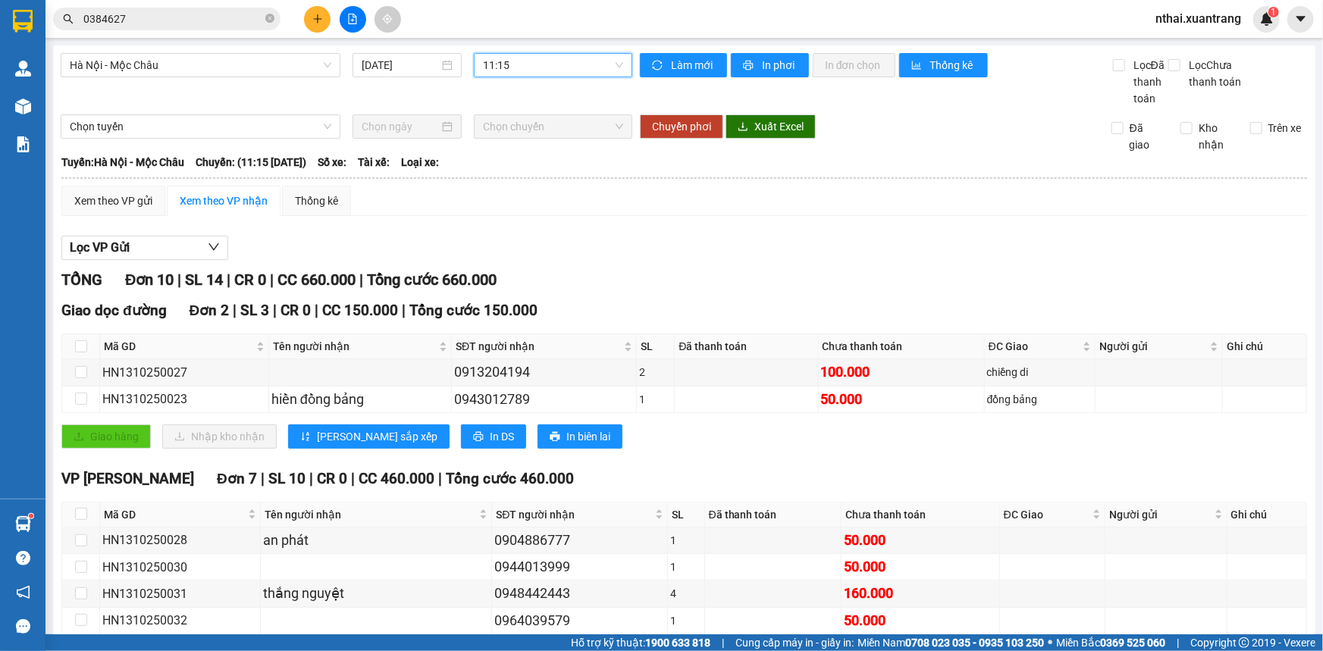
click at [517, 66] on span "11:15" at bounding box center [553, 65] width 140 height 23
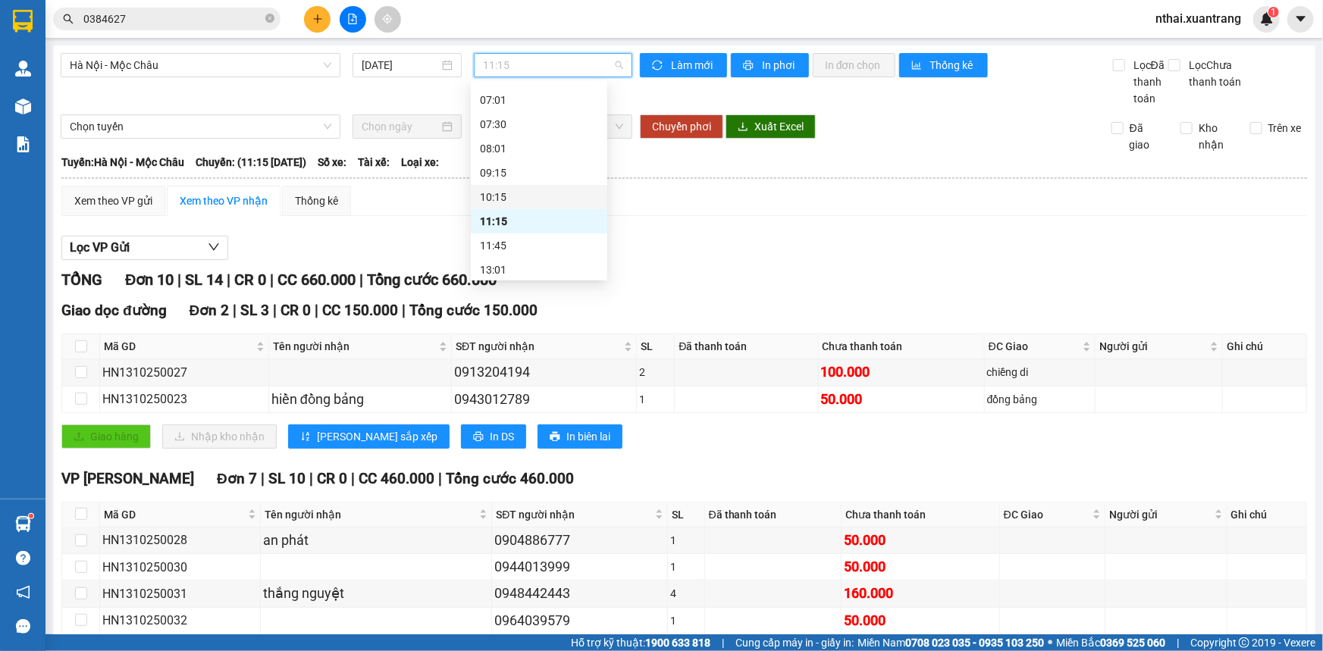
click at [503, 189] on div "10:15" at bounding box center [539, 197] width 118 height 17
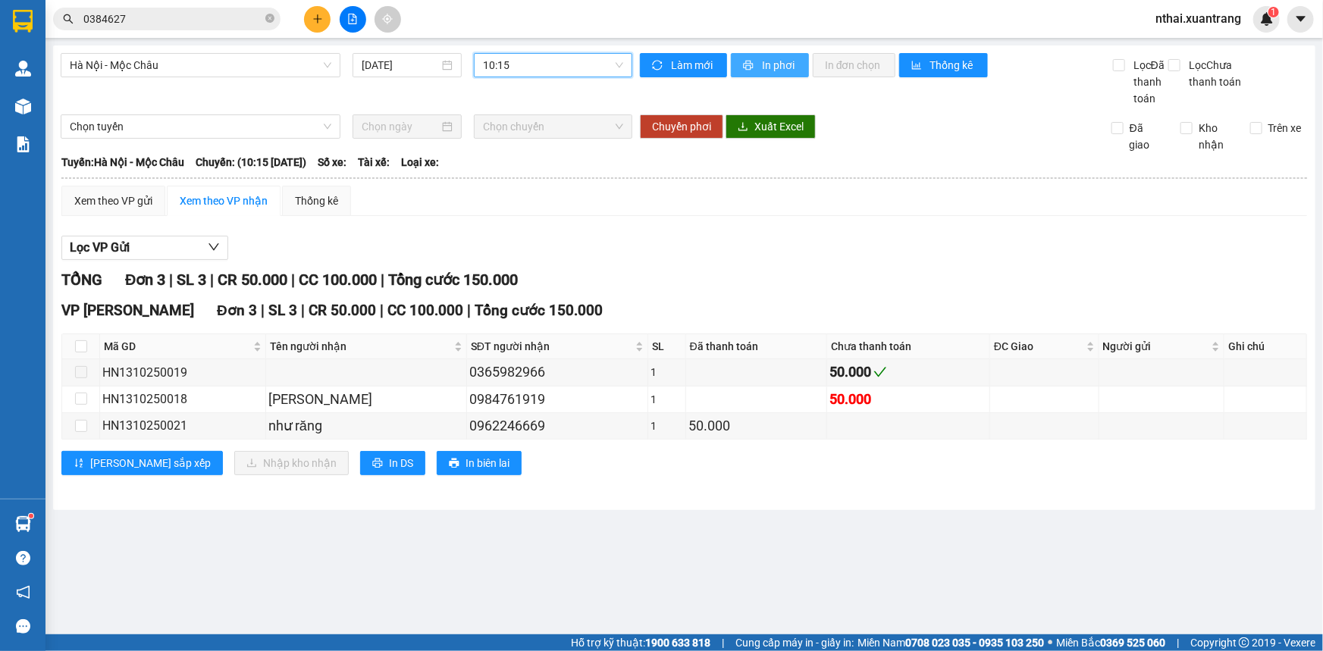
click at [769, 57] on span "In phơi" at bounding box center [779, 65] width 35 height 17
click at [530, 74] on span "10:15" at bounding box center [553, 65] width 140 height 23
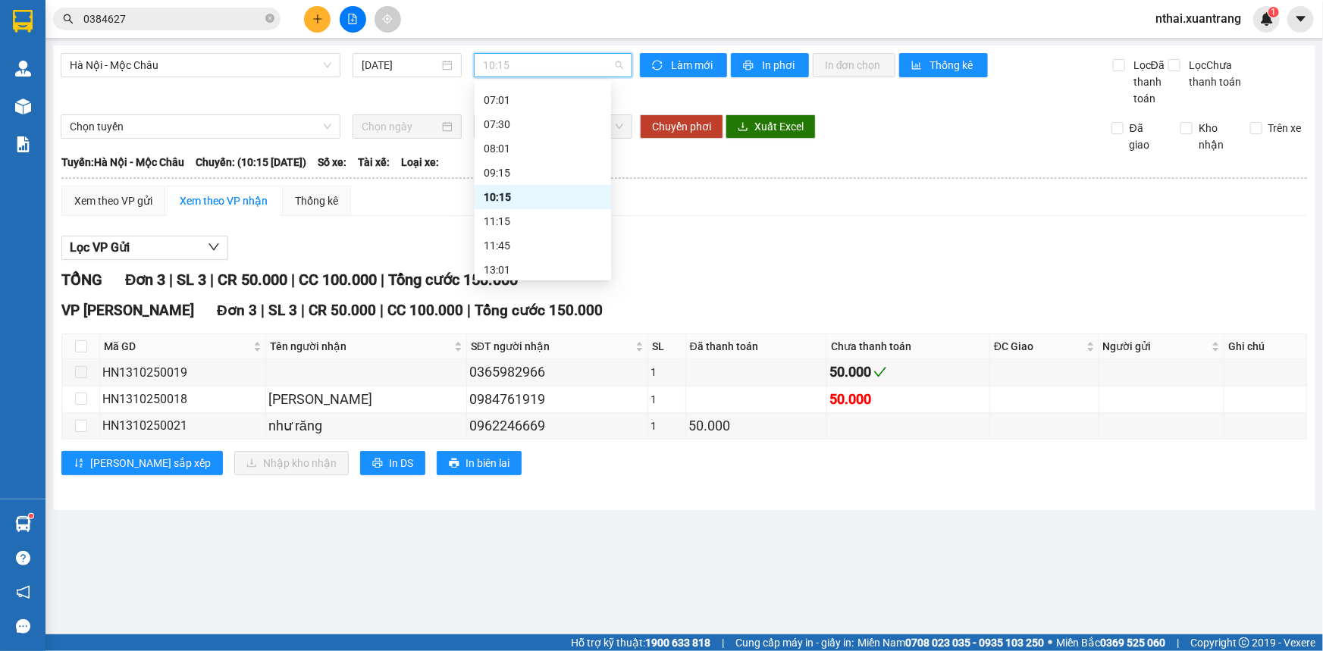
click at [504, 185] on div "10:15" at bounding box center [542, 197] width 136 height 24
click at [517, 67] on span "10:15" at bounding box center [553, 65] width 140 height 23
click at [505, 164] on div "09:15" at bounding box center [543, 172] width 118 height 17
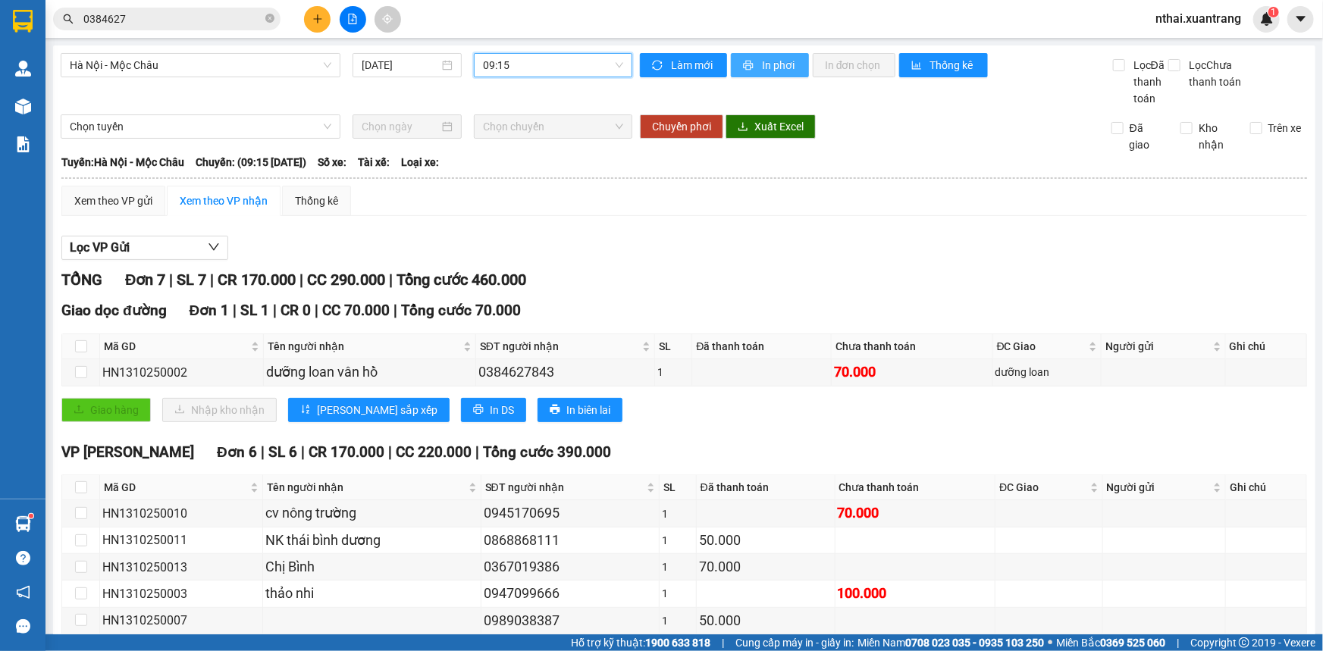
click at [762, 72] on span "In phơi" at bounding box center [779, 65] width 35 height 17
click at [546, 637] on div "0972028999" at bounding box center [570, 647] width 173 height 21
click at [631, 637] on div "0972028999" at bounding box center [570, 647] width 173 height 21
click at [497, 634] on td "0972028999" at bounding box center [570, 647] width 178 height 27
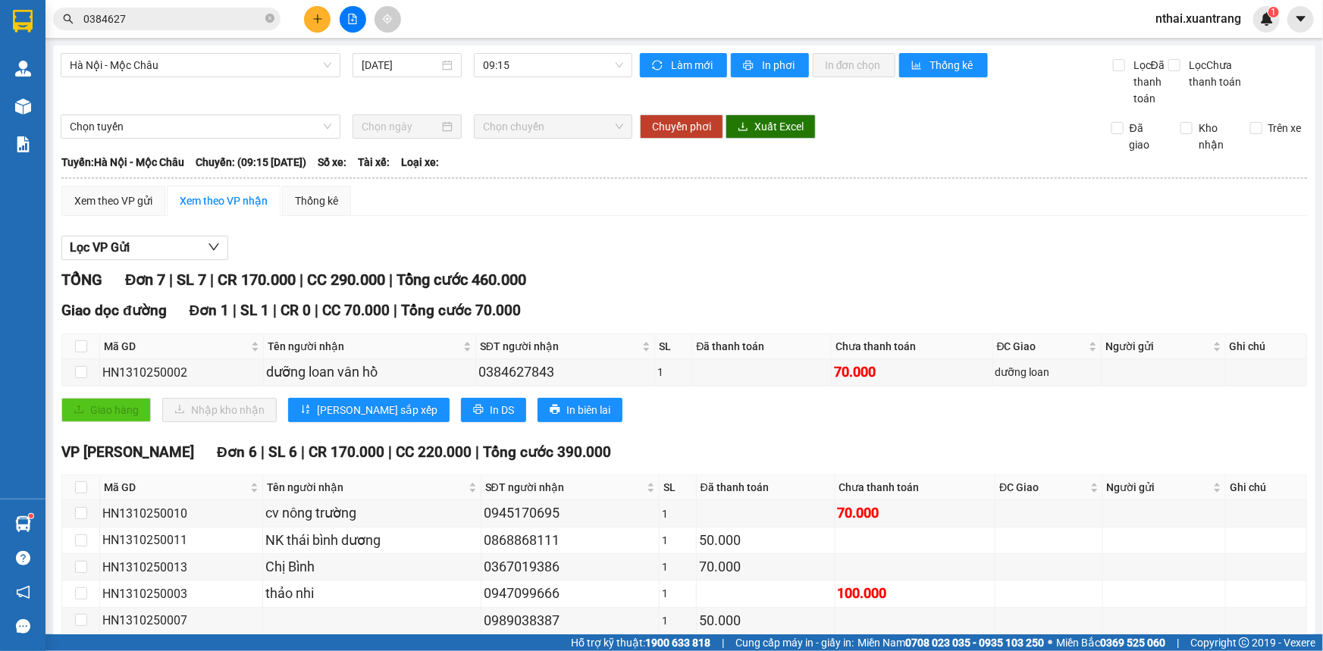
click at [496, 637] on div "0972028999" at bounding box center [570, 647] width 173 height 21
click at [715, 268] on div "TỔNG Đơn 7 | SL 7 | CR 170.000 | CC 290.000 | Tổng cước 460.000" at bounding box center [683, 279] width 1245 height 23
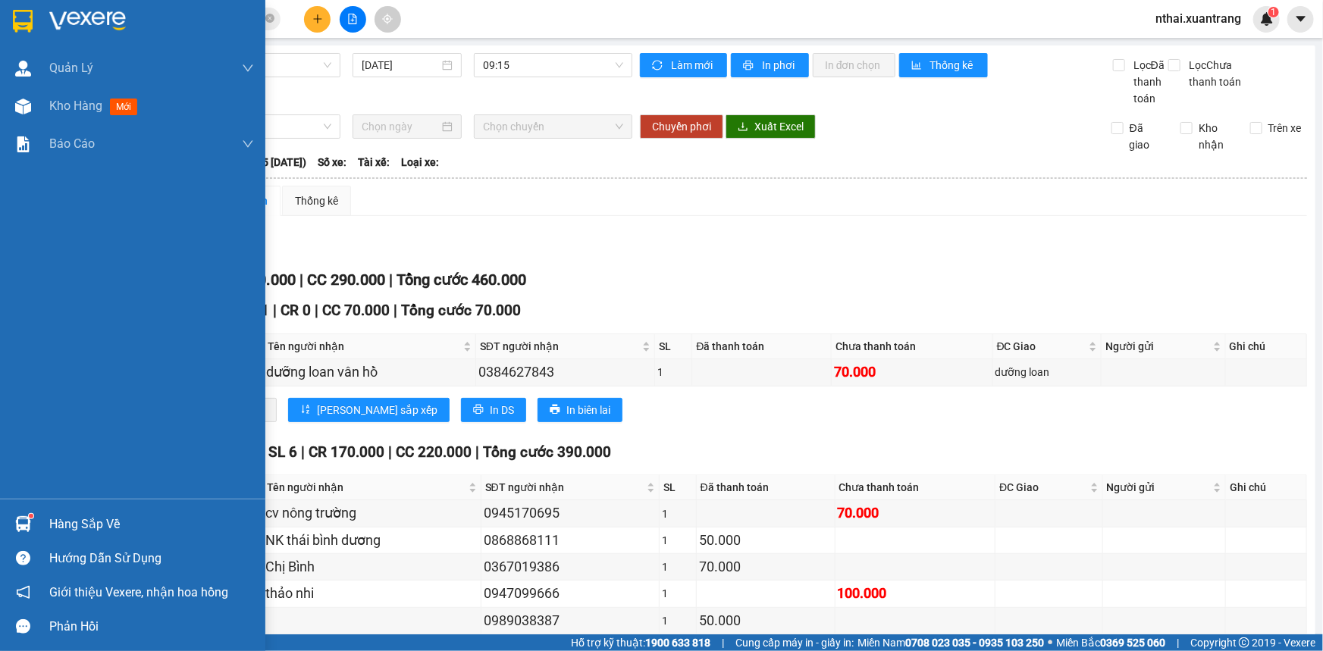
click at [46, 23] on div at bounding box center [132, 24] width 265 height 49
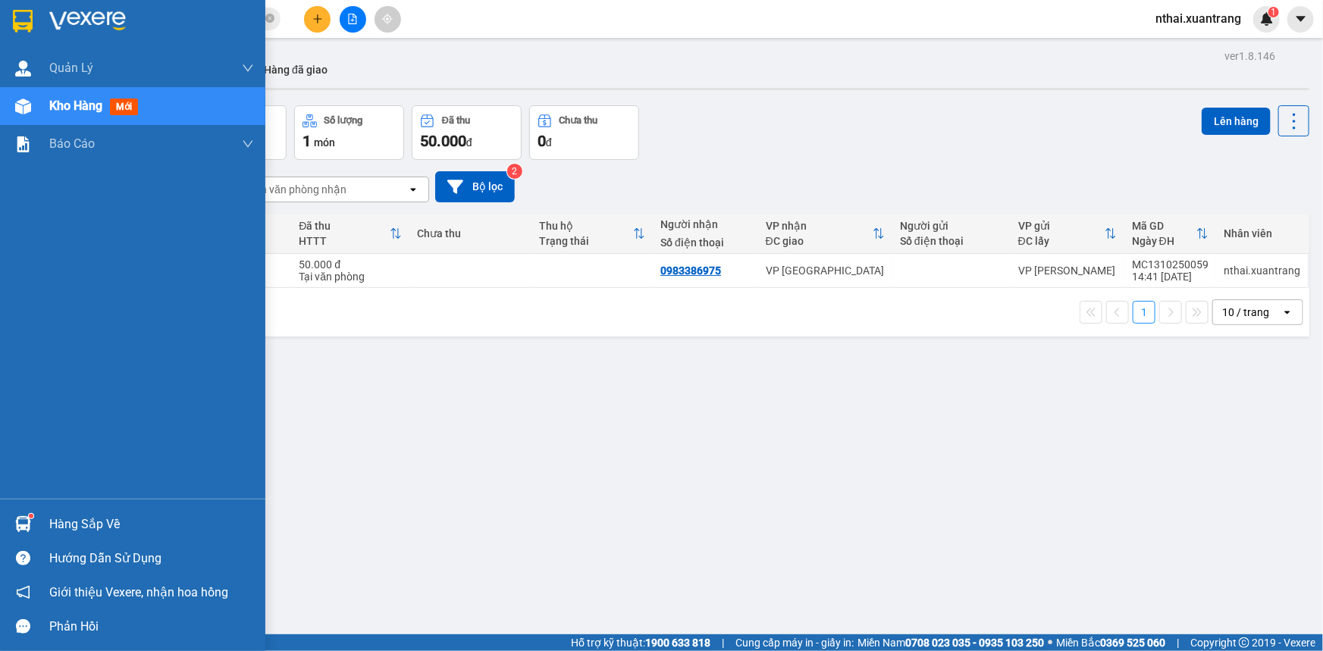
click at [23, 19] on img at bounding box center [23, 21] width 20 height 23
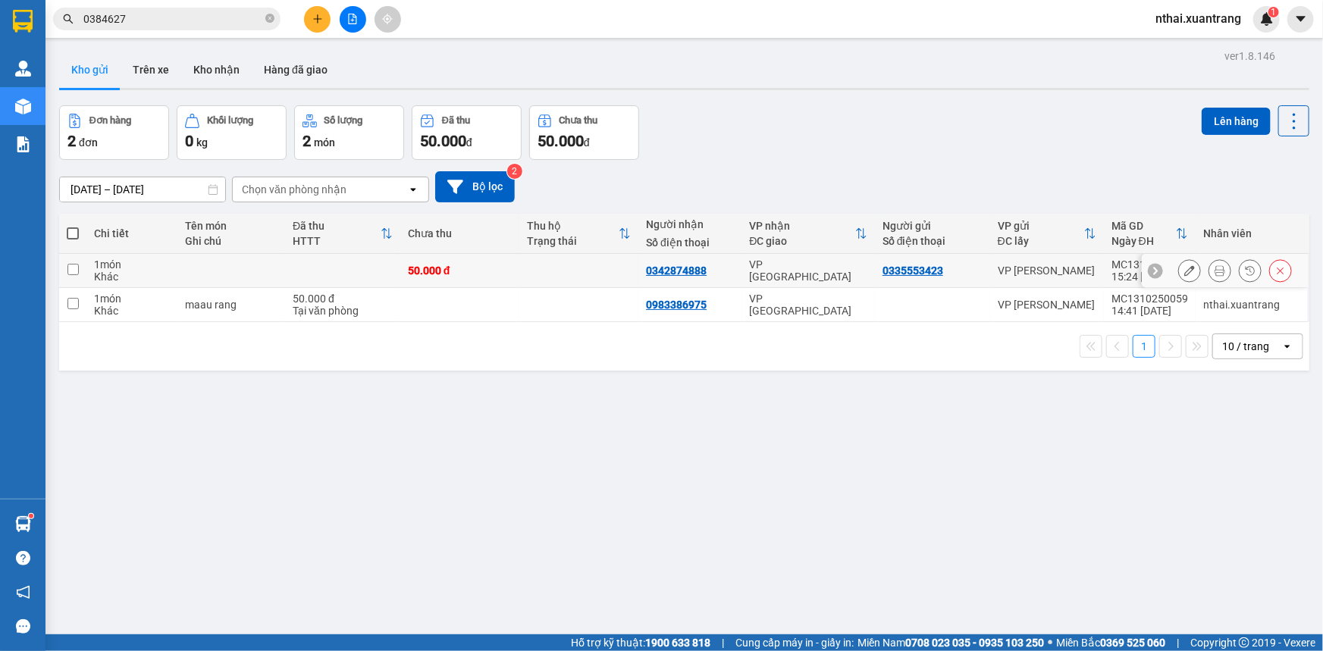
click at [1214, 273] on icon at bounding box center [1219, 270] width 11 height 11
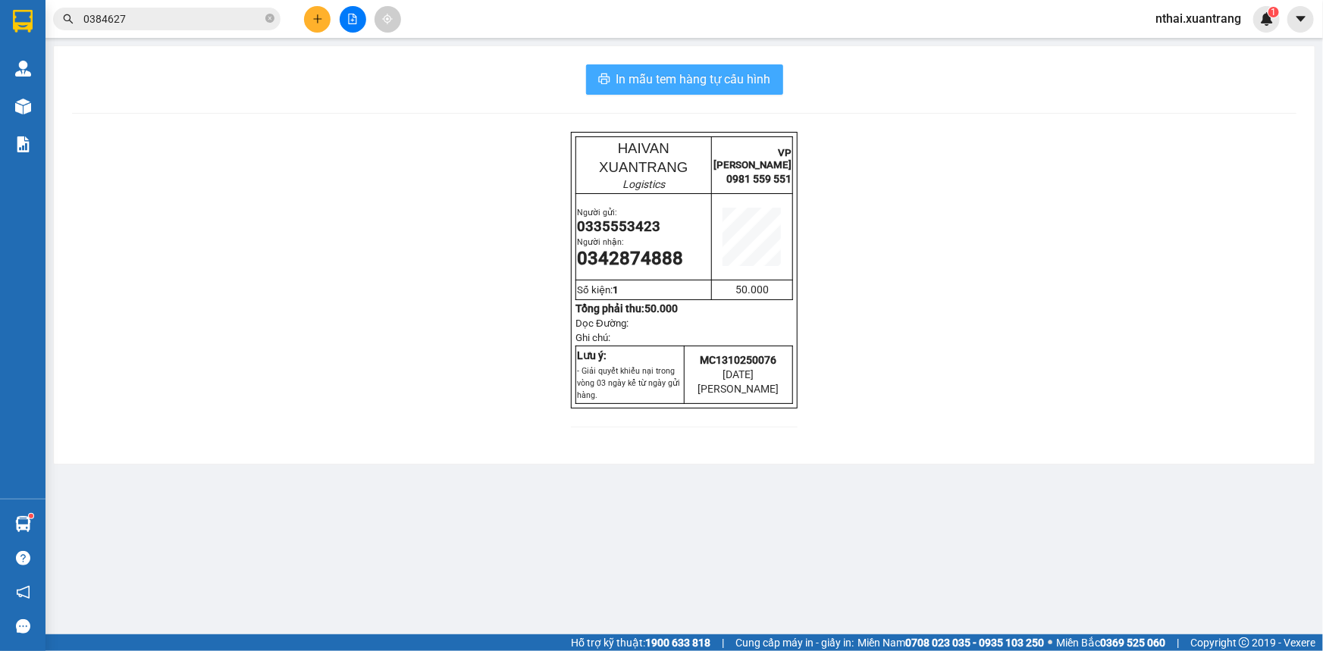
click at [664, 87] on span "In mẫu tem hàng tự cấu hình" at bounding box center [693, 79] width 155 height 19
